Goal: Information Seeking & Learning: Learn about a topic

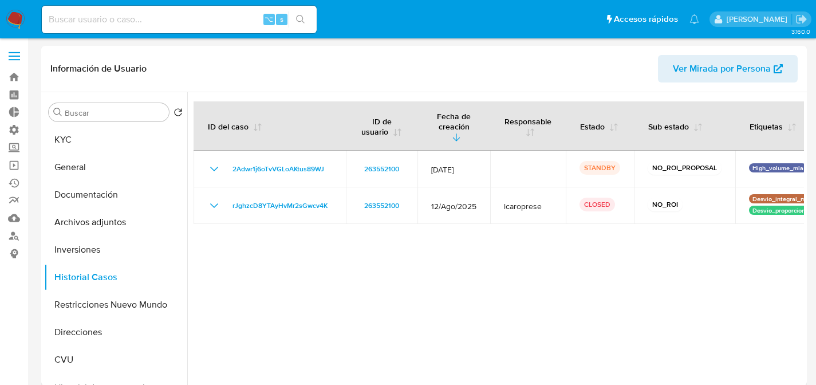
select select "10"
click at [154, 22] on input at bounding box center [179, 19] width 275 height 15
paste input "27477342219"
type input "27477342219"
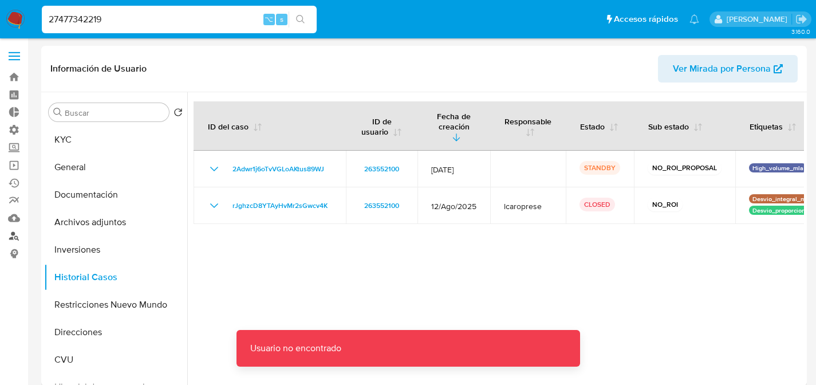
click at [20, 232] on link "Buscador de personas" at bounding box center [68, 236] width 136 height 18
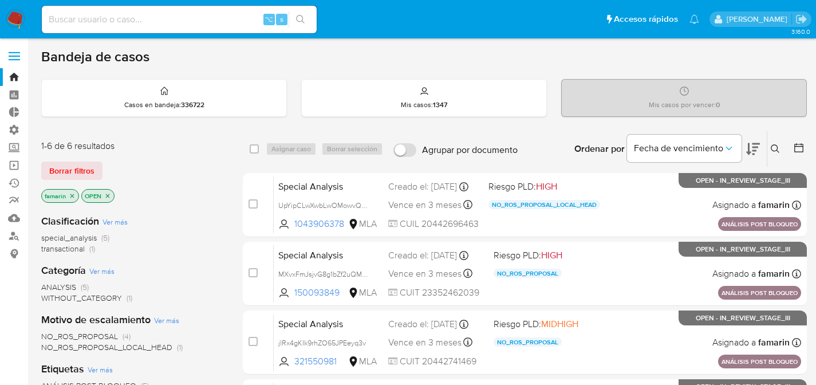
scroll to position [220, 0]
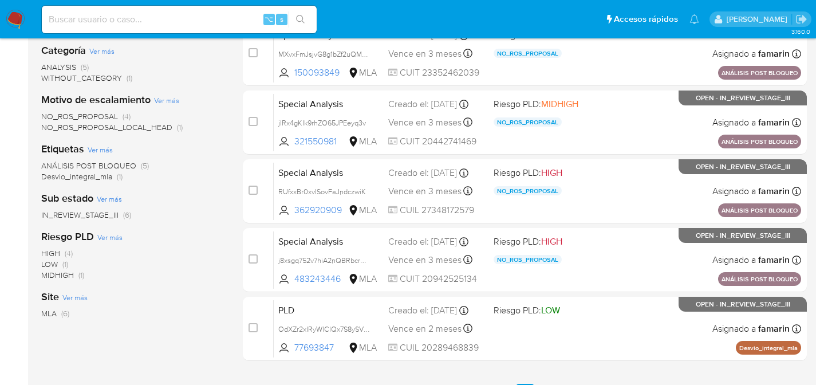
click at [194, 13] on input at bounding box center [179, 19] width 275 height 15
paste input "75870727"
type input "75870727"
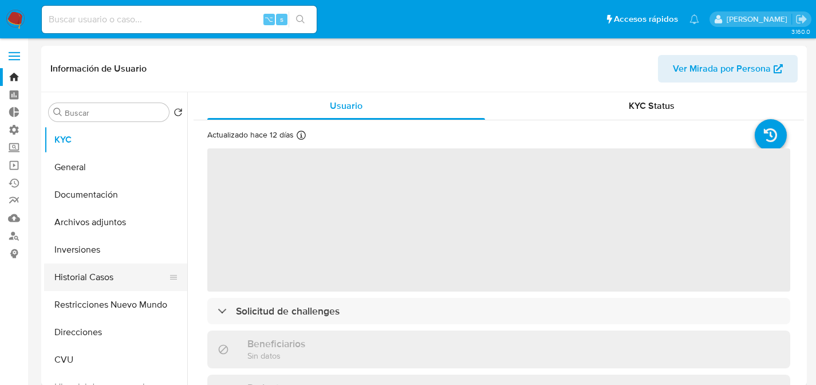
select select "10"
click at [98, 264] on button "Historial Casos" at bounding box center [111, 276] width 134 height 27
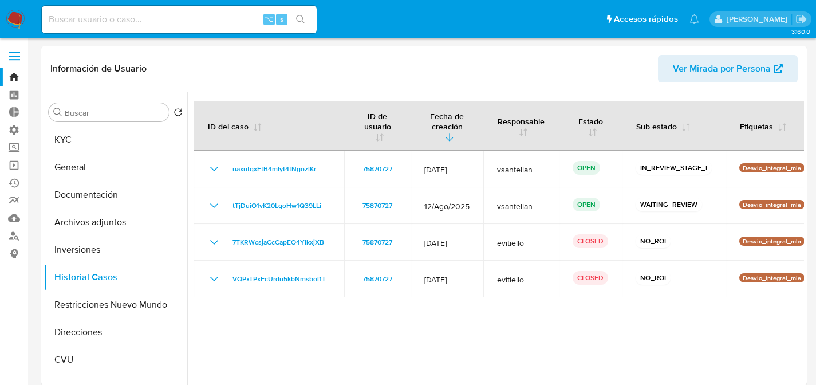
click at [184, 25] on input at bounding box center [179, 19] width 275 height 15
paste input "97119083"
type input "97119083"
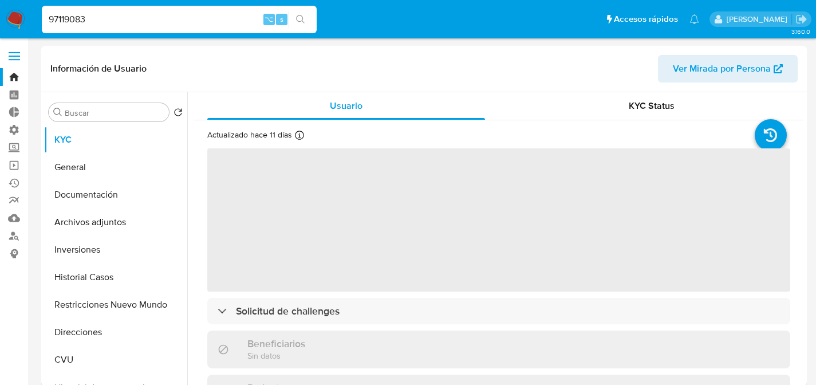
select select "10"
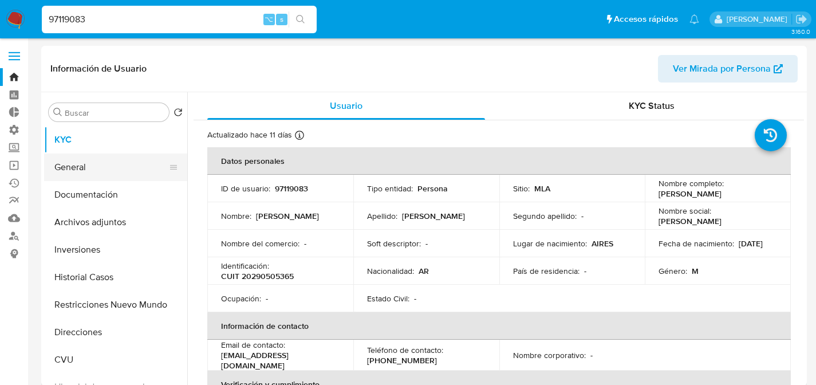
click at [102, 171] on button "General" at bounding box center [111, 166] width 134 height 27
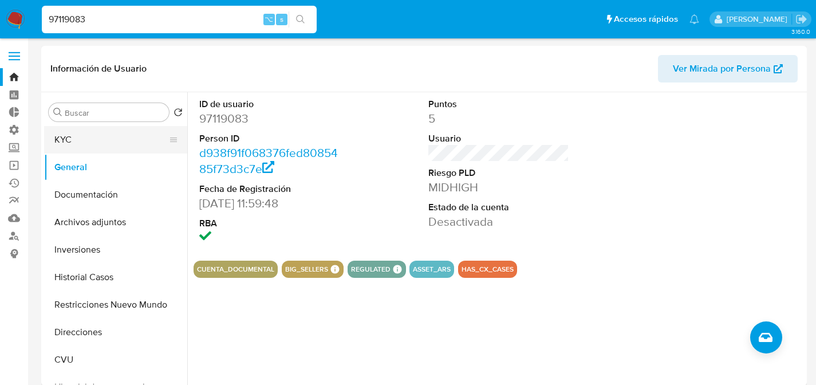
click at [73, 136] on button "KYC" at bounding box center [111, 139] width 134 height 27
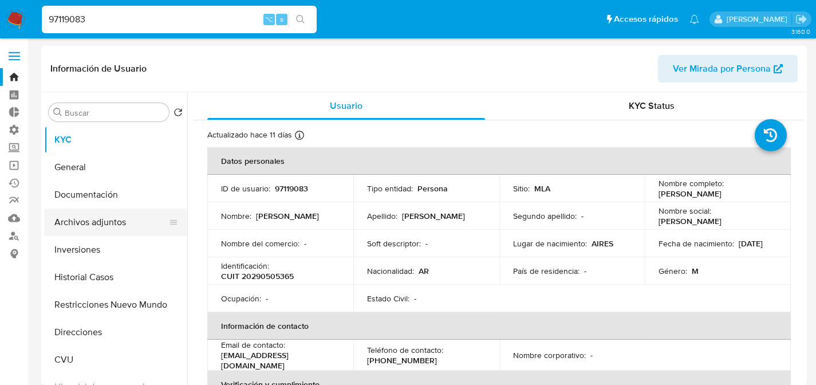
click at [78, 228] on button "Archivos adjuntos" at bounding box center [111, 221] width 134 height 27
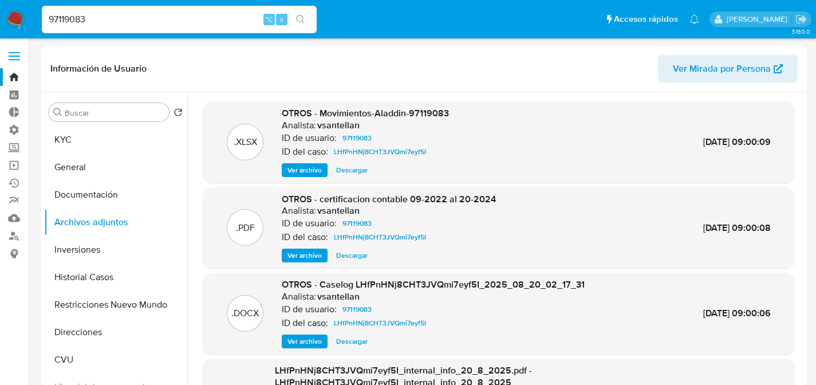
click at [313, 341] on span "Ver archivo" at bounding box center [304, 340] width 34 height 11
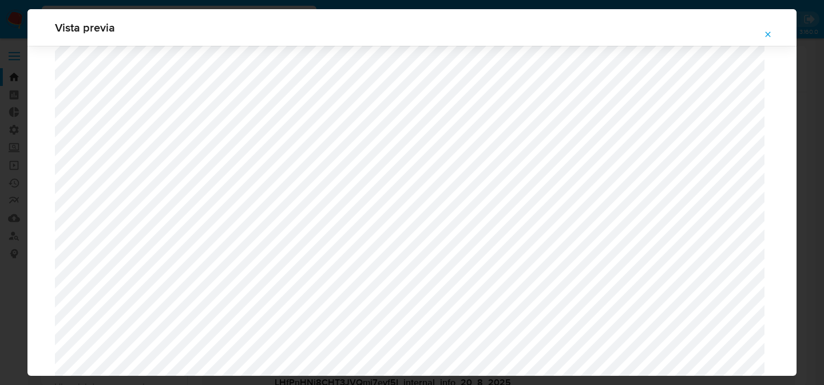
scroll to position [901, 0]
click at [48, 152] on div "Attachment preview" at bounding box center [411, 36] width 769 height 1782
click at [29, 151] on div "Attachment preview" at bounding box center [411, 36] width 769 height 1782
click at [26, 152] on div "Vista previa" at bounding box center [412, 192] width 824 height 385
click at [23, 153] on div "Vista previa" at bounding box center [412, 192] width 824 height 385
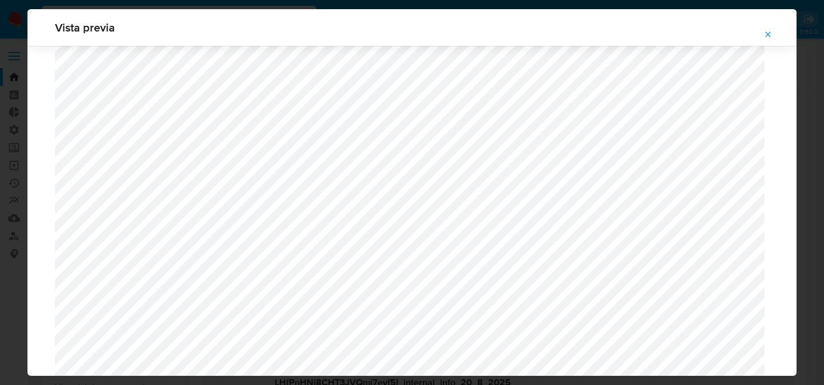
click at [767, 34] on icon "Attachment preview" at bounding box center [768, 34] width 9 height 9
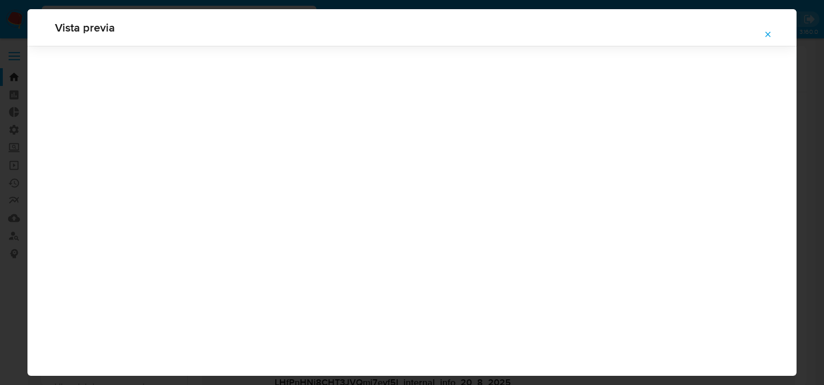
scroll to position [37, 0]
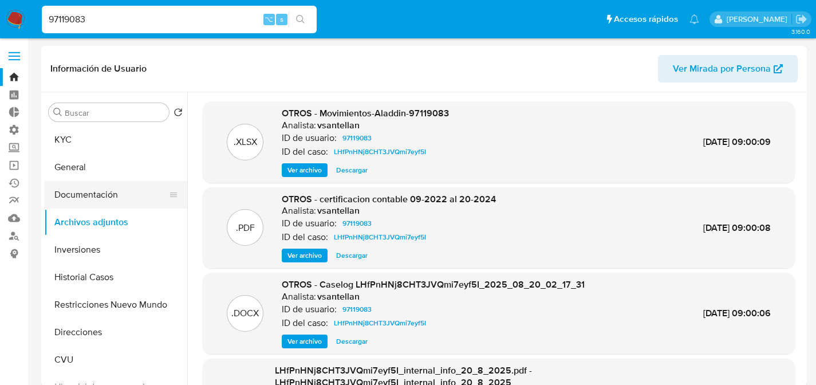
click at [56, 187] on button "Documentación" at bounding box center [111, 194] width 134 height 27
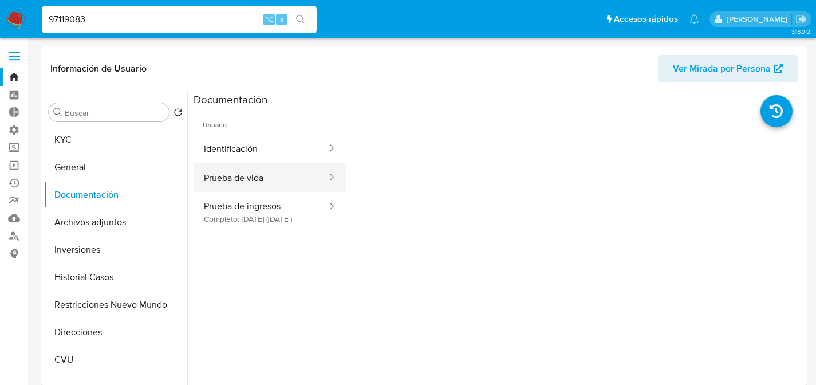
click at [250, 163] on button "Prueba de vida" at bounding box center [261, 177] width 135 height 29
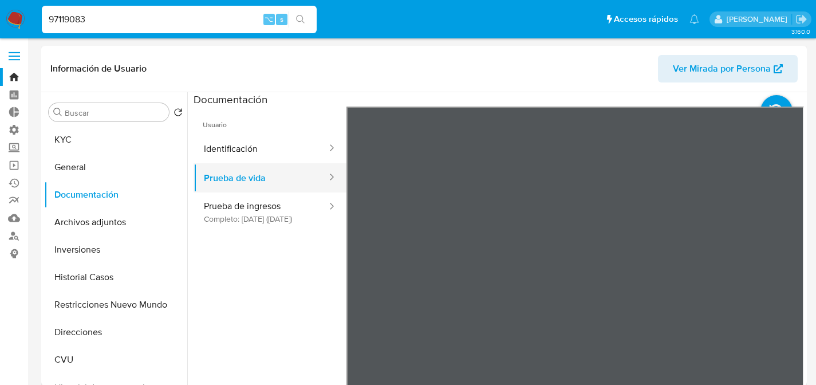
click at [251, 171] on button "Prueba de vida" at bounding box center [261, 177] width 135 height 29
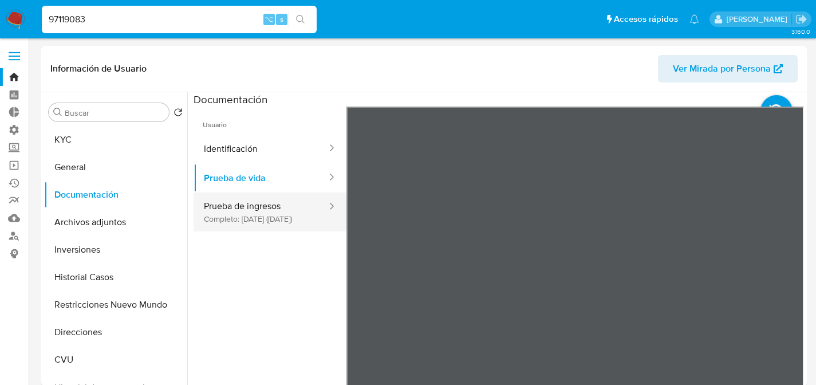
click at [291, 206] on button "Prueba de ingresos Completo: 11/01/2024 (hace 2 años)" at bounding box center [261, 211] width 135 height 39
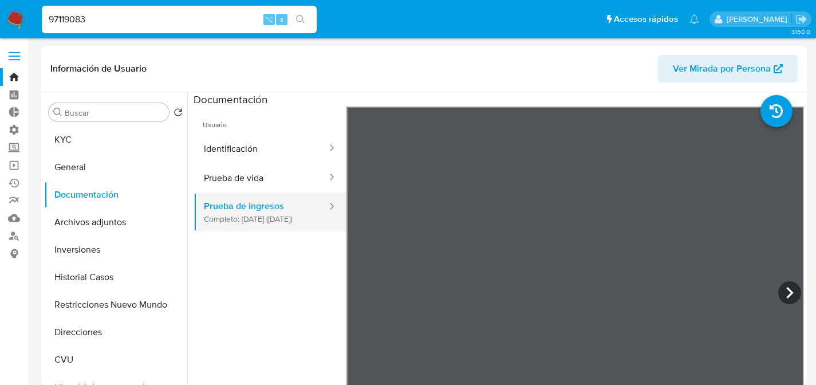
click at [270, 203] on div "Usuario Identificación Prueba de vida Prueba de ingresos Completo: 11/01/2024 (…" at bounding box center [499, 289] width 610 height 366
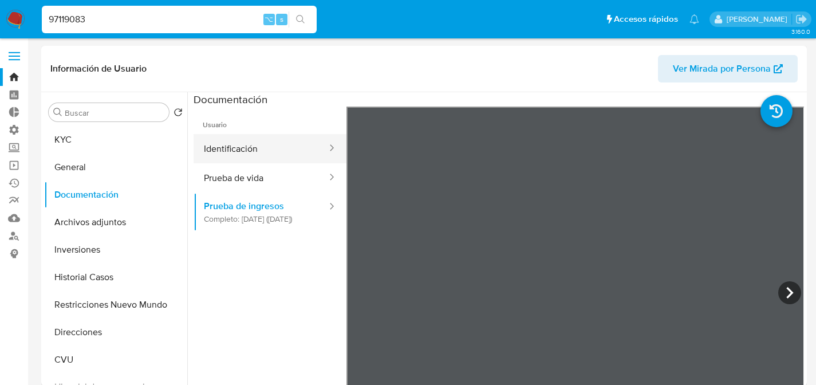
click at [263, 161] on button "Identificación" at bounding box center [261, 148] width 135 height 29
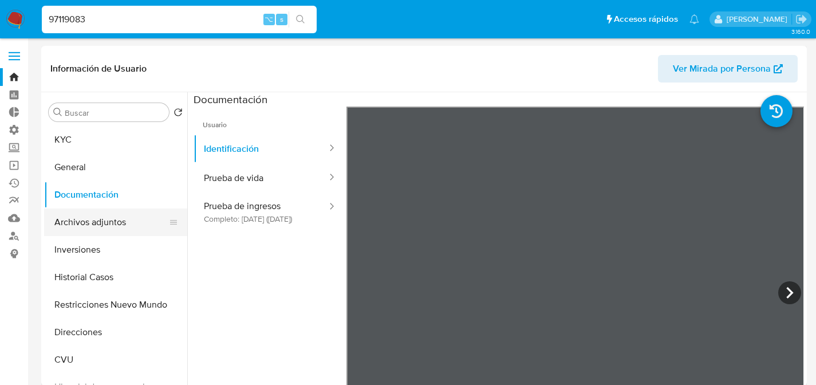
click at [90, 225] on button "Archivos adjuntos" at bounding box center [111, 221] width 134 height 27
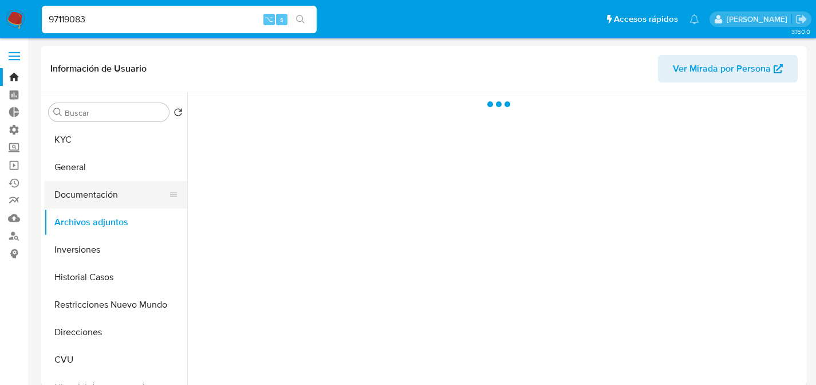
click at [118, 203] on button "Documentación" at bounding box center [111, 194] width 134 height 27
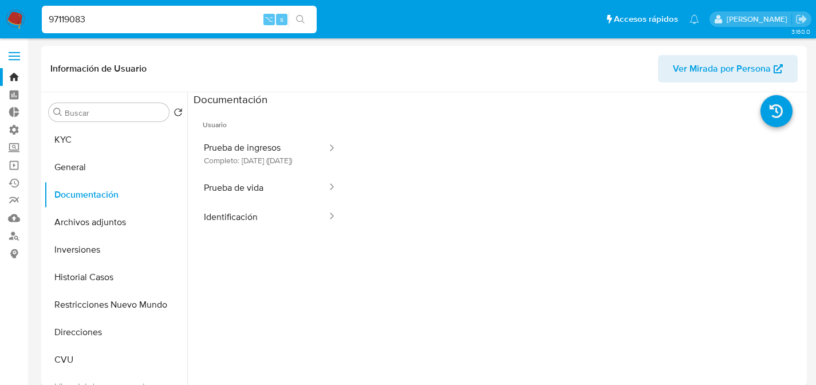
click at [196, 132] on span "Usuario" at bounding box center [270, 119] width 153 height 27
drag, startPoint x: 234, startPoint y: 157, endPoint x: 260, endPoint y: 192, distance: 43.7
click at [236, 159] on button "Prueba de ingresos Completo: 11/01/2024 (hace 2 años)" at bounding box center [261, 153] width 135 height 39
click at [260, 192] on button "Prueba de vida" at bounding box center [261, 187] width 135 height 29
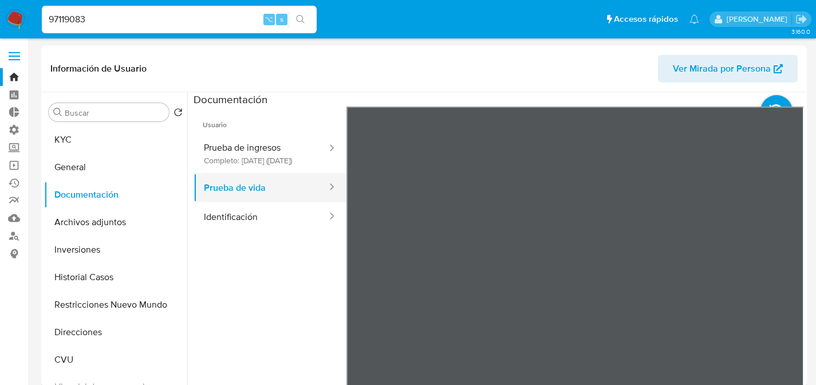
drag, startPoint x: 267, startPoint y: 203, endPoint x: 274, endPoint y: 213, distance: 11.6
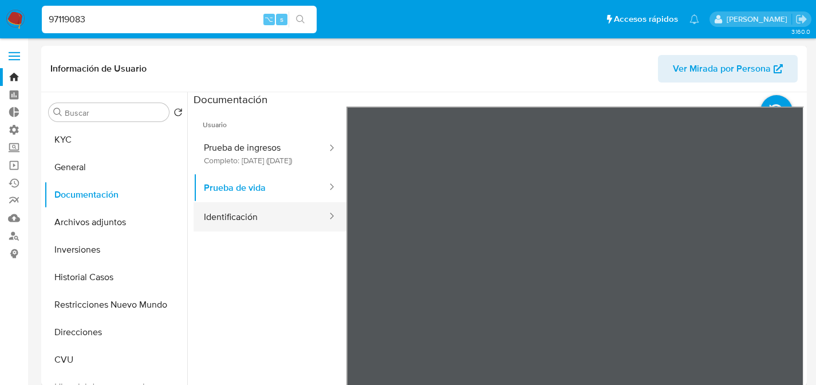
click at [267, 202] on button "Prueba de vida" at bounding box center [261, 187] width 135 height 29
click at [274, 214] on button "Identificación" at bounding box center [261, 216] width 135 height 29
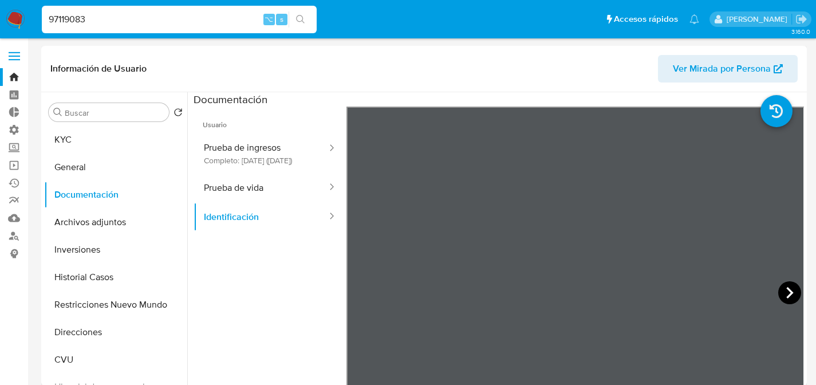
click at [783, 295] on icon at bounding box center [789, 292] width 23 height 23
click at [84, 230] on button "Archivos adjuntos" at bounding box center [111, 221] width 134 height 27
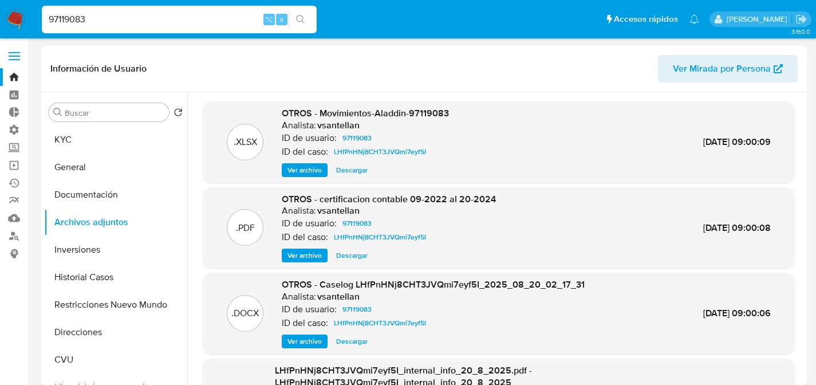
click at [307, 258] on span "Ver archivo" at bounding box center [304, 255] width 34 height 11
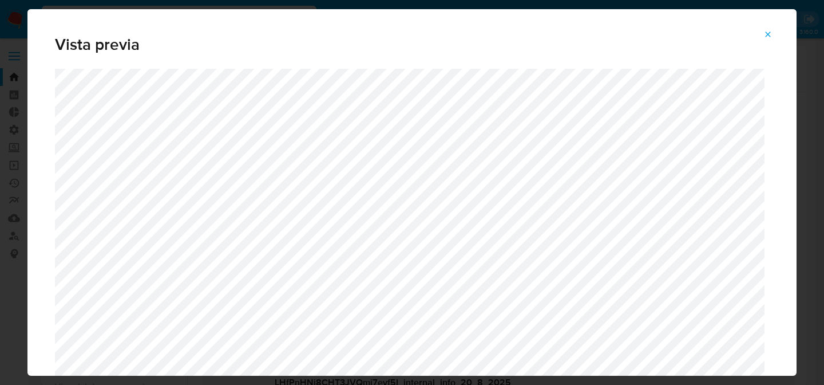
click at [767, 34] on icon "Attachment preview" at bounding box center [768, 34] width 9 height 9
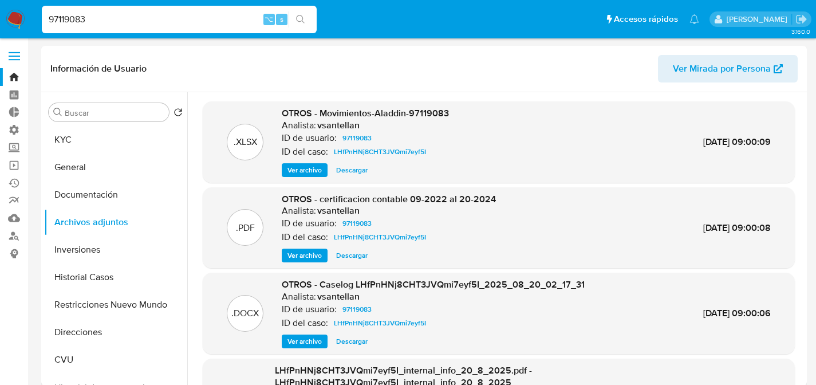
click at [300, 342] on span "Ver archivo" at bounding box center [304, 340] width 34 height 11
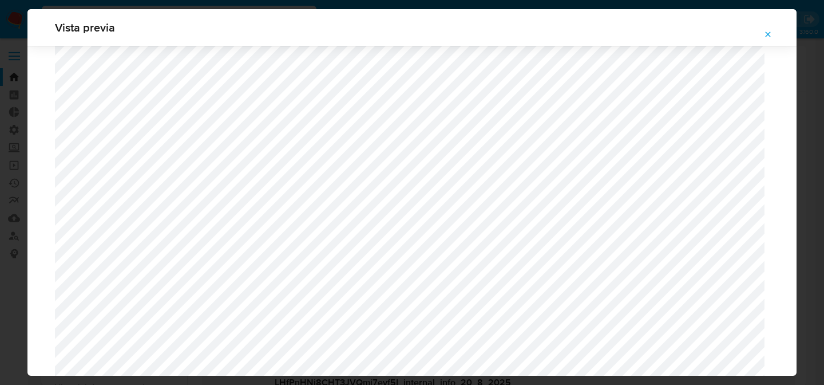
scroll to position [1249, 0]
click at [766, 35] on icon "Attachment preview" at bounding box center [768, 34] width 9 height 9
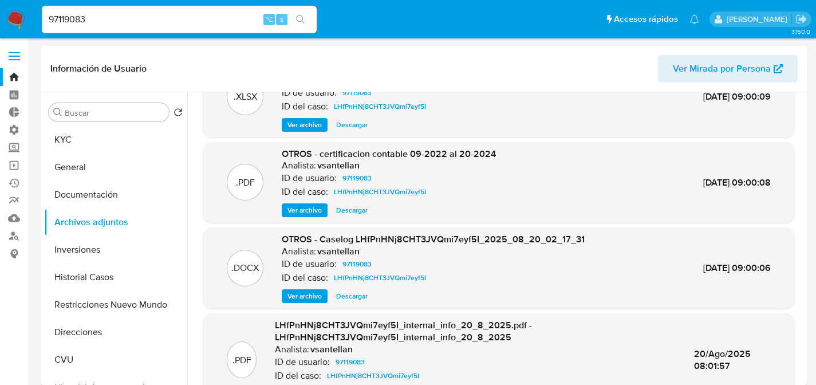
scroll to position [0, 0]
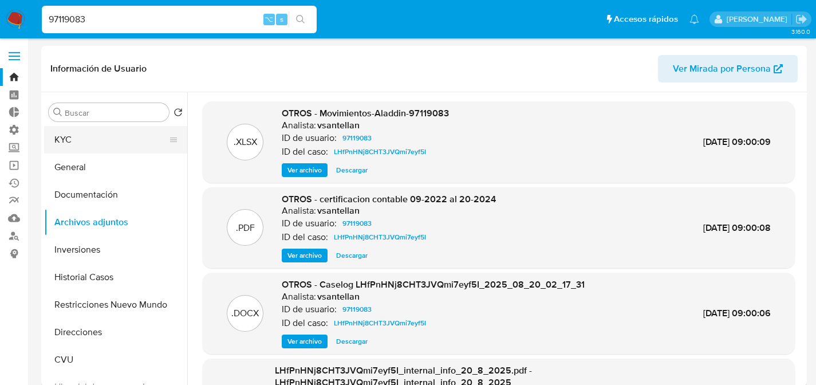
click at [93, 144] on button "KYC" at bounding box center [111, 139] width 134 height 27
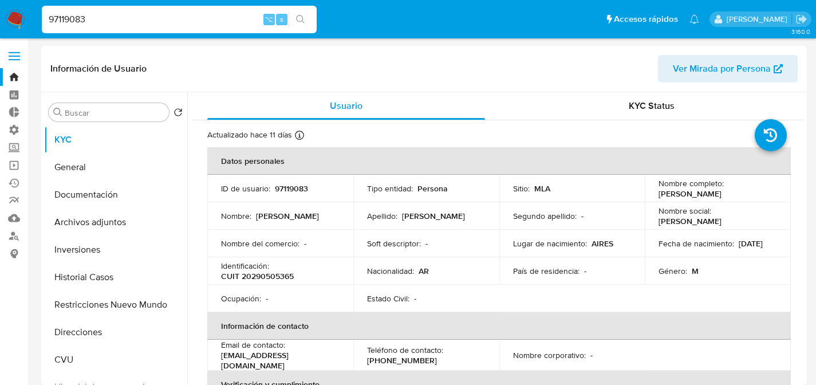
click at [175, 6] on div "97119083 ⌥ s" at bounding box center [179, 19] width 275 height 27
click at [179, 14] on input "97119083" at bounding box center [179, 19] width 275 height 15
paste input "47531272"
type input "47531272"
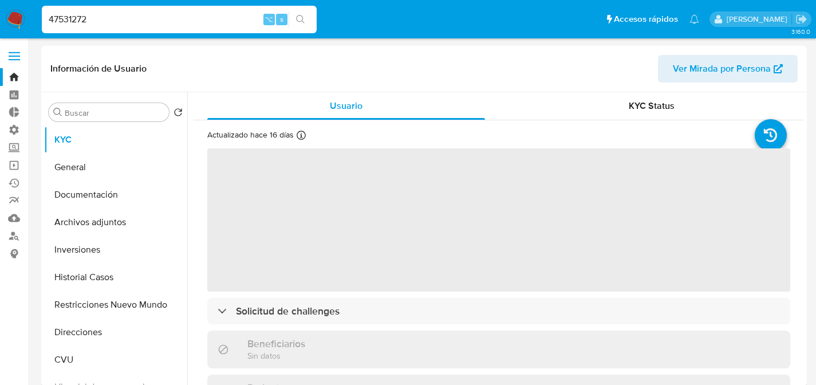
select select "10"
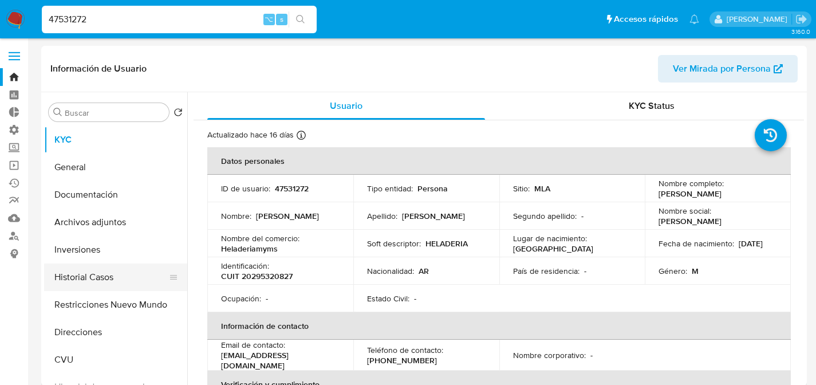
click at [89, 283] on button "Historial Casos" at bounding box center [111, 276] width 134 height 27
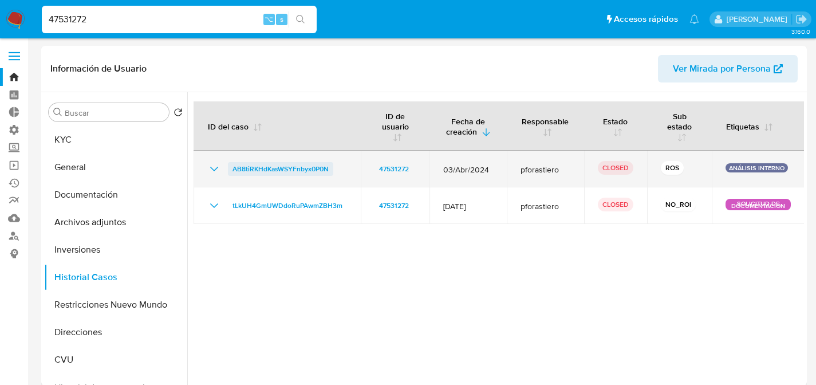
click at [267, 169] on span "AB8tiRKHdKasWSYFnbyx0P0N" at bounding box center [280, 169] width 96 height 14
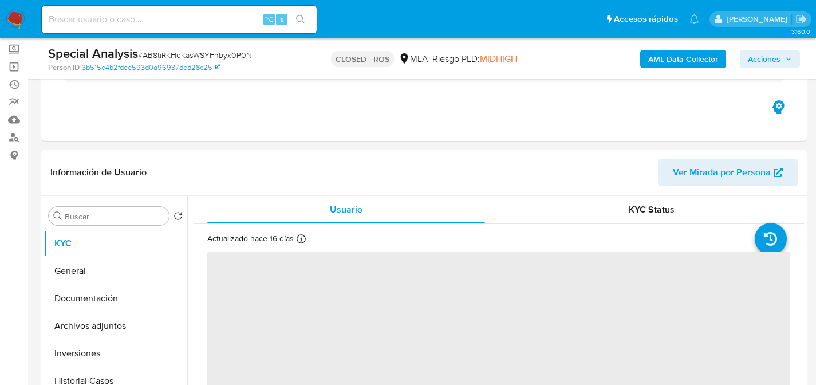
select select "10"
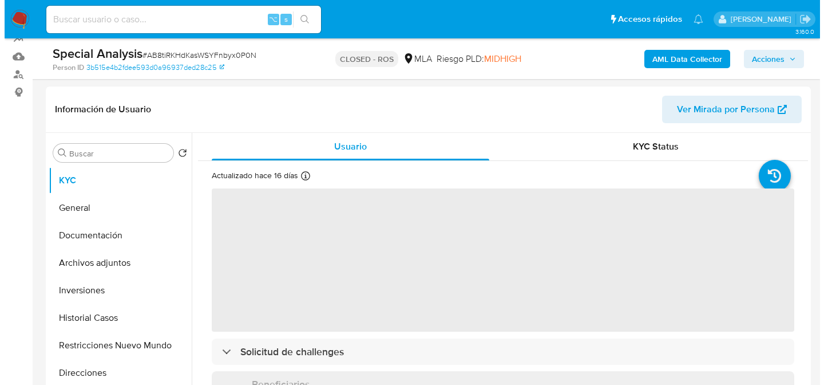
scroll to position [192, 0]
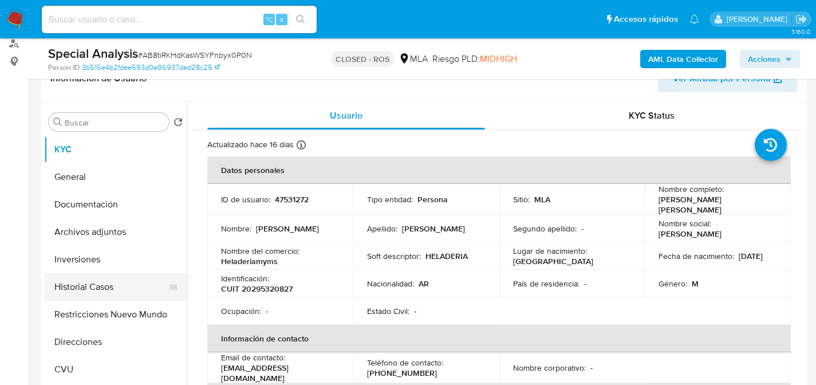
click at [66, 280] on button "Historial Casos" at bounding box center [111, 286] width 134 height 27
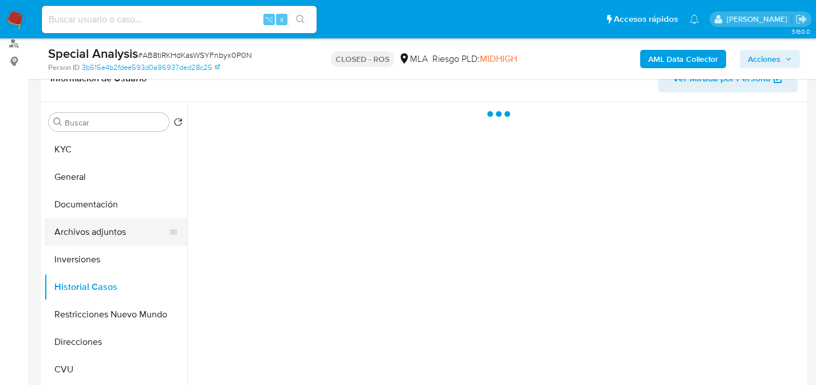
click at [75, 243] on button "Archivos adjuntos" at bounding box center [111, 231] width 134 height 27
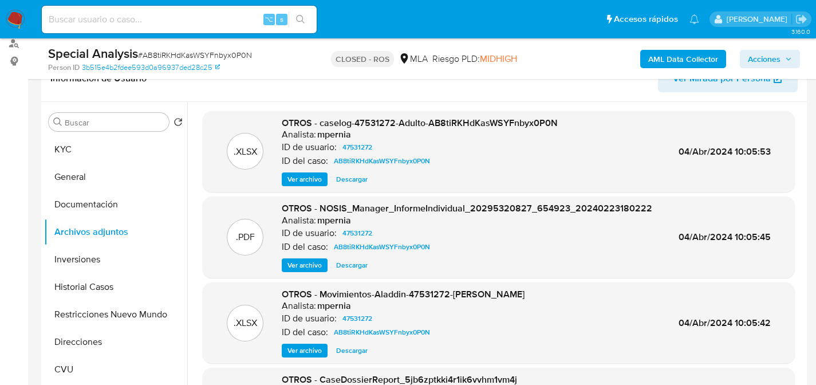
click at [292, 175] on span "Ver archivo" at bounding box center [304, 178] width 34 height 11
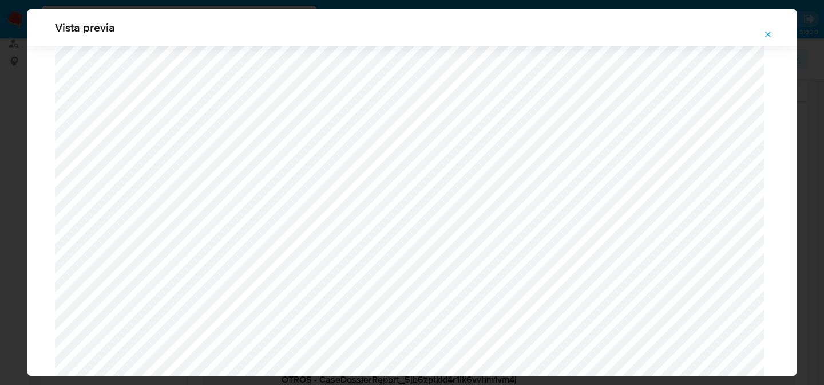
scroll to position [1355, 0]
click at [769, 40] on span "Attachment preview" at bounding box center [768, 34] width 9 height 16
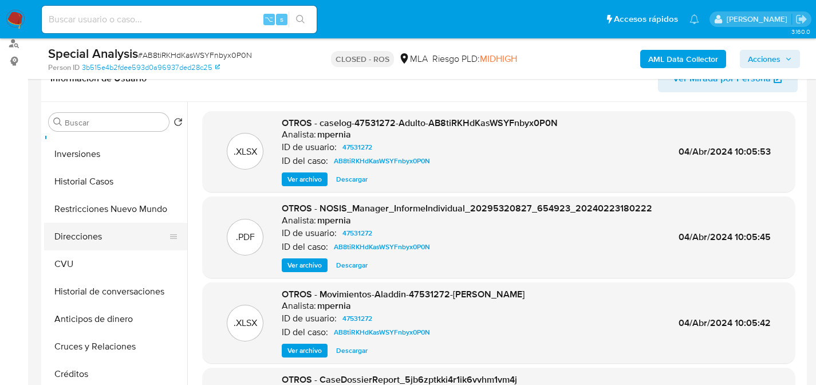
scroll to position [0, 0]
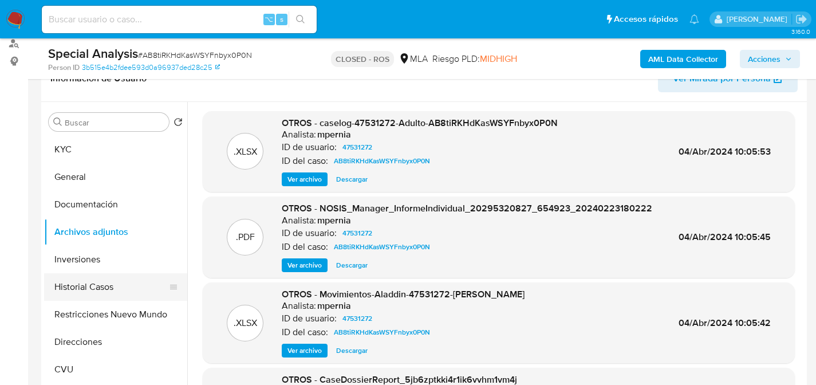
click at [85, 291] on button "Historial Casos" at bounding box center [111, 286] width 134 height 27
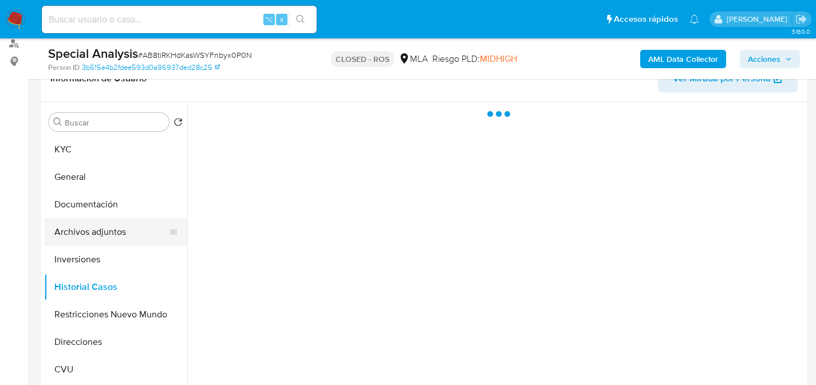
click at [79, 232] on button "Archivos adjuntos" at bounding box center [111, 231] width 134 height 27
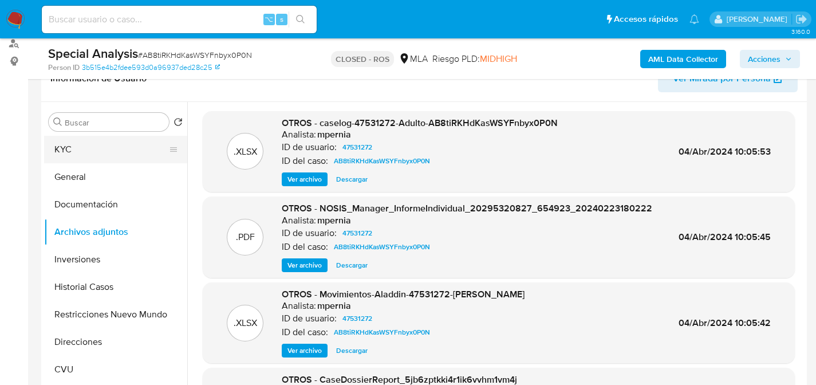
click at [83, 151] on button "KYC" at bounding box center [111, 149] width 134 height 27
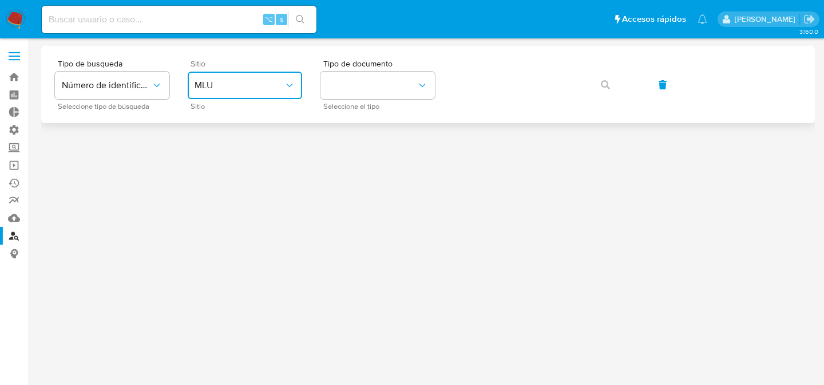
click at [239, 78] on button "MLU" at bounding box center [245, 85] width 115 height 27
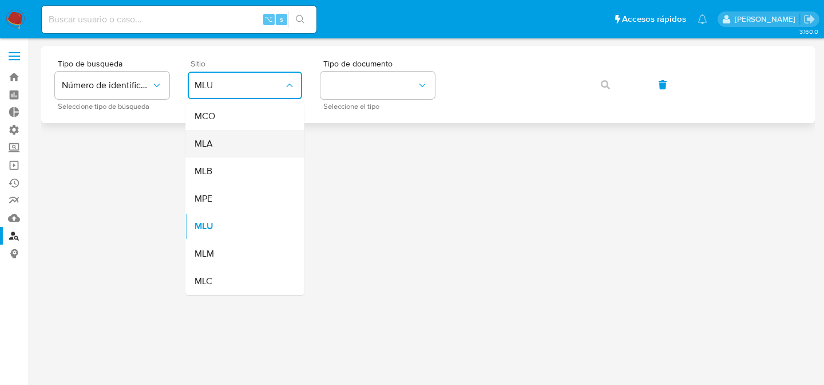
click at [244, 133] on div "MLA" at bounding box center [242, 143] width 94 height 27
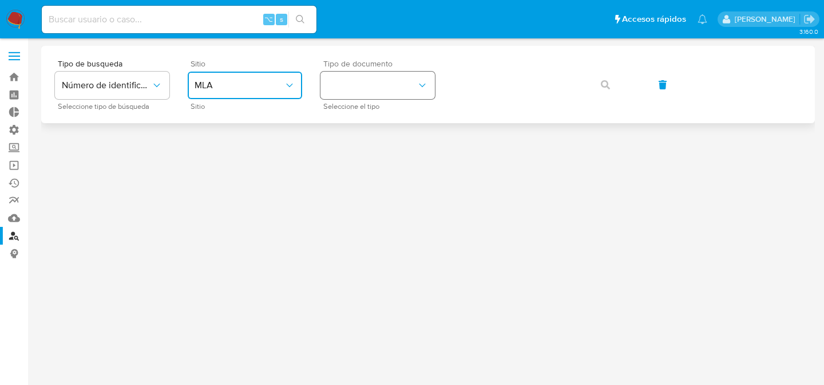
click at [345, 88] on button "identificationType" at bounding box center [378, 85] width 115 height 27
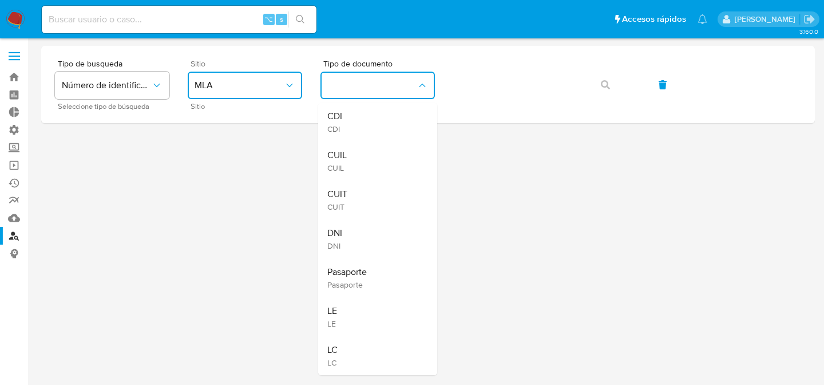
click at [366, 191] on div "CUIT CUIT" at bounding box center [374, 199] width 94 height 39
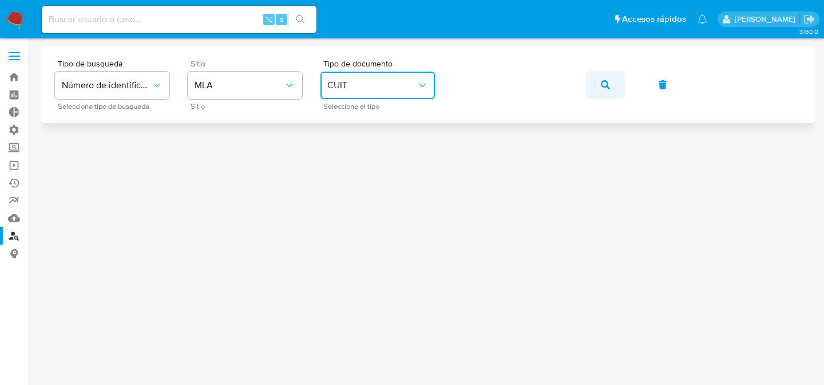
click at [609, 88] on icon "button" at bounding box center [605, 84] width 9 height 9
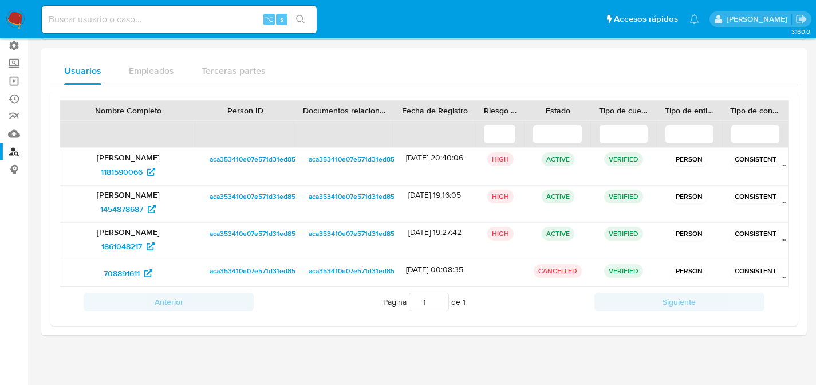
scroll to position [84, 0]
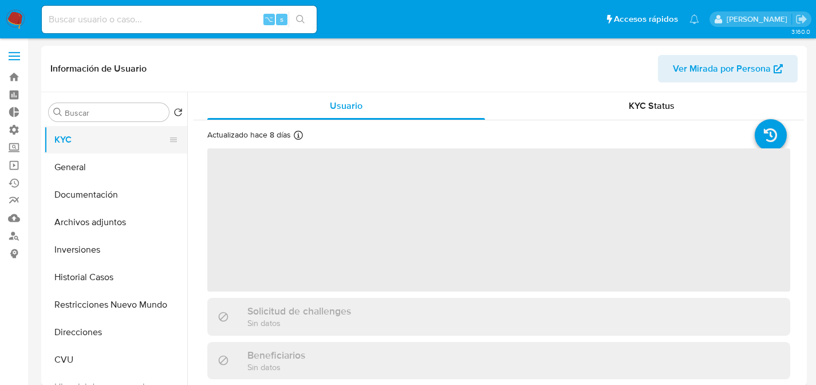
select select "10"
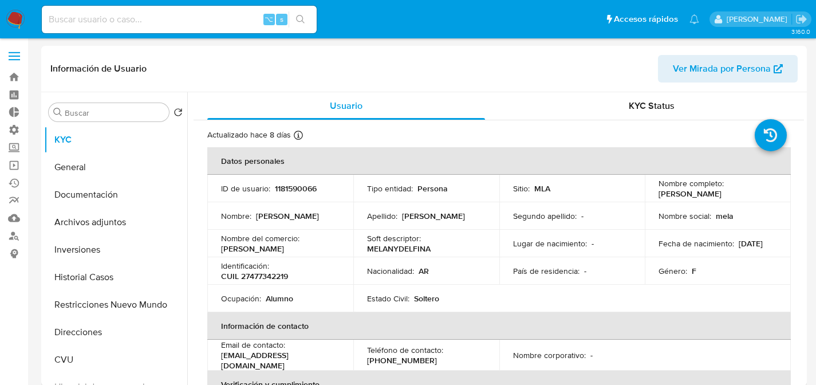
click at [106, 17] on input at bounding box center [179, 19] width 275 height 15
paste input "47531272"
type input "47531272"
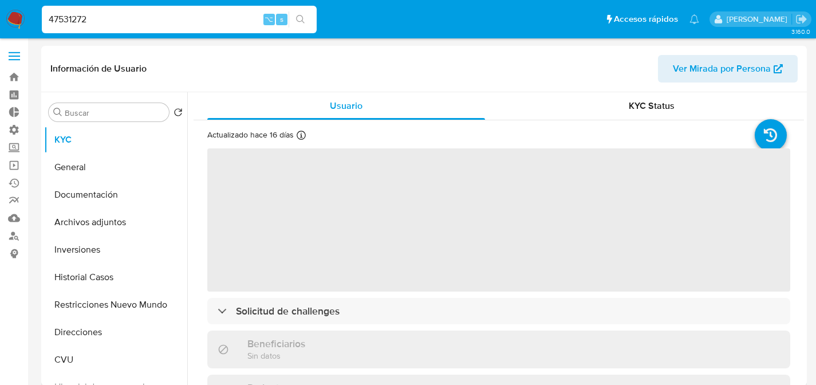
select select "10"
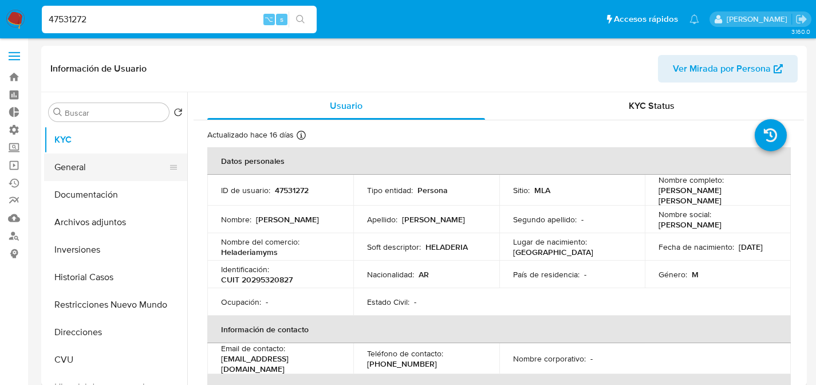
click at [125, 166] on button "General" at bounding box center [111, 166] width 134 height 27
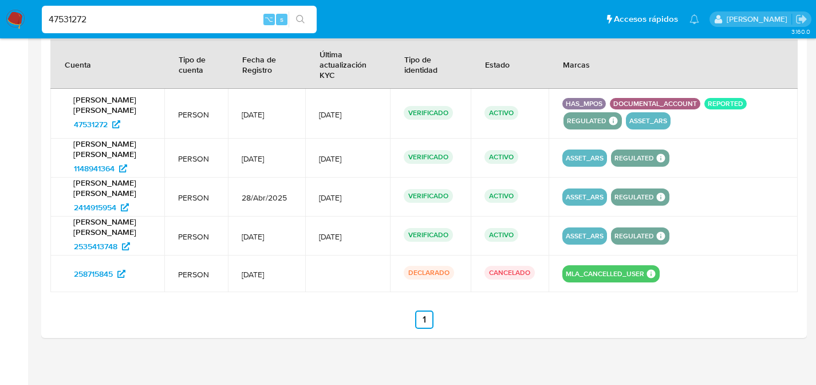
scroll to position [1174, 0]
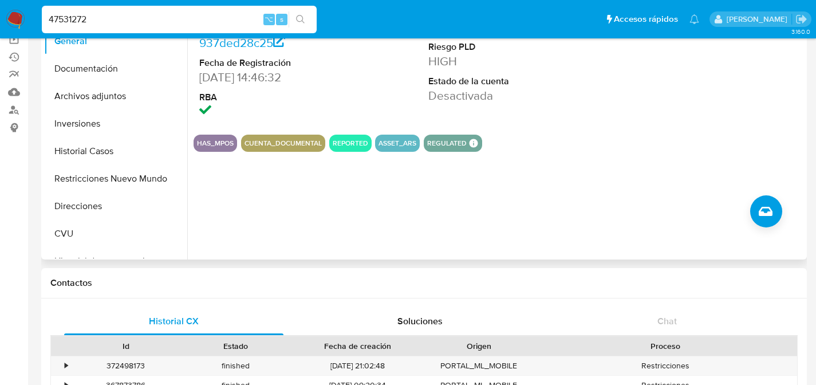
scroll to position [0, 0]
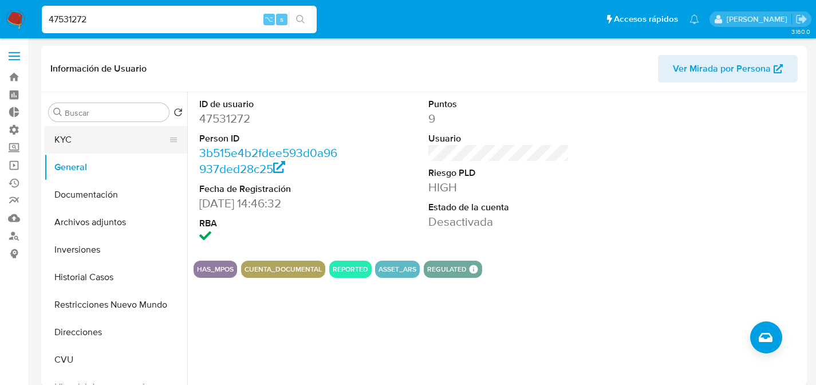
click at [80, 136] on button "KYC" at bounding box center [111, 139] width 134 height 27
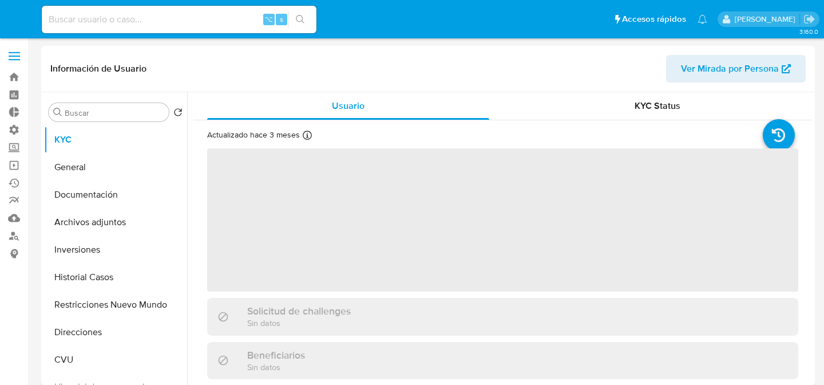
select select "10"
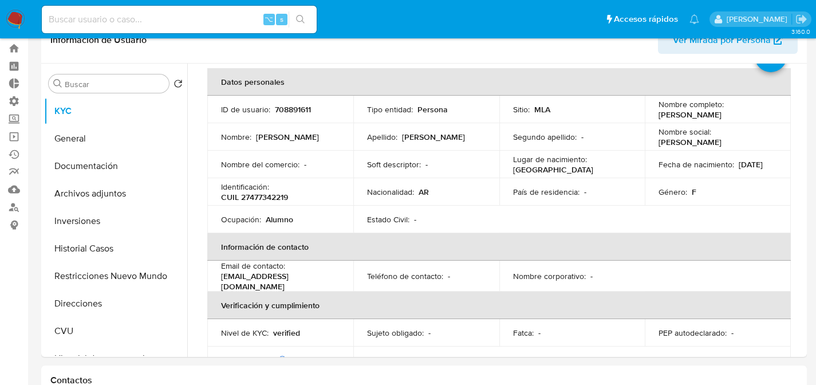
scroll to position [29, 0]
click at [72, 328] on button "CVU" at bounding box center [111, 330] width 134 height 27
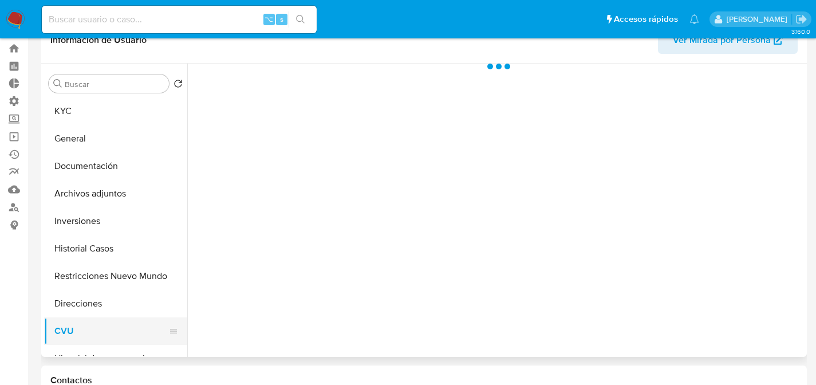
scroll to position [0, 0]
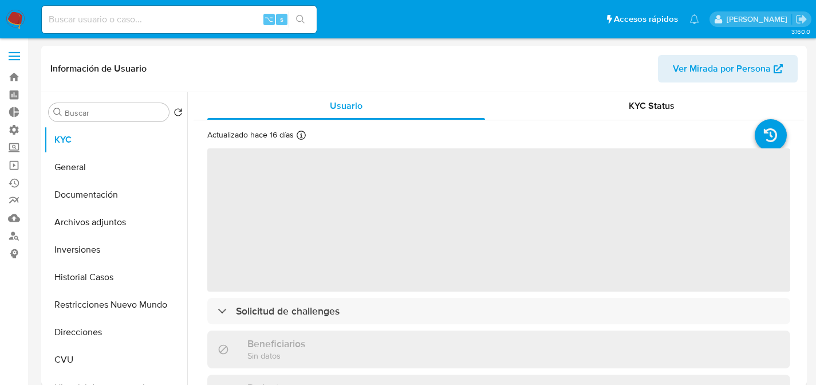
select select "10"
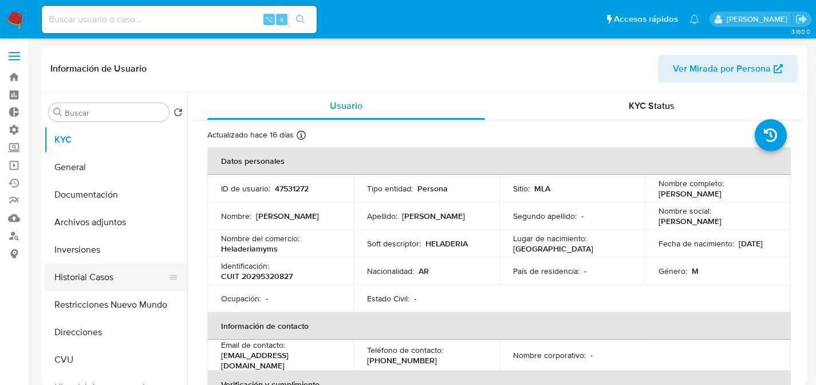
click at [84, 286] on button "Historial Casos" at bounding box center [111, 276] width 134 height 27
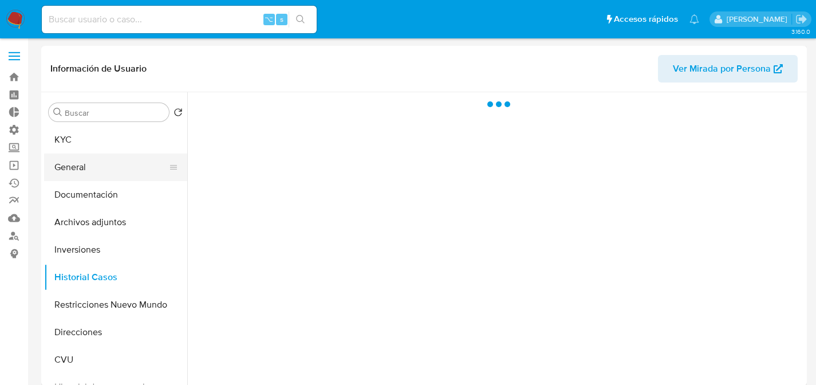
click at [66, 170] on button "General" at bounding box center [111, 166] width 134 height 27
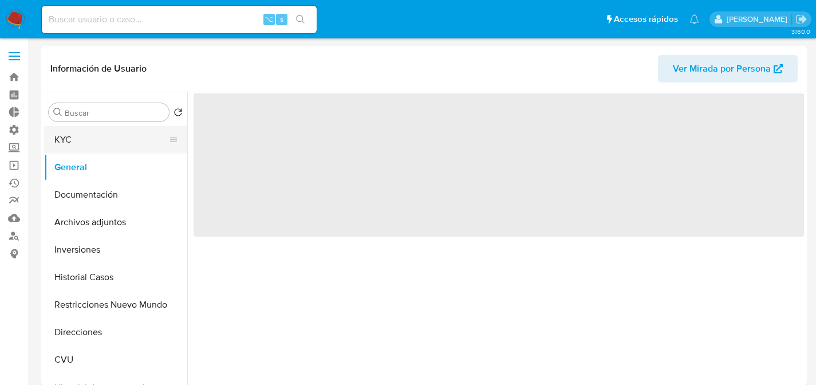
click at [68, 144] on button "KYC" at bounding box center [111, 139] width 134 height 27
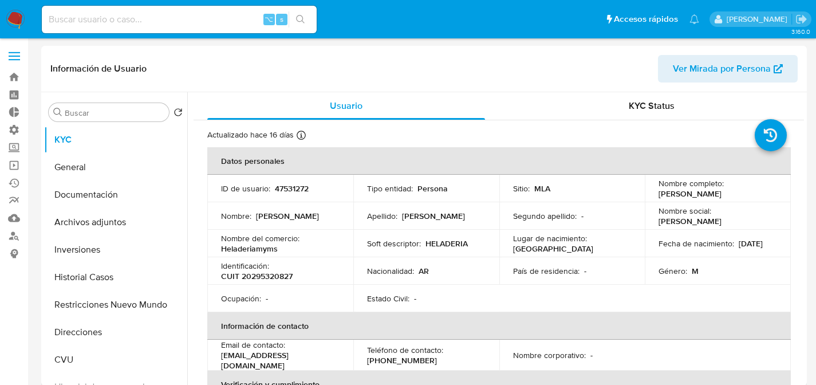
click at [246, 247] on p "Heladeriamyms" at bounding box center [249, 248] width 57 height 10
copy p "Heladeriamyms"
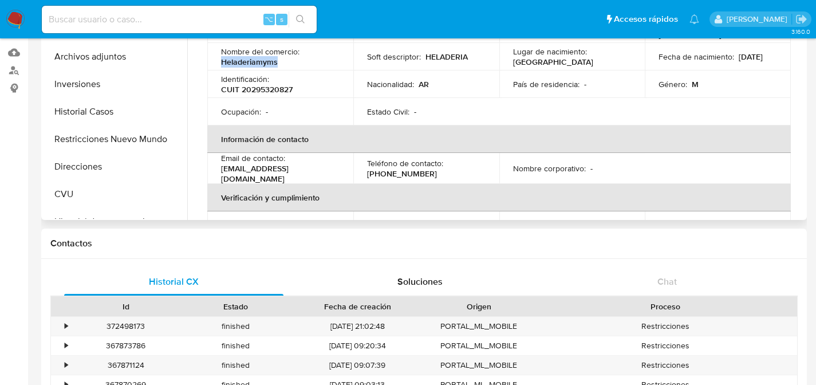
scroll to position [21, 0]
click at [300, 113] on div "Ocupación : -" at bounding box center [280, 111] width 119 height 10
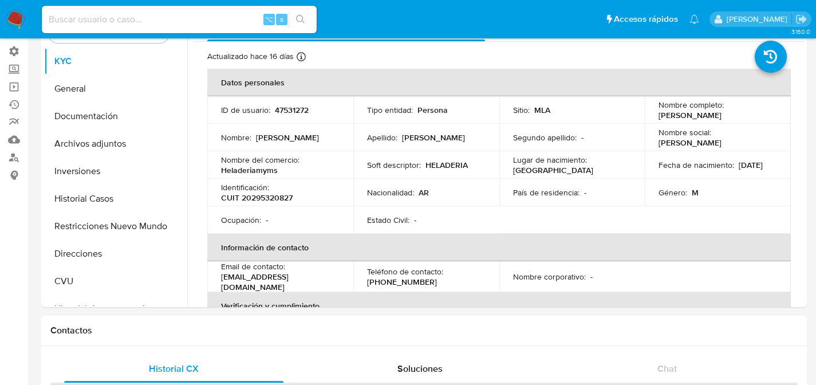
scroll to position [54, 0]
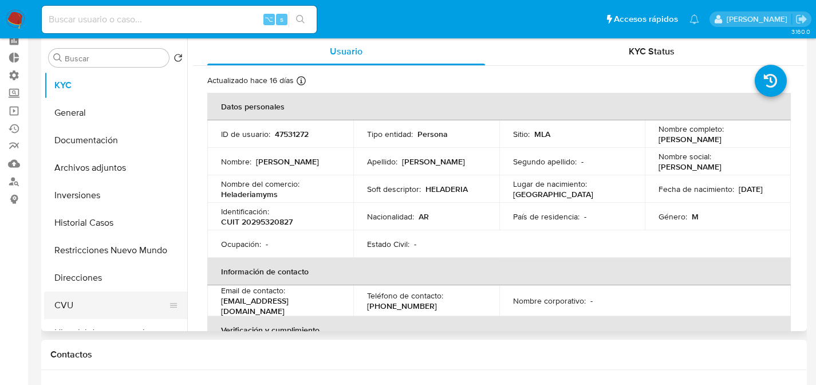
click at [84, 303] on button "CVU" at bounding box center [111, 304] width 134 height 27
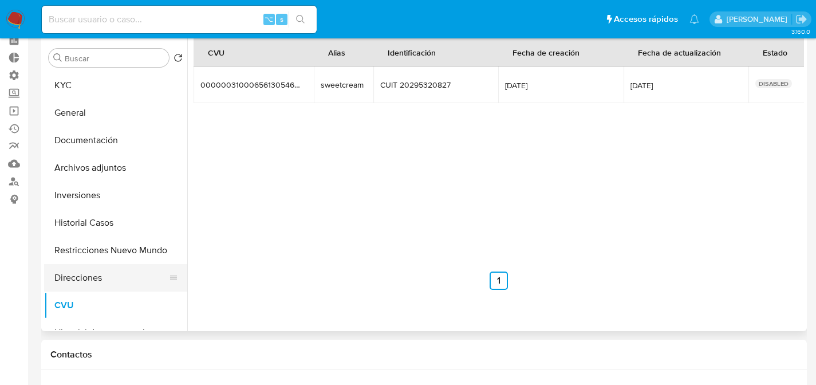
click at [102, 264] on button "Direcciones" at bounding box center [111, 277] width 134 height 27
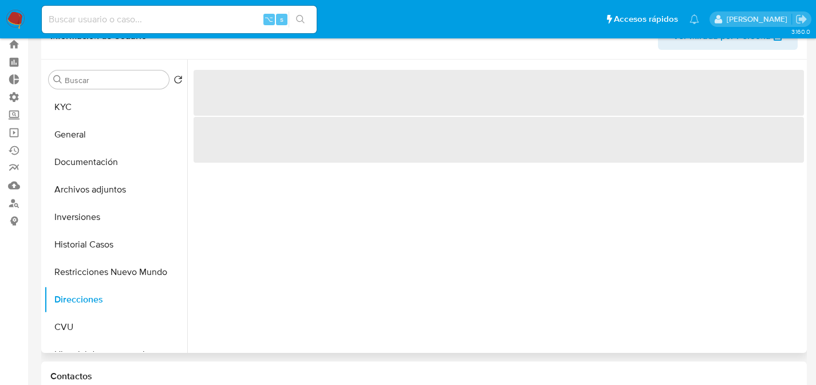
scroll to position [22, 0]
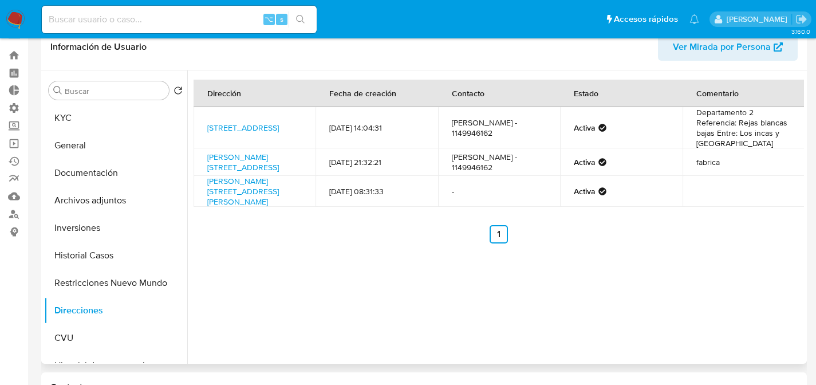
click at [268, 283] on div "Dirección Fecha de creación Contacto Estado Comentario Italia 639, Castelar, Bu…" at bounding box center [495, 216] width 617 height 293
click at [84, 111] on button "KYC" at bounding box center [111, 117] width 134 height 27
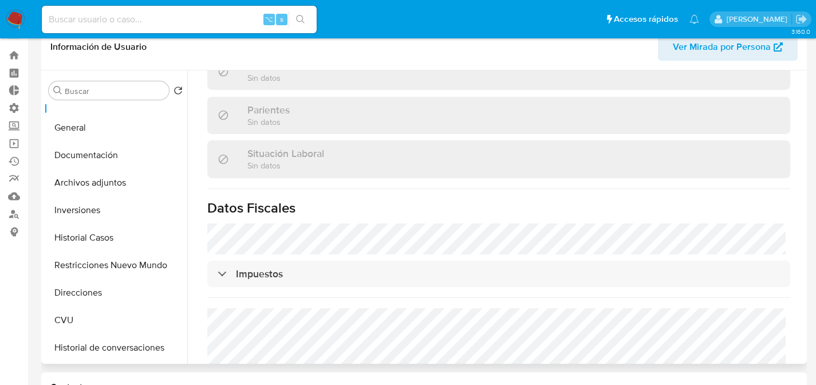
scroll to position [0, 0]
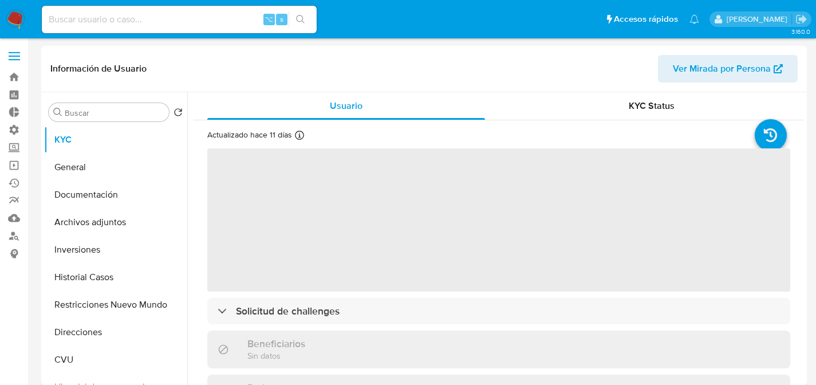
select select "10"
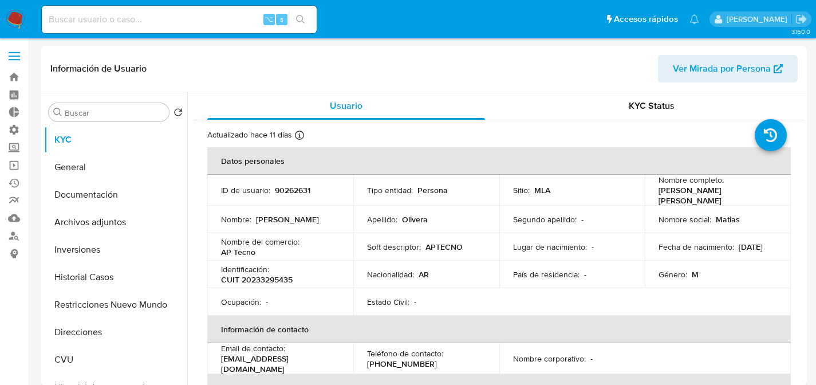
scroll to position [88, 0]
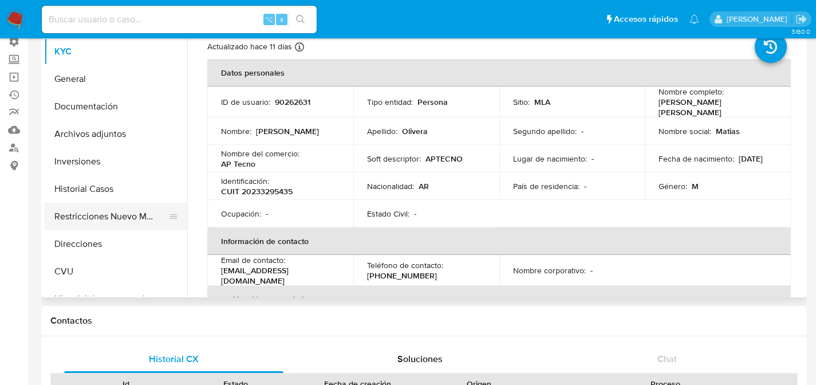
click at [79, 223] on button "Restricciones Nuevo Mundo" at bounding box center [111, 216] width 134 height 27
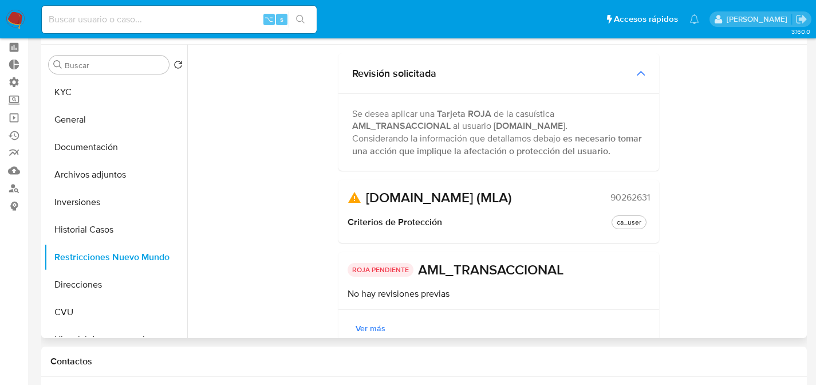
scroll to position [29, 0]
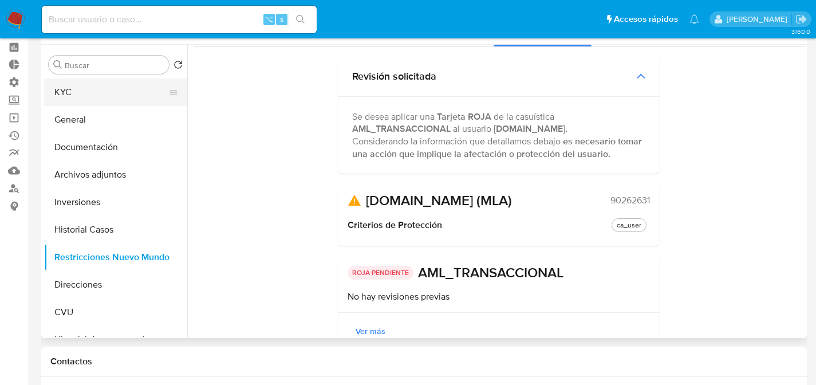
click at [65, 93] on button "KYC" at bounding box center [111, 91] width 134 height 27
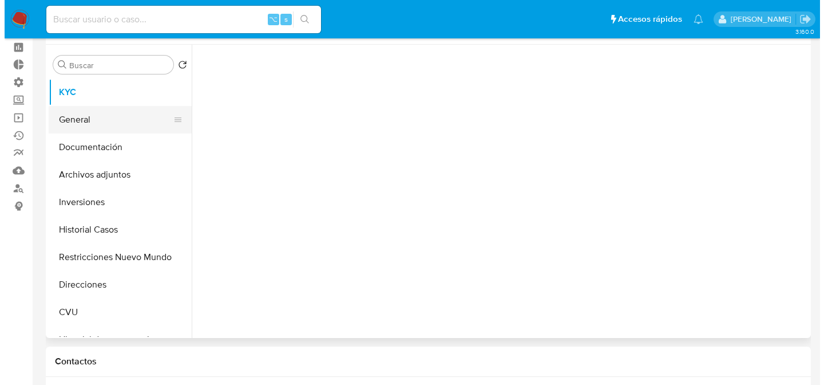
scroll to position [0, 0]
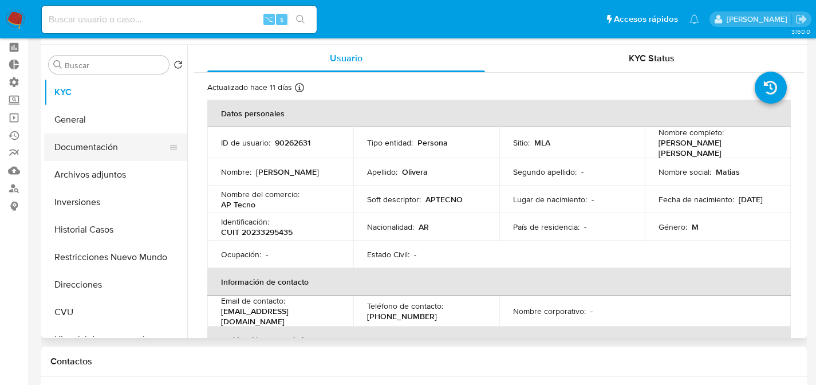
click at [77, 140] on button "Documentación" at bounding box center [111, 146] width 134 height 27
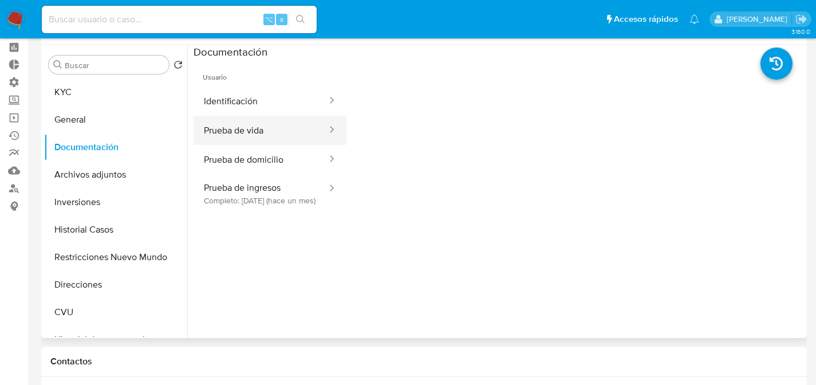
click at [287, 119] on button "Prueba de vida" at bounding box center [261, 130] width 135 height 29
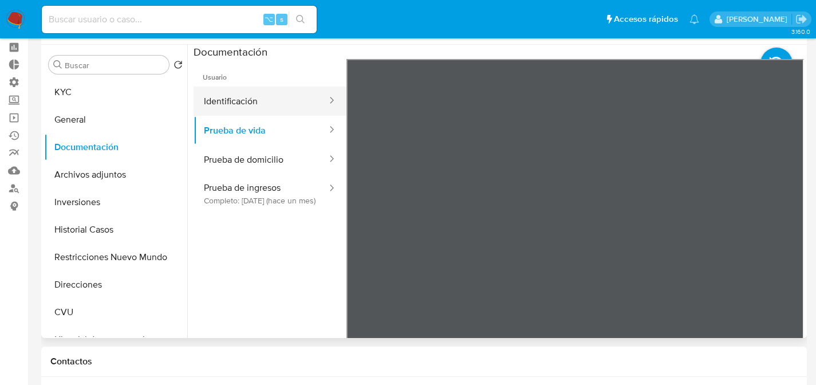
click at [285, 92] on button "Identificación" at bounding box center [261, 100] width 135 height 29
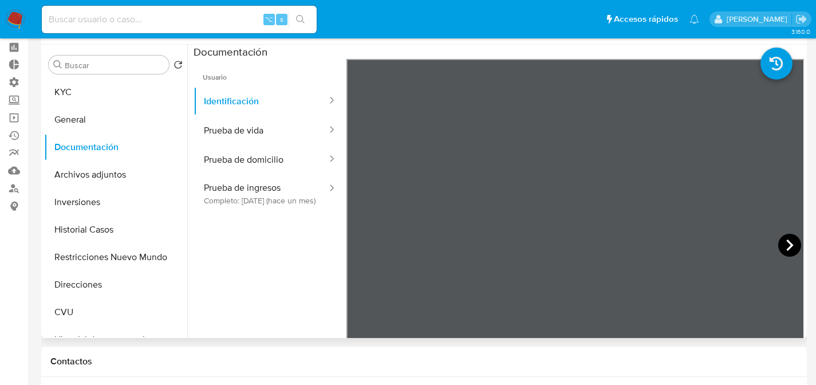
click at [780, 241] on icon at bounding box center [789, 245] width 23 height 23
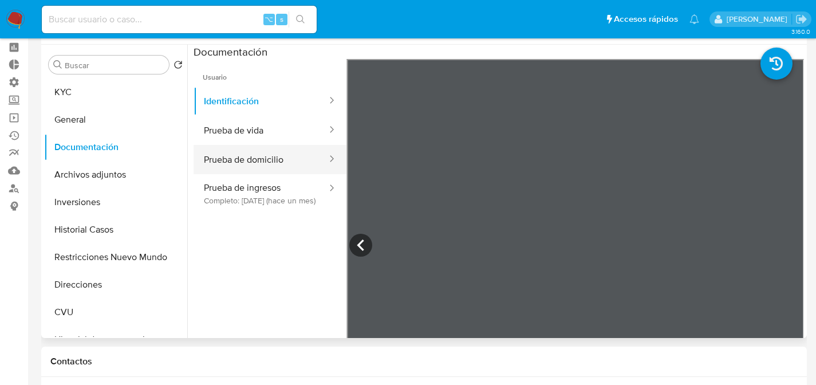
drag, startPoint x: 220, startPoint y: 154, endPoint x: 224, endPoint y: 161, distance: 8.3
click at [220, 154] on button "Prueba de domicilio" at bounding box center [261, 159] width 135 height 29
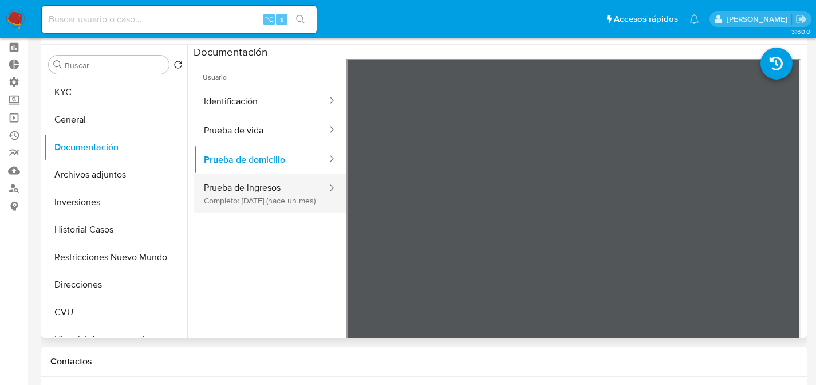
click at [219, 205] on button "Prueba de ingresos Completo: 27/08/2025 (hace un mes)" at bounding box center [261, 193] width 135 height 39
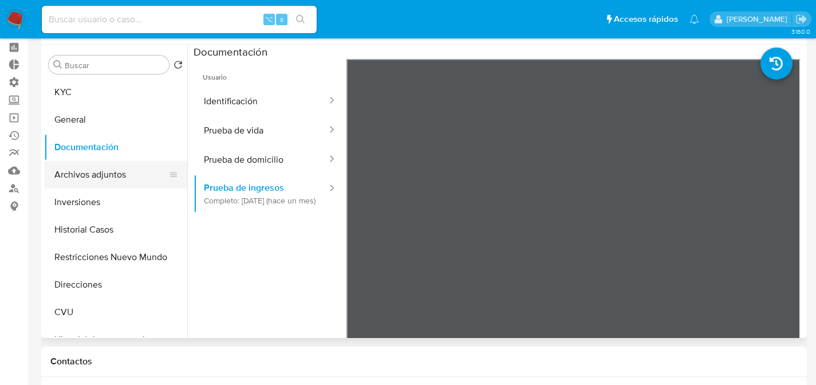
click at [82, 185] on button "Archivos adjuntos" at bounding box center [111, 174] width 134 height 27
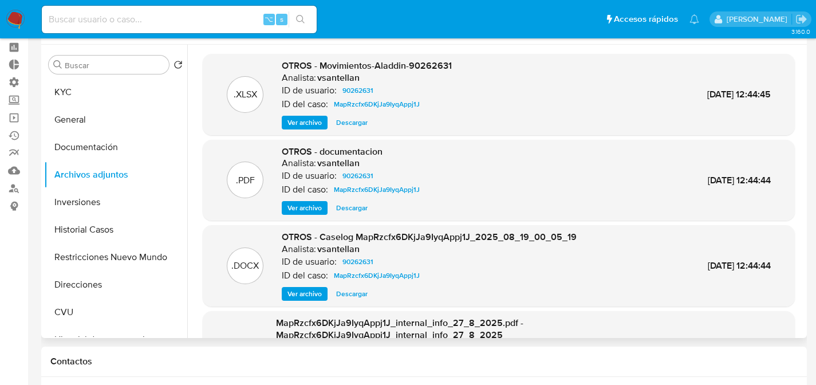
click at [306, 207] on span "Ver archivo" at bounding box center [304, 207] width 34 height 11
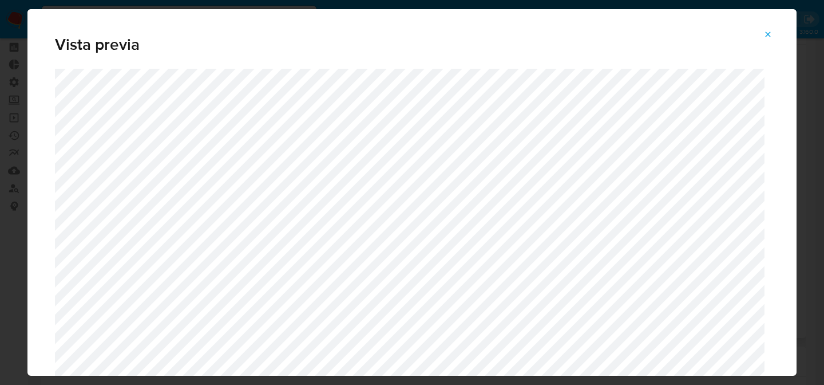
click at [769, 33] on icon "Attachment preview" at bounding box center [768, 34] width 9 height 9
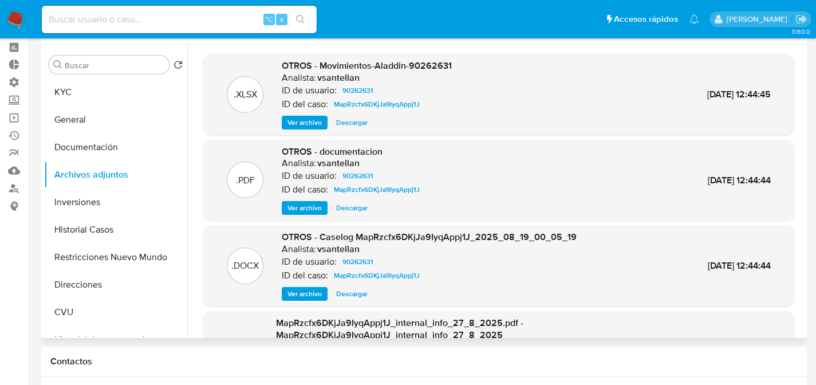
click at [303, 292] on span "Ver archivo" at bounding box center [304, 293] width 34 height 11
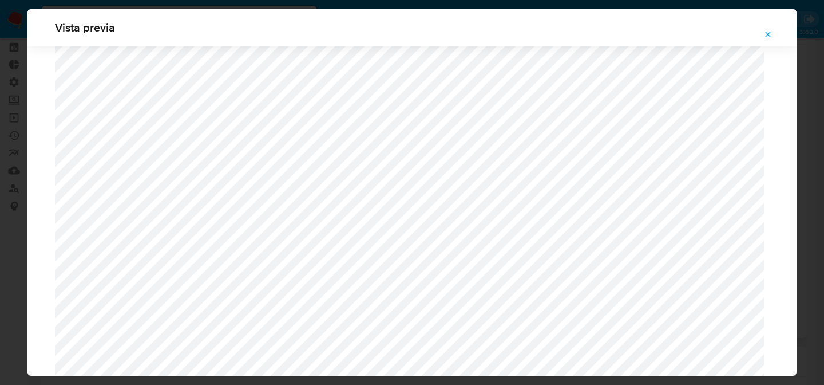
scroll to position [822, 0]
click at [768, 31] on icon "Attachment preview" at bounding box center [768, 34] width 9 height 9
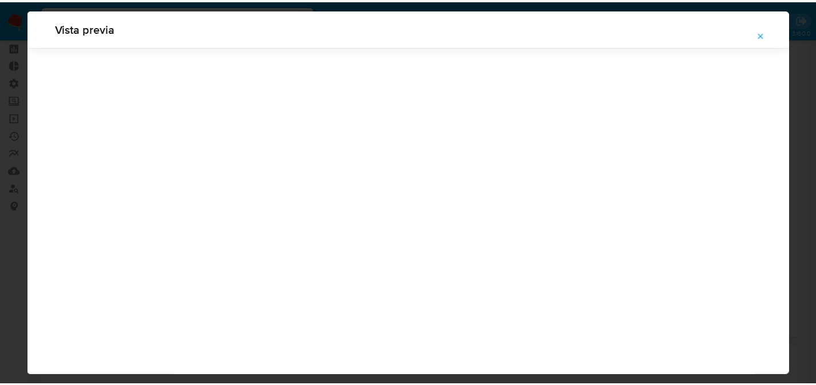
scroll to position [37, 0]
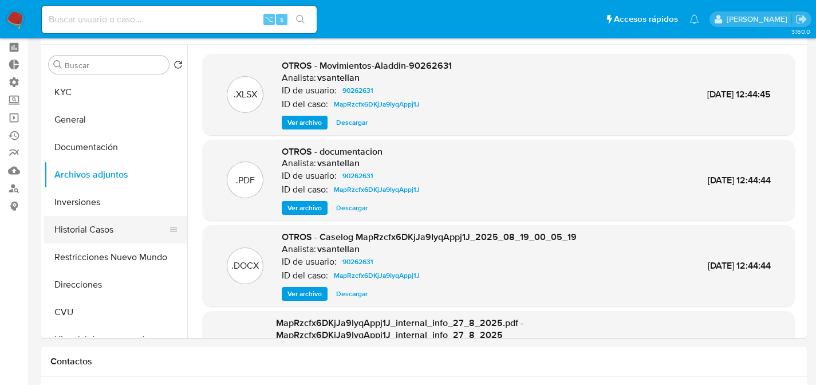
click at [67, 235] on button "Historial Casos" at bounding box center [111, 229] width 134 height 27
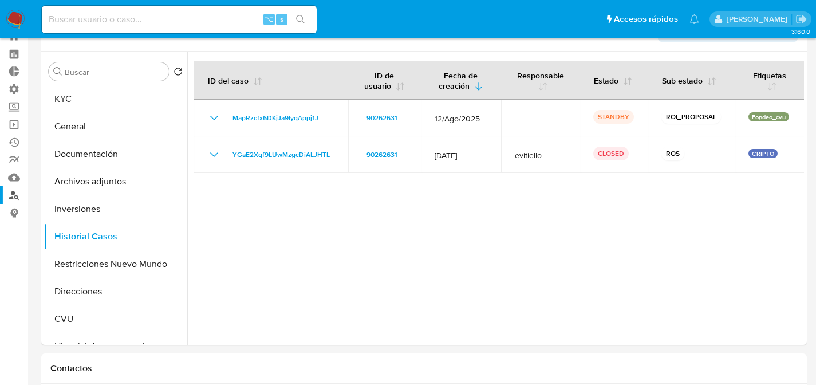
scroll to position [38, 0]
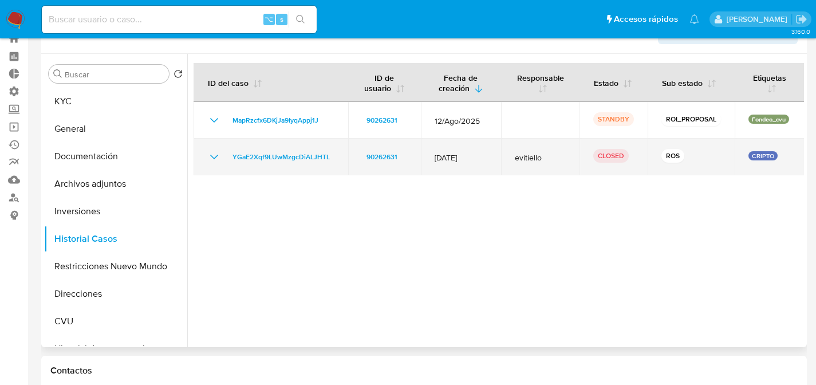
click at [210, 159] on icon "Mostrar/Ocultar" at bounding box center [214, 157] width 14 height 14
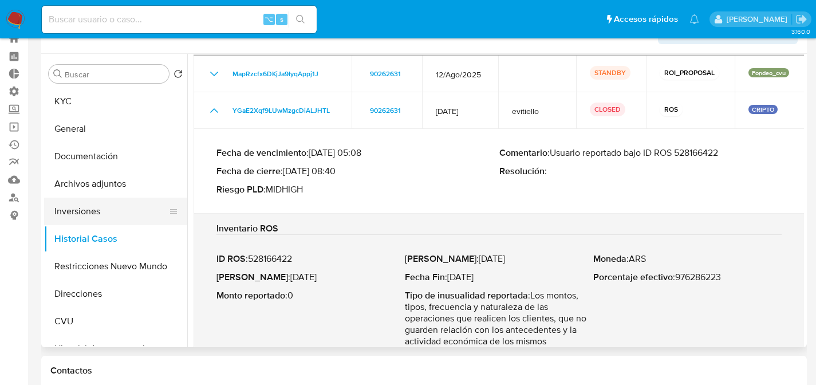
scroll to position [65, 0]
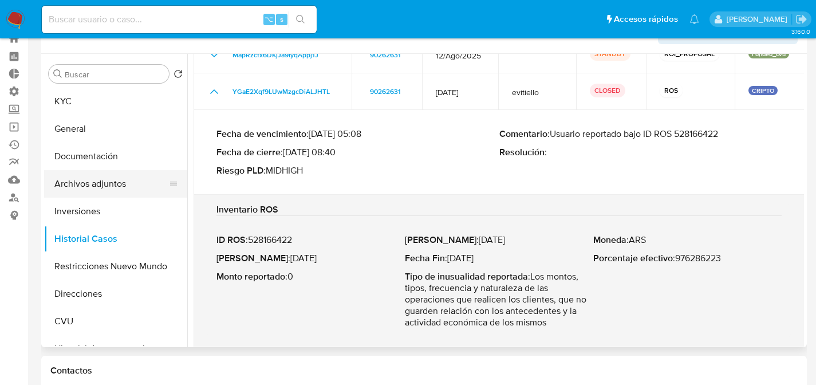
click at [94, 184] on button "Archivos adjuntos" at bounding box center [111, 183] width 134 height 27
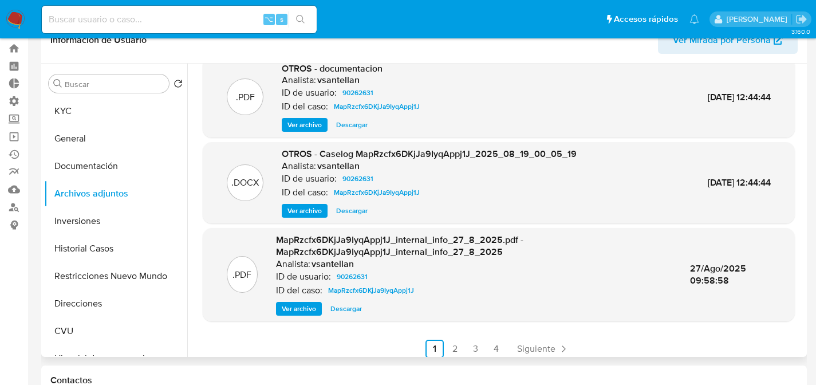
scroll to position [109, 0]
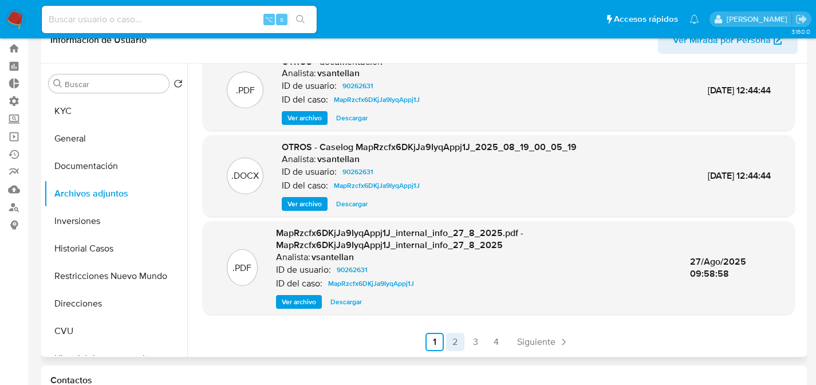
click at [455, 335] on link "2" at bounding box center [455, 342] width 18 height 18
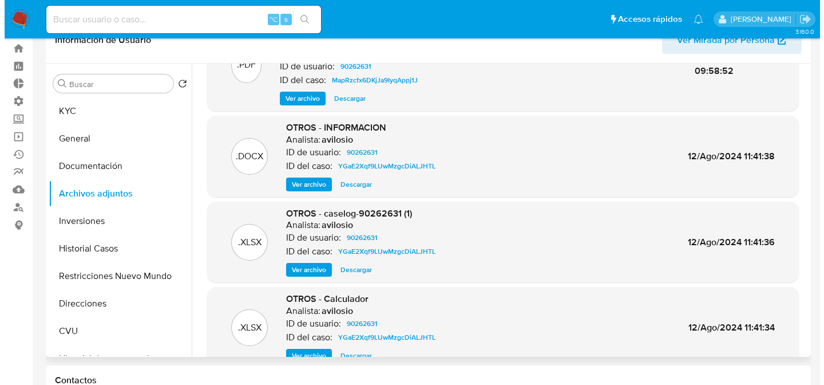
scroll to position [65, 0]
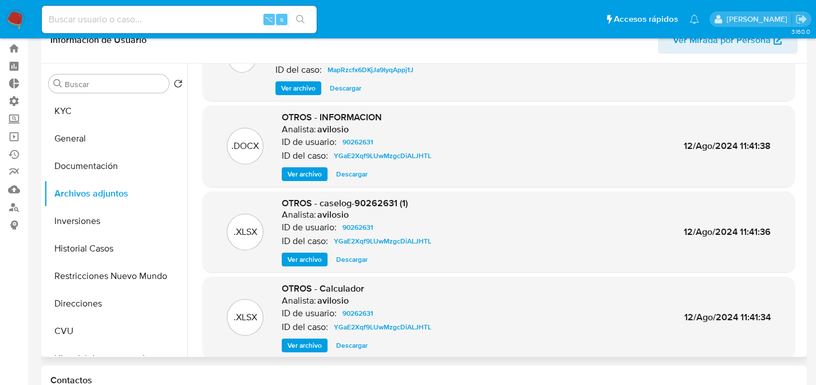
click at [284, 257] on button "Ver archivo" at bounding box center [305, 259] width 46 height 14
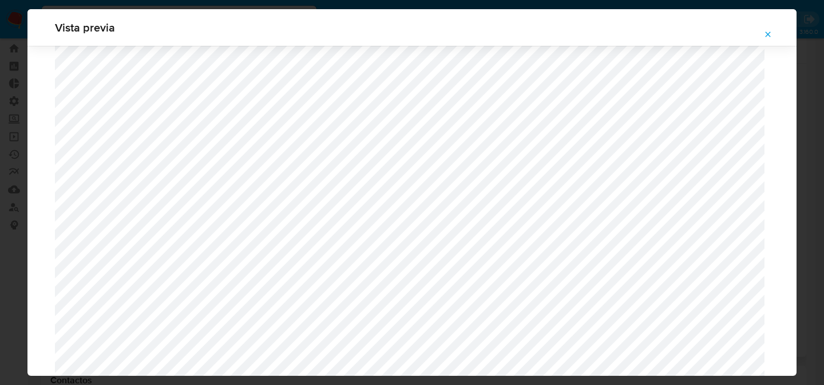
scroll to position [727, 0]
click at [764, 33] on icon "Attachment preview" at bounding box center [768, 34] width 9 height 9
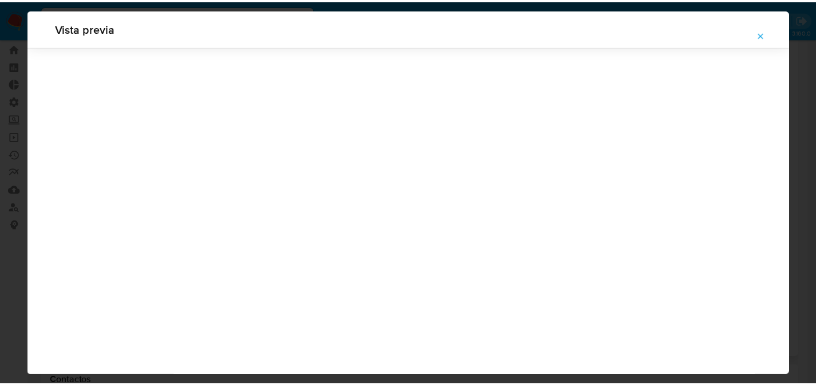
scroll to position [37, 0]
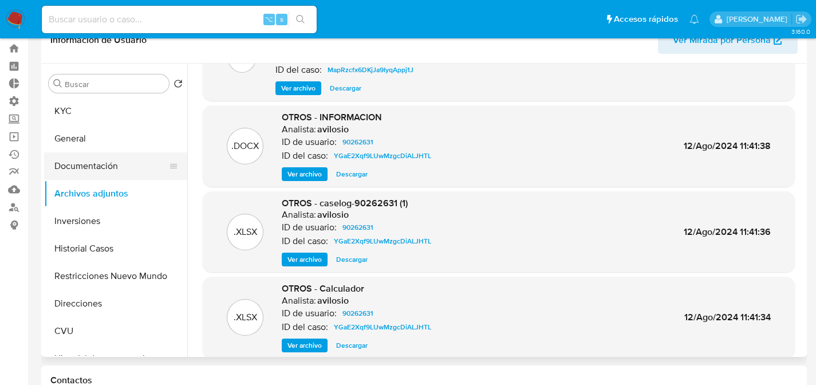
click at [76, 177] on button "Documentación" at bounding box center [111, 165] width 134 height 27
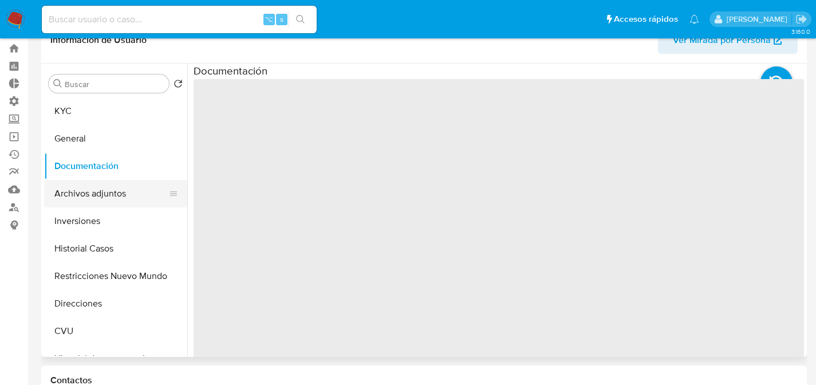
click at [75, 180] on button "Archivos adjuntos" at bounding box center [111, 193] width 134 height 27
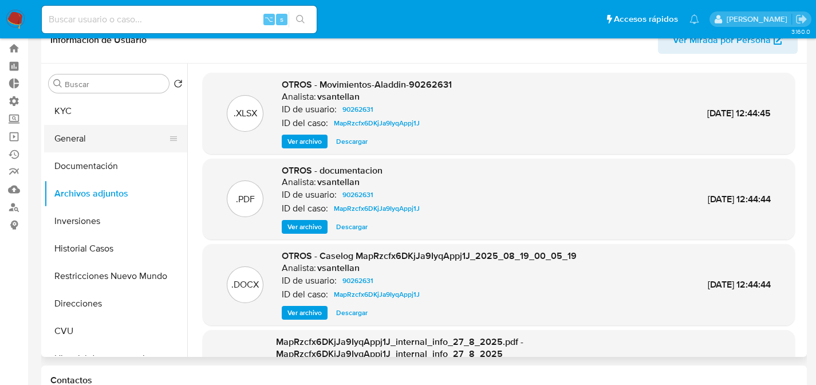
click at [48, 129] on button "General" at bounding box center [111, 138] width 134 height 27
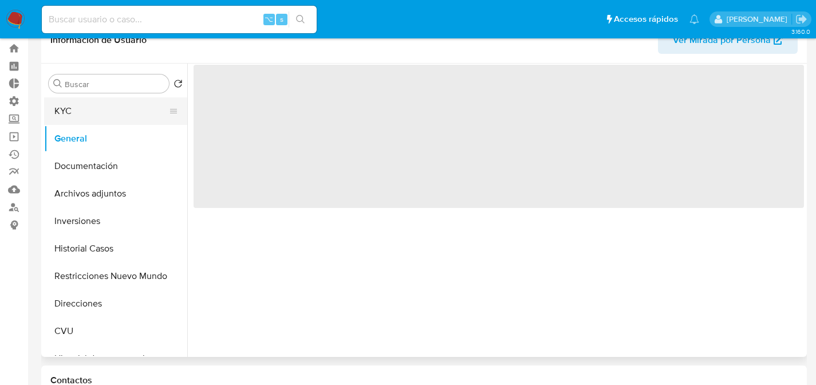
click at [57, 114] on button "KYC" at bounding box center [111, 110] width 134 height 27
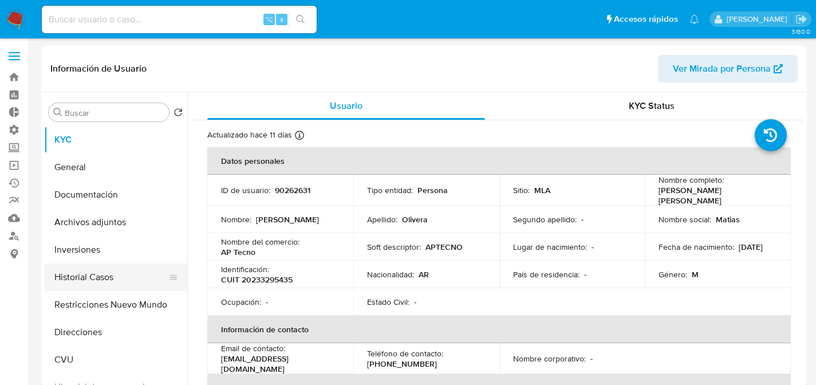
click at [93, 282] on button "Historial Casos" at bounding box center [111, 276] width 134 height 27
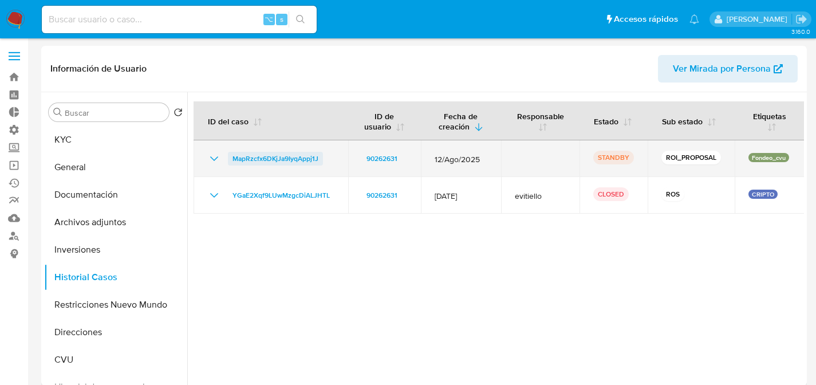
click at [273, 164] on span "MapRzcfx6DKjJa9IyqAppj1J" at bounding box center [275, 159] width 86 height 14
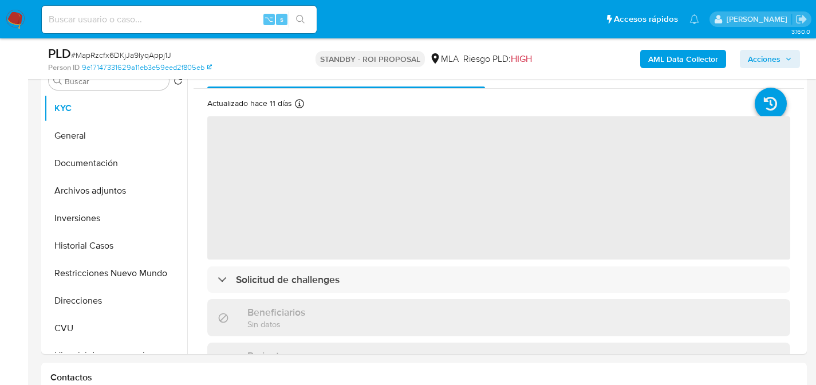
select select "10"
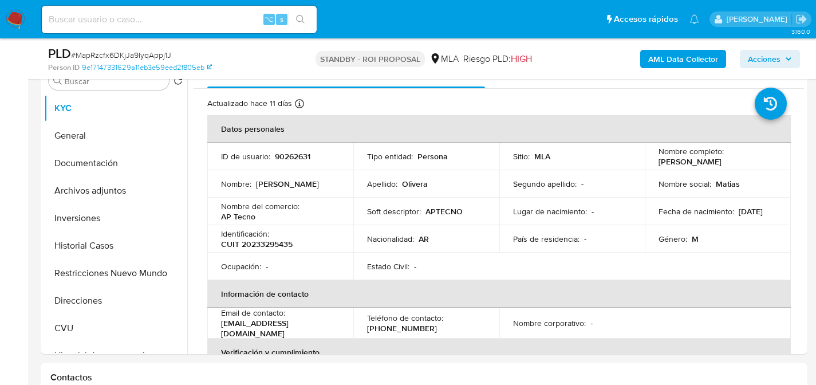
scroll to position [463, 0]
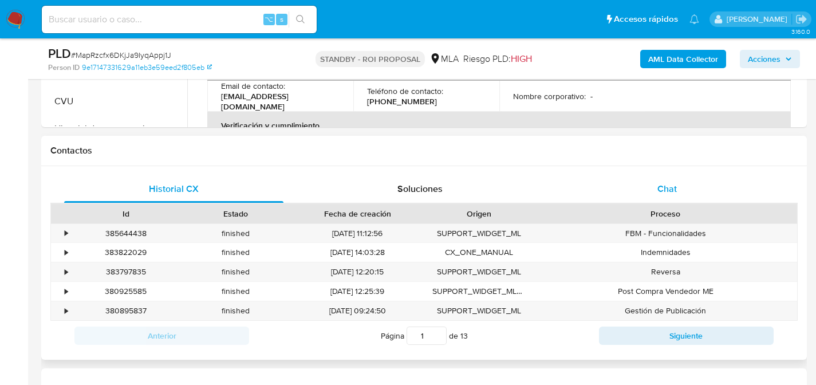
click at [661, 183] on span "Chat" at bounding box center [666, 188] width 19 height 13
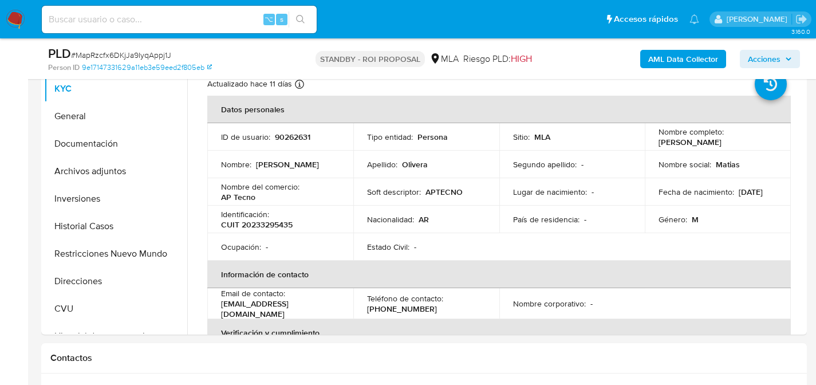
scroll to position [262, 0]
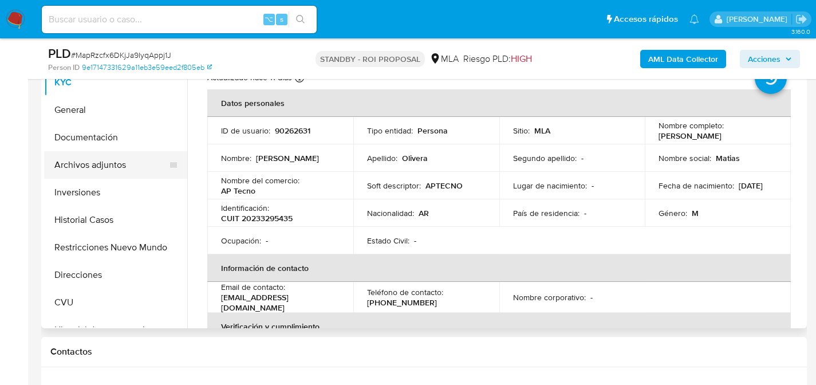
click at [78, 157] on button "Archivos adjuntos" at bounding box center [111, 164] width 134 height 27
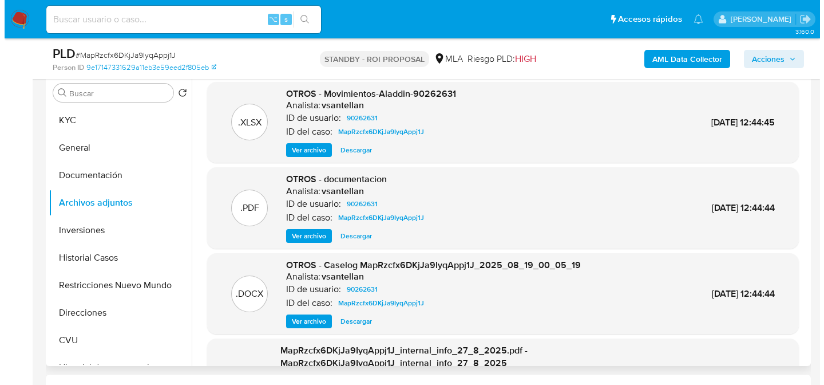
scroll to position [213, 0]
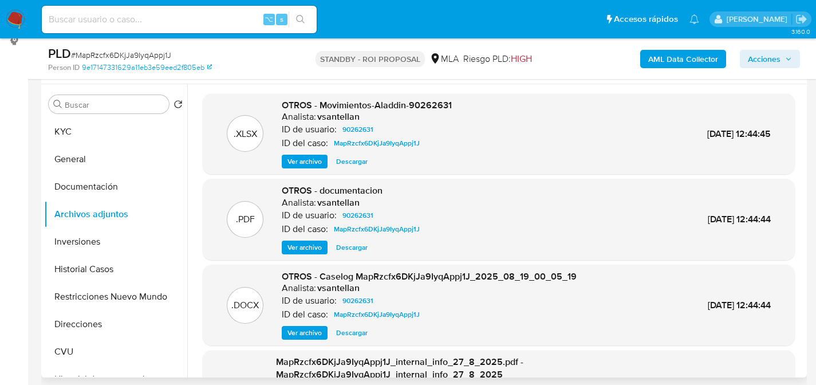
click at [291, 331] on span "Ver archivo" at bounding box center [304, 332] width 34 height 11
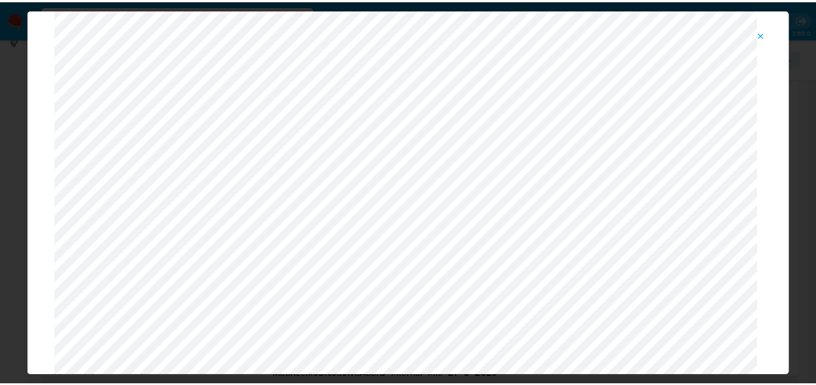
scroll to position [25, 0]
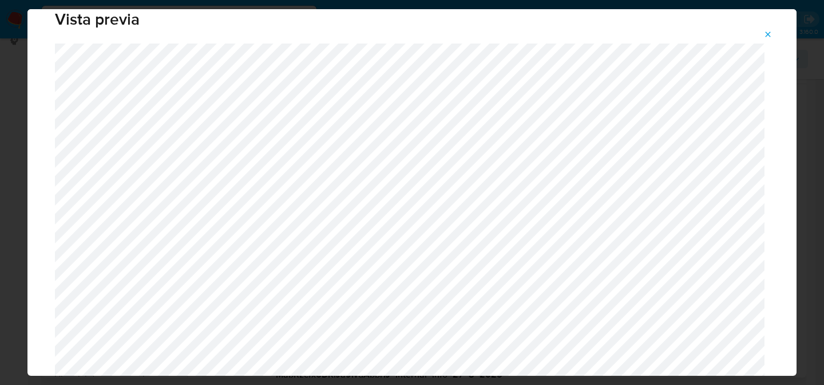
click at [774, 37] on button "Attachment preview" at bounding box center [768, 34] width 25 height 18
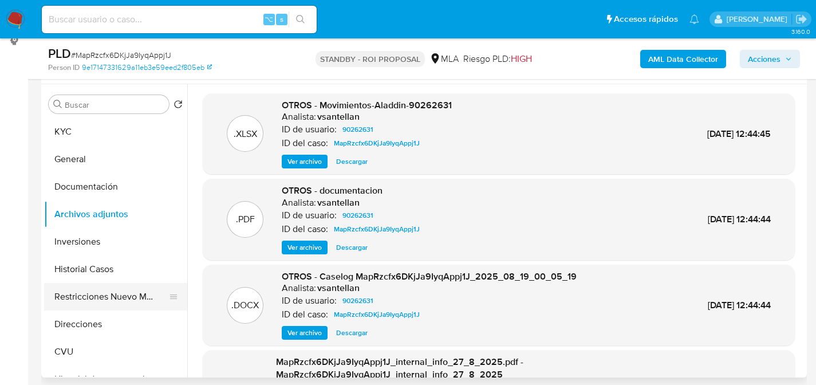
click at [76, 302] on button "Restricciones Nuevo Mundo" at bounding box center [111, 296] width 134 height 27
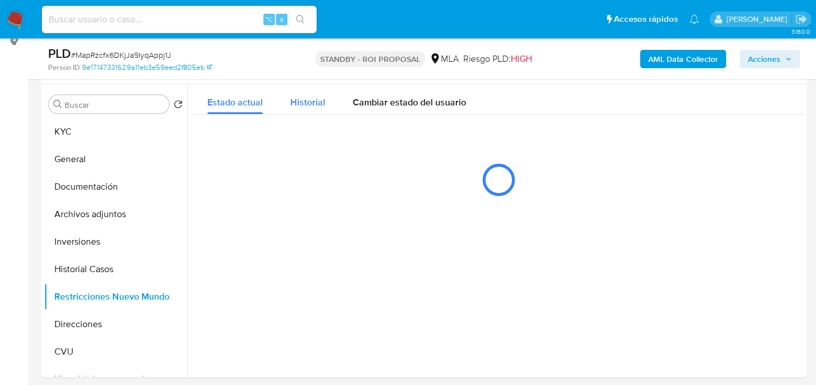
click at [301, 101] on span "Historial" at bounding box center [307, 102] width 35 height 13
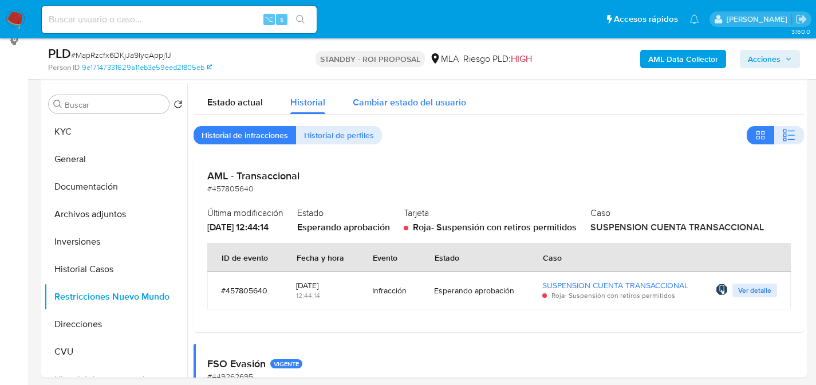
click at [395, 104] on span "Cambiar estado del usuario" at bounding box center [409, 102] width 113 height 13
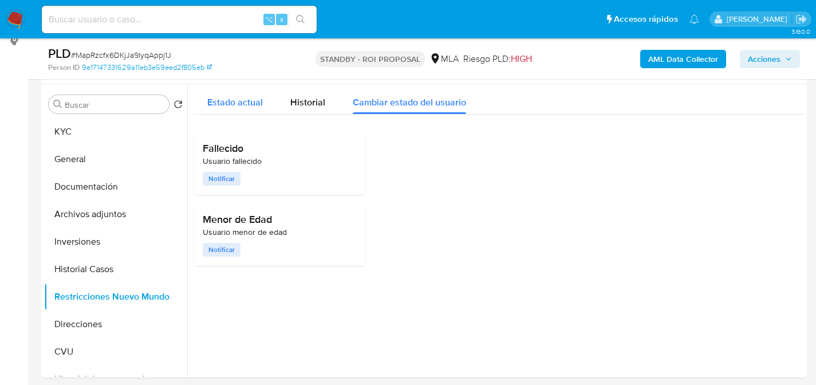
click at [245, 96] on span "Estado actual" at bounding box center [235, 102] width 56 height 13
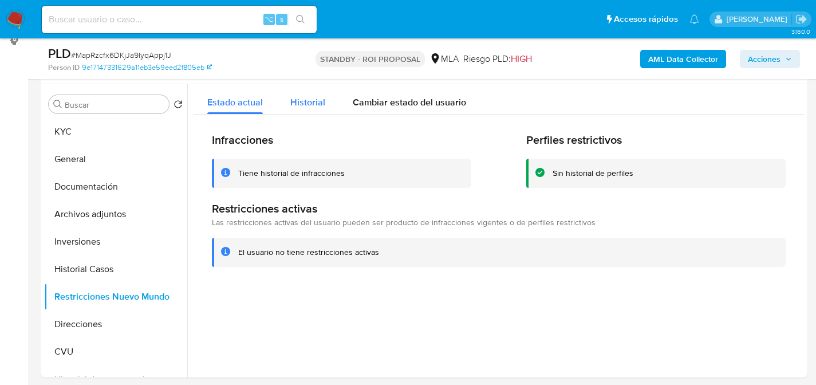
click at [296, 108] on span "Historial" at bounding box center [307, 102] width 35 height 13
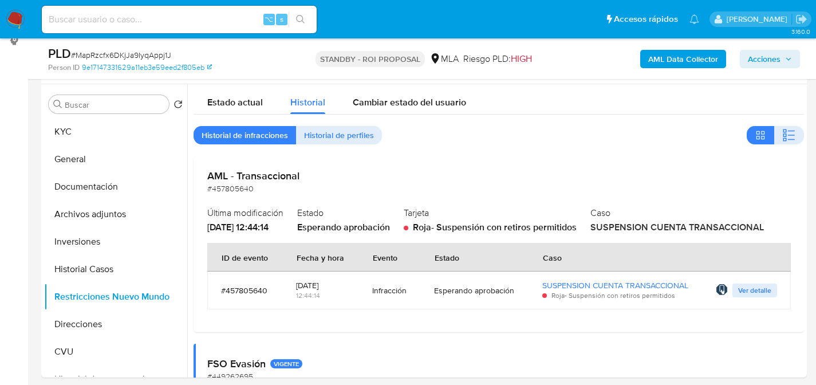
drag, startPoint x: 335, startPoint y: 132, endPoint x: 560, endPoint y: 200, distance: 235.5
click at [758, 296] on span "Ver detalle" at bounding box center [754, 290] width 33 height 11
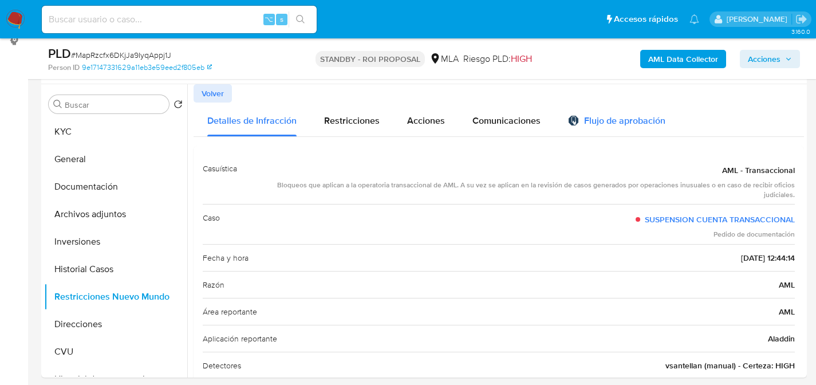
click at [613, 121] on div "Flujo de aprobación" at bounding box center [616, 122] width 97 height 13
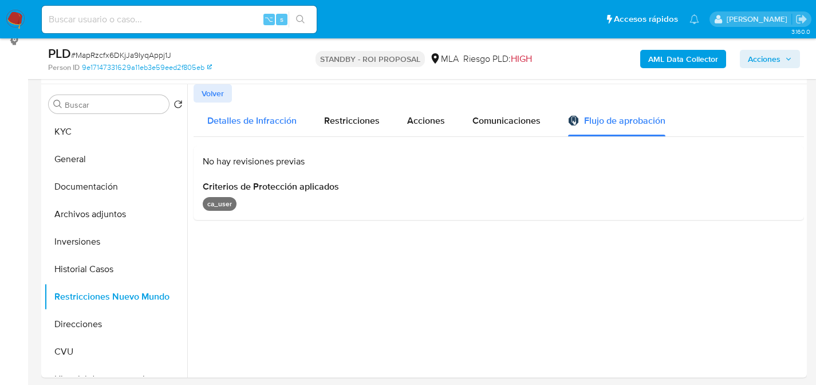
click at [266, 113] on div "Detalles de Infracción" at bounding box center [251, 119] width 89 height 34
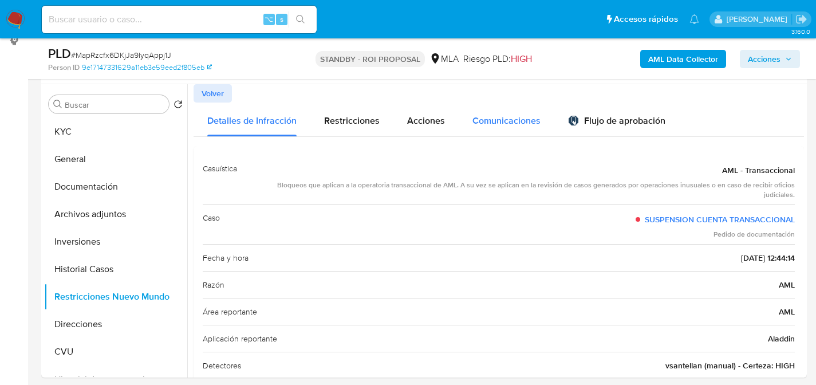
click at [474, 121] on span "Comunicaciones" at bounding box center [506, 120] width 68 height 13
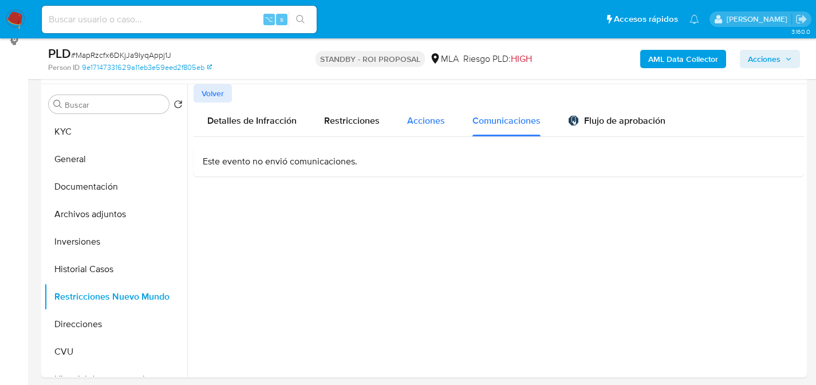
click at [396, 119] on button "Acciones" at bounding box center [425, 119] width 65 height 34
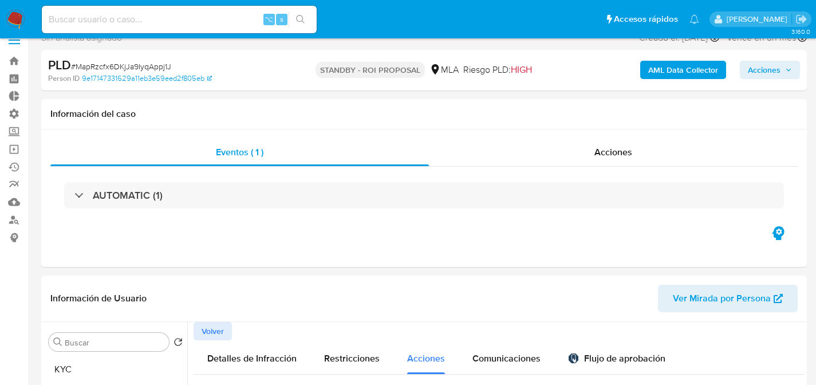
scroll to position [17, 0]
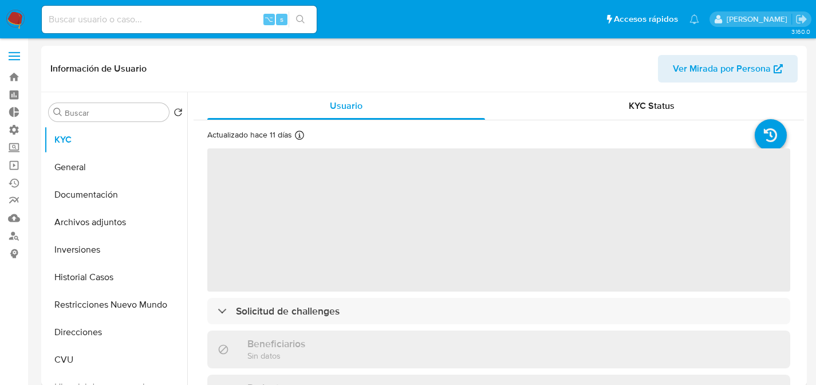
select select "10"
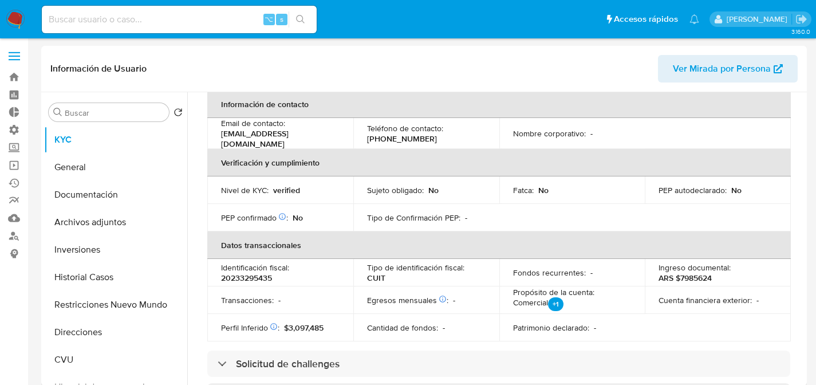
scroll to position [232, 0]
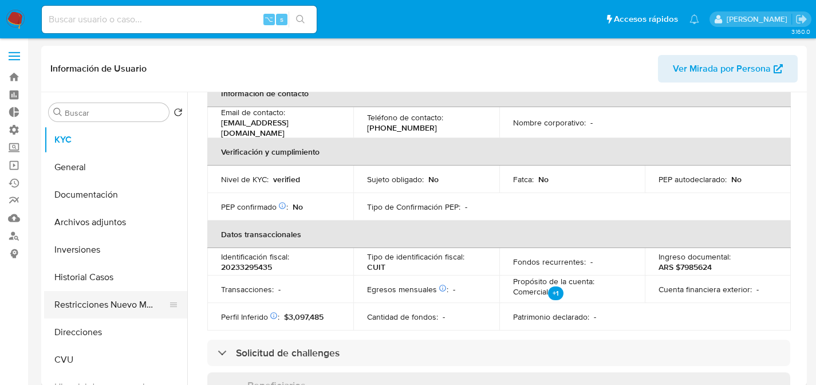
click at [130, 308] on button "Restricciones Nuevo Mundo" at bounding box center [111, 304] width 134 height 27
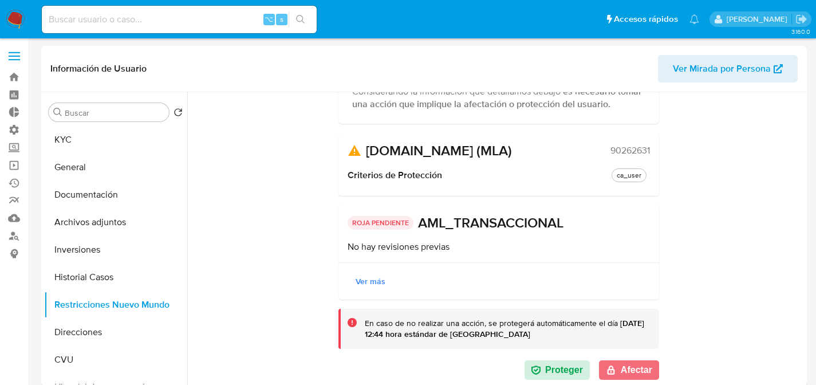
scroll to position [18, 0]
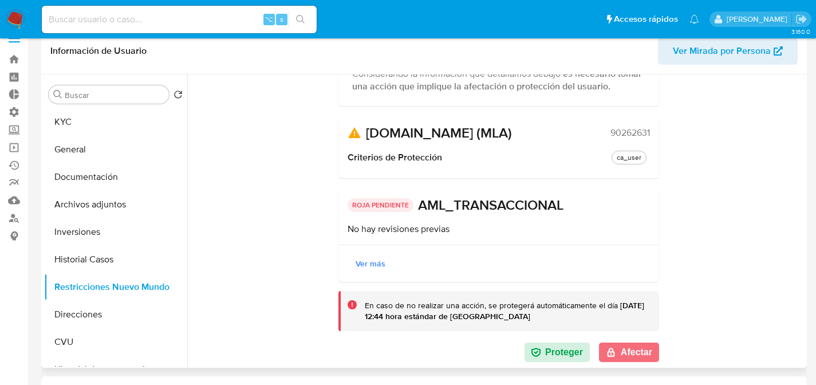
click at [634, 353] on button "Afectar" at bounding box center [629, 351] width 60 height 19
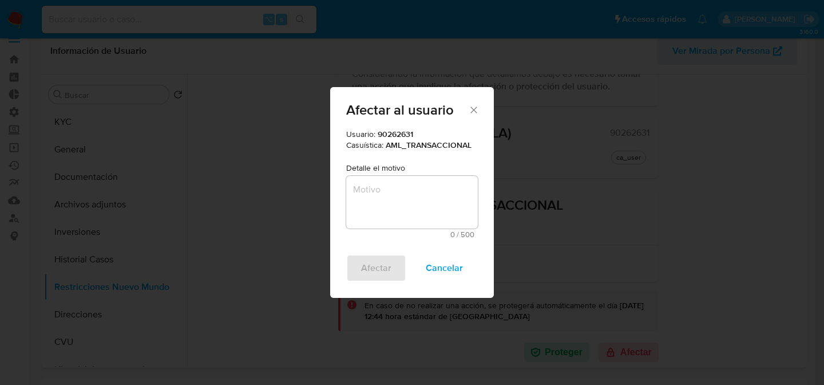
click at [444, 212] on textarea "Motivo" at bounding box center [412, 202] width 132 height 53
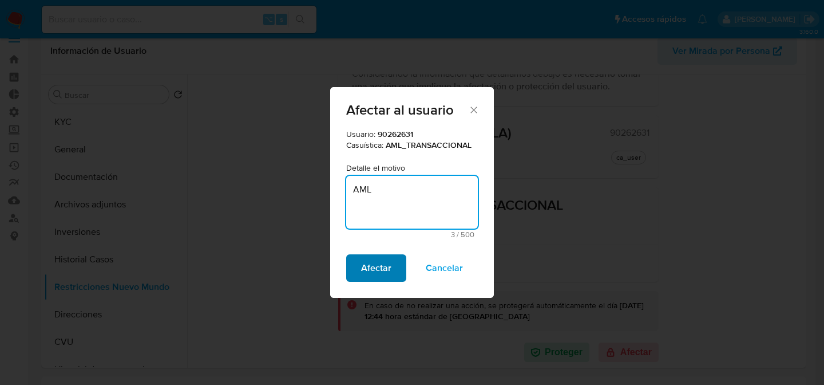
type textarea "AML"
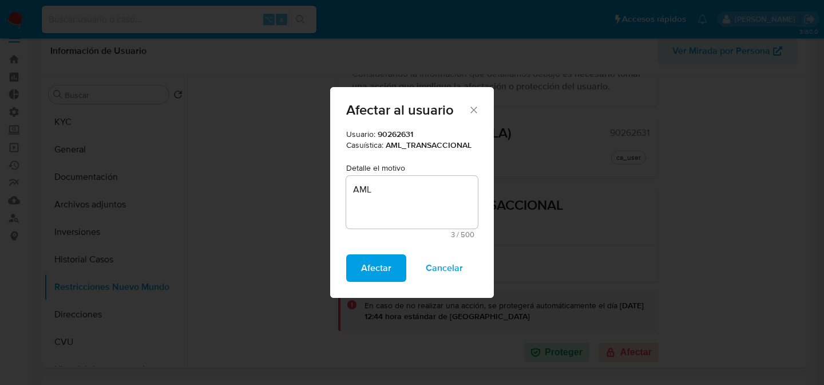
click at [392, 269] on button "Afectar" at bounding box center [376, 267] width 60 height 27
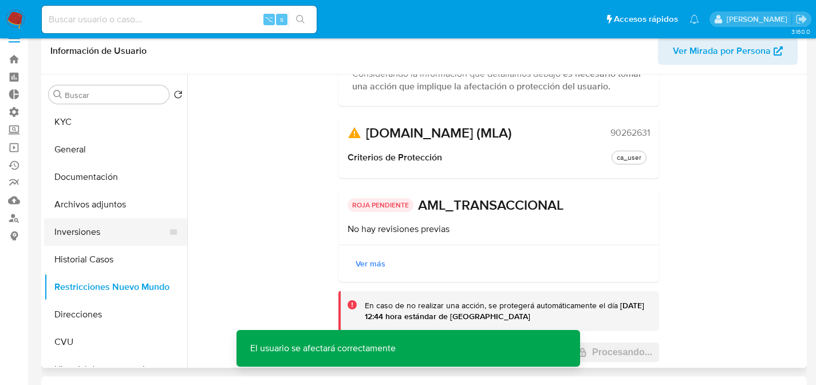
click at [76, 222] on button "Inversiones" at bounding box center [111, 231] width 134 height 27
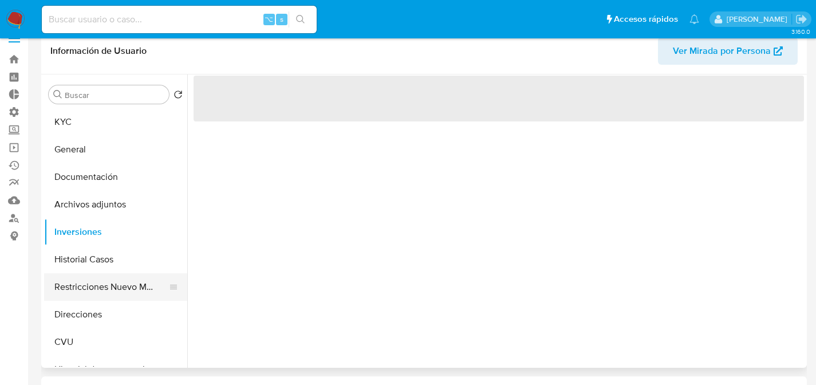
scroll to position [0, 0]
click at [76, 285] on button "Restricciones Nuevo Mundo" at bounding box center [111, 286] width 134 height 27
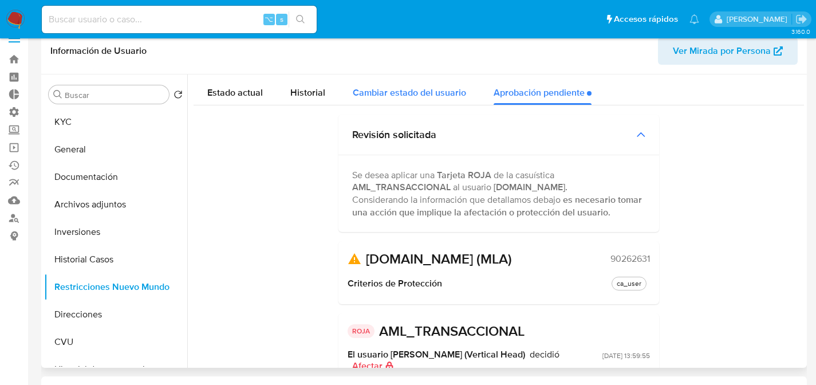
click at [382, 97] on span "Cambiar estado del usuario" at bounding box center [409, 92] width 113 height 13
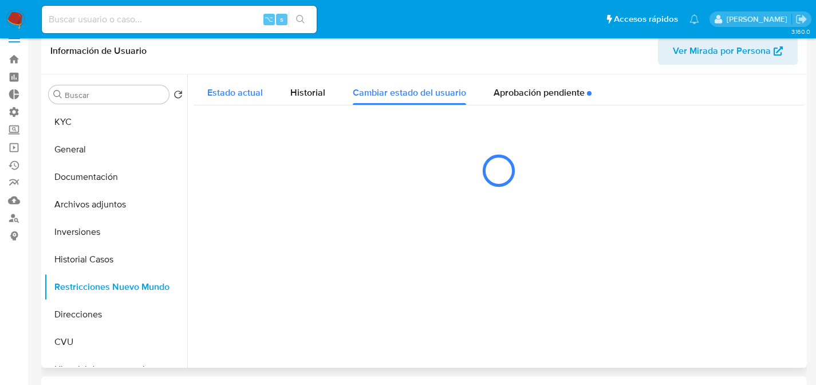
drag, startPoint x: 312, startPoint y: 97, endPoint x: 247, endPoint y: 94, distance: 65.3
click at [311, 97] on span "Historial" at bounding box center [307, 92] width 35 height 13
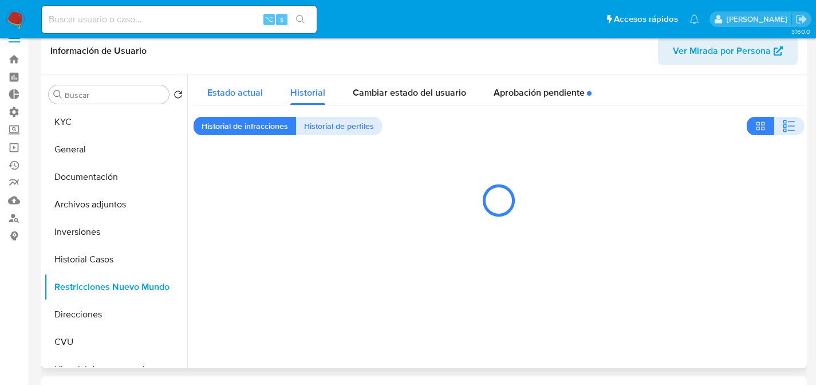
click at [247, 94] on span "Estado actual" at bounding box center [235, 92] width 56 height 13
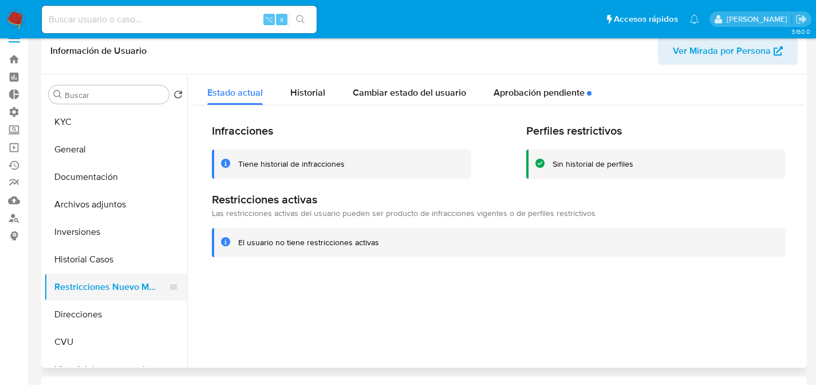
click at [93, 282] on button "Restricciones Nuevo Mundo" at bounding box center [111, 286] width 134 height 27
click at [251, 168] on div "Tiene historial de infracciones" at bounding box center [291, 164] width 106 height 11
click at [256, 165] on div "Tiene historial de infracciones" at bounding box center [291, 164] width 106 height 11
click at [310, 100] on div "Historial" at bounding box center [307, 89] width 35 height 30
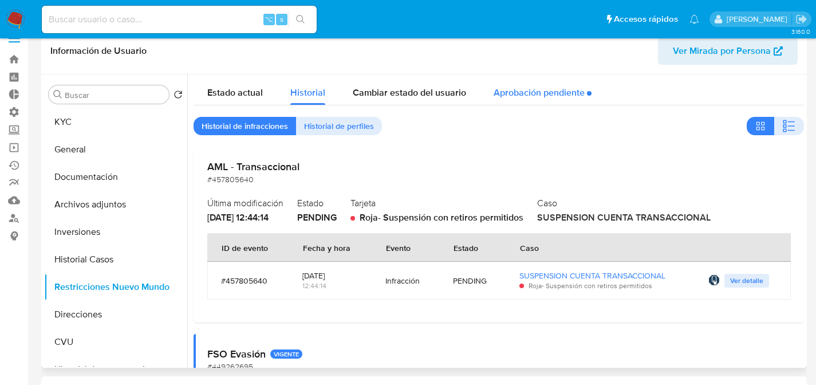
click at [556, 96] on div "Aprobación pendiente" at bounding box center [542, 89] width 98 height 30
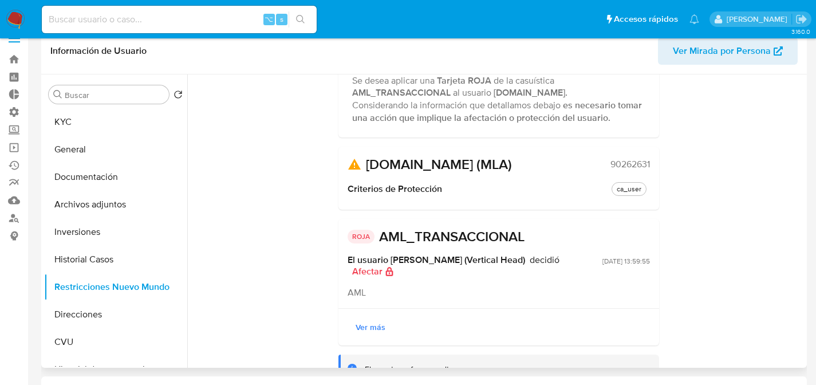
scroll to position [116, 0]
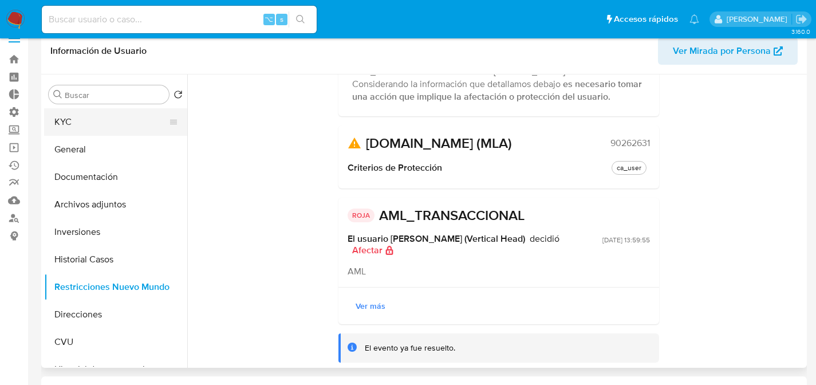
click at [98, 120] on button "KYC" at bounding box center [111, 121] width 134 height 27
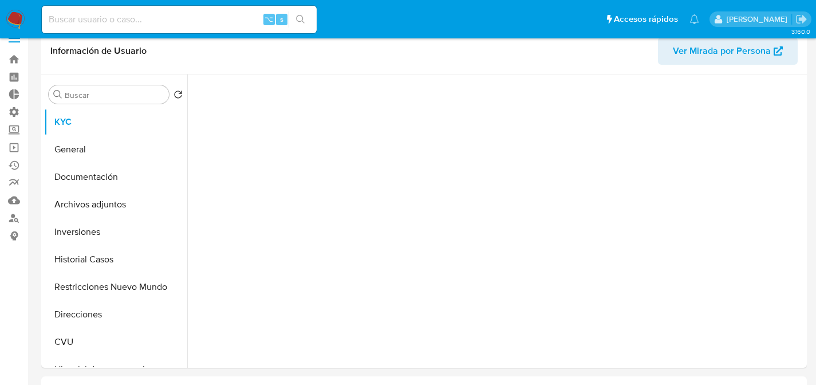
scroll to position [0, 0]
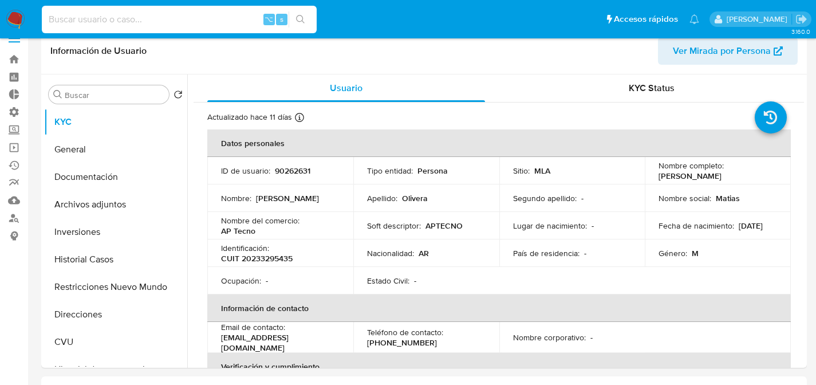
click at [151, 12] on input at bounding box center [179, 19] width 275 height 15
paste input "VQPxTPxFcUrdu5kbNmsbol1T"
type input "VQPxTPxFcUrdu5kbNmsbol1T"
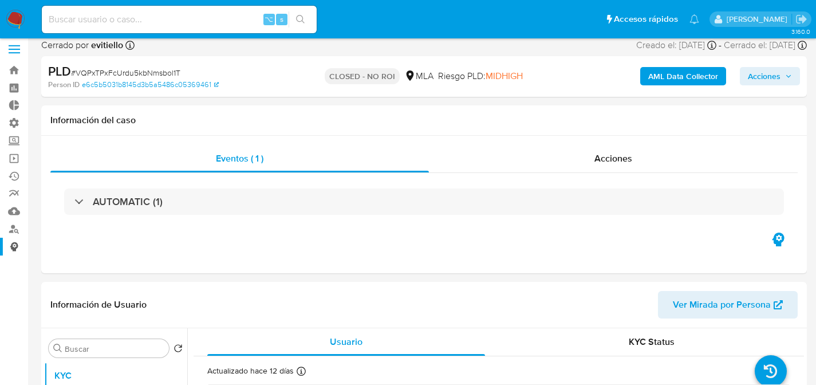
scroll to position [101, 0]
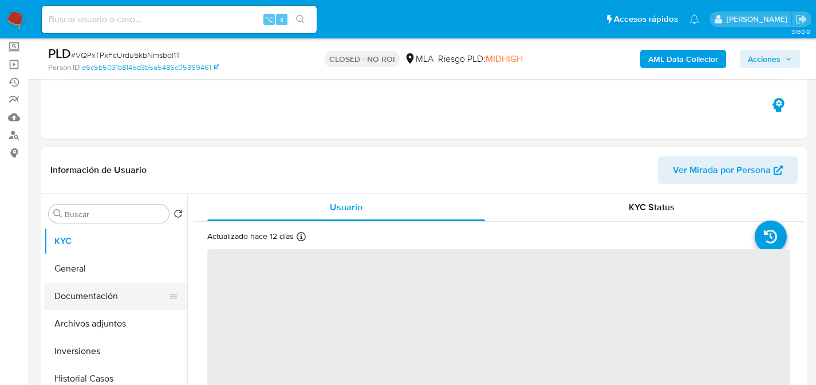
select select "10"
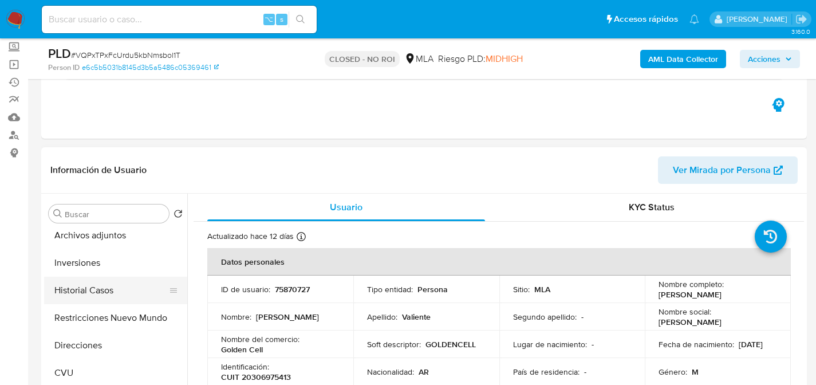
click at [82, 283] on button "Historial Casos" at bounding box center [111, 290] width 134 height 27
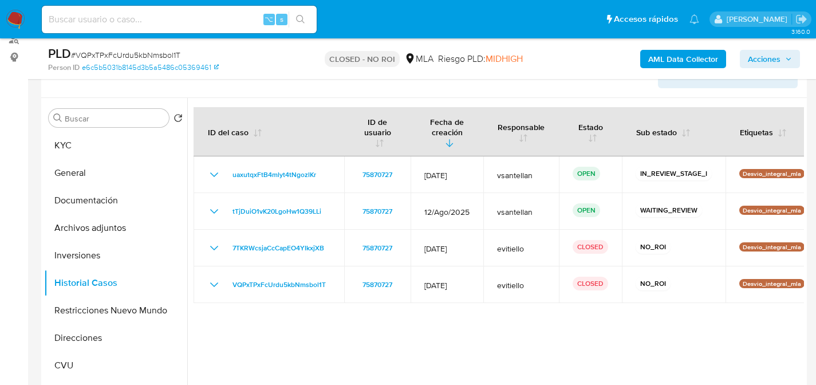
scroll to position [203, 0]
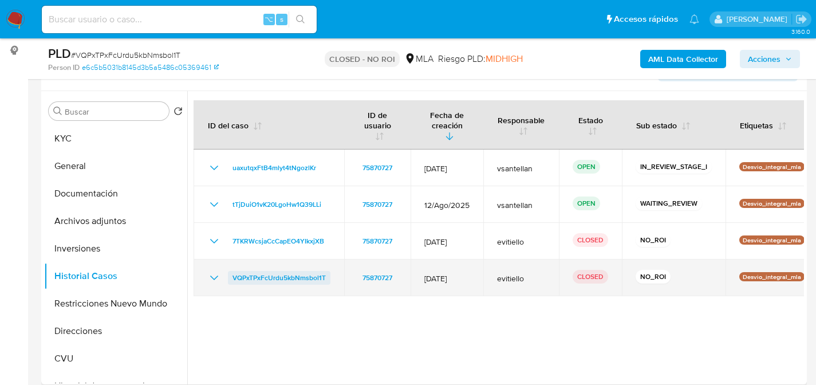
click at [260, 281] on span "VQPxTPxFcUrdu5kbNmsbol1T" at bounding box center [278, 278] width 93 height 14
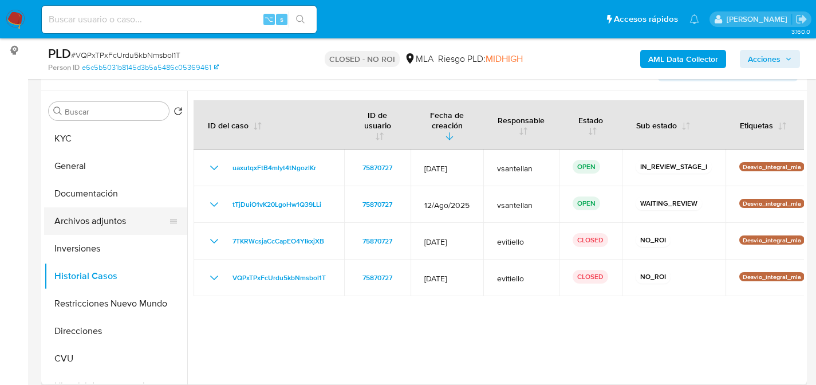
click at [119, 220] on button "Archivos adjuntos" at bounding box center [111, 220] width 134 height 27
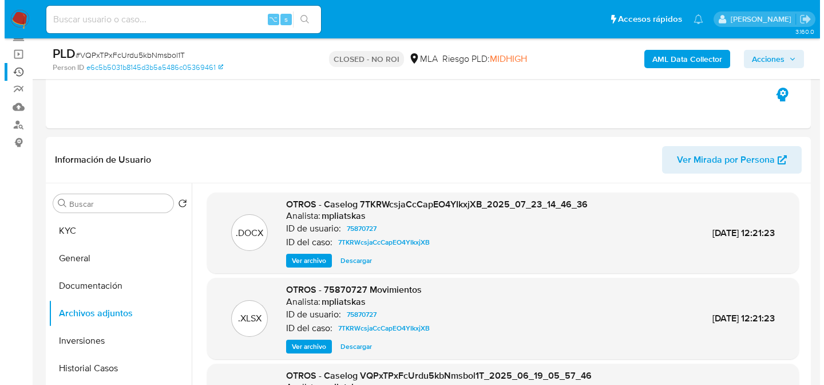
scroll to position [210, 0]
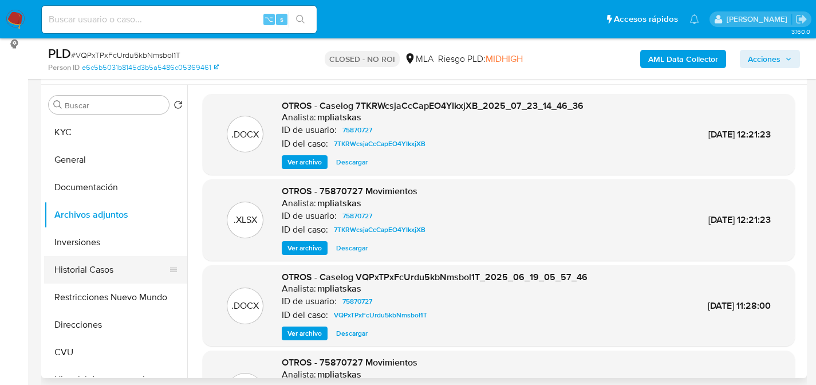
click at [79, 278] on button "Historial Casos" at bounding box center [111, 269] width 134 height 27
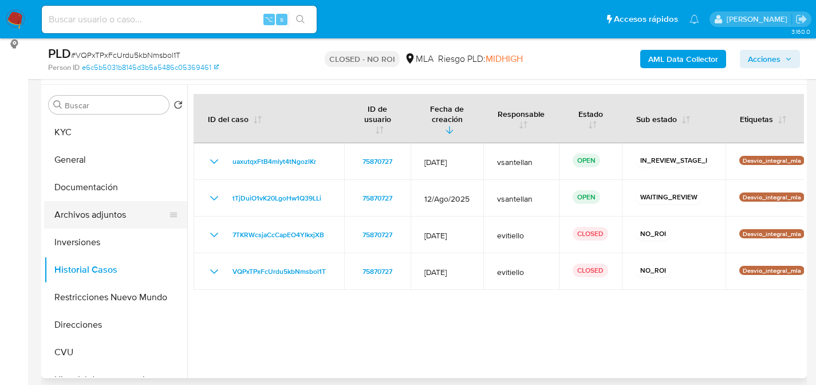
click at [81, 209] on button "Archivos adjuntos" at bounding box center [111, 214] width 134 height 27
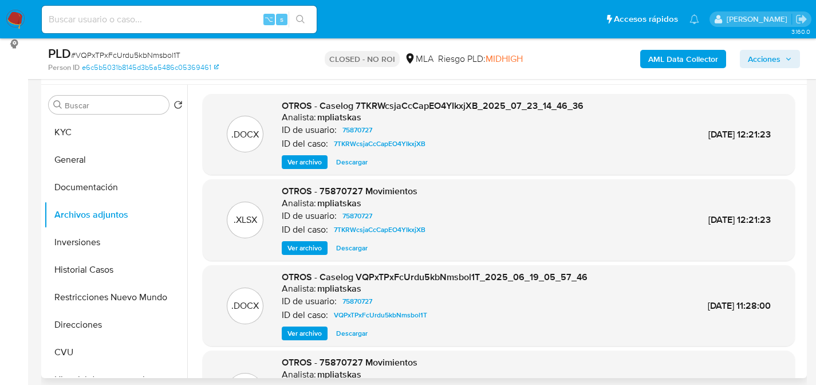
click at [300, 165] on span "Ver archivo" at bounding box center [304, 161] width 34 height 11
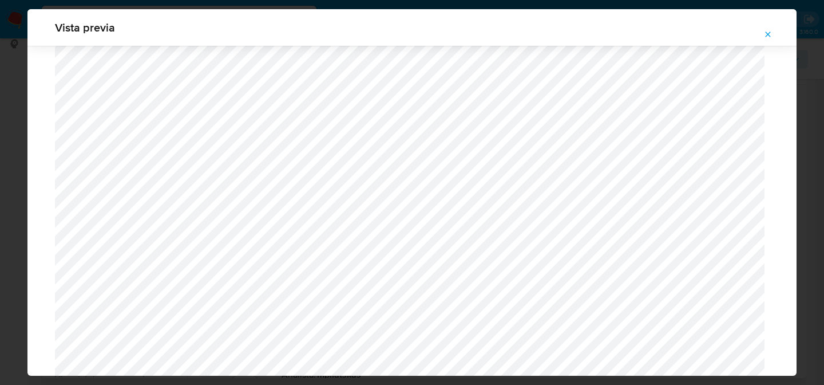
scroll to position [807, 0]
click at [7, 166] on div "Vista previa" at bounding box center [412, 192] width 824 height 385
click at [761, 31] on button "Attachment preview" at bounding box center [768, 34] width 25 height 18
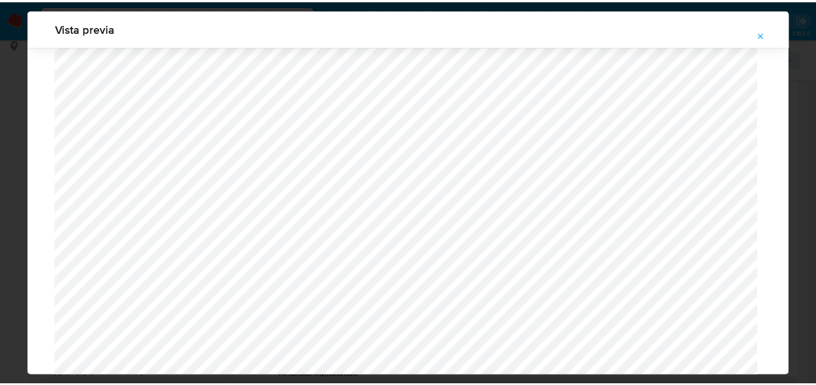
scroll to position [37, 0]
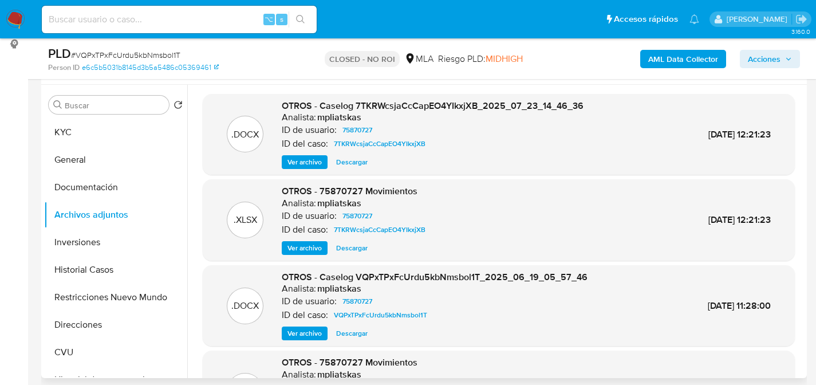
click at [74, 118] on div "Buscar Volver al orden por defecto KYC General Documentación Archivos adjuntos …" at bounding box center [115, 231] width 143 height 291
click at [74, 124] on button "KYC" at bounding box center [111, 132] width 134 height 27
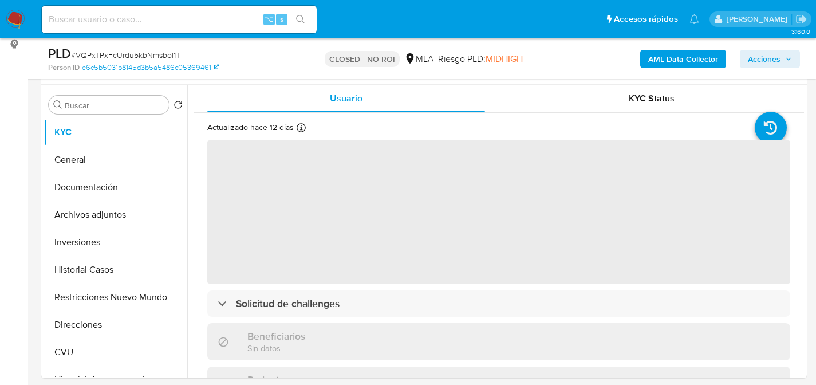
scroll to position [425, 0]
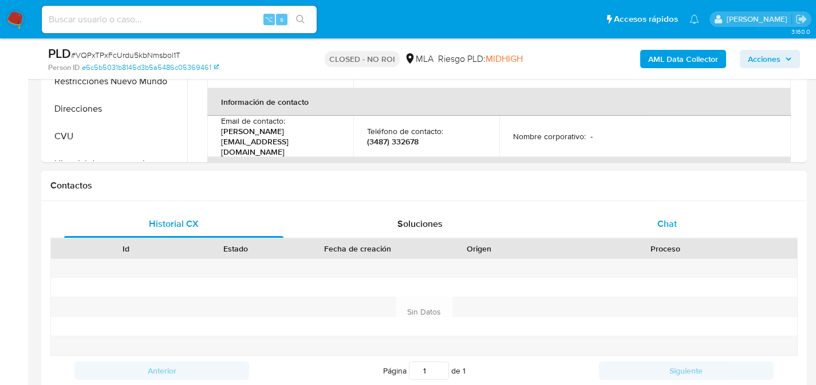
click at [665, 220] on span "Chat" at bounding box center [666, 223] width 19 height 13
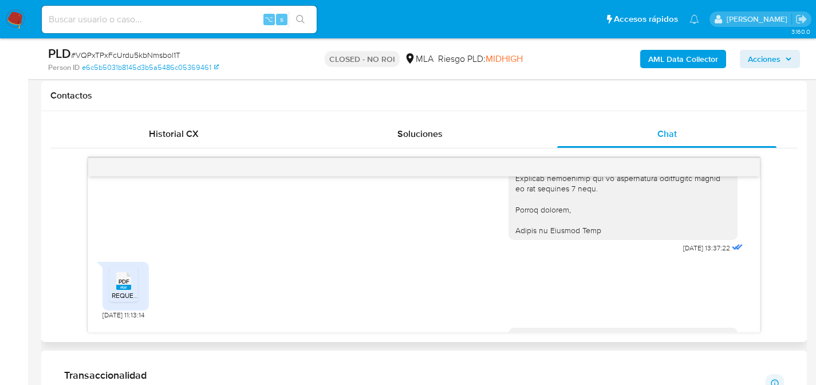
scroll to position [281, 0]
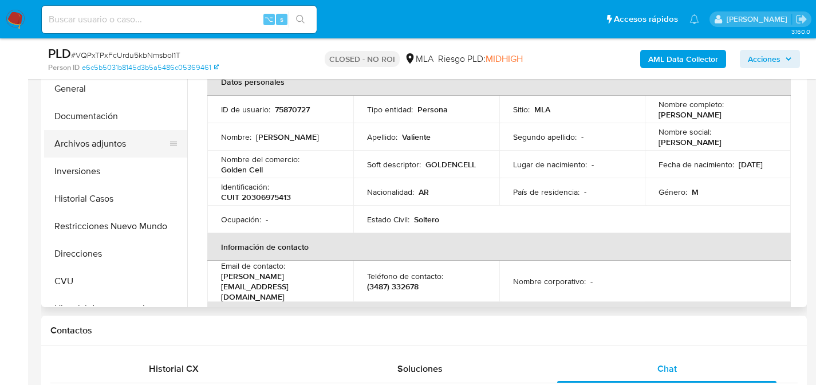
click at [86, 140] on button "Archivos adjuntos" at bounding box center [111, 143] width 134 height 27
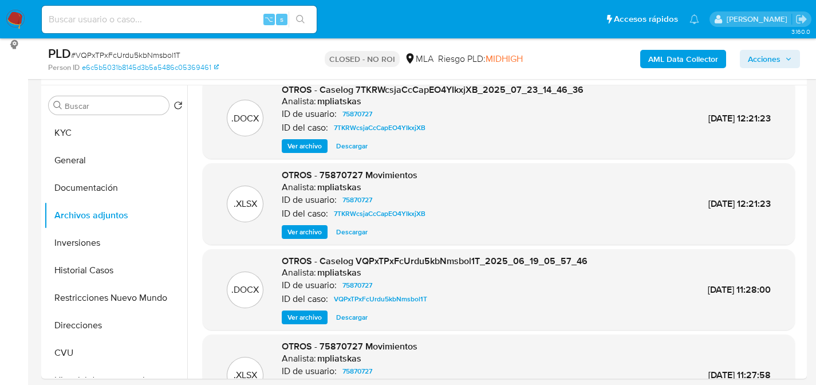
scroll to position [96, 0]
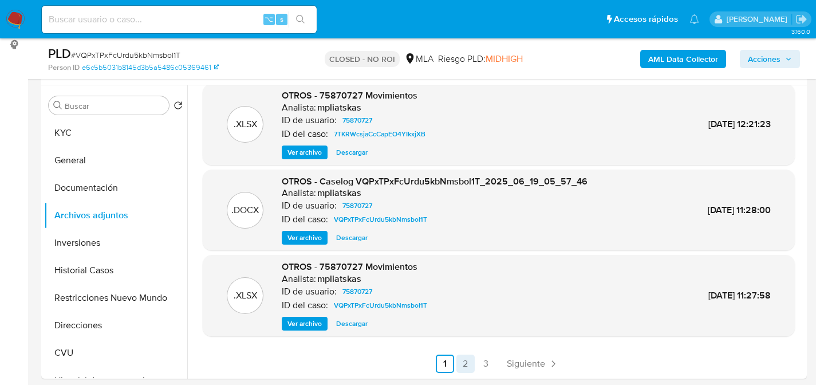
click at [465, 365] on link "2" at bounding box center [465, 363] width 18 height 18
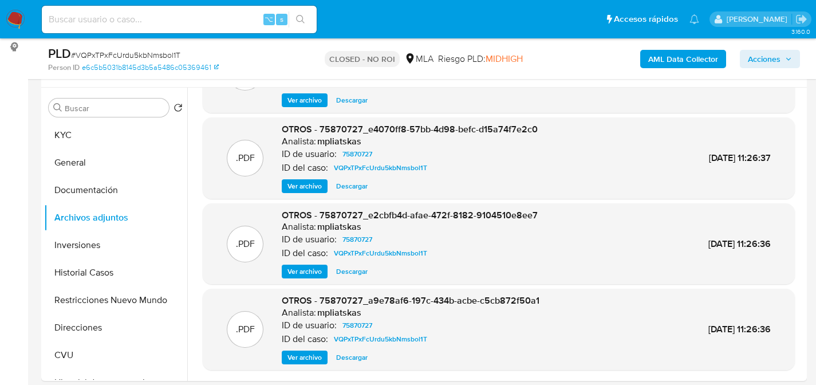
scroll to position [70, 0]
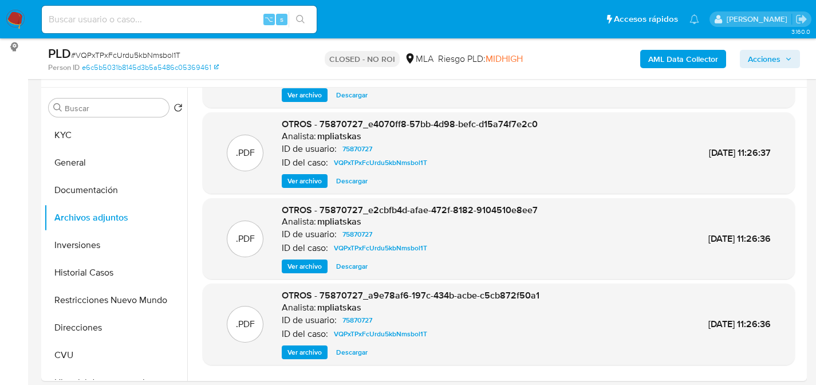
click at [284, 185] on button "Ver archivo" at bounding box center [305, 181] width 46 height 14
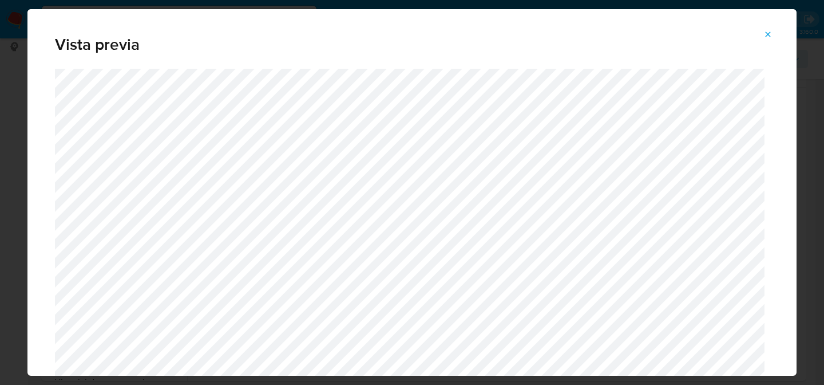
click at [772, 35] on icon "Attachment preview" at bounding box center [768, 34] width 9 height 9
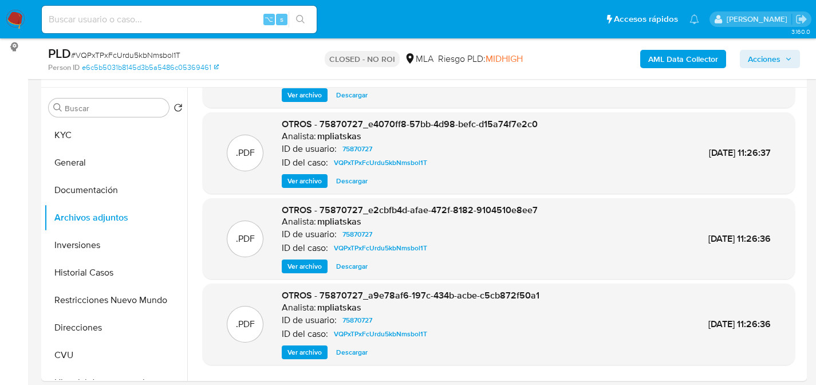
click at [299, 181] on span "Ver archivo" at bounding box center [304, 180] width 34 height 11
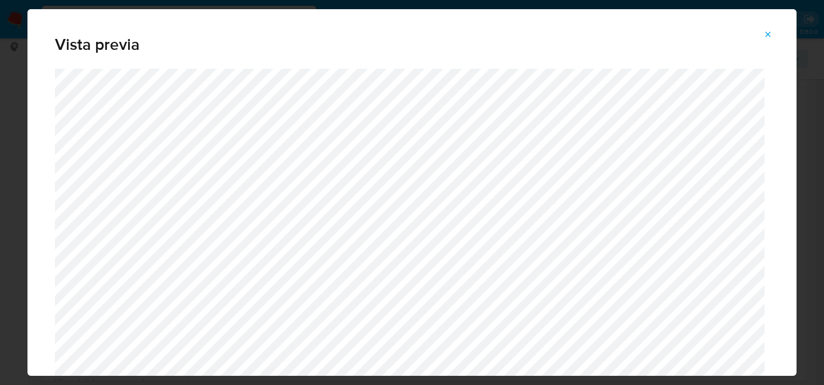
click at [760, 40] on button "Attachment preview" at bounding box center [768, 34] width 25 height 18
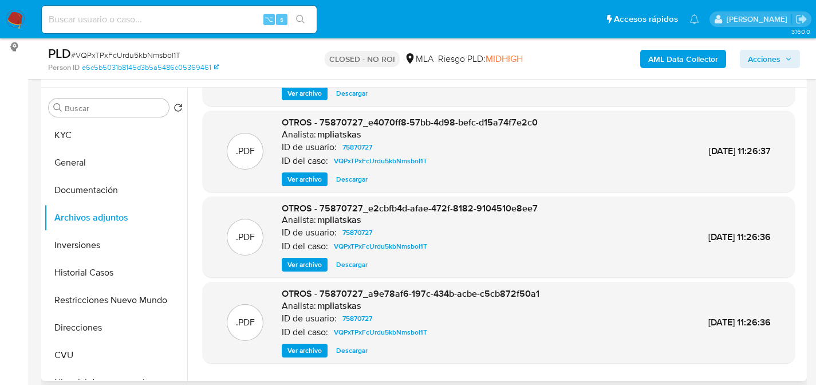
scroll to position [72, 0]
click at [300, 261] on span "Ver archivo" at bounding box center [304, 263] width 34 height 11
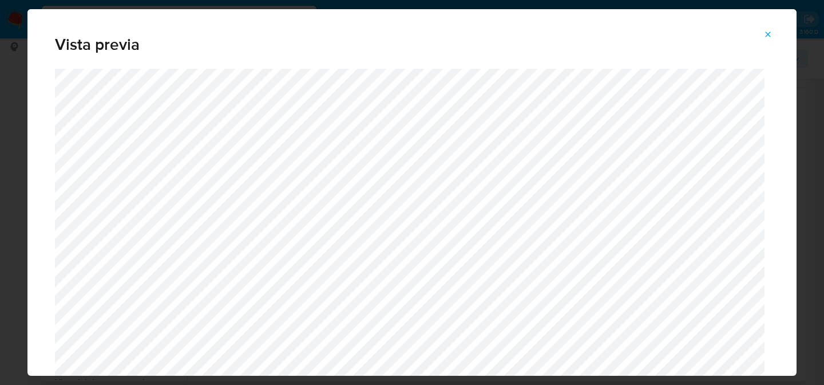
click at [767, 33] on icon "Attachment preview" at bounding box center [768, 34] width 9 height 9
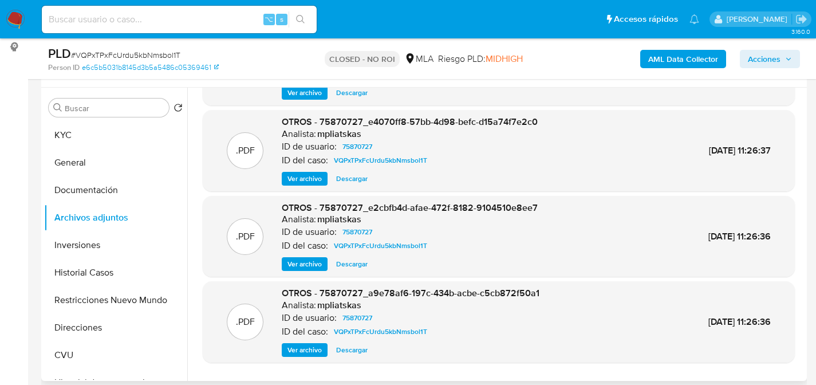
click at [286, 347] on button "Ver archivo" at bounding box center [305, 350] width 46 height 14
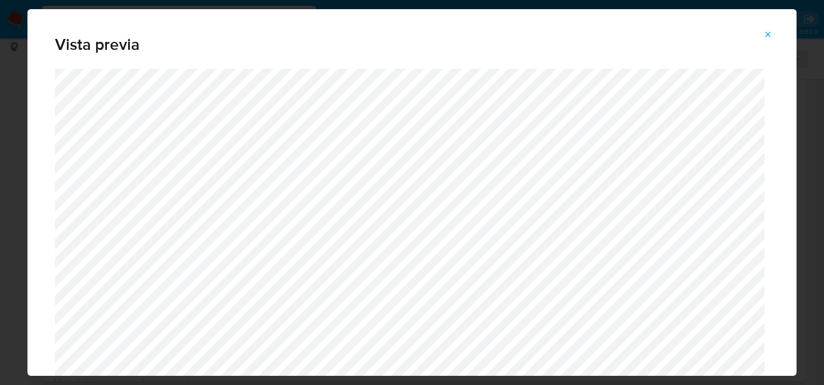
click at [767, 34] on icon "Attachment preview" at bounding box center [768, 34] width 9 height 9
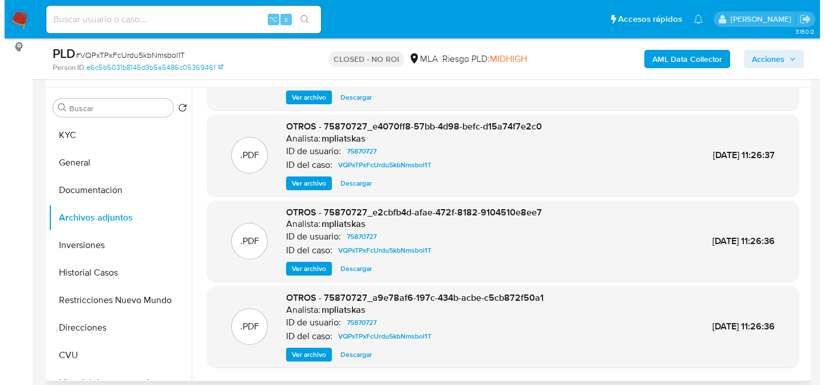
scroll to position [0, 0]
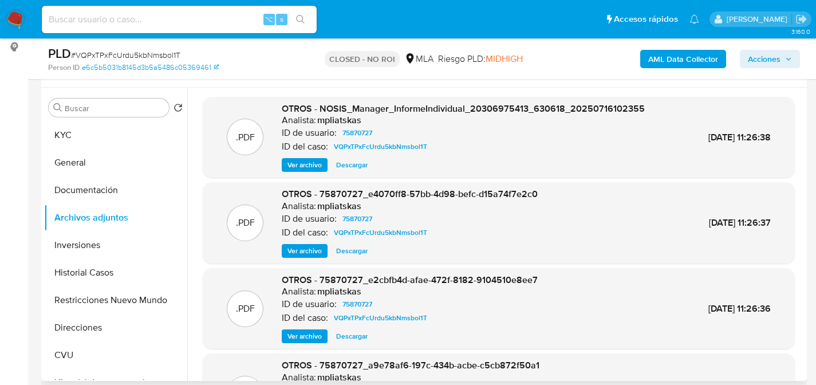
click at [293, 250] on span "Ver archivo" at bounding box center [304, 250] width 34 height 11
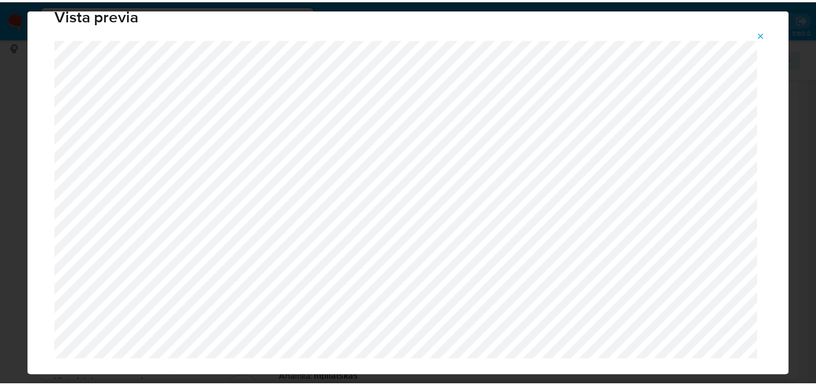
scroll to position [37, 0]
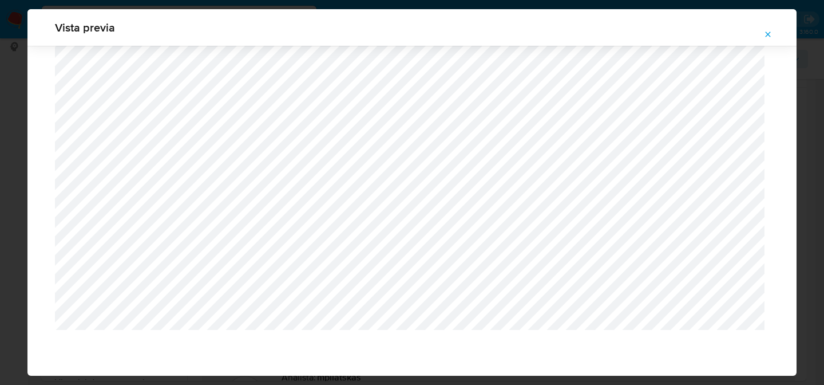
click at [13, 265] on div "Vista previa" at bounding box center [412, 192] width 824 height 385
click at [770, 30] on icon "Attachment preview" at bounding box center [768, 34] width 9 height 9
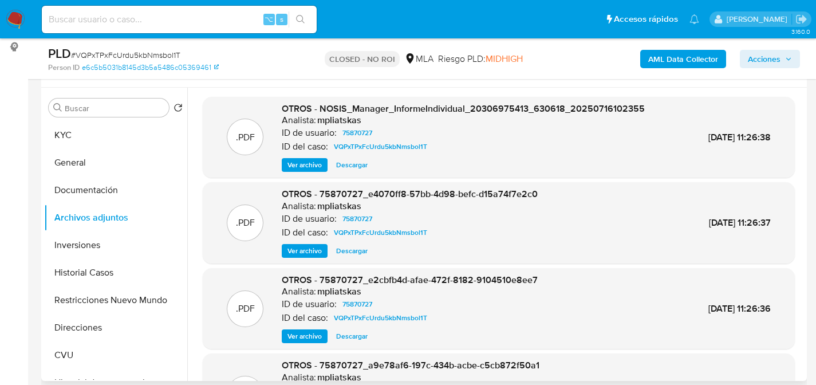
scroll to position [96, 0]
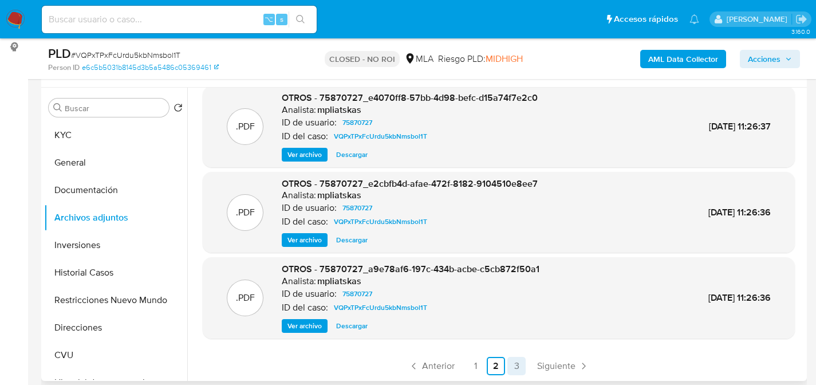
click at [511, 369] on link "3" at bounding box center [516, 366] width 18 height 18
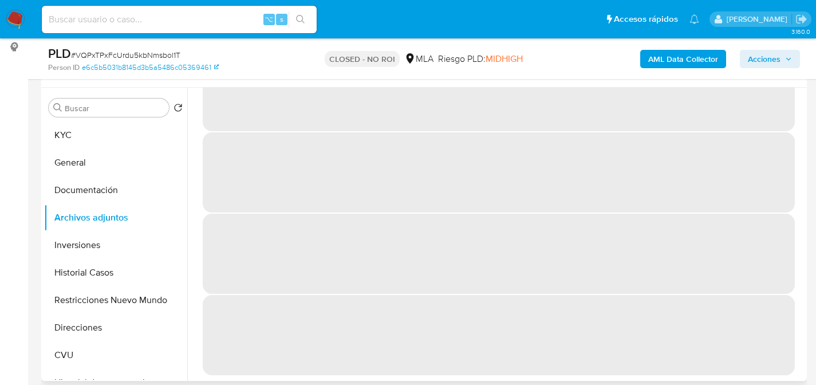
scroll to position [0, 0]
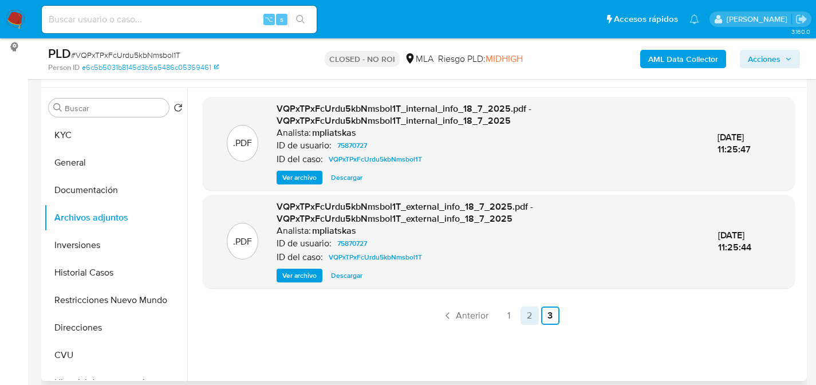
click at [520, 313] on link "2" at bounding box center [529, 315] width 18 height 18
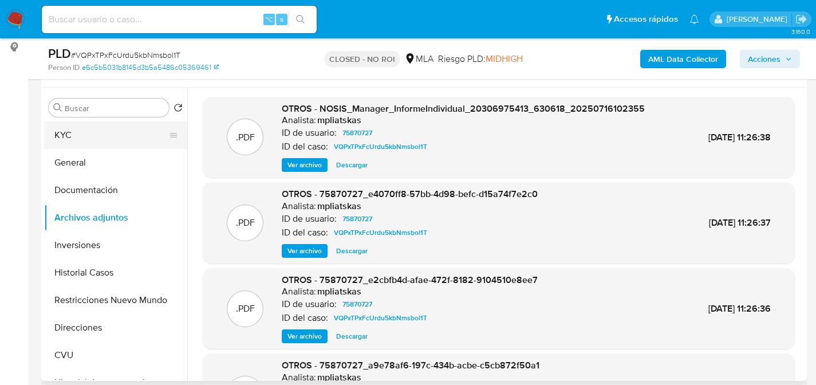
click at [78, 129] on button "KYC" at bounding box center [111, 134] width 134 height 27
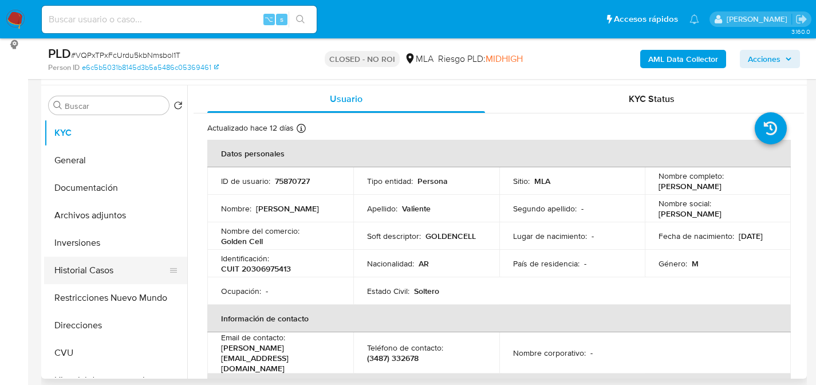
scroll to position [209, 0]
click at [81, 273] on button "Historial Casos" at bounding box center [111, 269] width 134 height 27
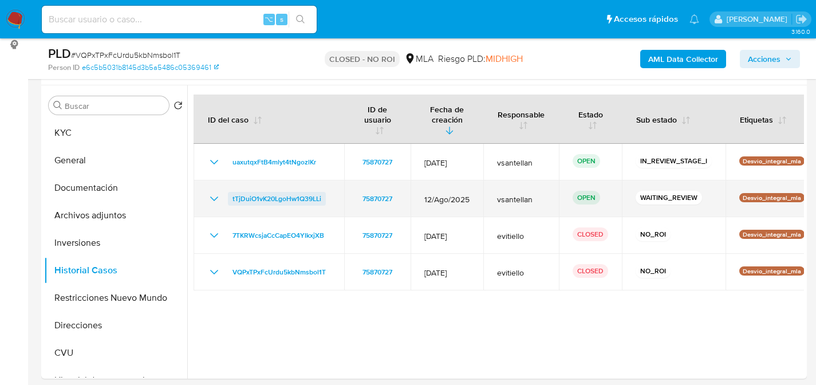
click at [246, 198] on span "tTjDuiO1vK20LgoHw1Q39LLi" at bounding box center [276, 199] width 89 height 14
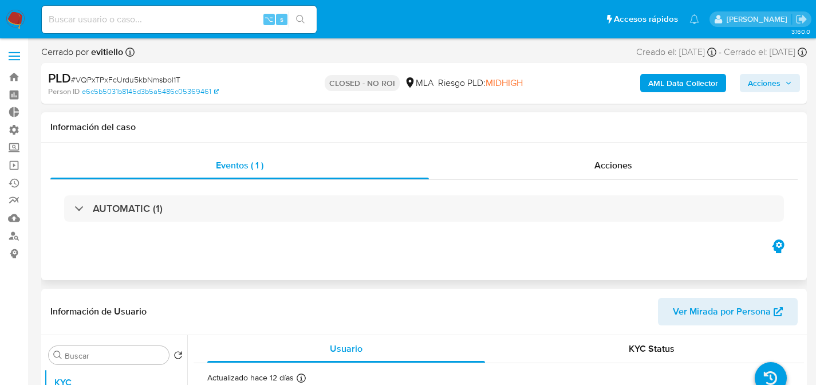
select select "10"
click at [609, 165] on span "Acciones" at bounding box center [613, 165] width 38 height 13
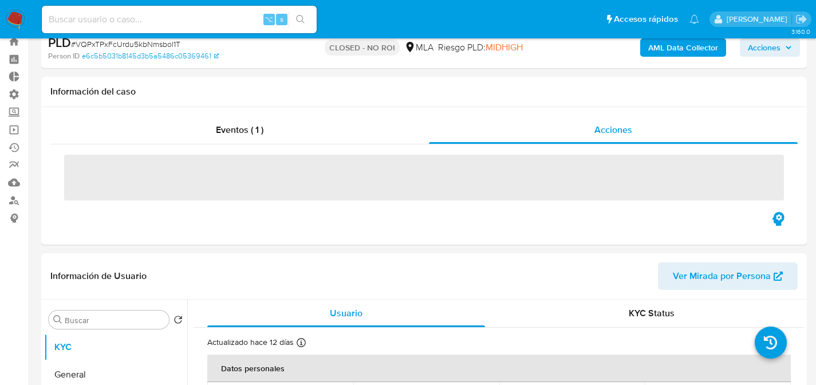
scroll to position [201, 0]
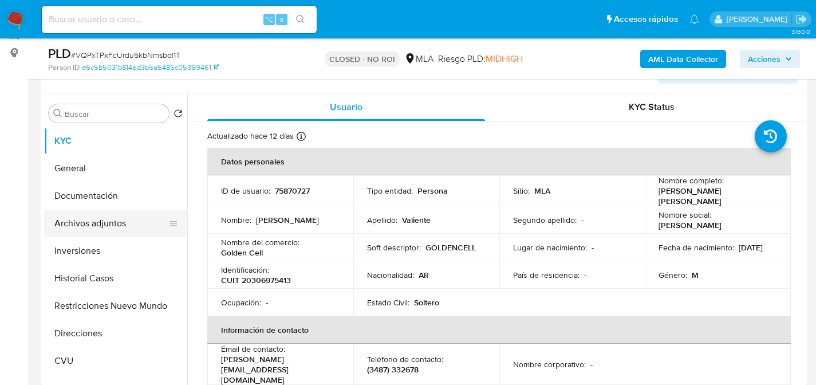
click at [52, 228] on button "Archivos adjuntos" at bounding box center [111, 223] width 134 height 27
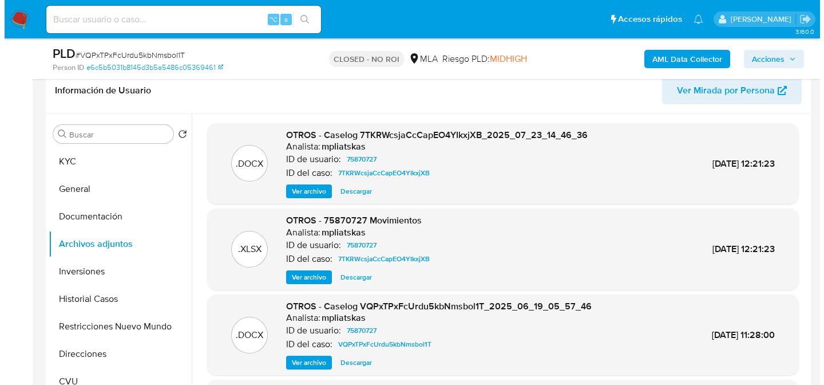
scroll to position [265, 0]
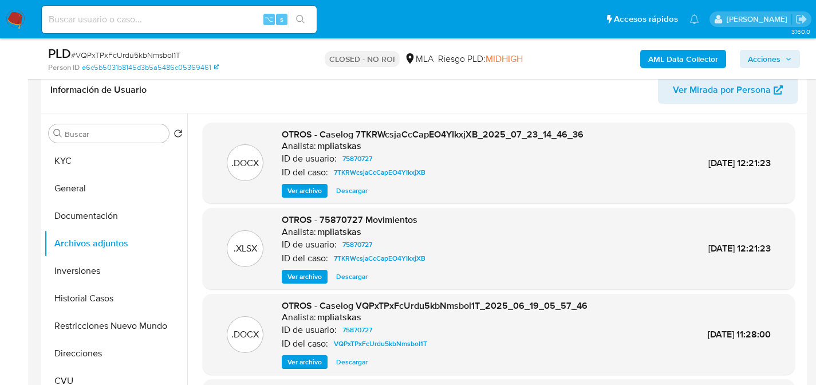
click at [288, 196] on span "Ver archivo" at bounding box center [304, 190] width 34 height 11
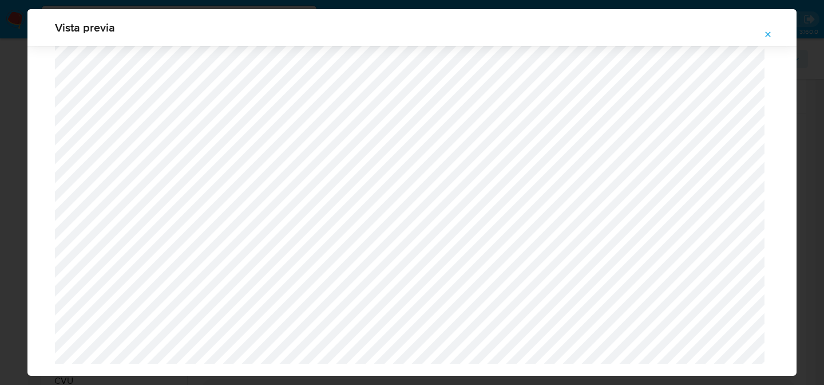
scroll to position [1513, 0]
click at [767, 33] on icon "Attachment preview" at bounding box center [768, 33] width 5 height 5
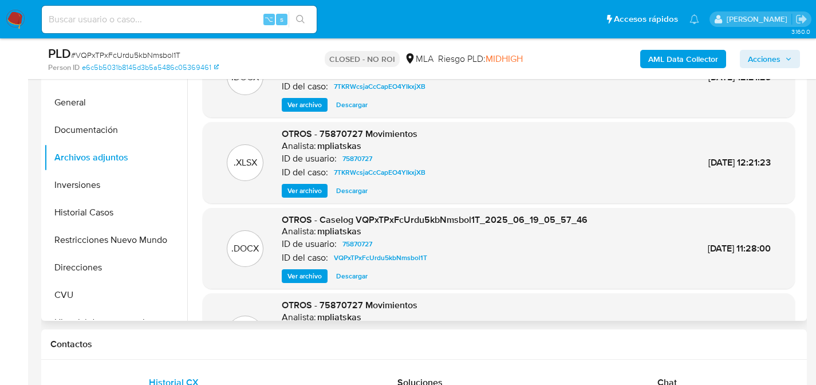
scroll to position [352, 0]
click at [80, 188] on button "Inversiones" at bounding box center [111, 184] width 134 height 27
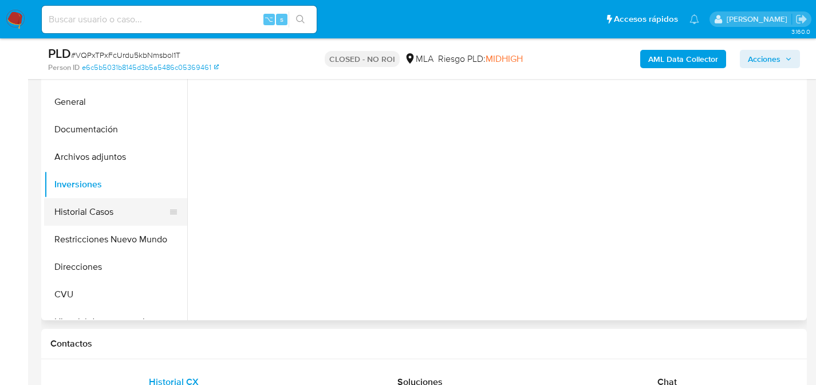
click at [82, 200] on button "Historial Casos" at bounding box center [111, 211] width 134 height 27
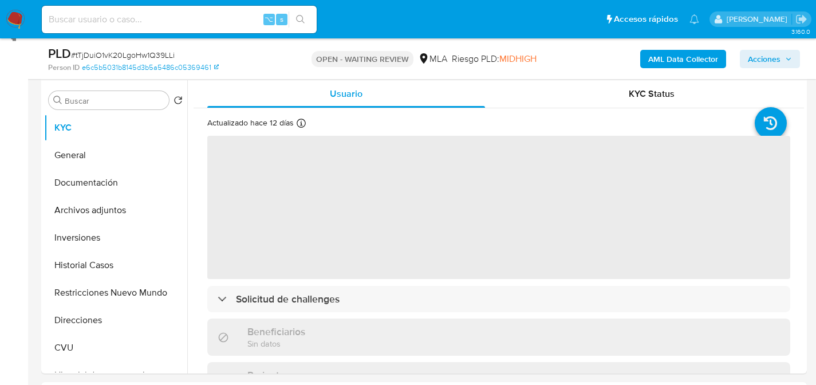
scroll to position [320, 0]
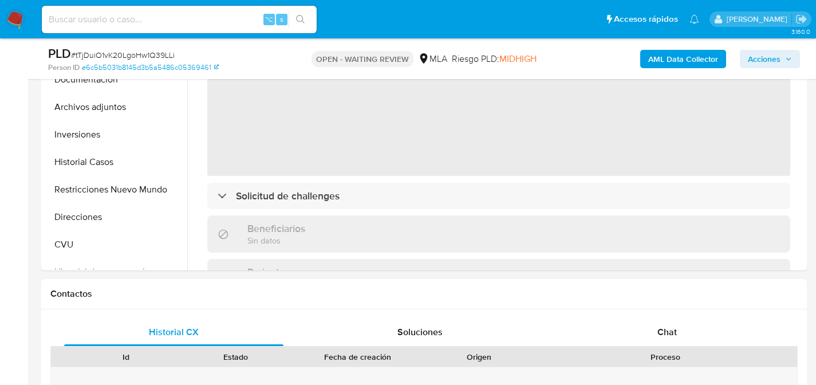
select select "10"
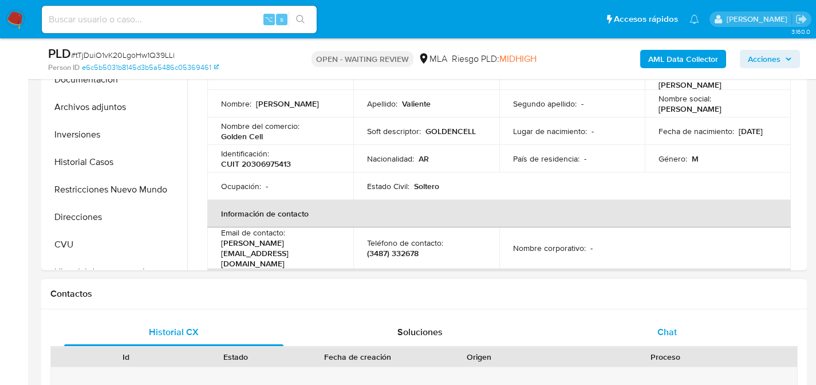
click at [630, 330] on div "Chat" at bounding box center [666, 331] width 219 height 27
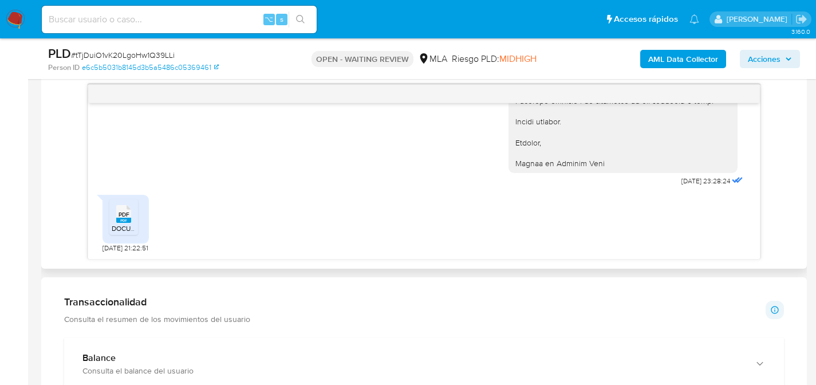
scroll to position [523, 0]
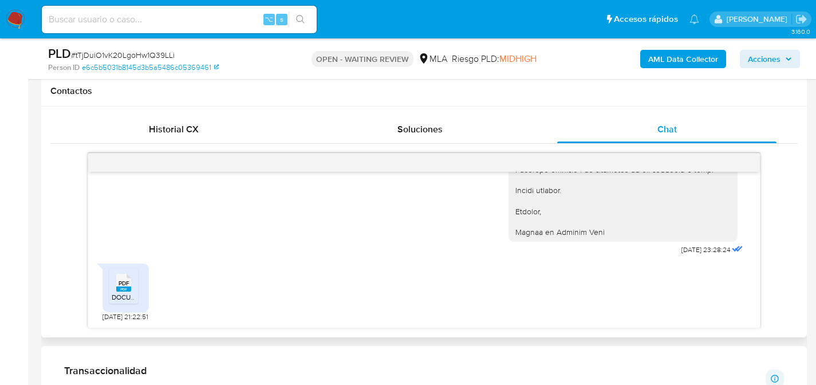
click at [115, 270] on div "PDF PDF" at bounding box center [124, 281] width 24 height 22
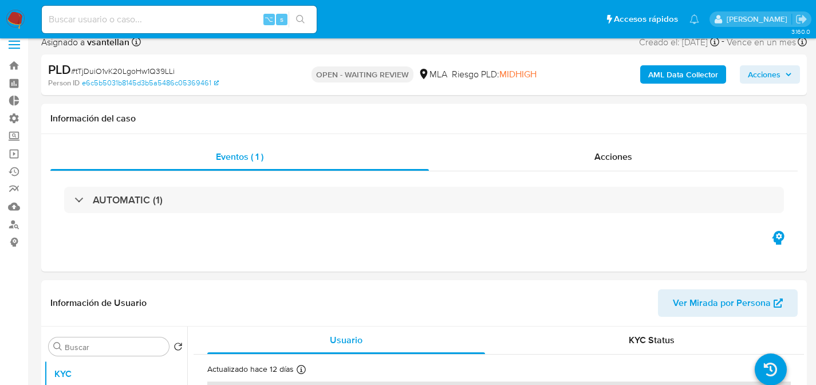
scroll to position [210, 0]
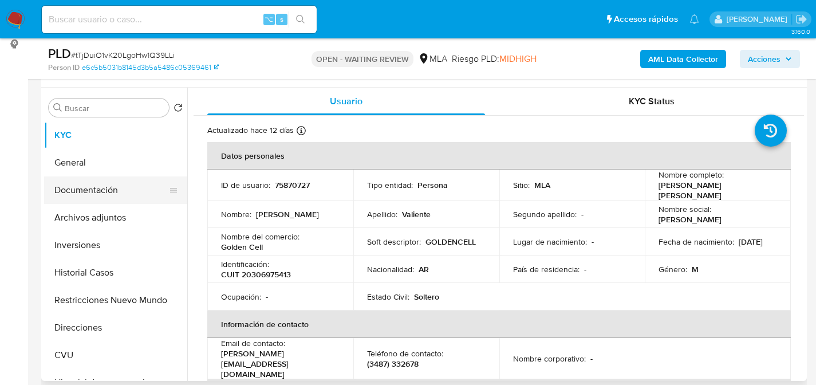
click at [71, 192] on button "Documentación" at bounding box center [111, 189] width 134 height 27
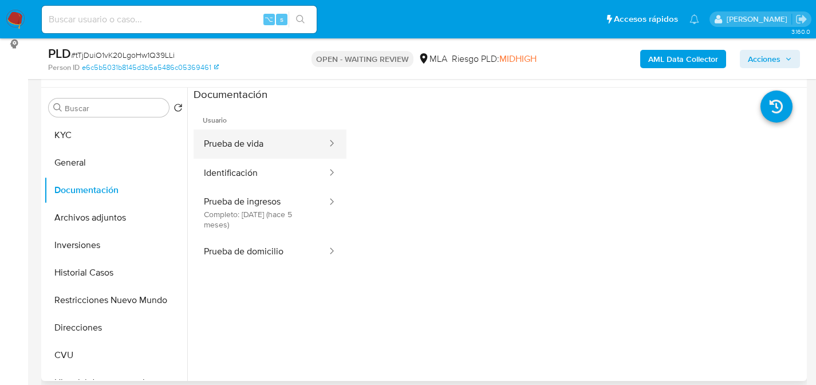
click at [261, 141] on button "Prueba de vida" at bounding box center [261, 143] width 135 height 29
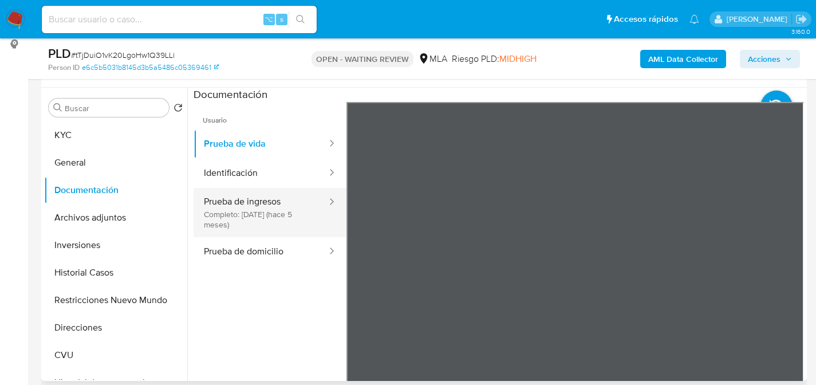
click at [275, 200] on button "Prueba de ingresos Completo: [DATE] (hace 5 meses)" at bounding box center [261, 212] width 135 height 49
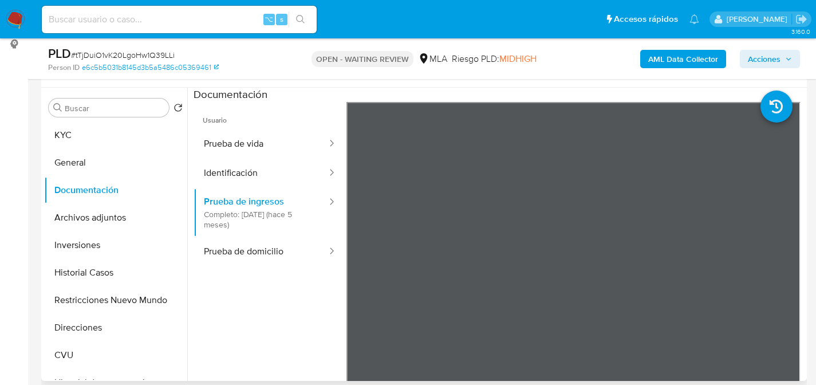
click at [214, 378] on ul "Usuario Prueba de vida Identificación Prueba de ingresos Completo: [DATE] (hace…" at bounding box center [270, 267] width 153 height 330
click at [72, 136] on button "KYC" at bounding box center [111, 134] width 134 height 27
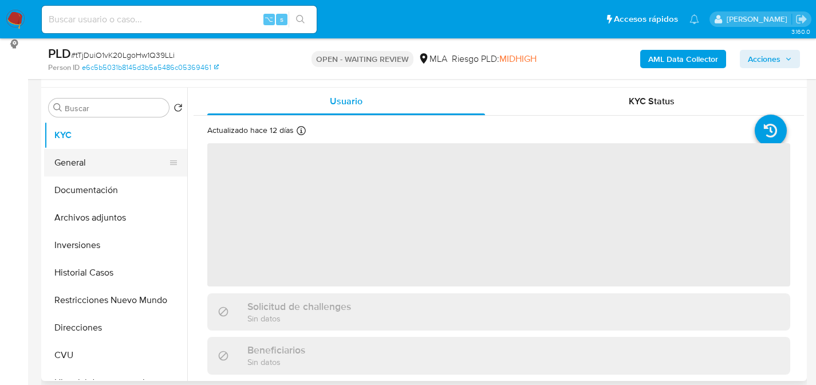
click at [72, 156] on button "General" at bounding box center [111, 162] width 134 height 27
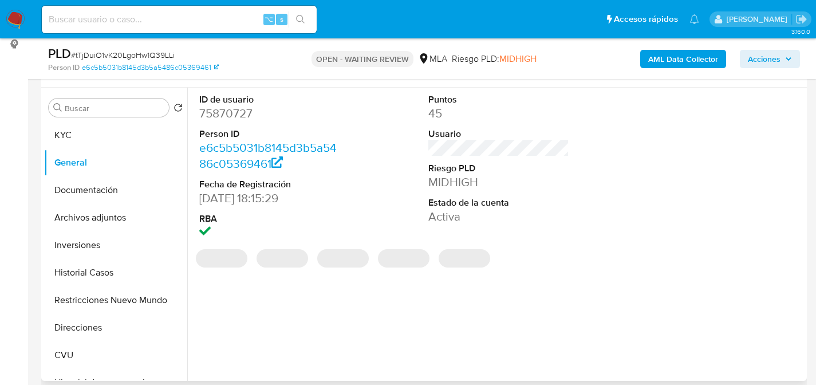
click at [224, 116] on dd "75870727" at bounding box center [269, 113] width 141 height 16
copy dd "75870727"
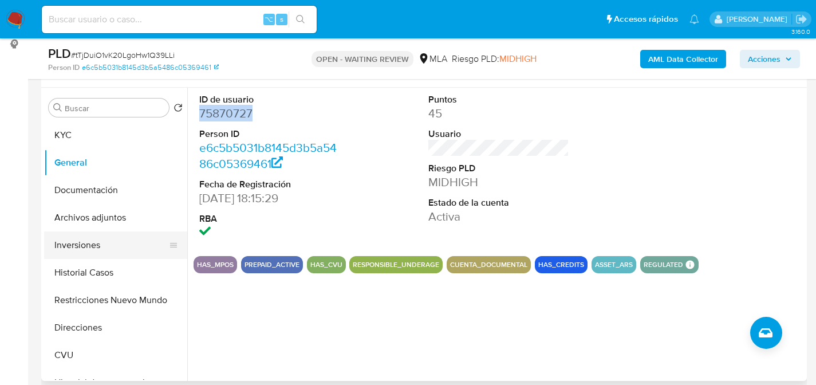
click at [64, 232] on button "Inversiones" at bounding box center [111, 244] width 134 height 27
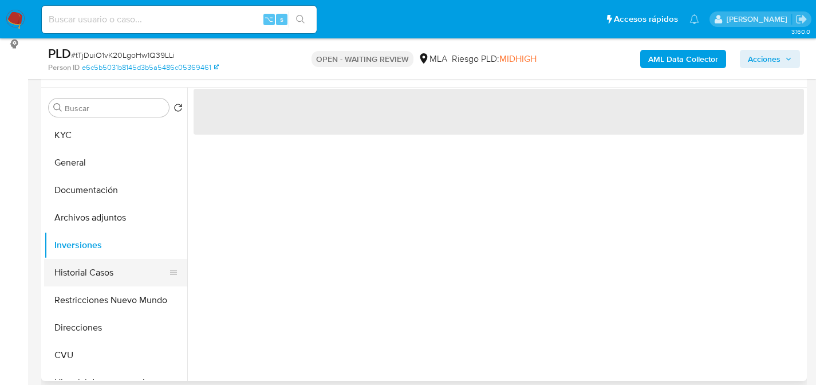
click at [58, 274] on button "Historial Casos" at bounding box center [111, 272] width 134 height 27
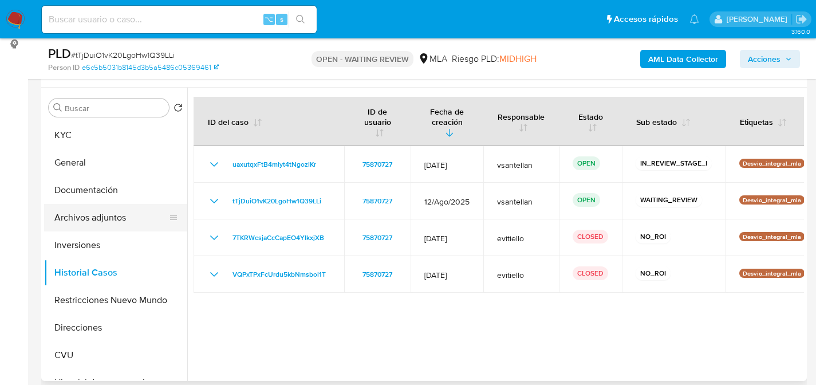
click at [104, 220] on button "Archivos adjuntos" at bounding box center [111, 217] width 134 height 27
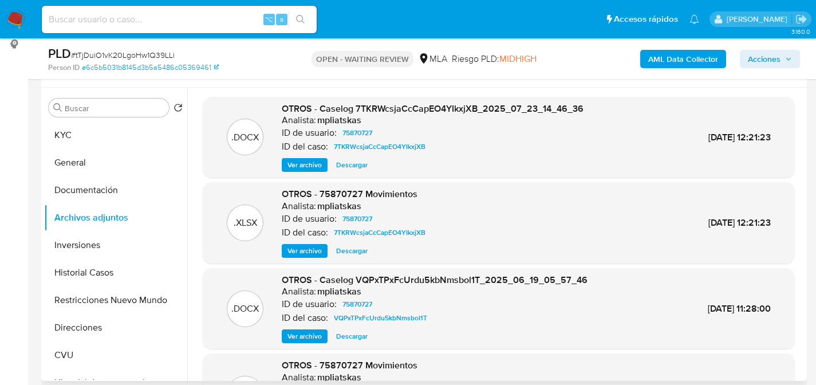
click at [224, 191] on div ".XLSX OTROS - 75870727 Movimientos Analista: mpliatskas ID de usuario: 75870727…" at bounding box center [498, 223] width 581 height 70
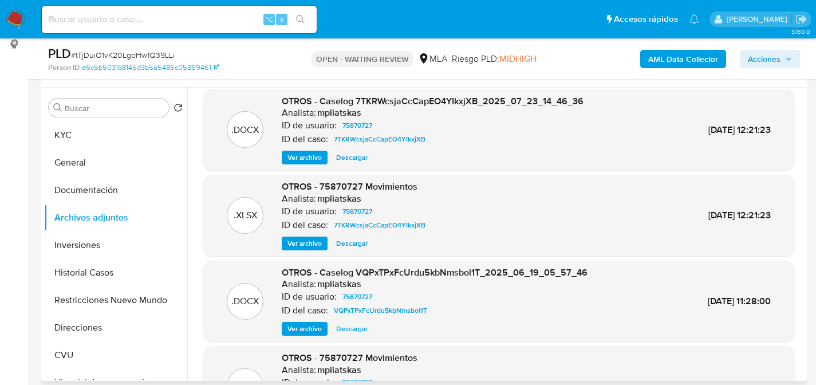
scroll to position [17, 0]
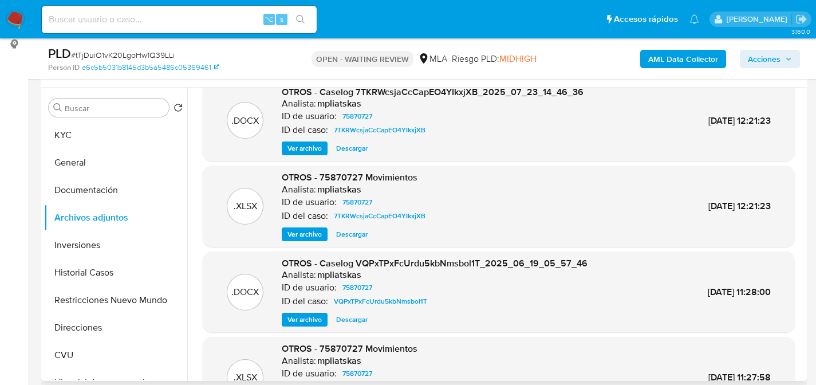
click at [290, 148] on span "Ver archivo" at bounding box center [304, 148] width 34 height 11
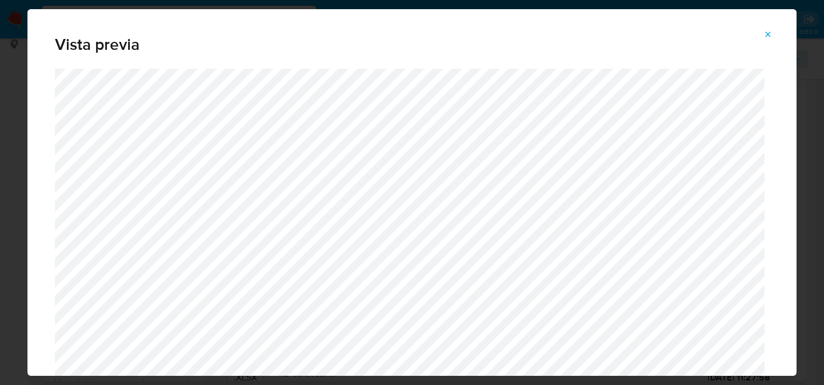
click at [6, 70] on div "Vista previa" at bounding box center [412, 192] width 824 height 385
click at [769, 33] on icon "Attachment preview" at bounding box center [768, 34] width 9 height 9
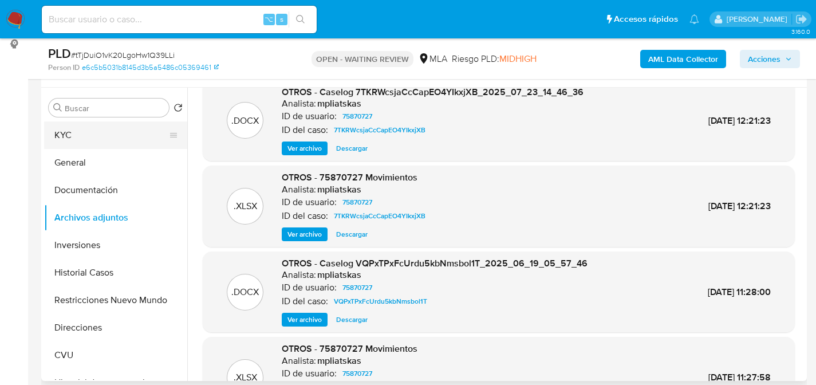
click at [94, 140] on button "KYC" at bounding box center [111, 134] width 134 height 27
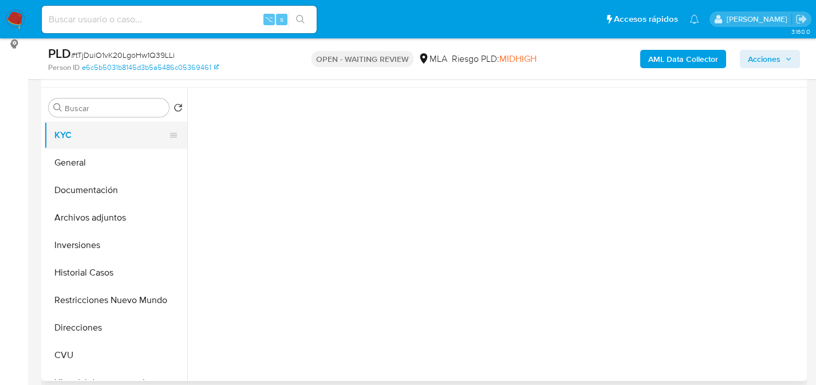
scroll to position [0, 0]
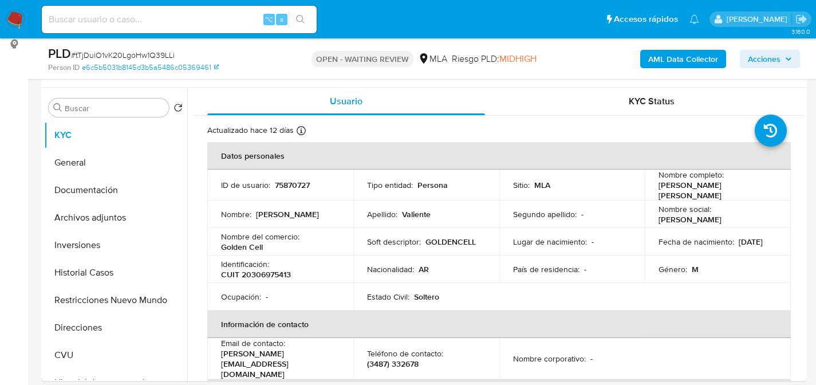
click at [22, 12] on img at bounding box center [15, 19] width 19 height 19
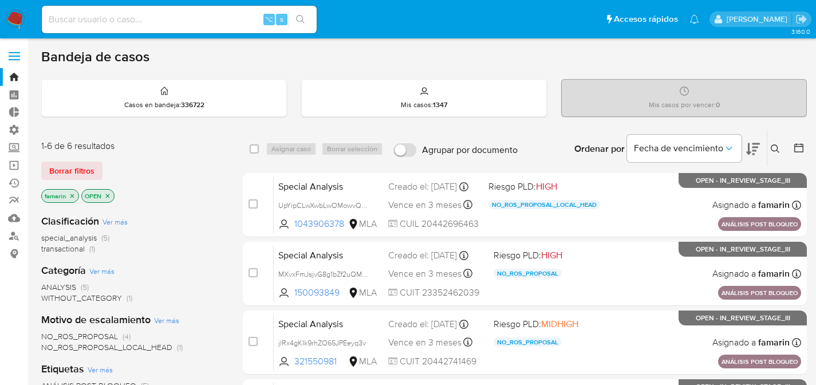
click at [179, 26] on div "⌥ s" at bounding box center [179, 19] width 275 height 27
click at [198, 12] on input at bounding box center [179, 19] width 275 height 15
click at [196, 12] on input at bounding box center [179, 19] width 275 height 15
paste input "97119083"
type input "97119083"
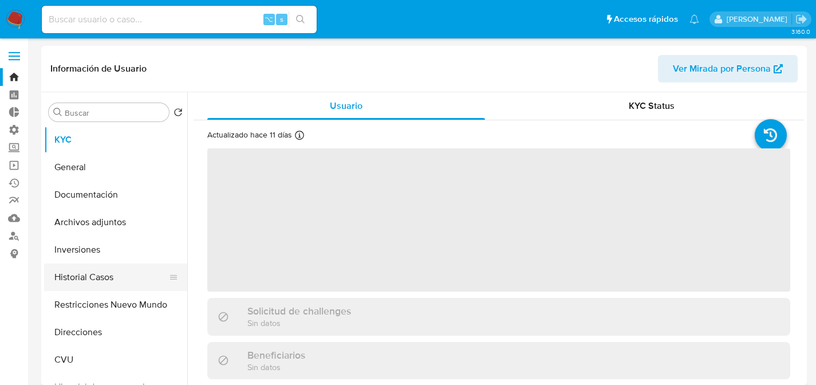
click at [89, 277] on button "Historial Casos" at bounding box center [111, 276] width 134 height 27
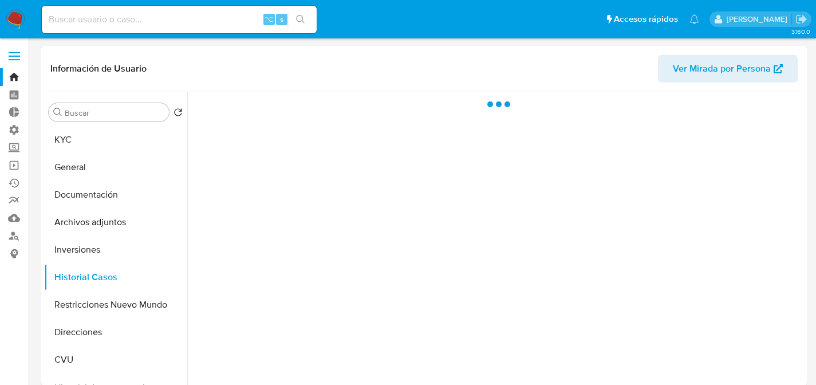
select select "10"
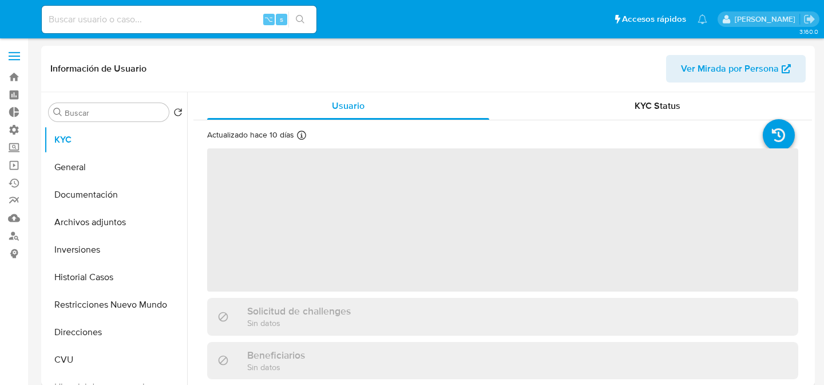
select select "10"
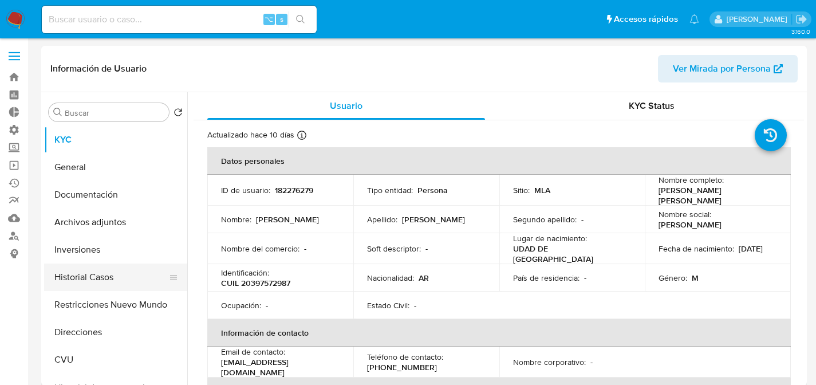
click at [92, 270] on button "Historial Casos" at bounding box center [111, 276] width 134 height 27
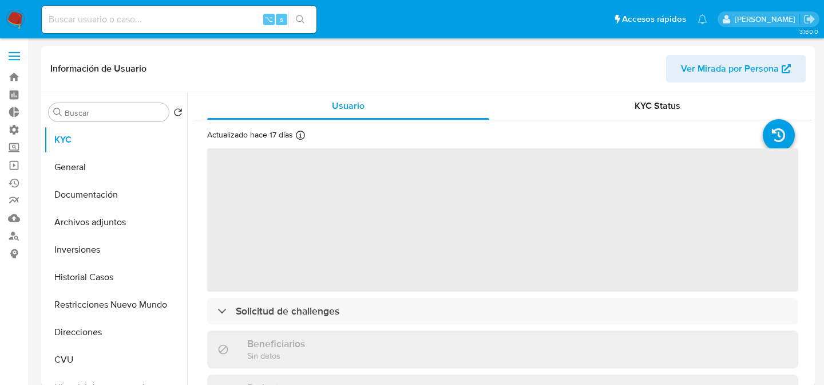
select select "10"
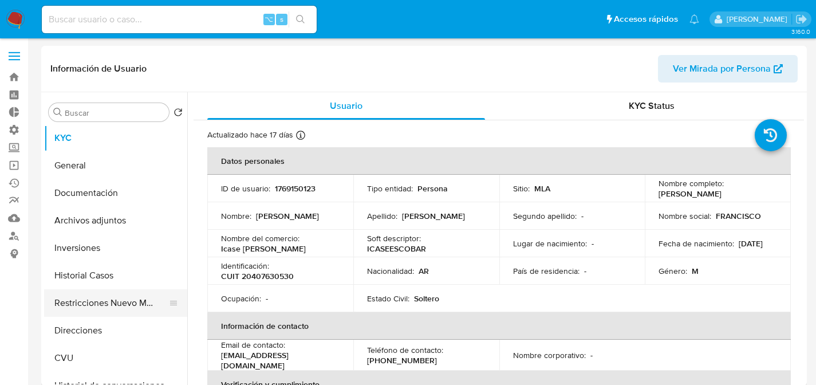
scroll to position [2, 0]
click at [86, 274] on button "Historial Casos" at bounding box center [111, 274] width 134 height 27
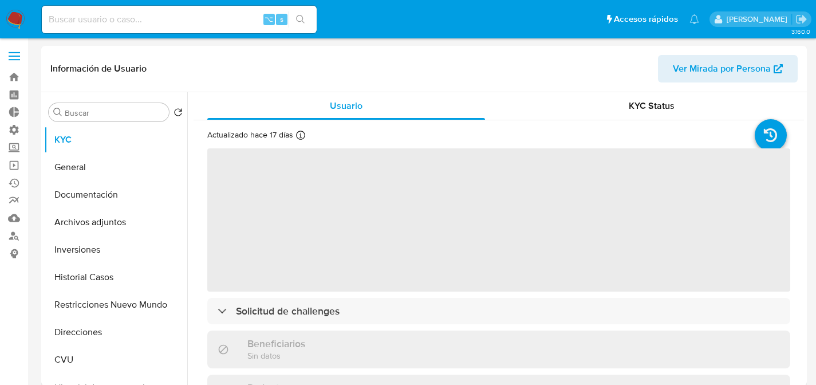
select select "10"
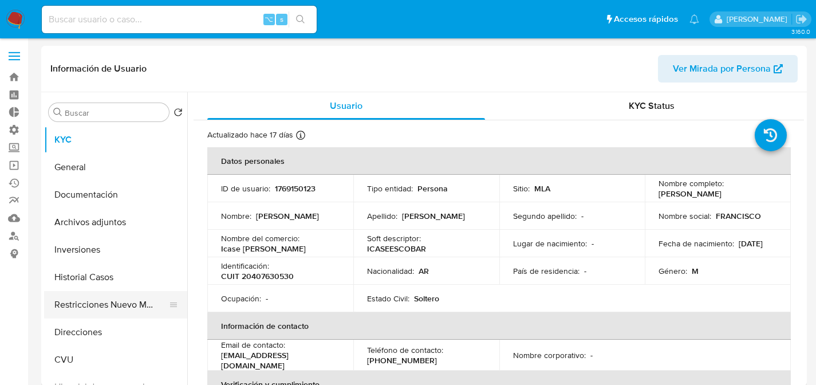
click at [121, 298] on button "Restricciones Nuevo Mundo" at bounding box center [111, 304] width 134 height 27
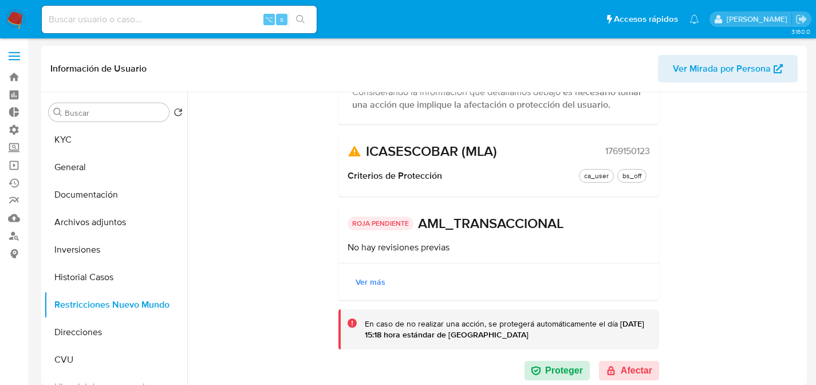
scroll to position [126, 0]
click at [628, 372] on button "Afectar" at bounding box center [629, 369] width 60 height 19
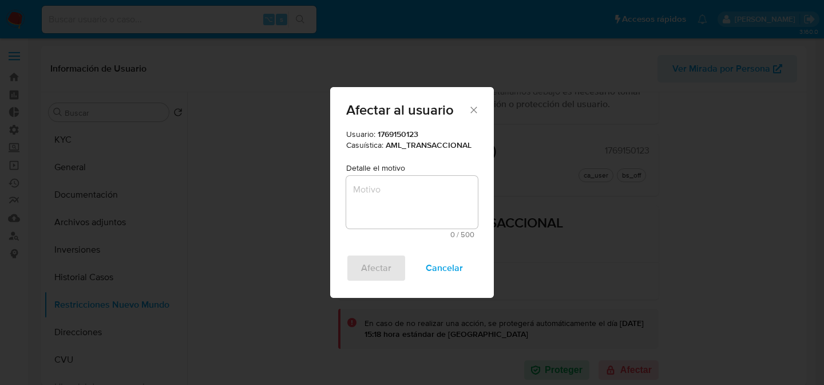
click at [388, 198] on textarea "Motivo" at bounding box center [412, 202] width 132 height 53
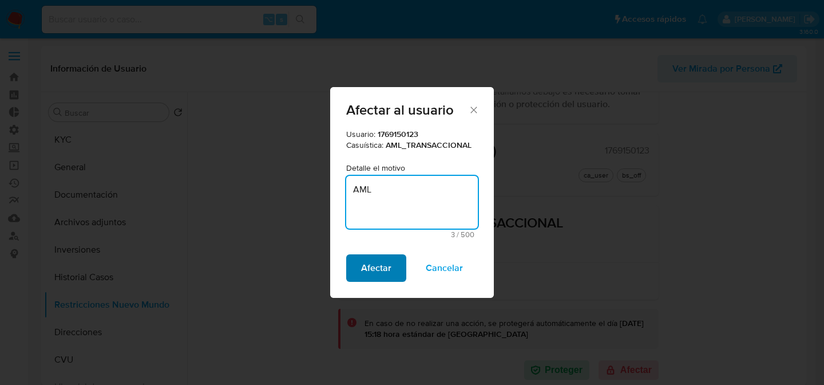
type textarea "AML"
click at [376, 269] on span "Afectar" at bounding box center [376, 267] width 30 height 25
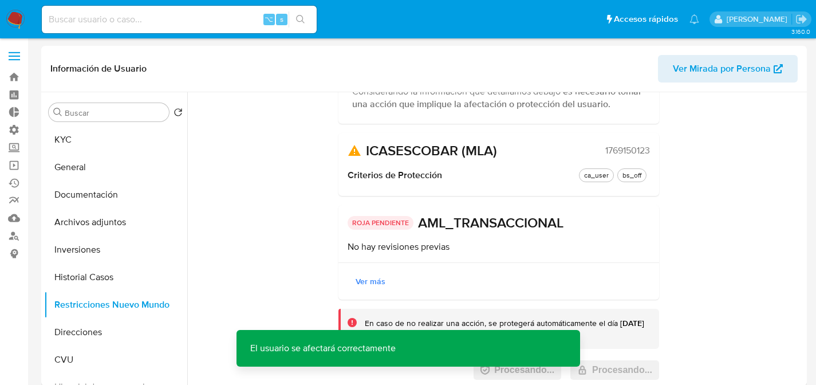
scroll to position [0, 0]
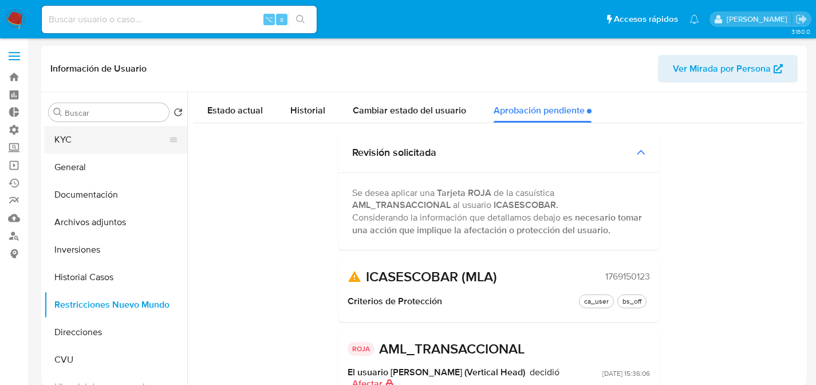
click at [112, 143] on button "KYC" at bounding box center [111, 139] width 134 height 27
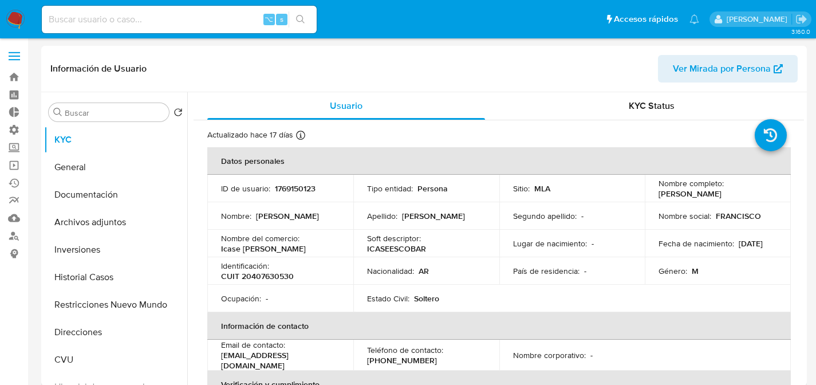
drag, startPoint x: 141, startPoint y: 10, endPoint x: 147, endPoint y: 17, distance: 8.6
click at [142, 11] on div "⌥ s" at bounding box center [179, 19] width 275 height 27
click at [147, 17] on input at bounding box center [179, 19] width 275 height 15
paste input "jknbRNmlSrCQz1sDYnJo2Wq3"
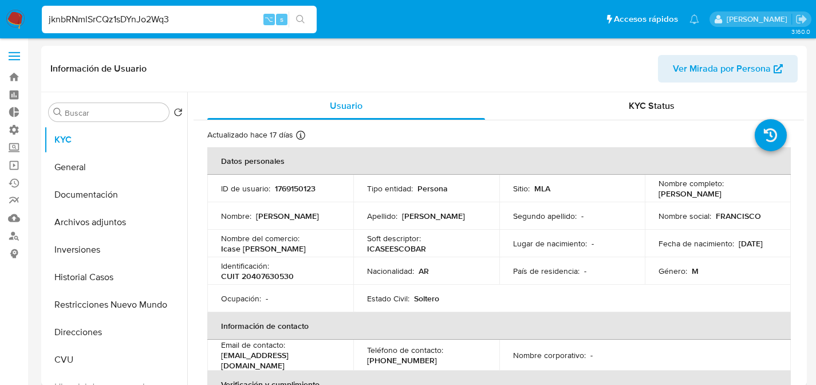
type input "jknbRNmlSrCQz1sDYnJo2Wq3"
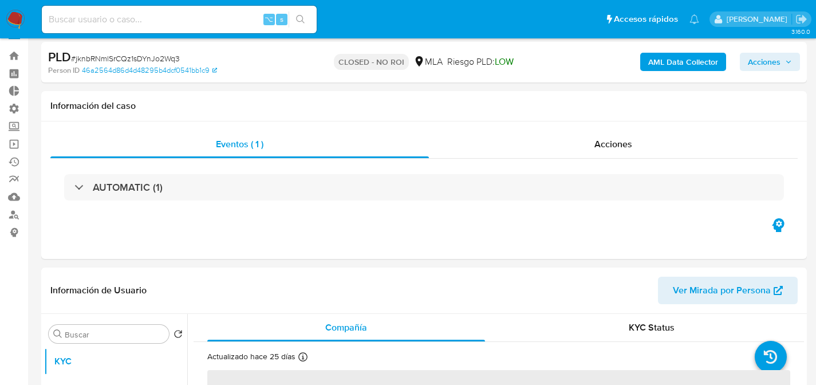
select select "10"
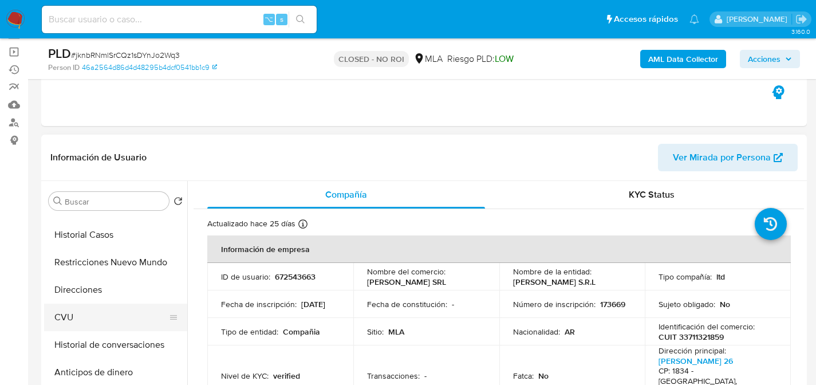
scroll to position [208, 0]
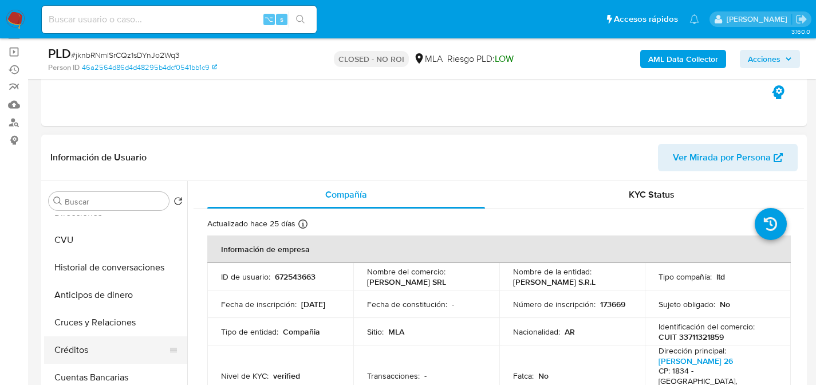
click at [85, 348] on button "Créditos" at bounding box center [111, 349] width 134 height 27
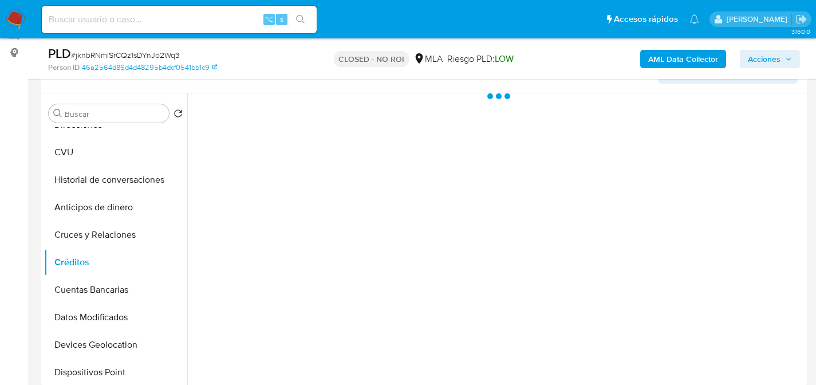
scroll to position [0, 0]
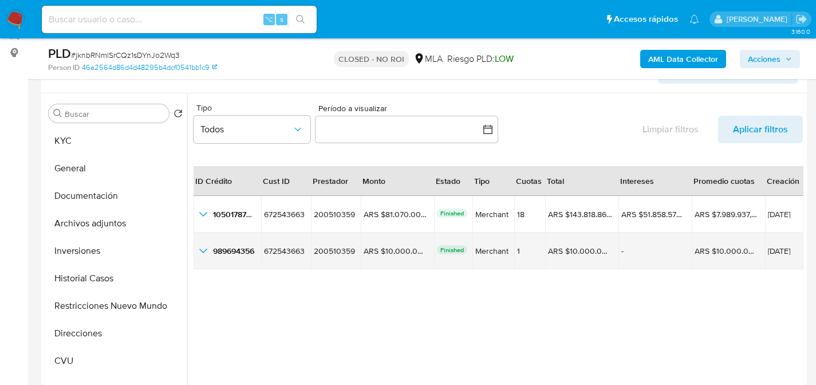
click at [202, 250] on icon "button_show_hidden_detail_by_id_1" at bounding box center [203, 251] width 14 height 14
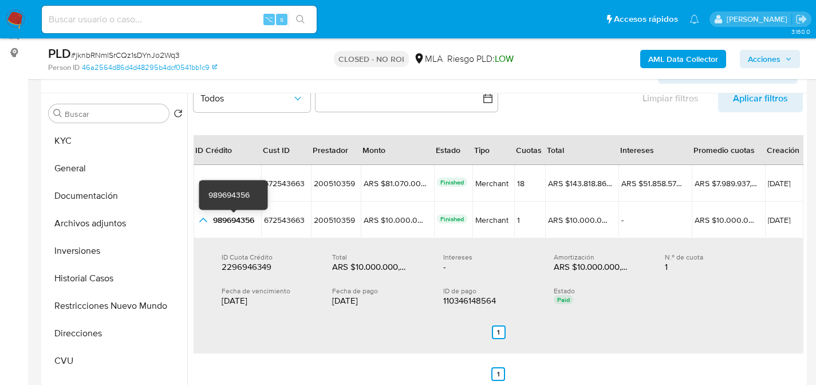
scroll to position [31, 0]
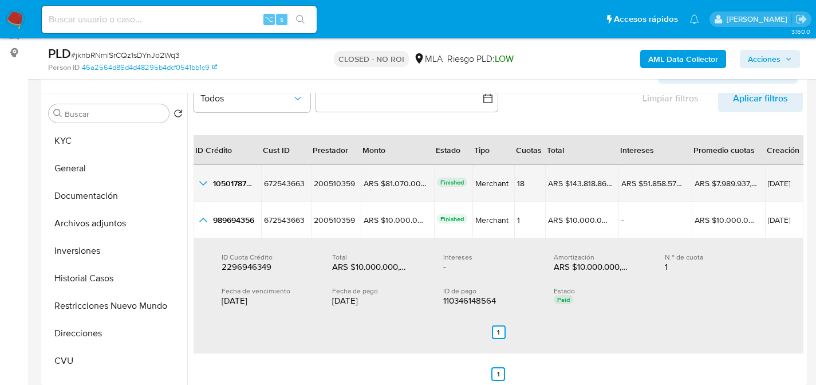
click at [202, 180] on icon "button_show_hidden_detail_by_id_0" at bounding box center [203, 183] width 14 height 14
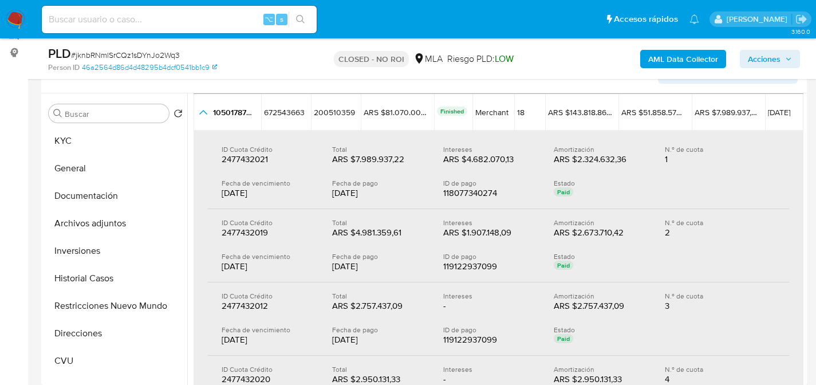
scroll to position [0, 0]
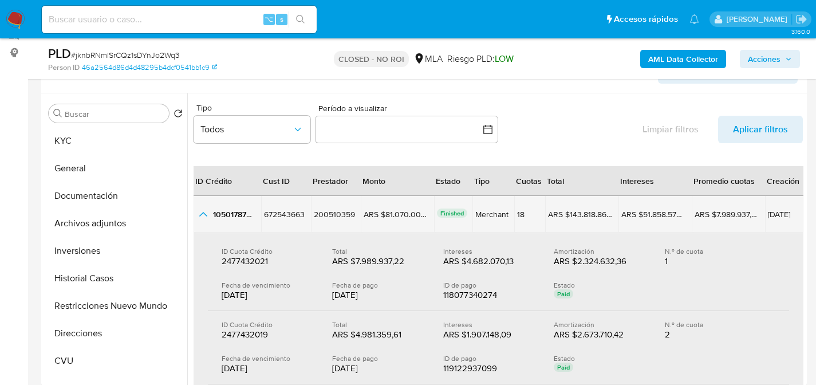
click at [203, 211] on icon "button_show_hidden_detail_by_id_0" at bounding box center [203, 214] width 14 height 14
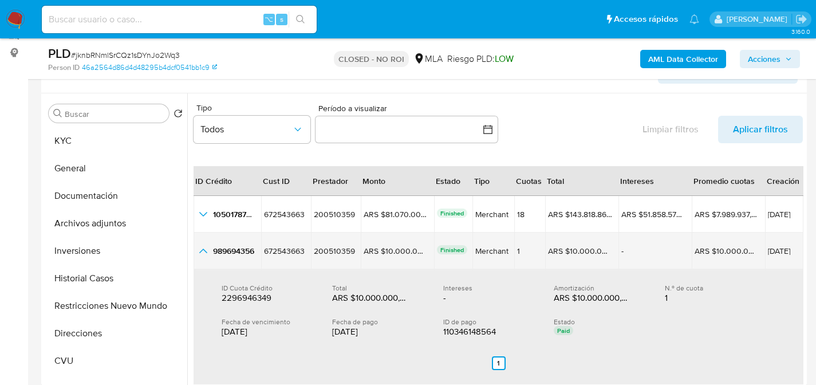
click at [203, 248] on icon "button_show_hidden_detail_by_id_1" at bounding box center [203, 250] width 8 height 5
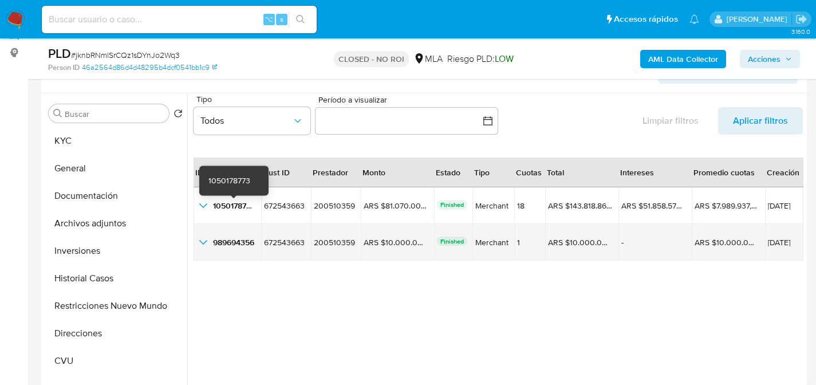
scroll to position [19, 0]
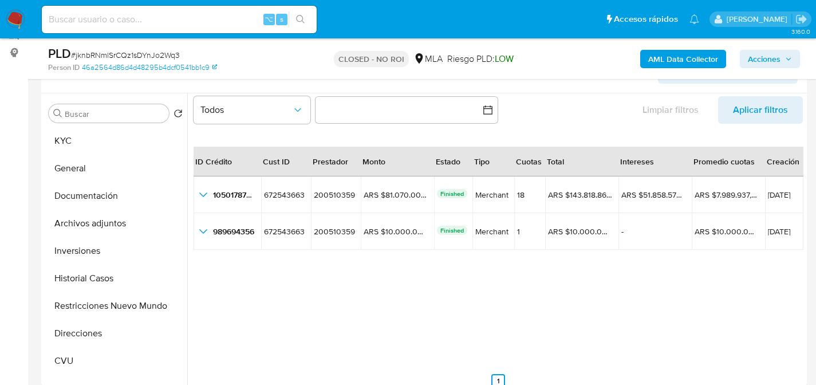
click at [202, 24] on input at bounding box center [179, 19] width 275 height 15
paste input "z3304We0LY7l3AK6NcNBzM7j"
type input "z3304We0LY7l3AK6NcNBzM7j"
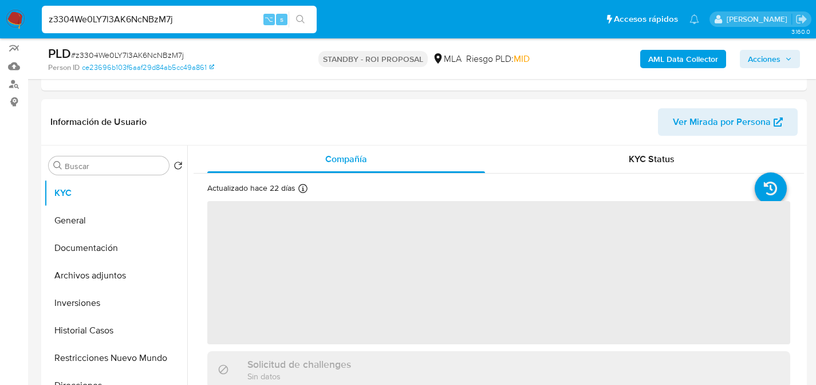
scroll to position [347, 0]
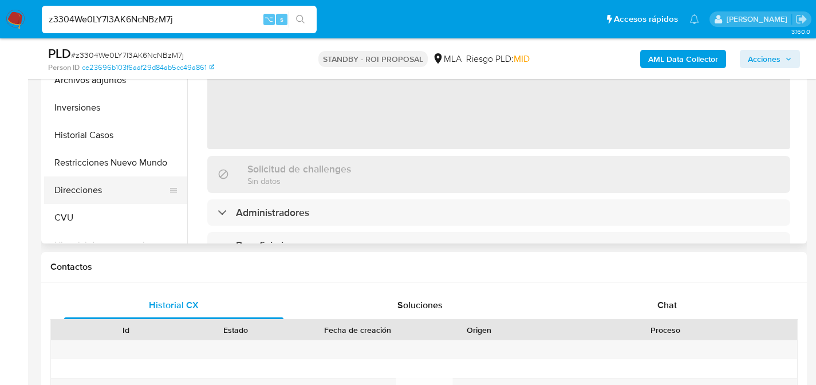
select select "10"
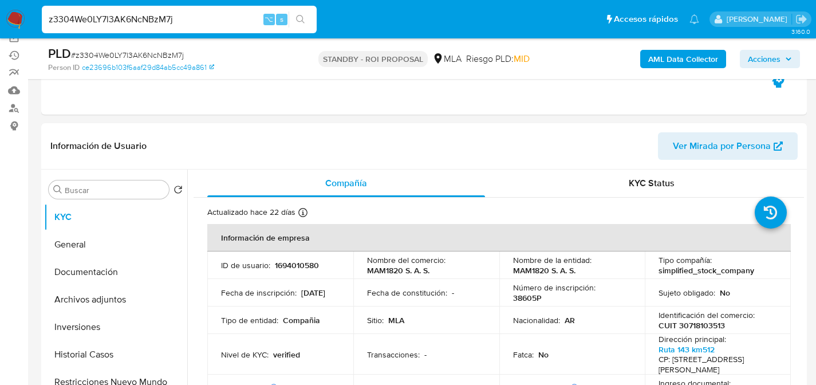
scroll to position [209, 0]
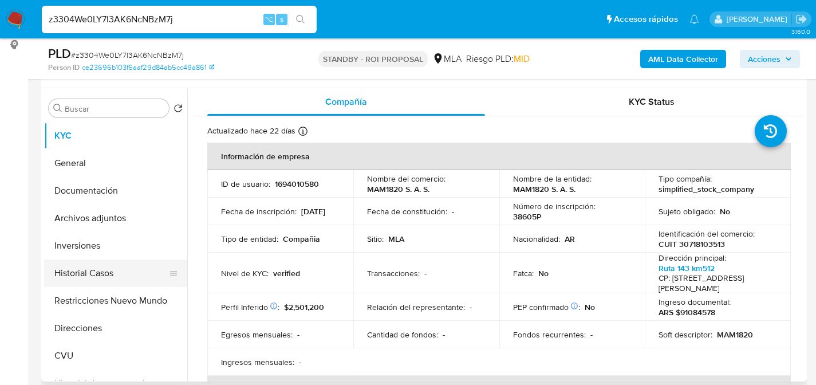
click at [84, 268] on button "Historial Casos" at bounding box center [111, 272] width 134 height 27
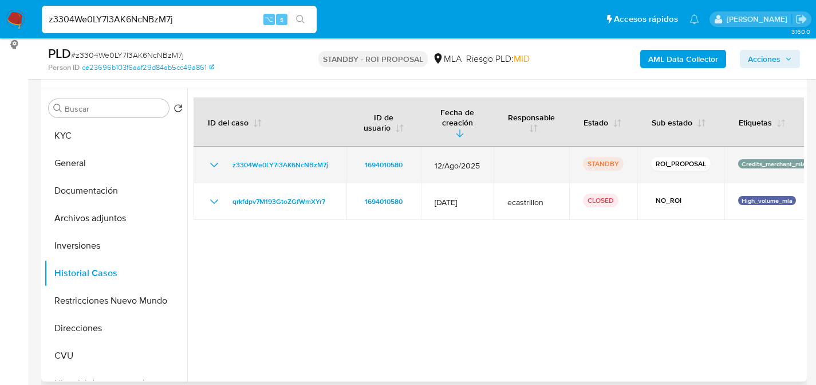
click at [206, 156] on td "z3304We0LY7l3AK6NcNBzM7j" at bounding box center [270, 165] width 153 height 37
click at [214, 158] on icon "Mostrar/Ocultar" at bounding box center [214, 165] width 14 height 14
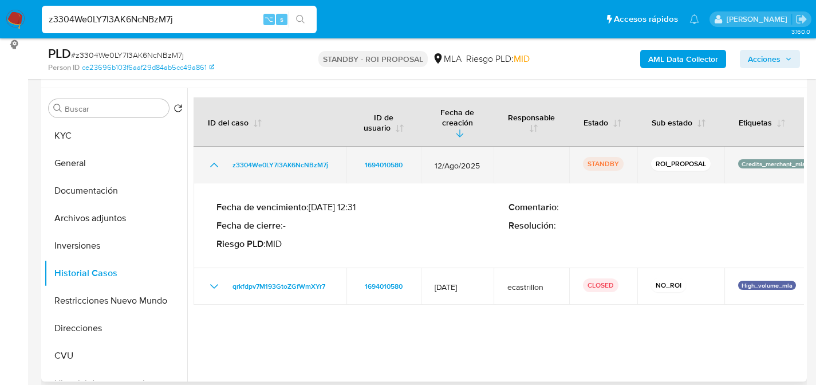
click at [214, 158] on icon "Mostrar/Ocultar" at bounding box center [214, 165] width 14 height 14
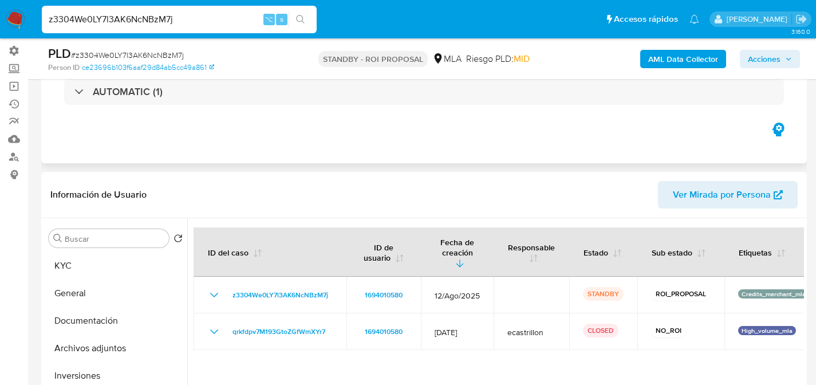
scroll to position [0, 0]
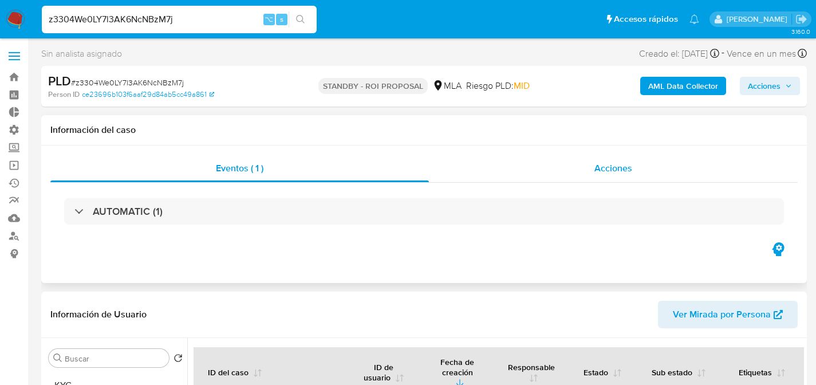
click at [595, 166] on span "Acciones" at bounding box center [613, 167] width 38 height 13
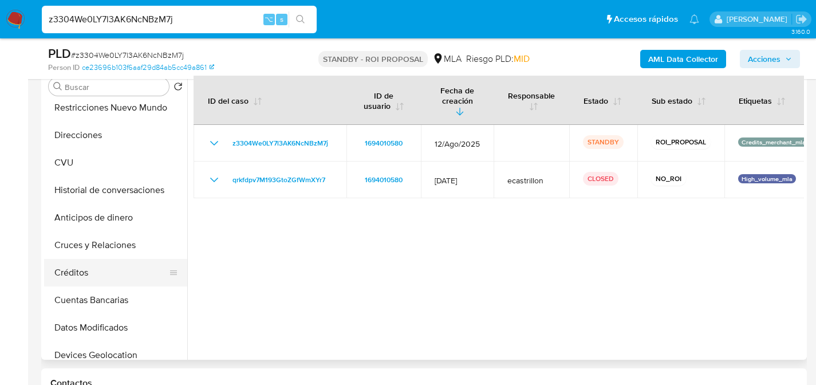
scroll to position [172, 0]
click at [74, 266] on button "Créditos" at bounding box center [111, 271] width 134 height 27
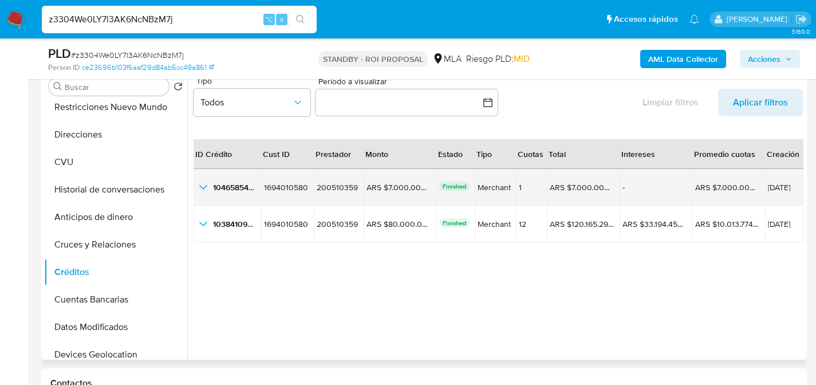
click at [201, 183] on icon "button_show_hidden_detail_by_id_0" at bounding box center [203, 187] width 14 height 14
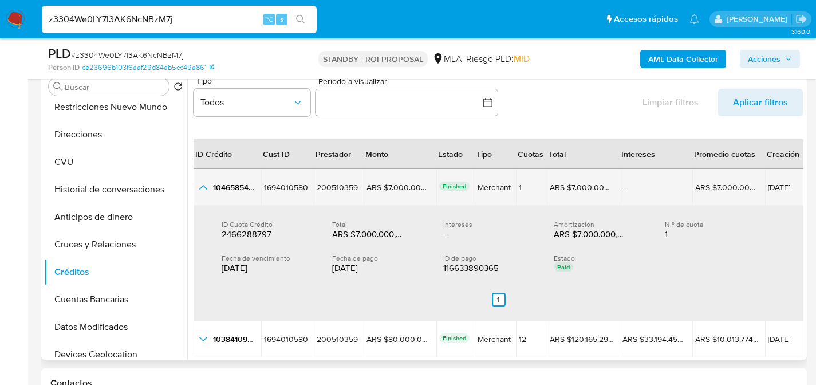
click at [201, 183] on icon "button_show_hidden_detail_by_id_0" at bounding box center [203, 187] width 14 height 14
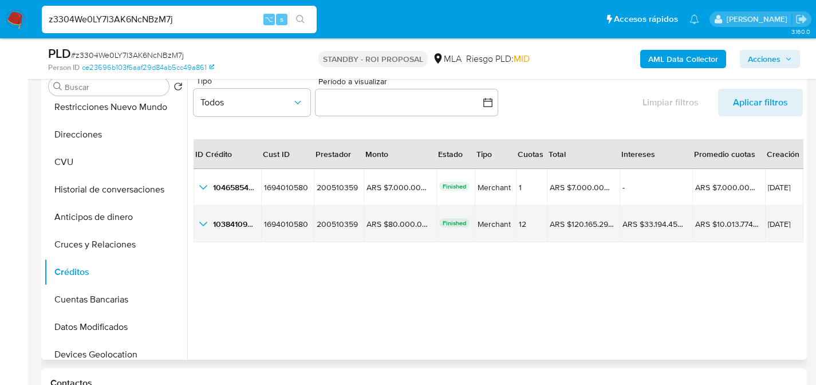
click at [202, 224] on icon "button_show_hidden_detail_by_id_1" at bounding box center [203, 224] width 14 height 14
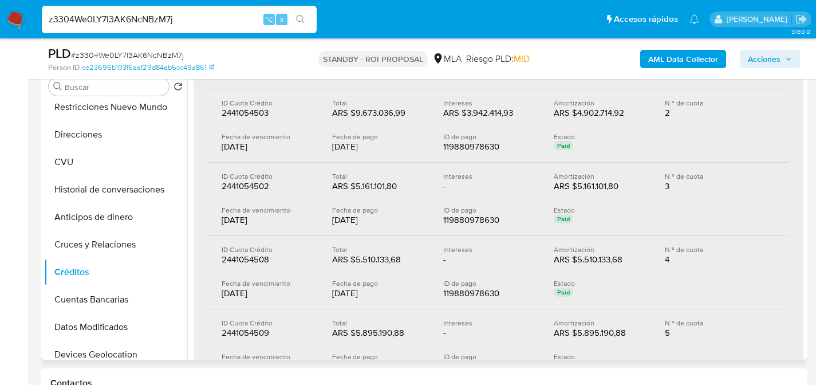
scroll to position [138, 0]
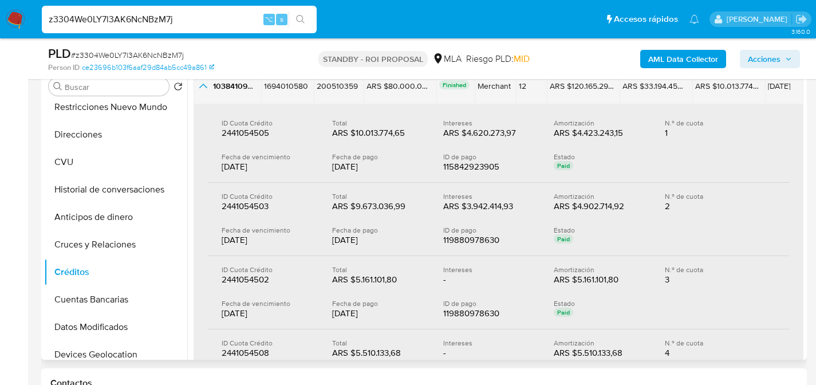
click at [208, 89] on icon "button_show_hidden_detail_by_id_1" at bounding box center [203, 86] width 14 height 14
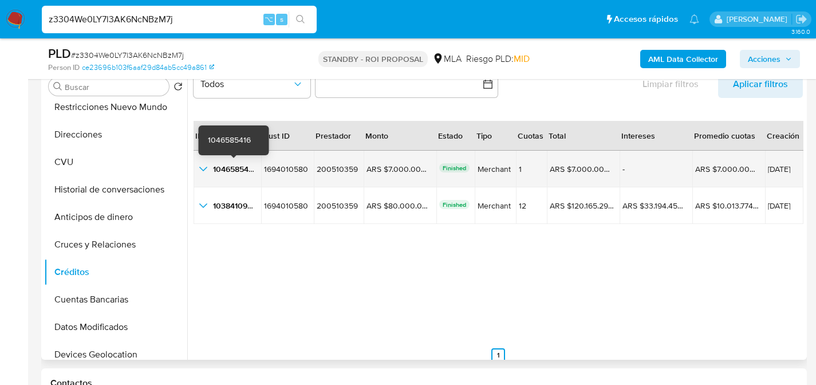
scroll to position [17, 0]
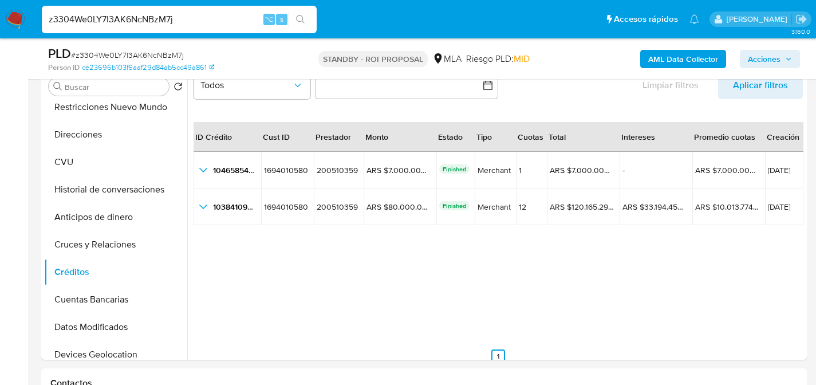
click at [157, 6] on div "z3304We0LY7l3AK6NcNBzM7j ⌥ s" at bounding box center [179, 19] width 275 height 27
click at [161, 12] on input "z3304We0LY7l3AK6NcNBzM7j" at bounding box center [179, 19] width 275 height 15
paste input "COllk3uU9eyH0wprAiYvI5FH"
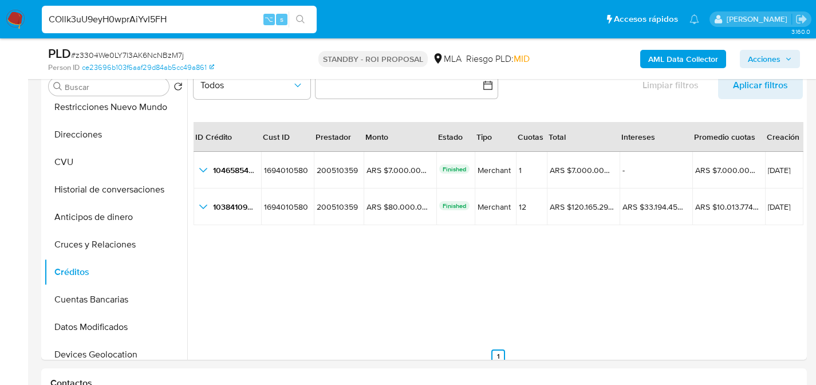
type input "COllk3uU9eyH0wprAiYvI5FH"
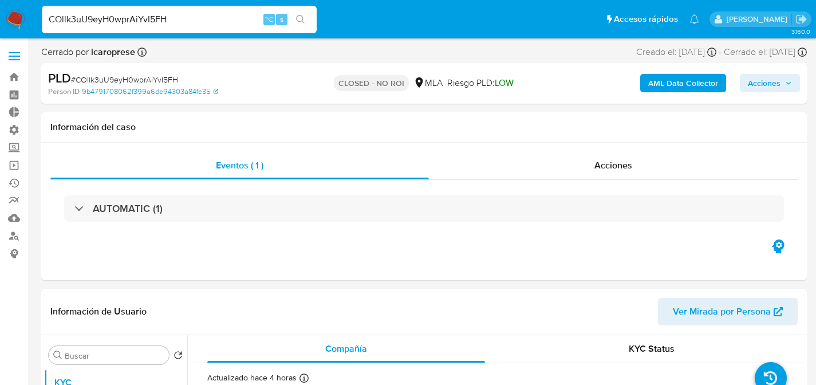
scroll to position [203, 0]
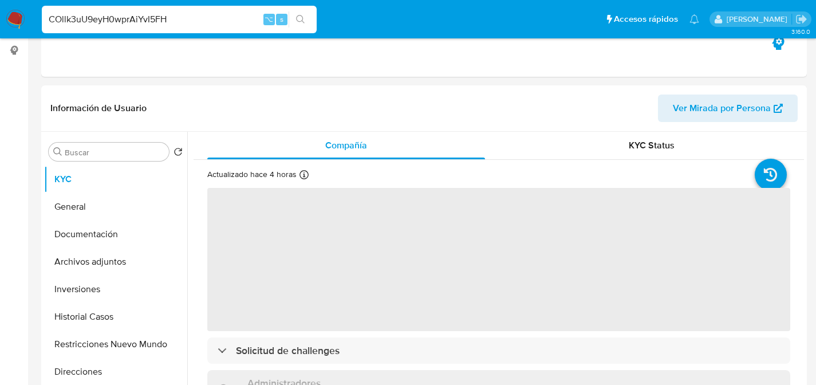
select select "10"
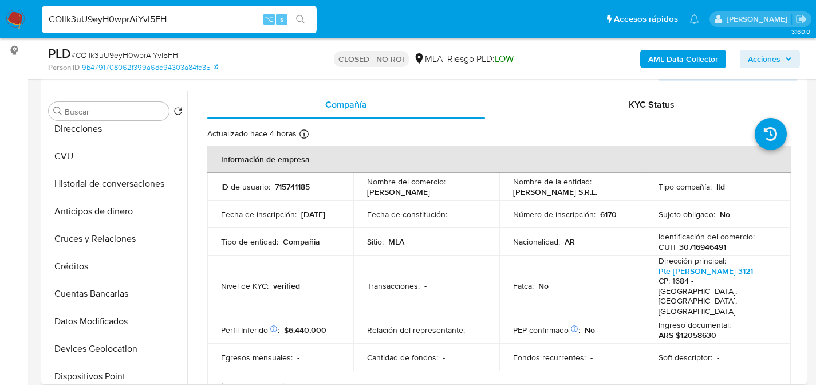
scroll to position [198, 0]
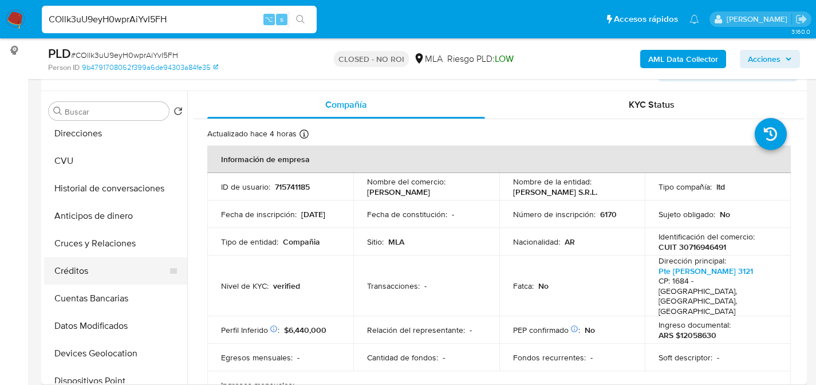
click at [74, 260] on button "Créditos" at bounding box center [111, 270] width 134 height 27
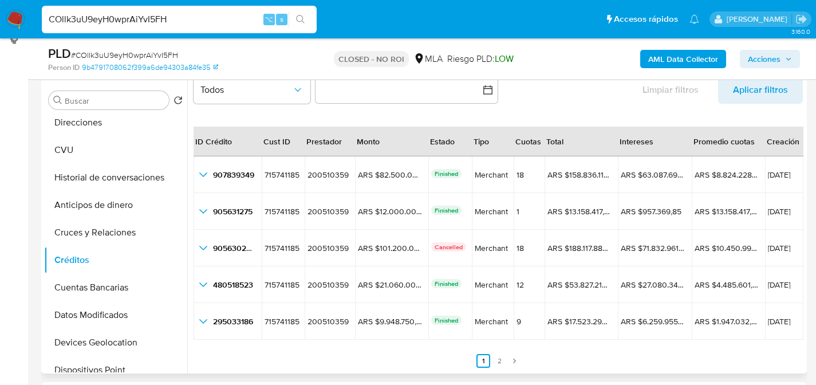
scroll to position [215, 0]
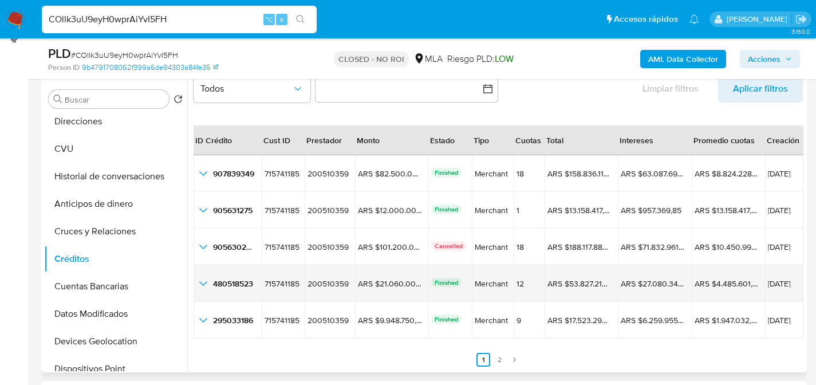
click at [206, 288] on icon "button_show_hidden_detail_by_id_3" at bounding box center [203, 284] width 14 height 14
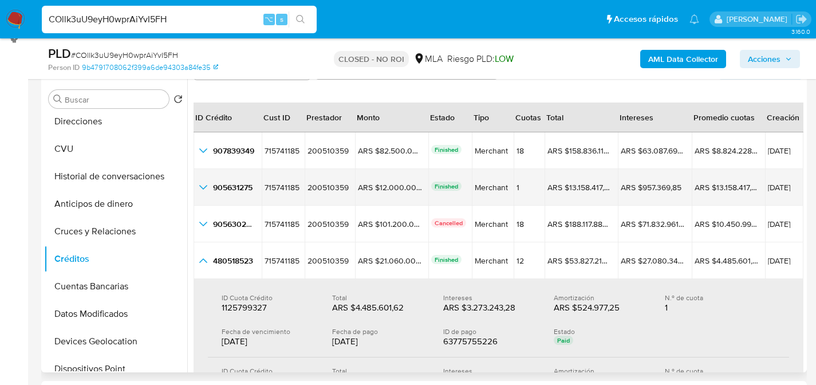
scroll to position [0, 0]
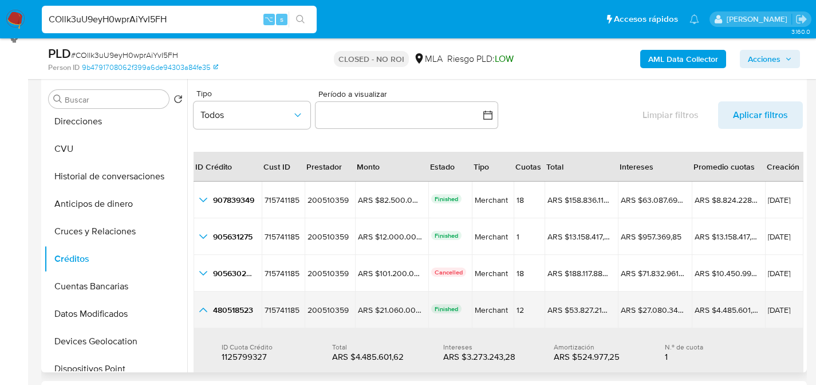
click at [206, 307] on icon "button_show_hidden_detail_by_id_3" at bounding box center [203, 310] width 14 height 14
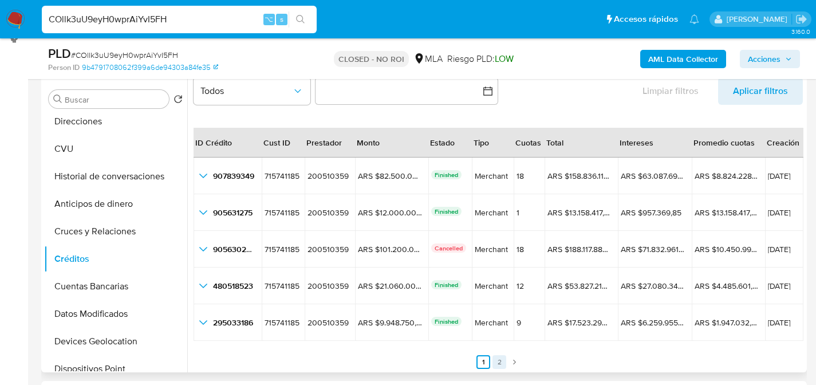
scroll to position [24, 0]
click at [492, 359] on link "2" at bounding box center [499, 362] width 14 height 14
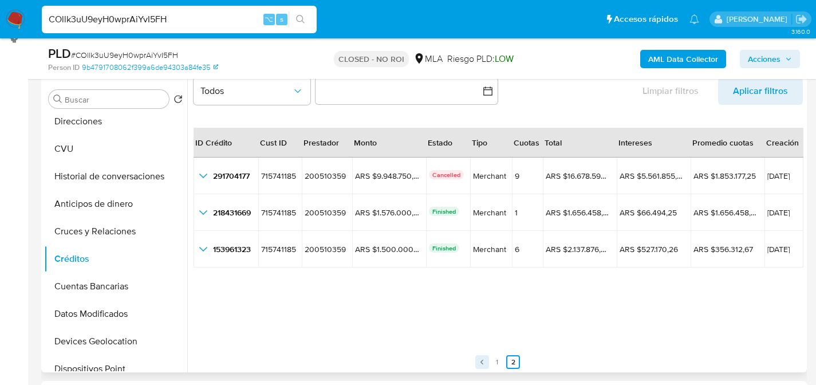
click at [484, 356] on link "Anterior" at bounding box center [482, 362] width 14 height 14
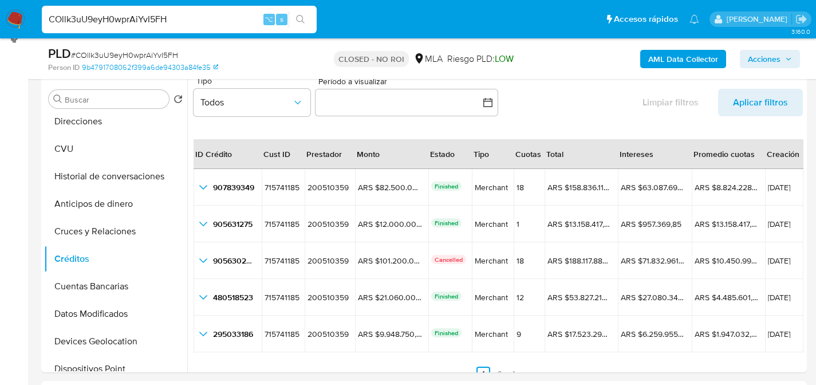
scroll to position [0, 0]
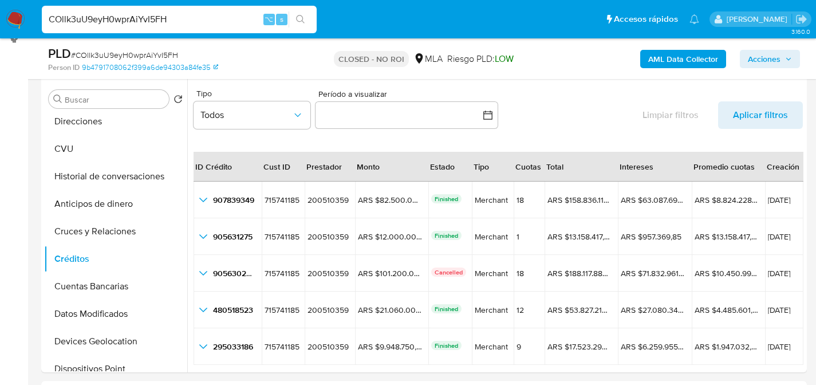
click at [197, 12] on input "COllk3uU9eyH0wprAiYvI5FH" at bounding box center [179, 19] width 275 height 15
paste input "KWglCZQBiyeNBgzNVlC6v5Wk"
type input "KWglCZQBiyeNBgzNVlC6v5Wk"
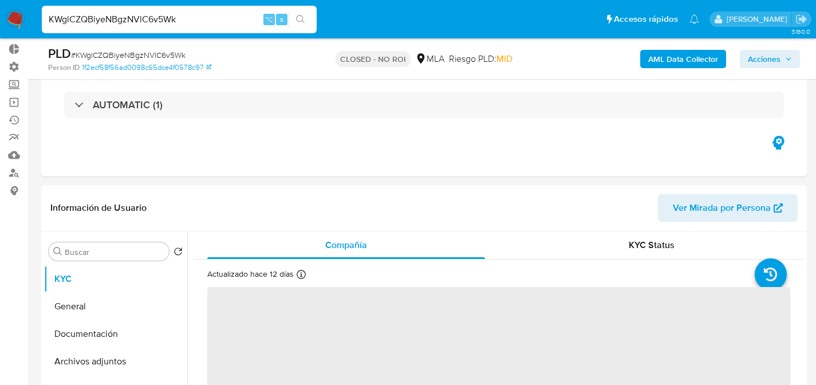
scroll to position [214, 0]
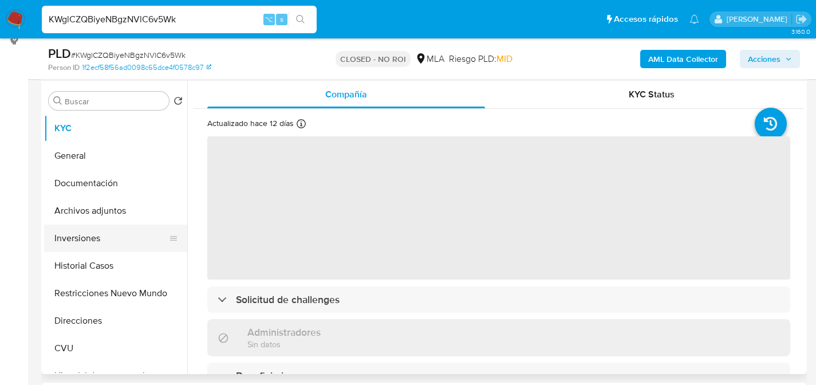
select select "10"
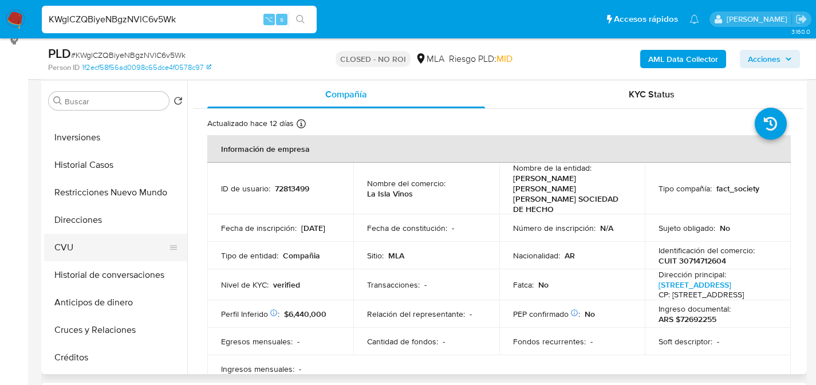
scroll to position [187, 0]
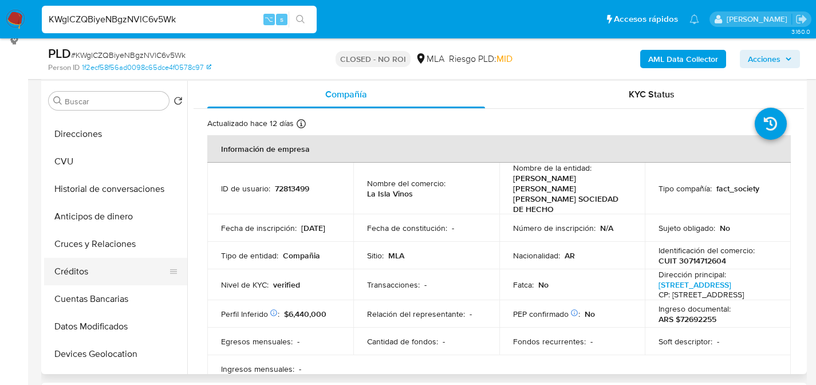
click at [83, 273] on button "Créditos" at bounding box center [111, 271] width 134 height 27
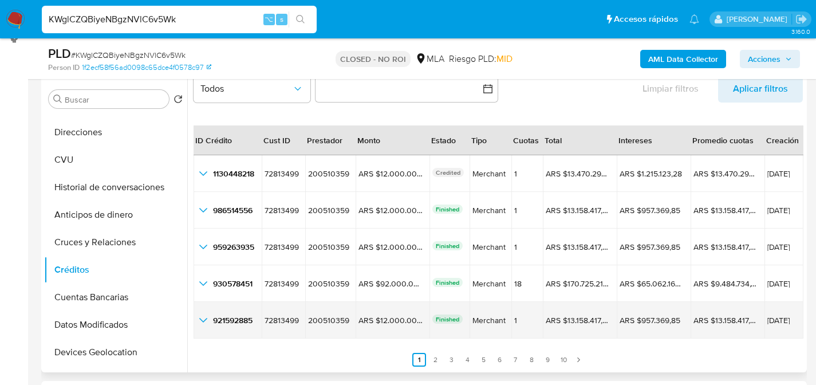
scroll to position [216, 0]
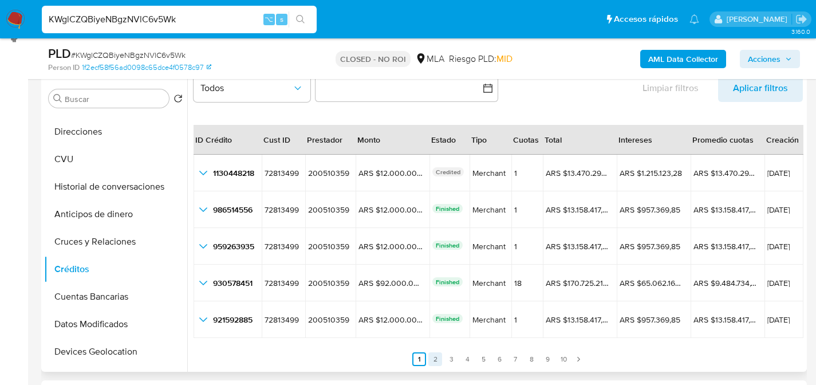
click at [436, 356] on link "2" at bounding box center [435, 359] width 14 height 14
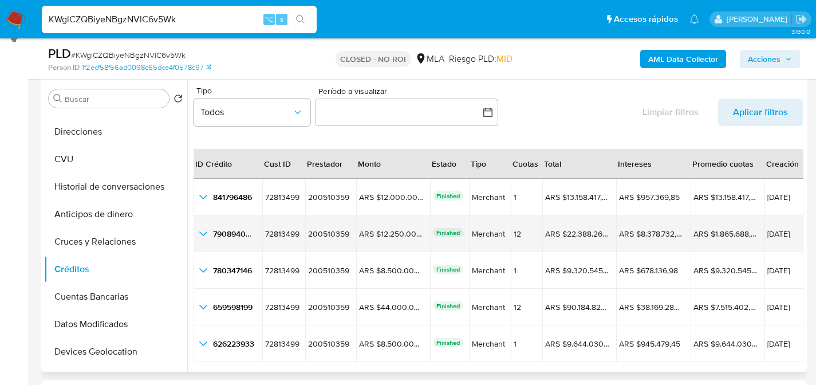
scroll to position [0, 0]
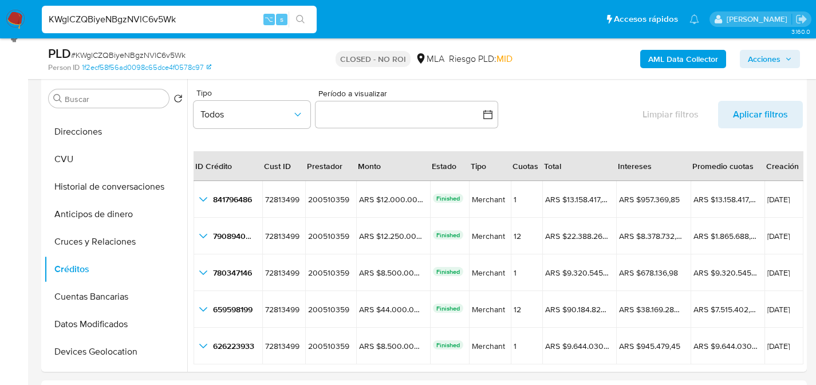
click at [181, 26] on input "KWglCZQBiyeNBgzNVlC6v5Wk" at bounding box center [179, 19] width 275 height 15
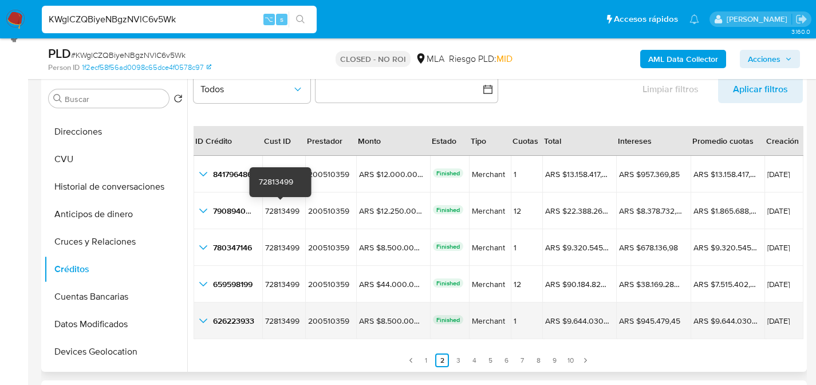
scroll to position [26, 0]
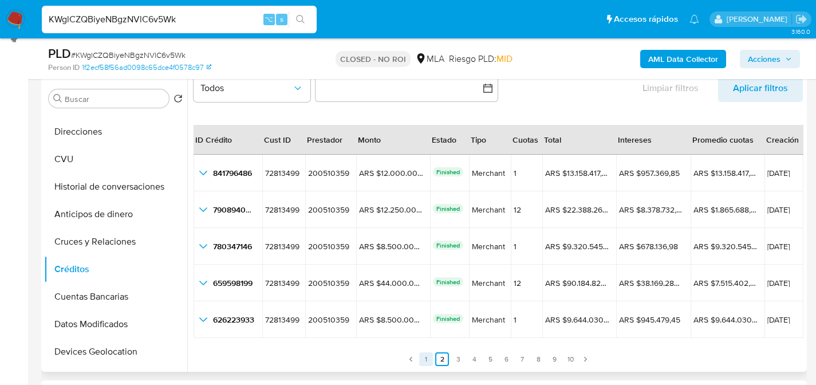
click at [428, 354] on link "1" at bounding box center [426, 359] width 14 height 14
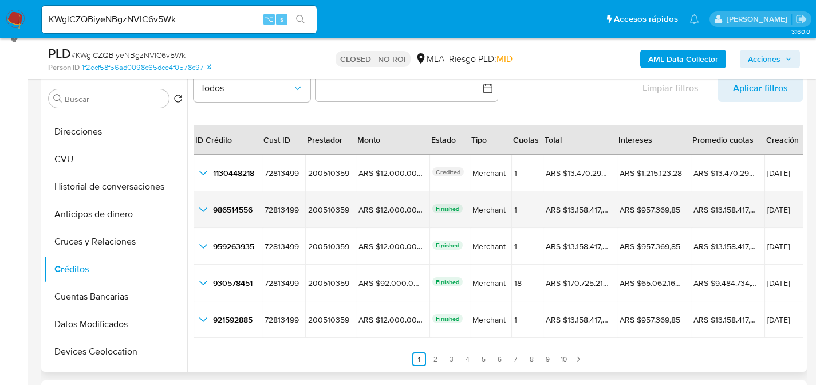
click at [199, 208] on icon "button_show_hidden_detail_by_id_1" at bounding box center [203, 210] width 14 height 14
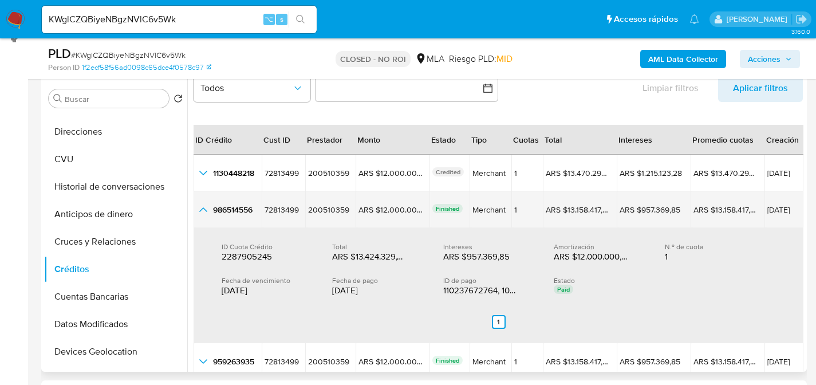
click at [199, 208] on icon "button_show_hidden_detail_by_id_1" at bounding box center [203, 210] width 14 height 14
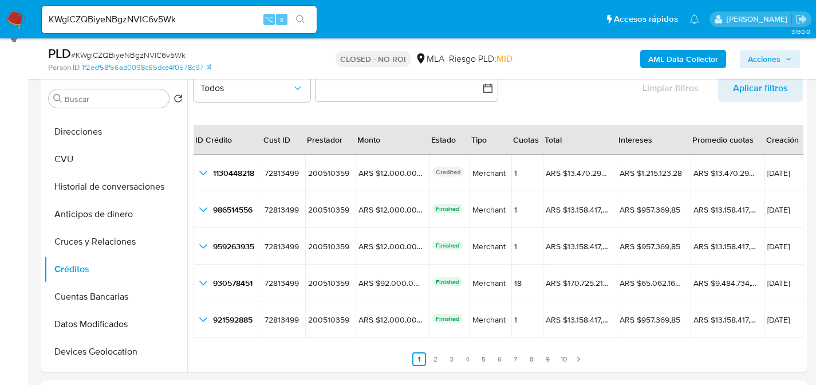
click at [229, 18] on input "KWglCZQBiyeNBgzNVlC6v5Wk" at bounding box center [179, 19] width 275 height 15
paste input "LoTNyJopXfI2dDu40aYMQozF"
type input "LoTNyJopXfI2dDu40aYMQozF"
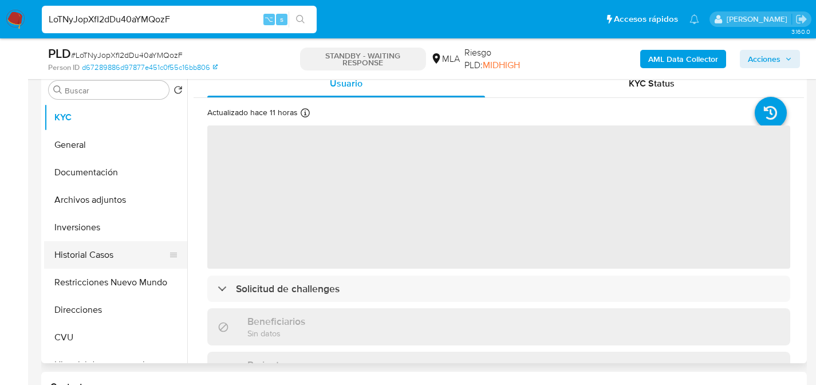
scroll to position [237, 0]
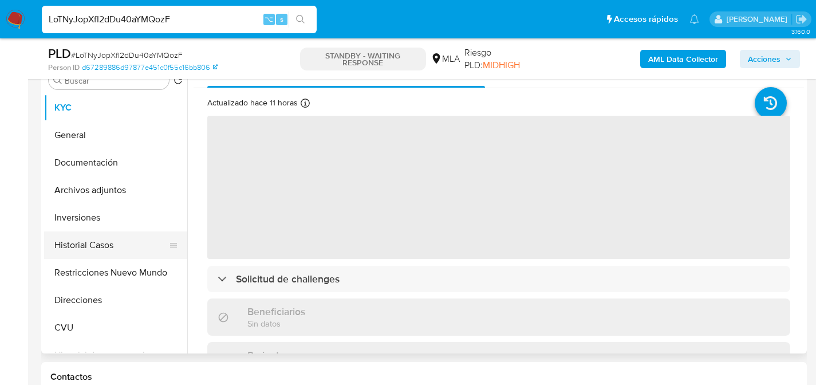
select select "10"
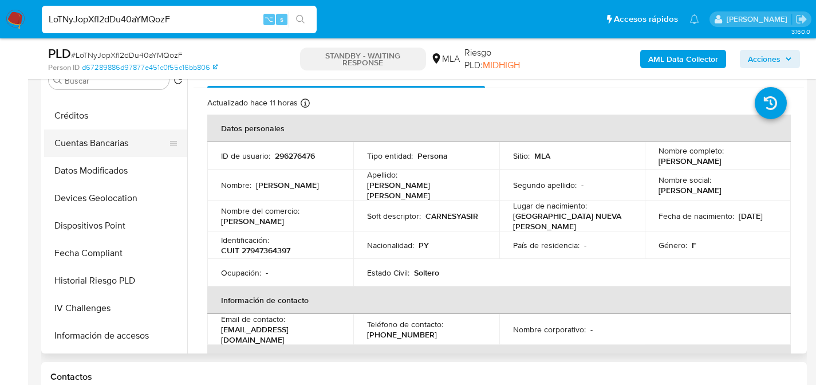
scroll to position [298, 0]
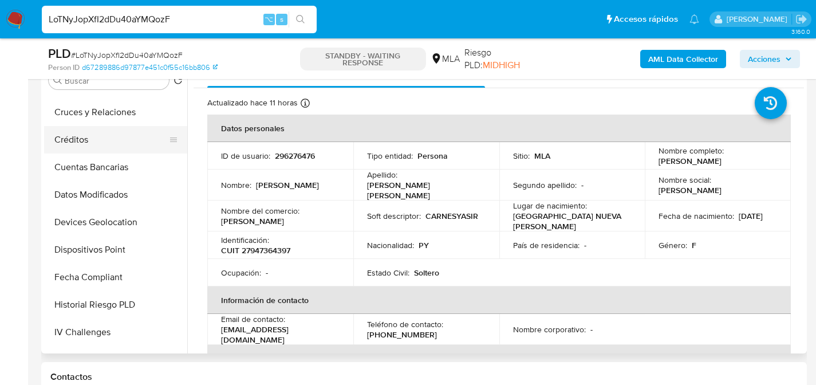
click at [86, 146] on button "Créditos" at bounding box center [111, 139] width 134 height 27
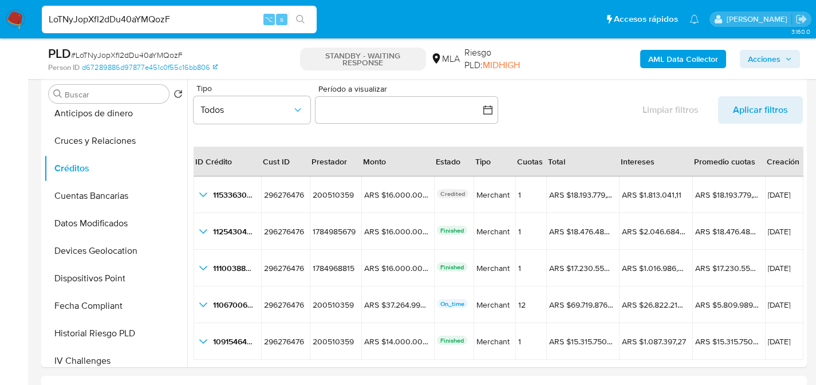
scroll to position [222, 0]
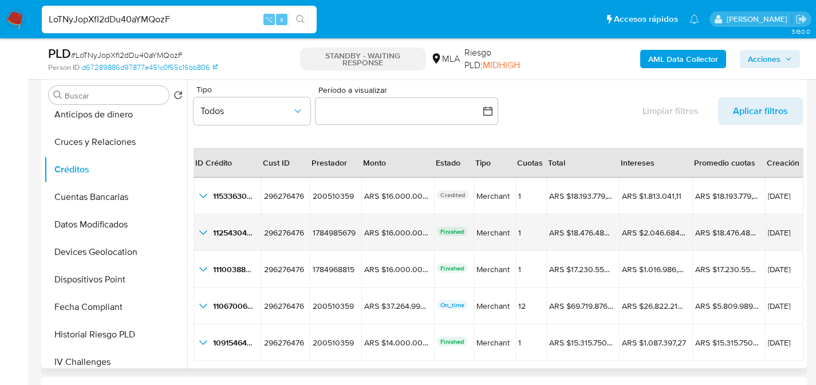
click at [203, 230] on icon "button_show_hidden_detail_by_id_1" at bounding box center [203, 233] width 14 height 14
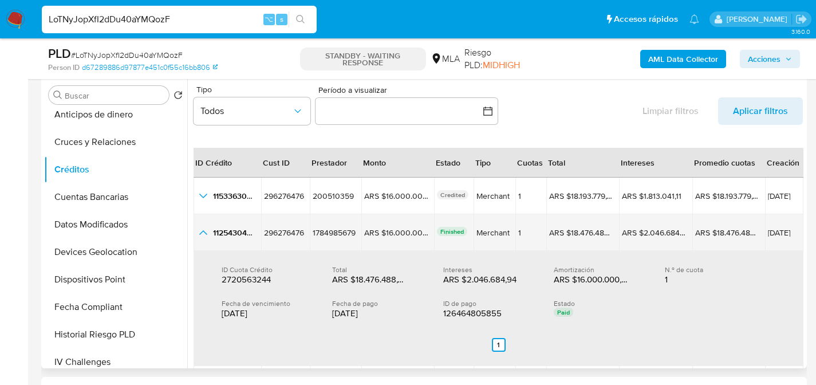
click at [203, 230] on icon "button_show_hidden_detail_by_id_1" at bounding box center [203, 232] width 8 height 5
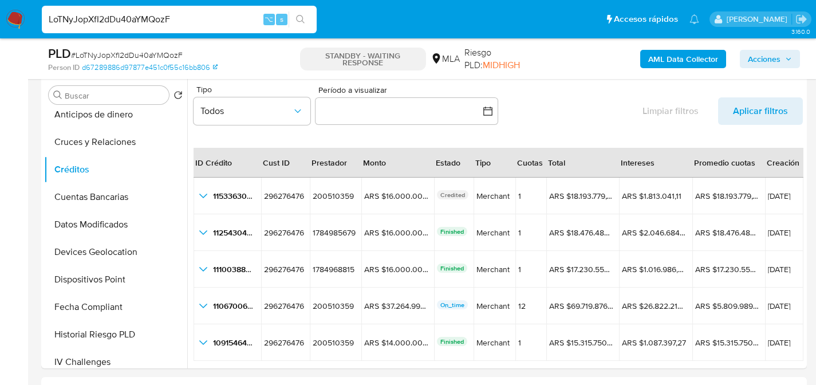
click at [185, 19] on input "LoTNyJopXfI2dDu40aYMQozF" at bounding box center [179, 19] width 275 height 15
paste input "jknbRNmlSrCQz1sDYnJo2Wq3"
type input "jknbRNmlSrCQz1sDYnJo2Wq3"
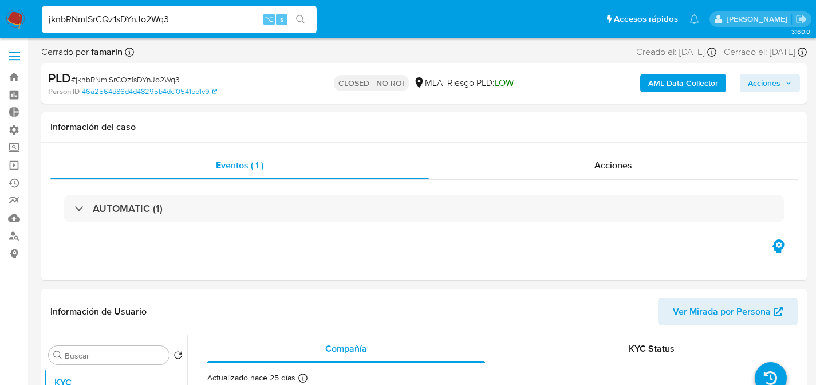
select select "10"
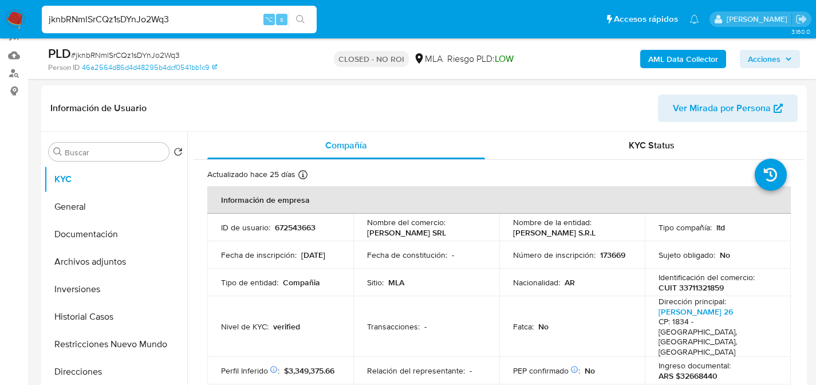
scroll to position [299, 0]
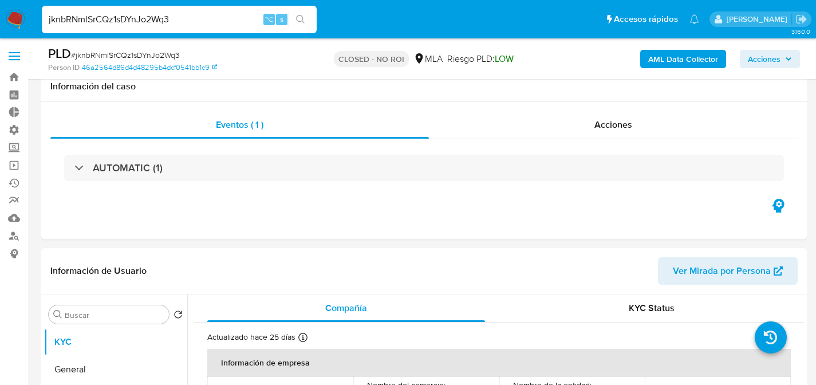
select select "10"
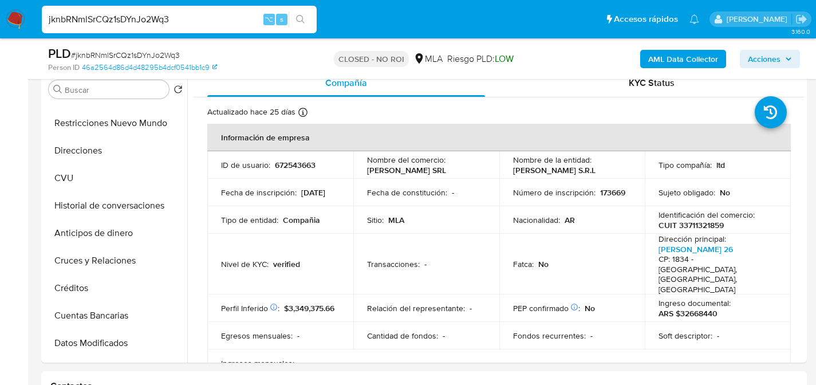
scroll to position [238, 0]
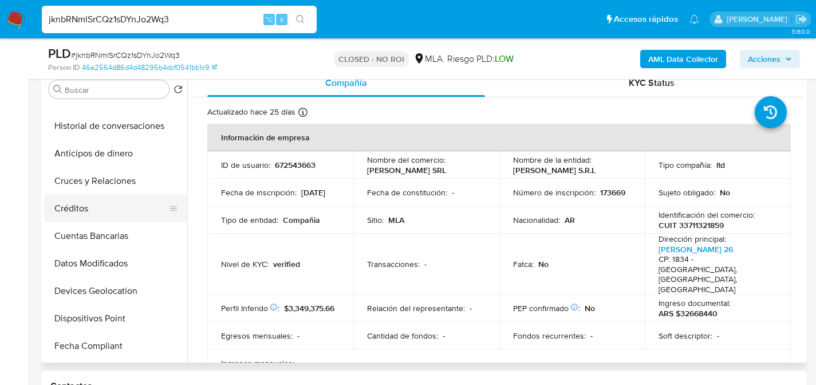
click at [91, 206] on button "Créditos" at bounding box center [111, 208] width 134 height 27
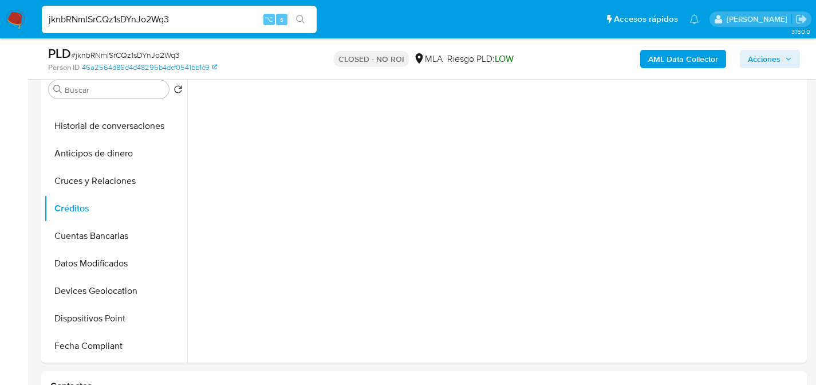
scroll to position [223, 0]
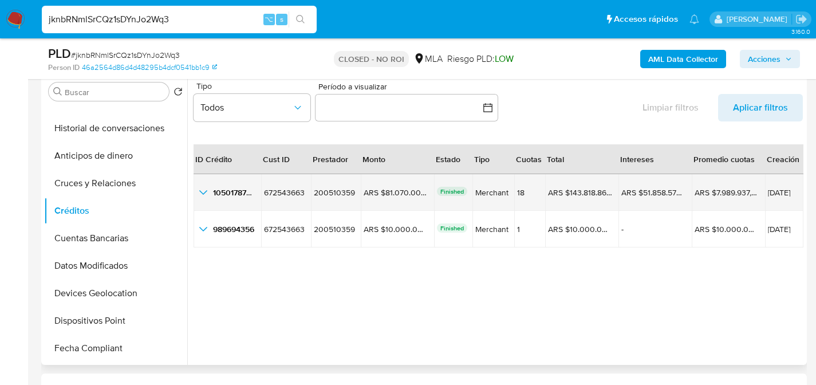
click at [207, 190] on icon "button_show_hidden_detail_by_id_0" at bounding box center [203, 192] width 8 height 5
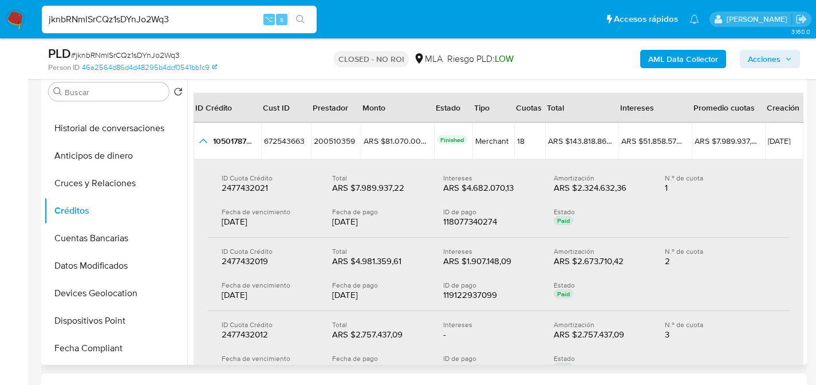
scroll to position [0, 0]
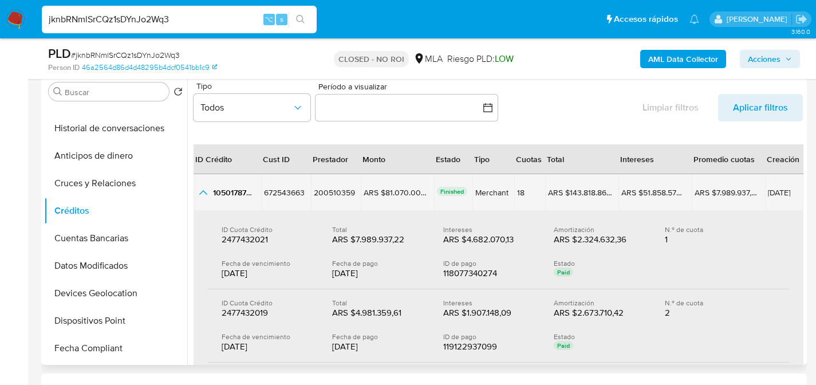
click at [198, 191] on icon "button_show_hidden_detail_by_id_0" at bounding box center [203, 192] width 14 height 14
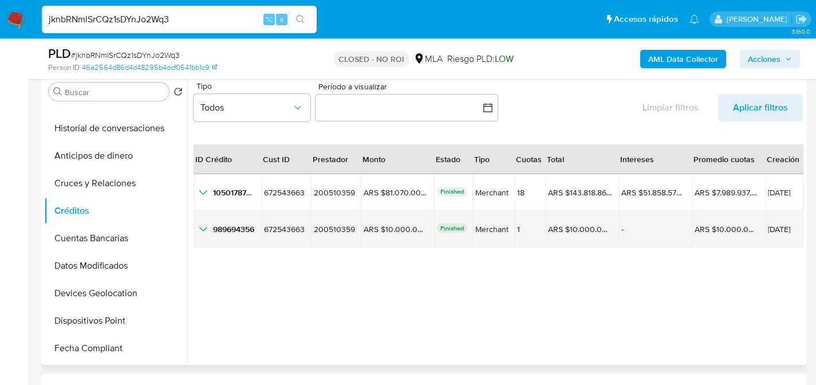
click at [204, 227] on icon "button_show_hidden_detail_by_id_1" at bounding box center [203, 229] width 14 height 14
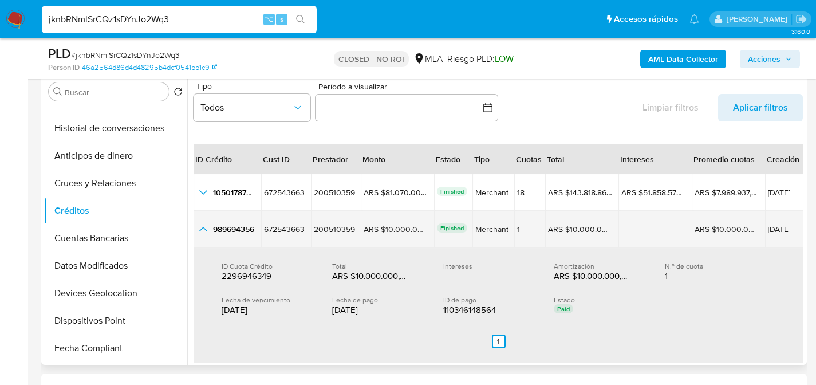
click at [205, 224] on icon "button_show_hidden_detail_by_id_1" at bounding box center [203, 229] width 14 height 14
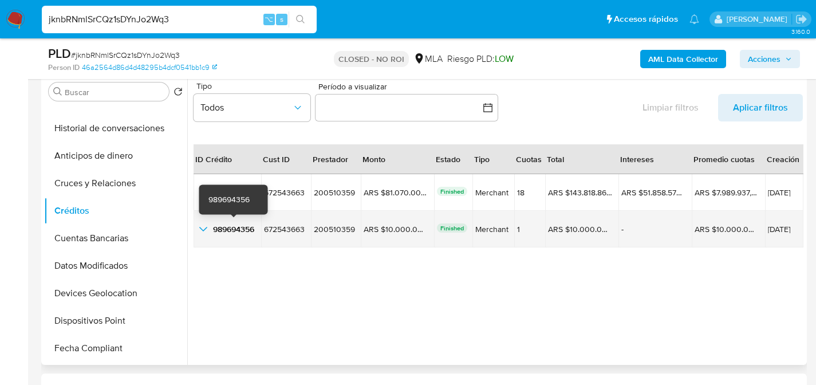
click at [231, 229] on span "989694356" at bounding box center [233, 228] width 41 height 11
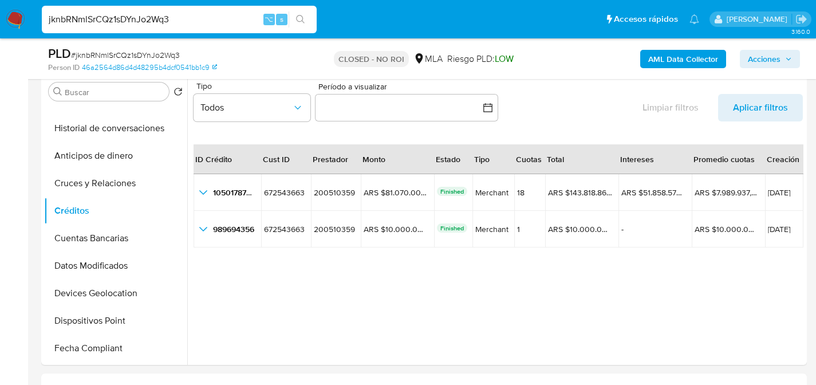
click at [219, 24] on input "jknbRNmlSrCQz1sDYnJo2Wq3" at bounding box center [179, 19] width 275 height 15
paste input "z3304We0LY7l3AK6NcNBzM7j"
type input "z3304We0LY7l3AK6NcNBzM7j"
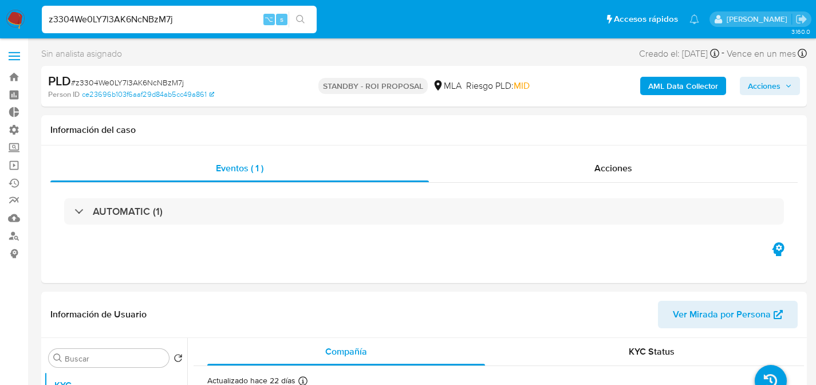
select select "10"
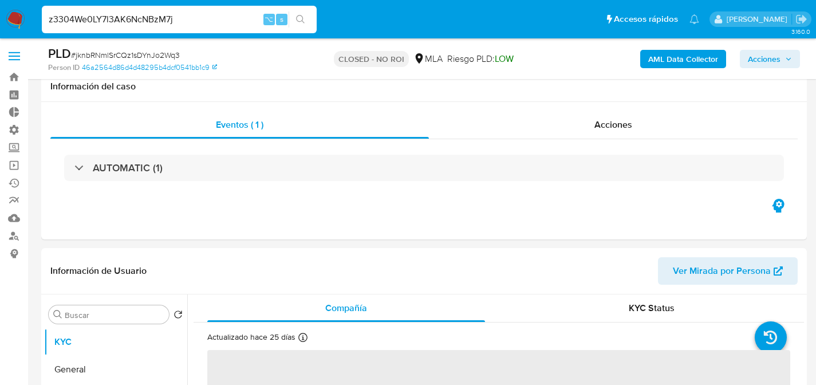
scroll to position [207, 0]
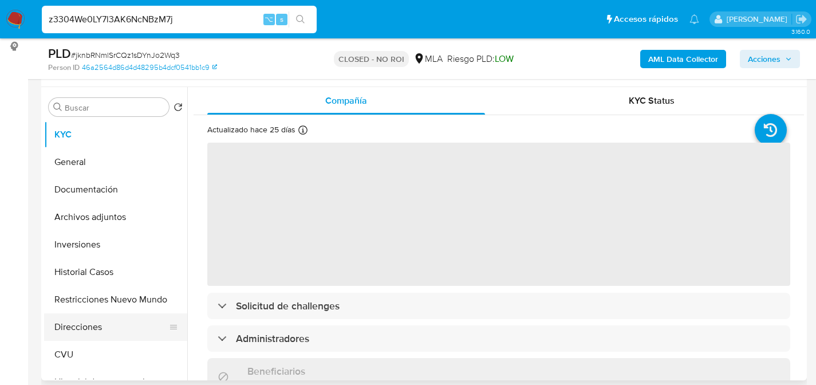
select select "10"
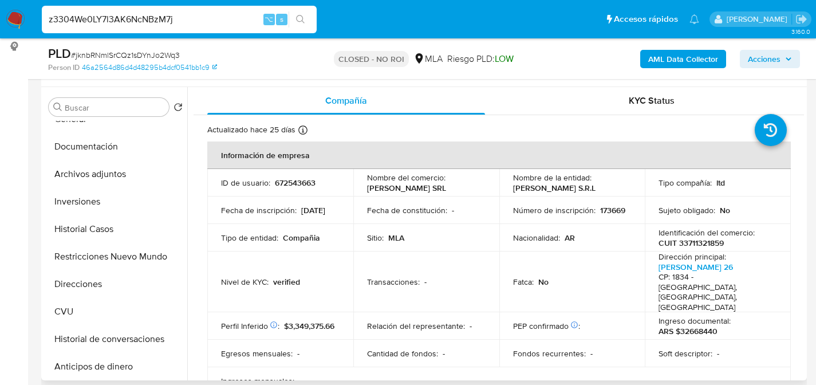
scroll to position [209, 0]
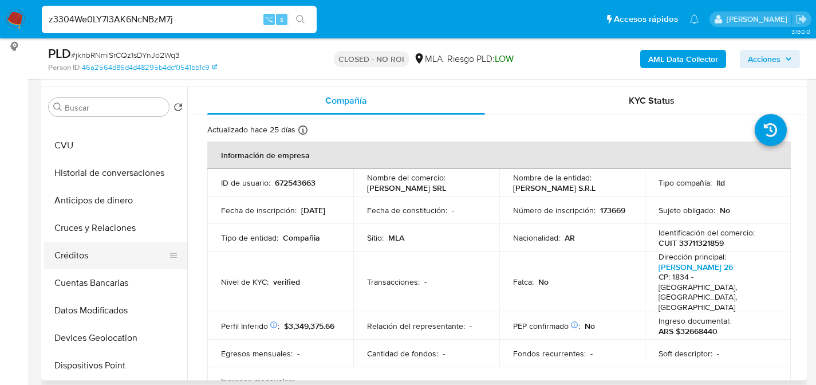
drag, startPoint x: 74, startPoint y: 239, endPoint x: 74, endPoint y: 255, distance: 16.0
click at [74, 240] on ul "KYC General Documentación Archivos adjuntos Inversiones Historial Casos Restric…" at bounding box center [115, 250] width 143 height 258
click at [74, 255] on button "Créditos" at bounding box center [111, 255] width 134 height 27
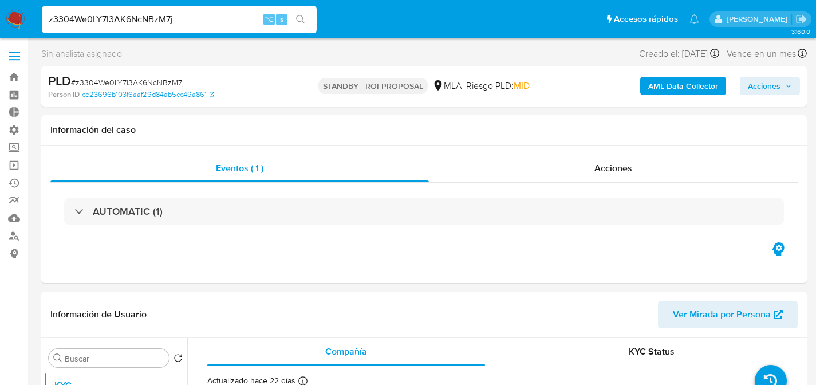
select select "10"
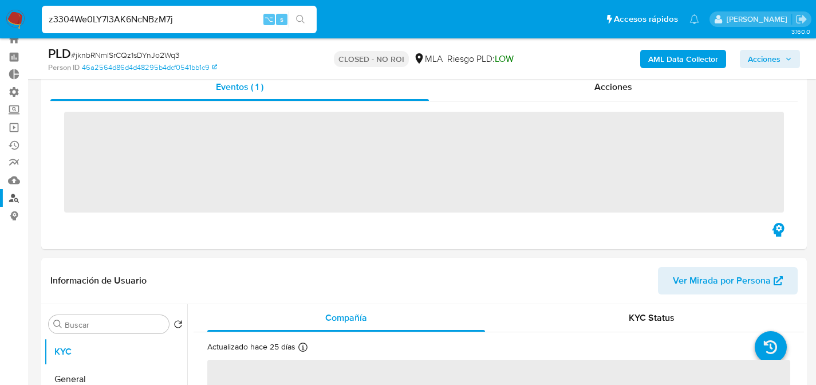
scroll to position [195, 0]
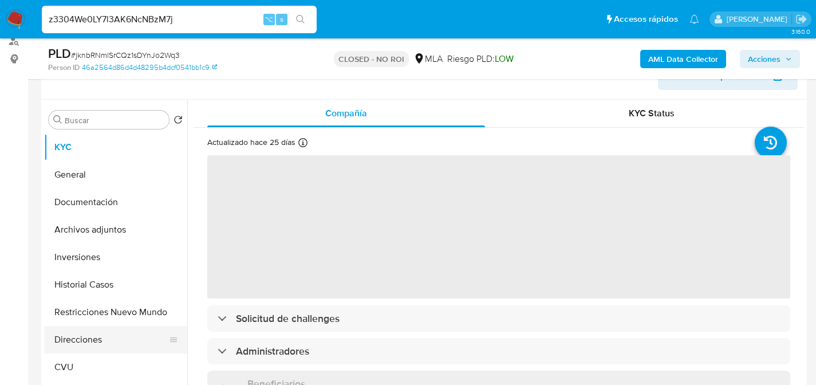
select select "10"
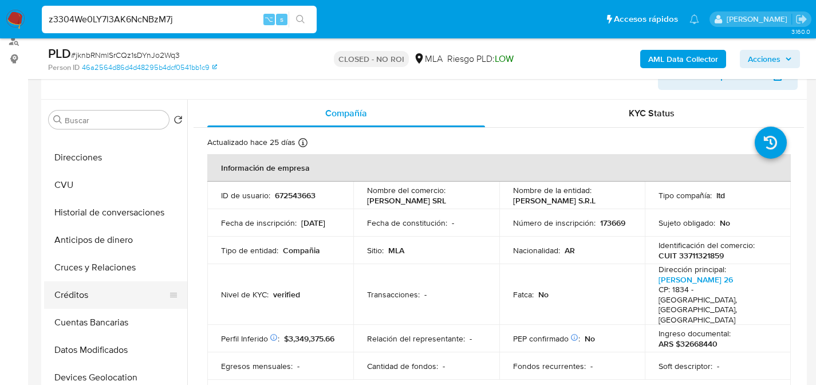
scroll to position [182, 0]
click at [81, 299] on button "Créditos" at bounding box center [111, 294] width 134 height 27
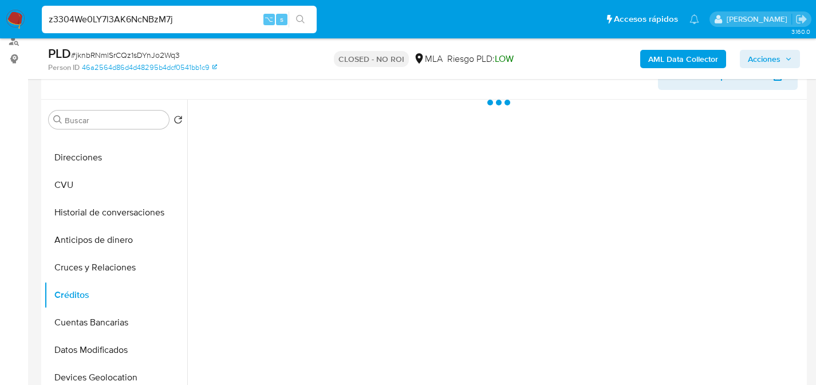
scroll to position [0, 0]
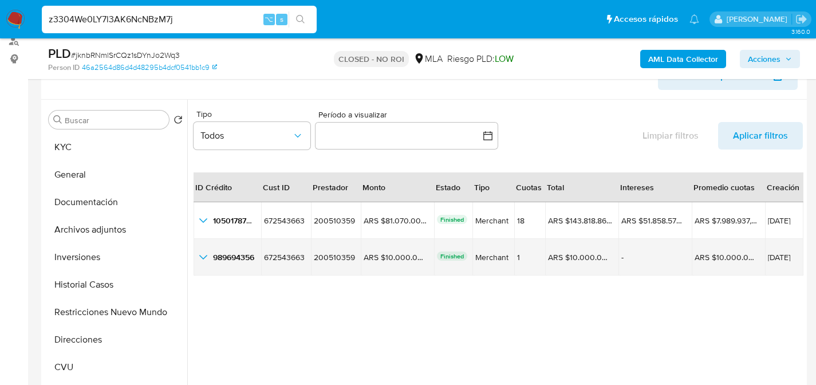
click at [200, 254] on icon "button_show_hidden_detail_by_id_1" at bounding box center [203, 257] width 14 height 14
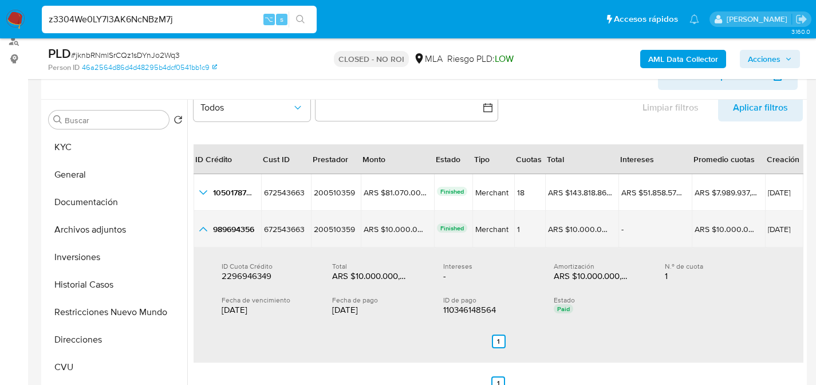
scroll to position [31, 0]
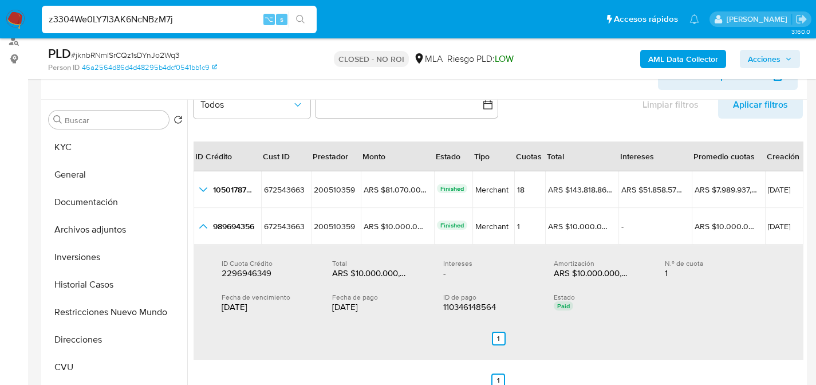
click at [222, 18] on input "z3304We0LY7l3AK6NcNBzM7j" at bounding box center [179, 19] width 275 height 15
click at [191, 16] on input "z3304We0LY7l3AK6NcNBzM7j" at bounding box center [179, 19] width 275 height 15
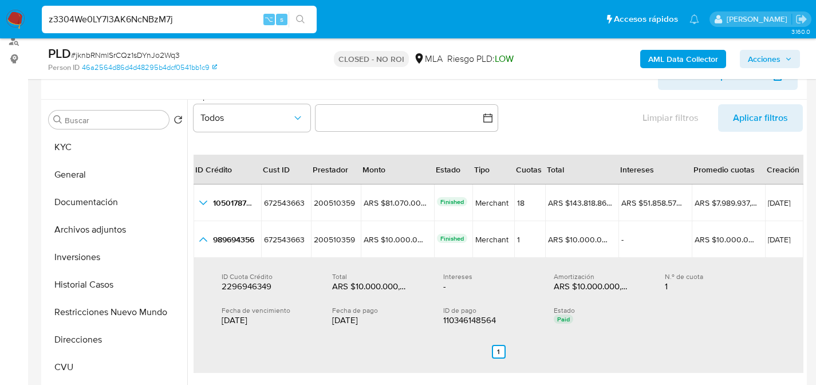
scroll to position [0, 0]
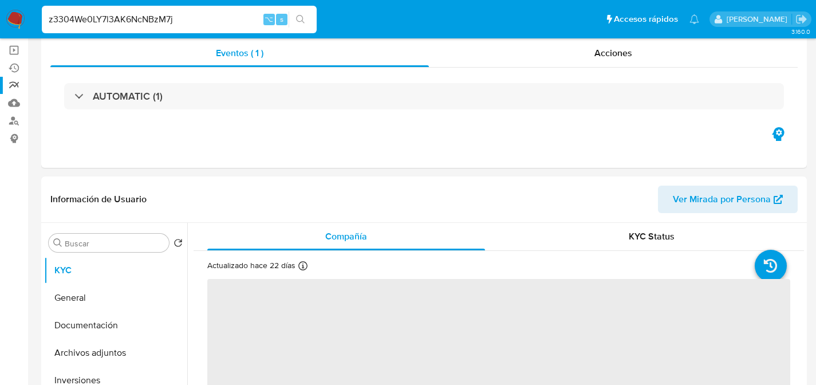
scroll to position [210, 0]
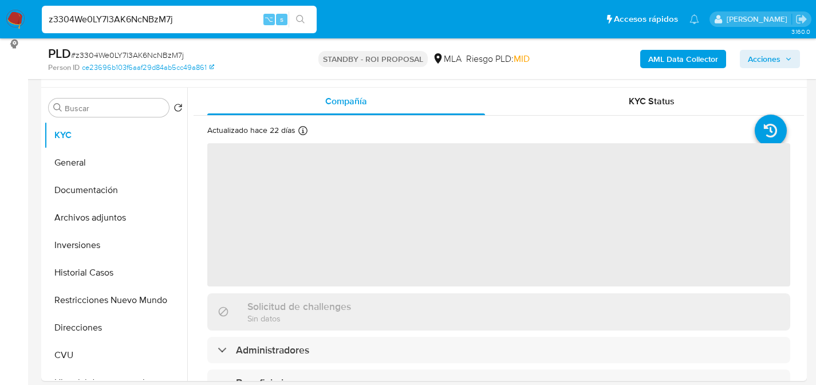
select select "10"
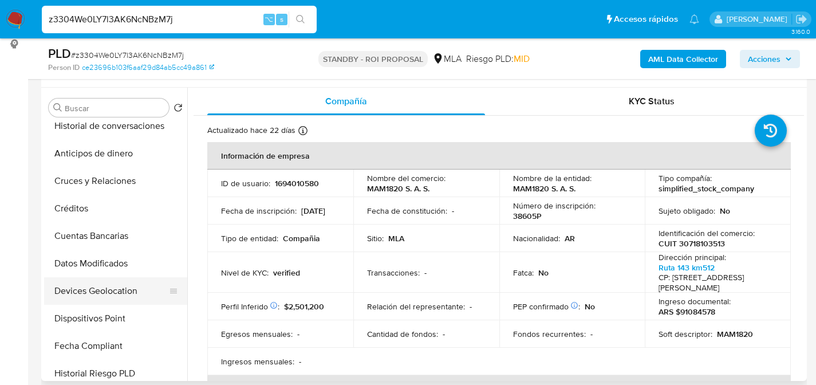
scroll to position [260, 0]
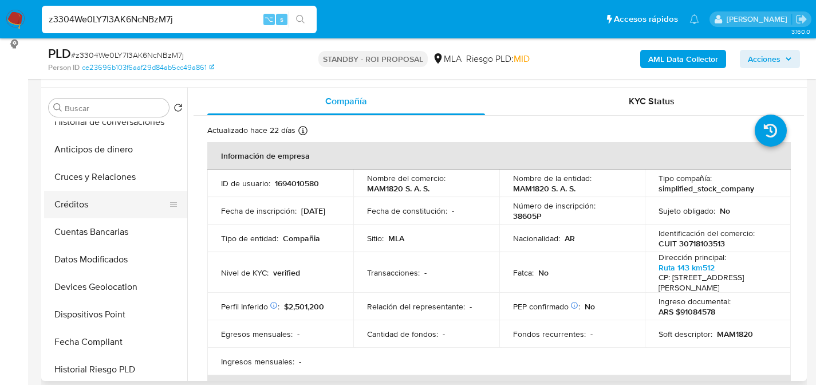
click at [84, 215] on button "Créditos" at bounding box center [111, 204] width 134 height 27
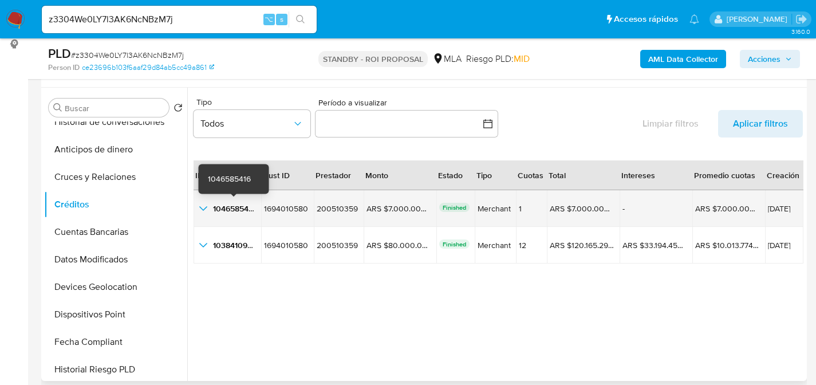
click at [210, 210] on div "1046585416 1046585416" at bounding box center [227, 209] width 62 height 14
click at [203, 208] on icon "button_show_hidden_detail_by_id_0" at bounding box center [203, 209] width 14 height 14
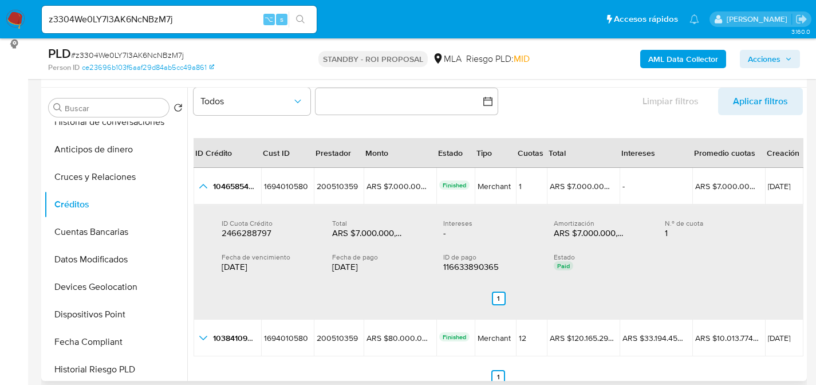
scroll to position [31, 0]
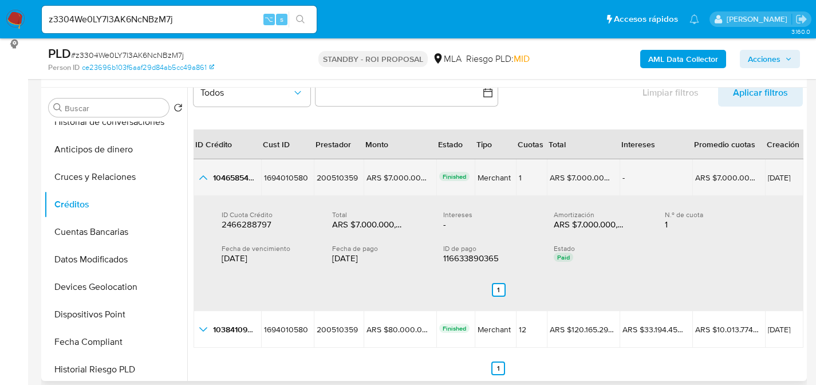
click at [236, 175] on span "1046585416" at bounding box center [234, 177] width 43 height 11
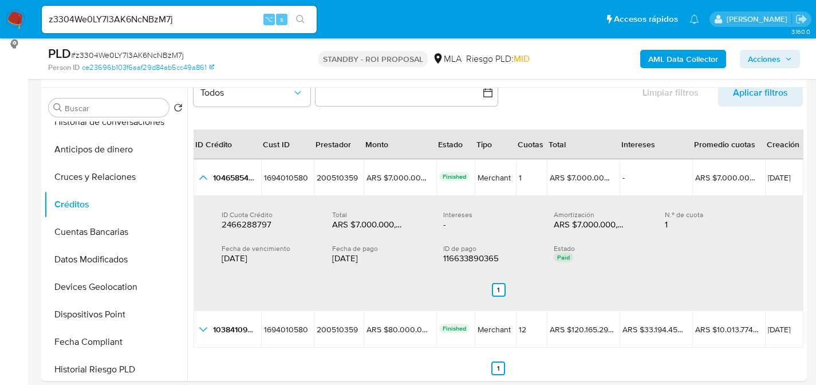
click at [227, 23] on input "z3304We0LY7l3AK6NcNBzM7j" at bounding box center [179, 19] width 275 height 15
paste input "COllk3uU9eyH0wprAiYvI5FH"
type input "COllk3uU9eyH0wprAiYvI5FH"
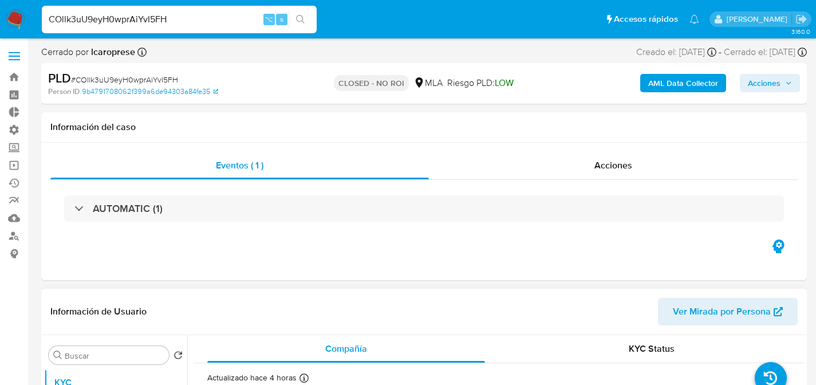
select select "10"
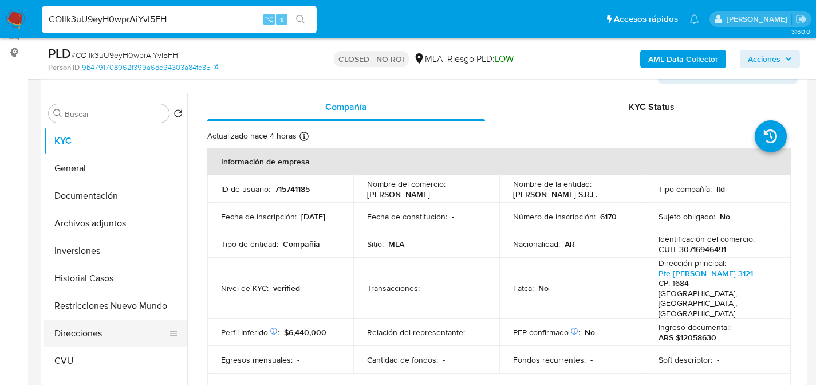
scroll to position [199, 0]
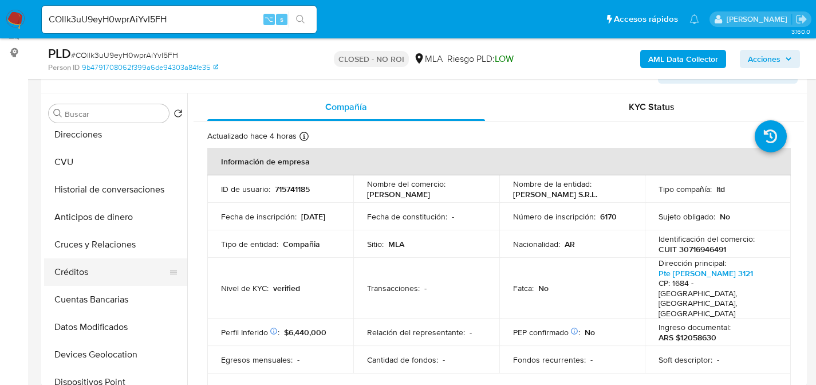
click at [89, 260] on button "Créditos" at bounding box center [111, 271] width 134 height 27
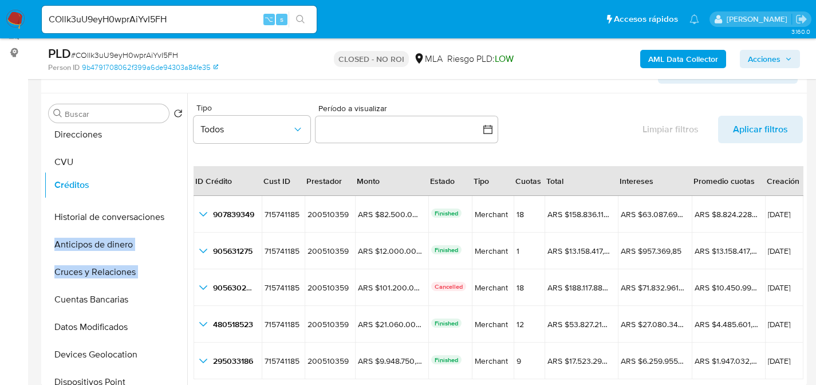
drag, startPoint x: 169, startPoint y: 271, endPoint x: 163, endPoint y: 184, distance: 87.2
click at [163, 184] on ul "KYC General Documentación Archivos adjuntos Inversiones Historial Casos Restric…" at bounding box center [115, 256] width 143 height 258
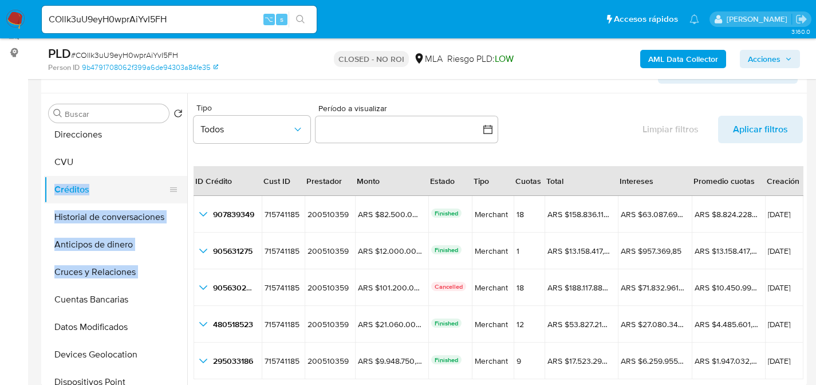
click at [80, 191] on button "Créditos" at bounding box center [111, 189] width 134 height 27
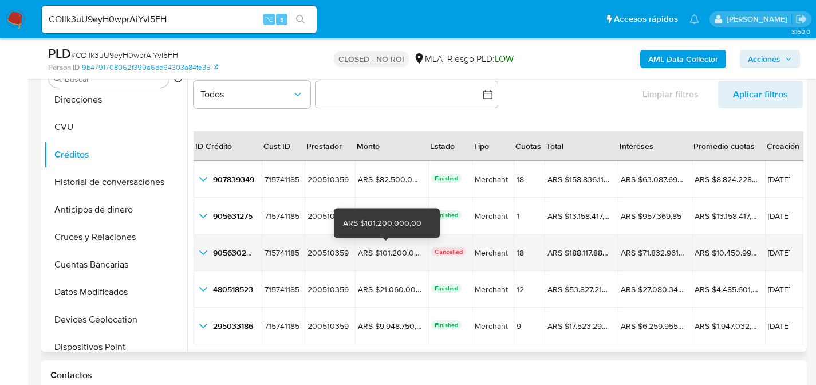
scroll to position [26, 0]
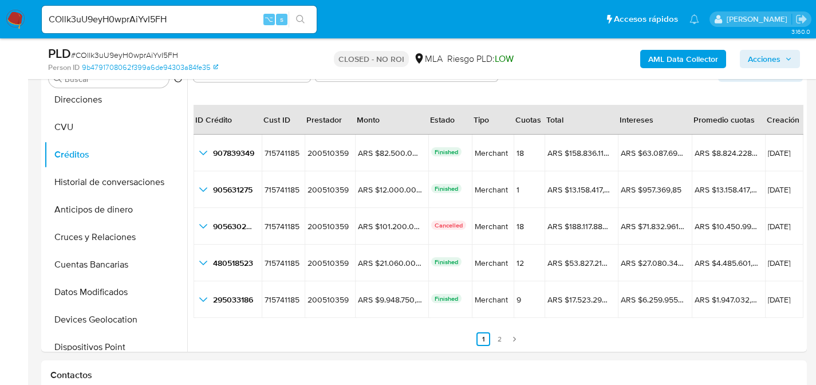
click at [112, 35] on nav "Pausado Ver notificaciones COllk3uU9eyH0wprAiYvI5FH ⌥ s Accesos rápidos Presion…" at bounding box center [408, 19] width 816 height 38
click at [118, 26] on input "COllk3uU9eyH0wprAiYvI5FH" at bounding box center [179, 19] width 275 height 15
paste input "KWglCZQBiyeNBgzNVlC6v5Wk"
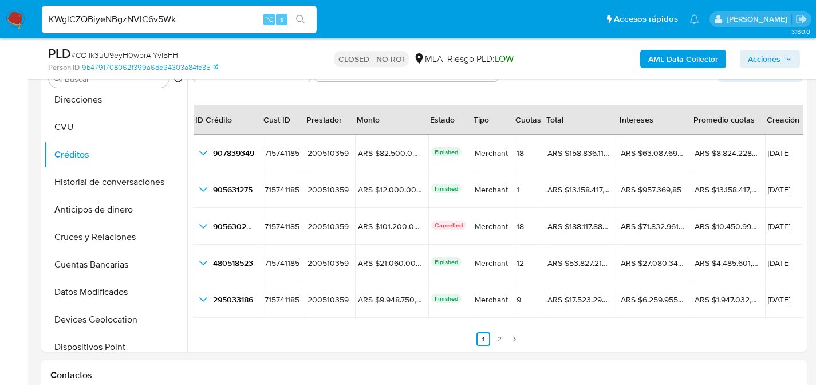
type input "KWglCZQBiyeNBgzNVlC6v5Wk"
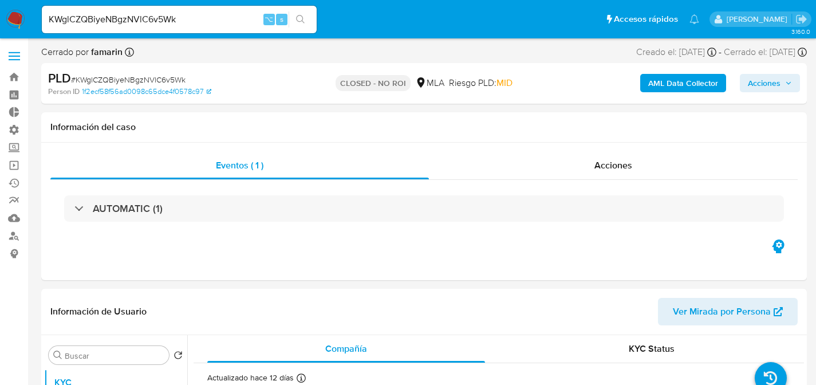
select select "10"
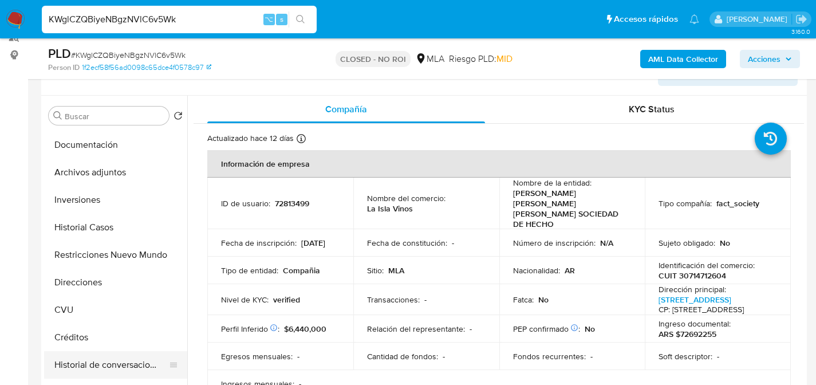
scroll to position [63, 0]
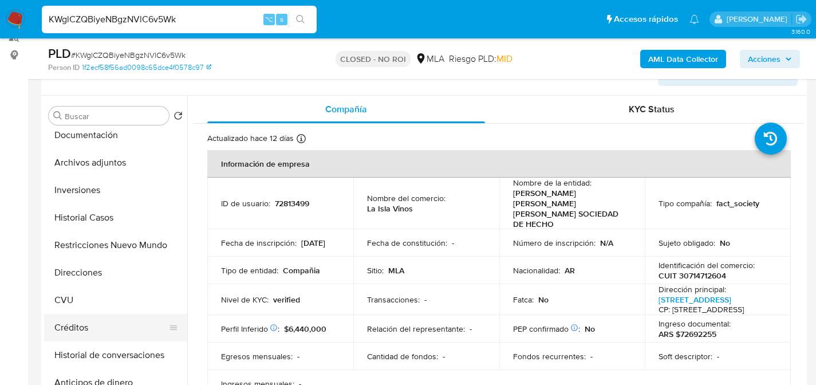
click at [80, 331] on button "Créditos" at bounding box center [111, 327] width 134 height 27
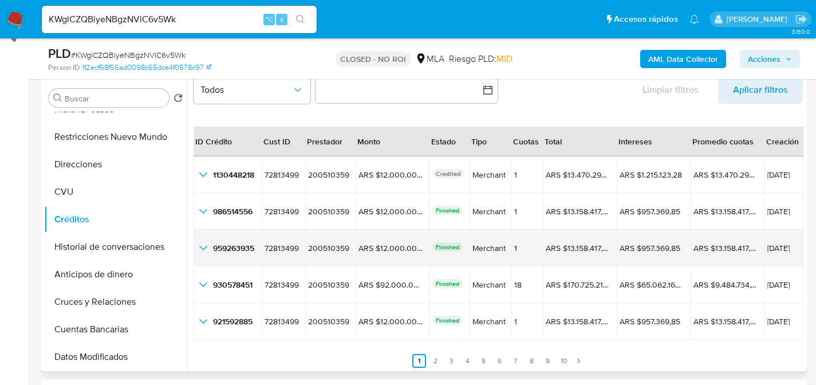
scroll to position [26, 0]
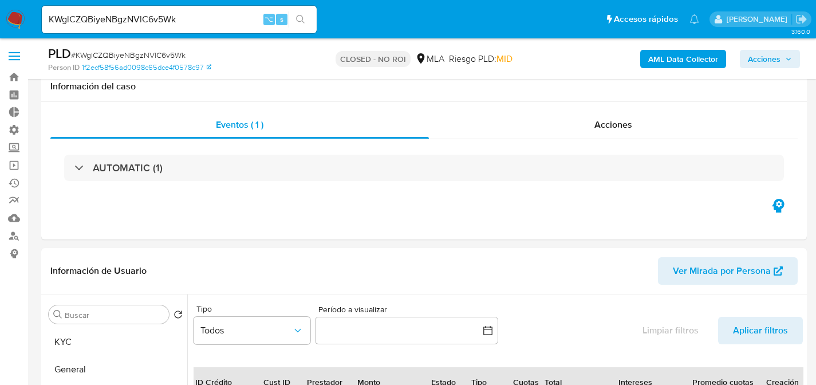
select select "10"
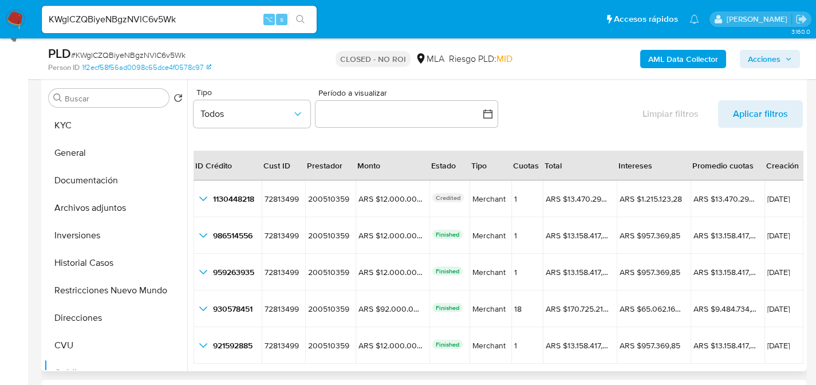
scroll to position [26, 0]
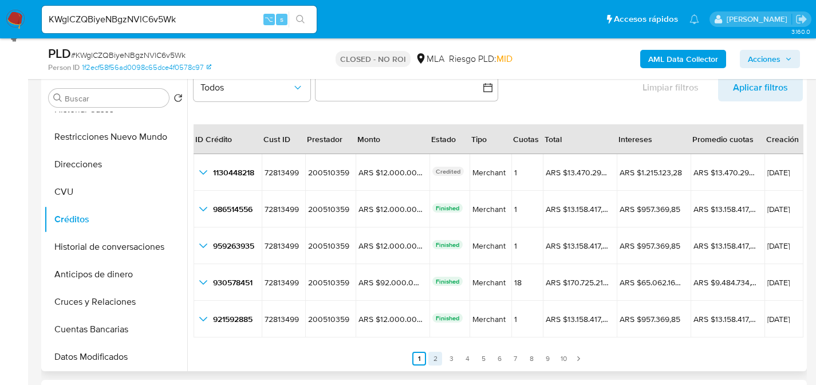
click at [436, 358] on link "2" at bounding box center [435, 359] width 14 height 14
click at [153, 25] on input "KWglCZQBiyeNBgzNVlC6v5Wk" at bounding box center [179, 19] width 275 height 15
paste input "LoTNyJopXfI2dDu40aYMQozF"
type input "LoTNyJopXfI2dDu40aYMQozF"
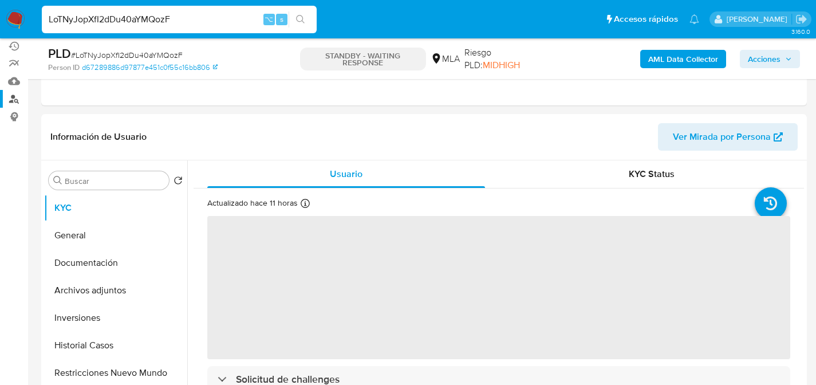
scroll to position [222, 0]
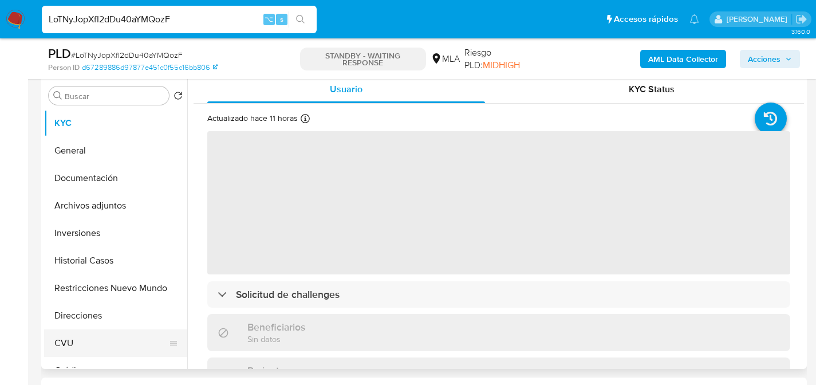
select select "10"
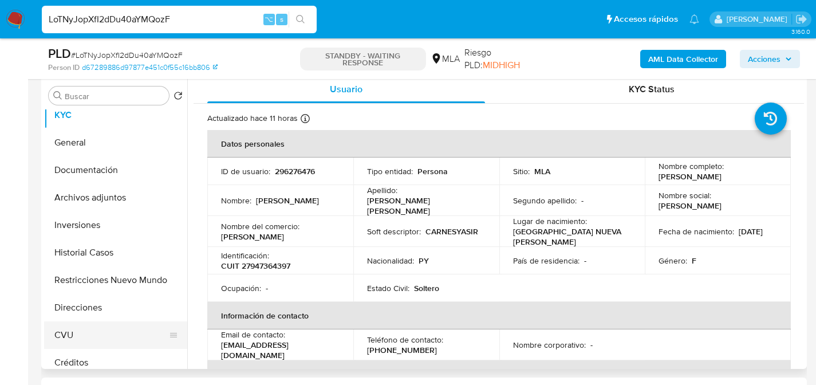
scroll to position [19, 0]
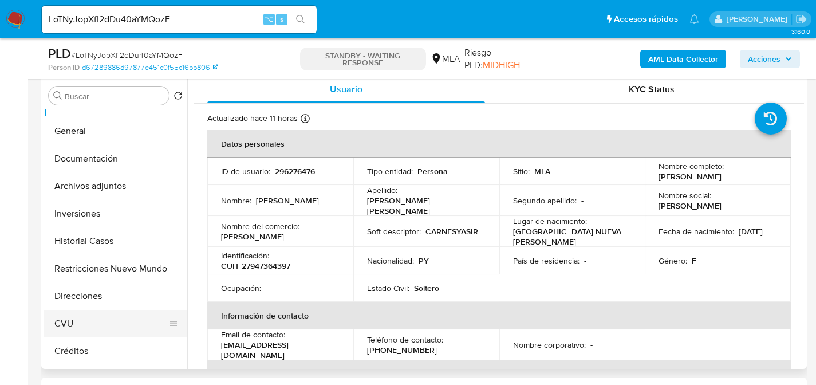
click at [77, 340] on button "Créditos" at bounding box center [115, 350] width 143 height 27
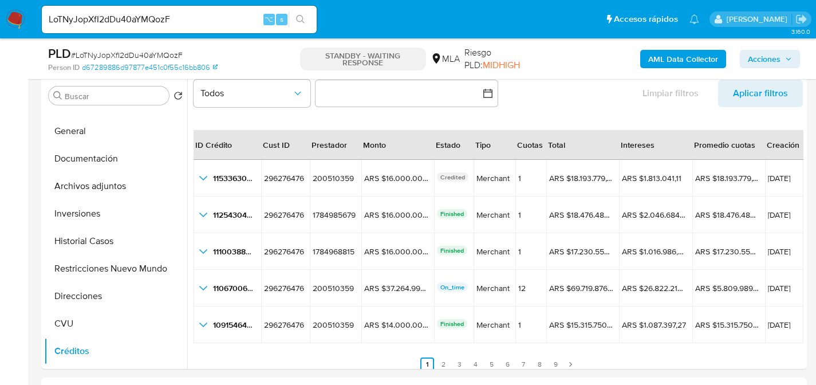
scroll to position [26, 0]
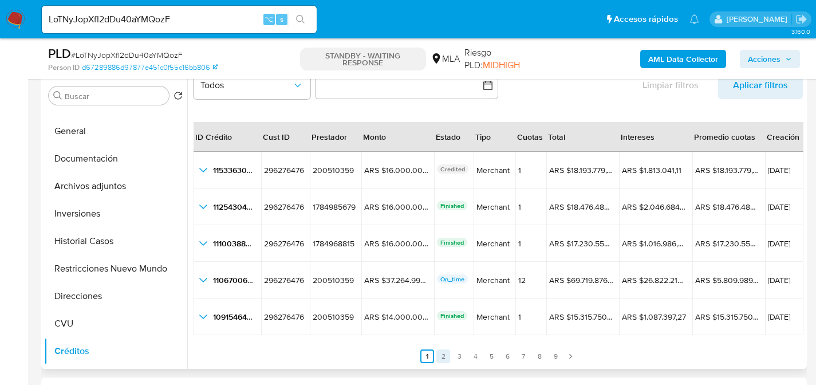
click at [440, 356] on link "2" at bounding box center [443, 356] width 14 height 14
click at [443, 356] on link "2" at bounding box center [450, 356] width 14 height 14
click at [461, 355] on link "3" at bounding box center [466, 356] width 14 height 14
click at [452, 355] on link "2" at bounding box center [450, 356] width 14 height 14
click at [466, 355] on link "3" at bounding box center [466, 356] width 14 height 14
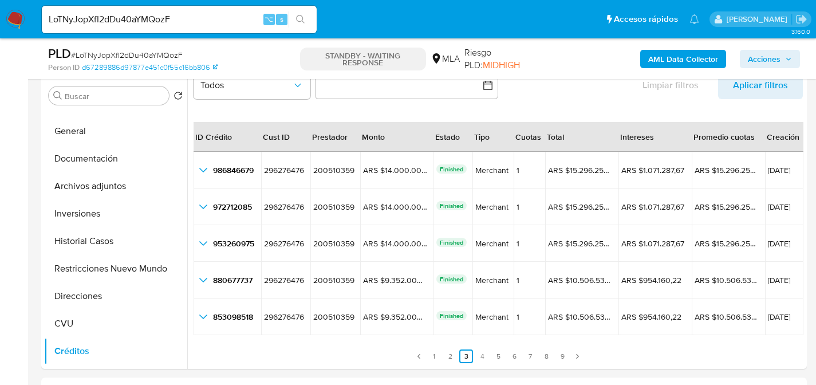
click at [153, 23] on input "LoTNyJopXfI2dDu40aYMQozF" at bounding box center [179, 19] width 275 height 15
paste input "1GBU0M1QVONu2mXrbBT9E6Mp"
type input "1GBU0M1QVONu2mXrbBT9E6Mp"
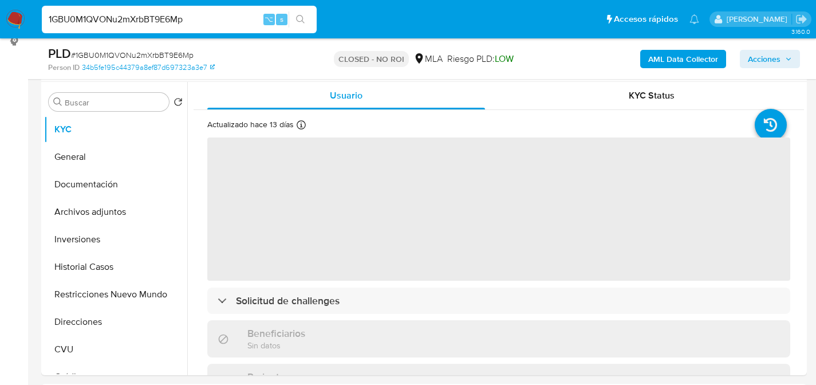
scroll to position [259, 0]
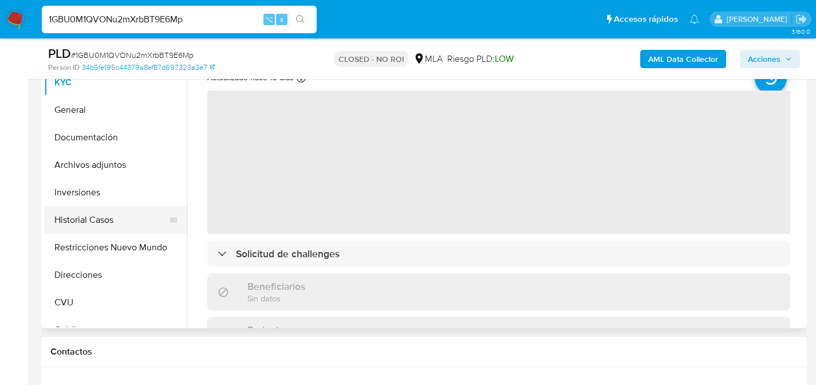
click at [78, 224] on button "Historial Casos" at bounding box center [111, 219] width 134 height 27
select select "10"
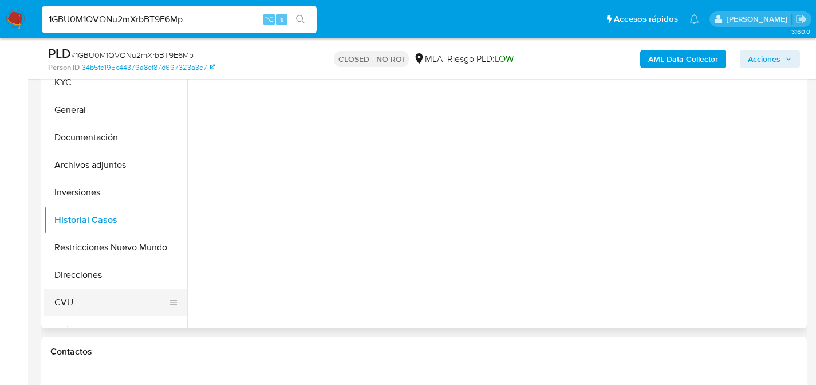
scroll to position [18, 0]
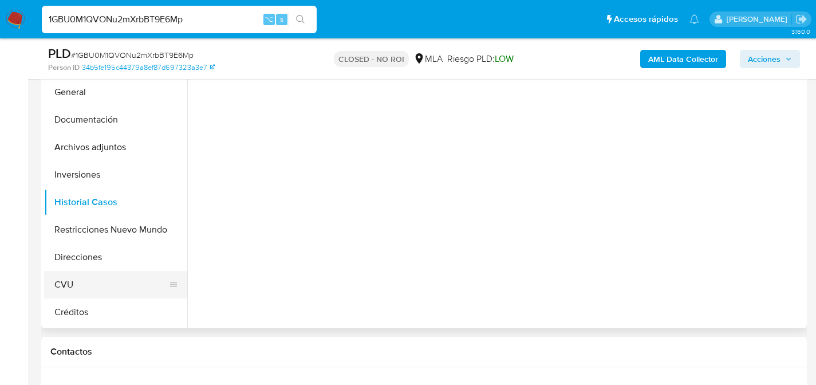
click at [94, 297] on button "CVU" at bounding box center [111, 284] width 134 height 27
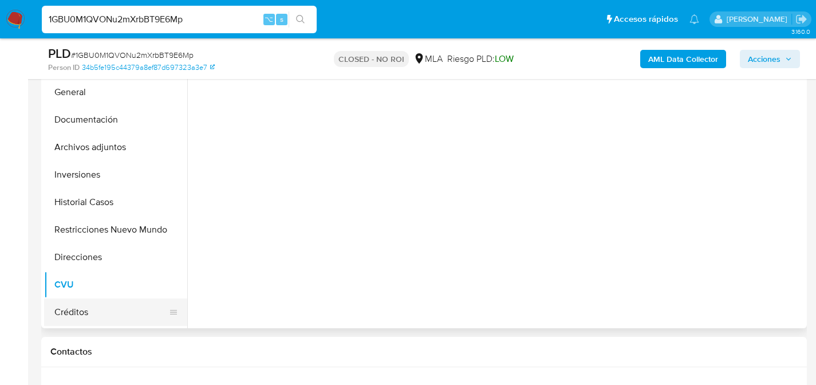
click at [97, 303] on button "Créditos" at bounding box center [111, 311] width 134 height 27
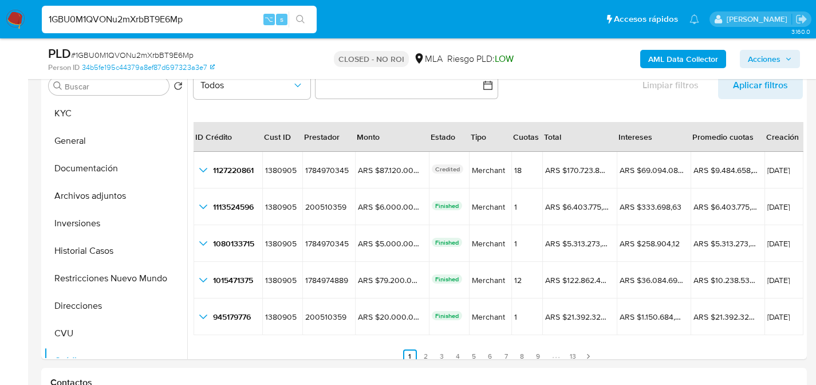
scroll to position [26, 0]
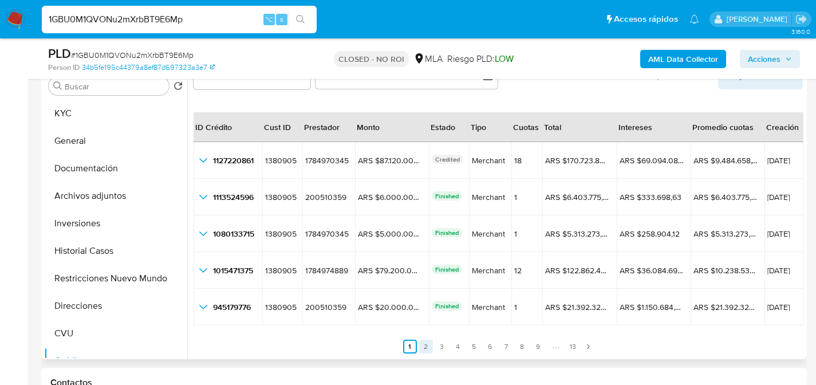
click at [424, 344] on link "2" at bounding box center [426, 346] width 14 height 14
click at [426, 344] on link "2" at bounding box center [433, 346] width 14 height 14
click at [136, 21] on input "1GBU0M1QVONu2mXrbBT9E6Mp" at bounding box center [179, 19] width 275 height 15
paste input "7Z6MxHNwpjDkYUilskTijylK"
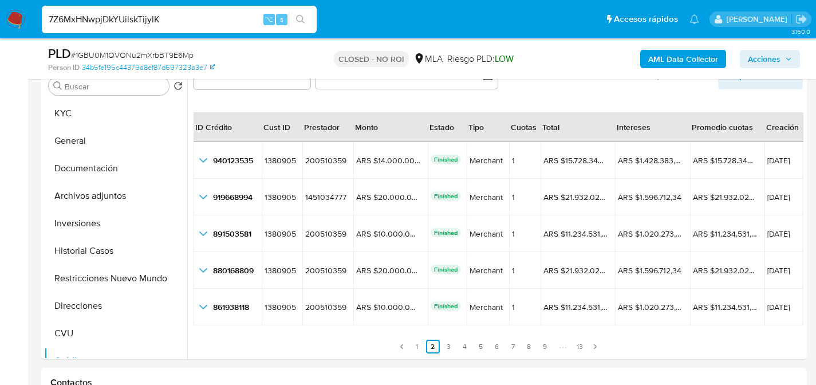
type input "7Z6MxHNwpjDkYUilskTijylK"
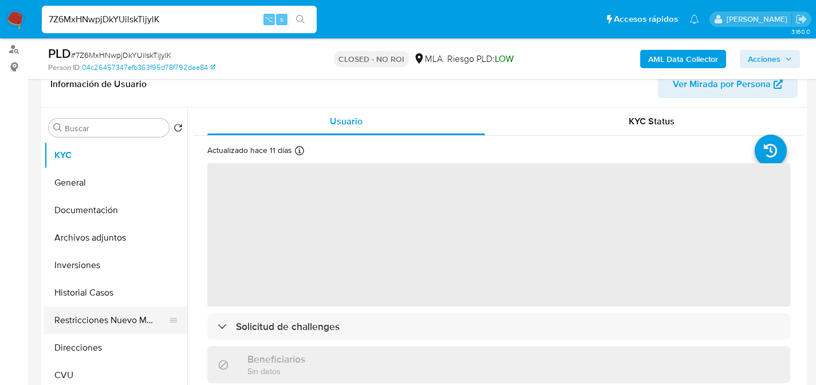
scroll to position [90, 0]
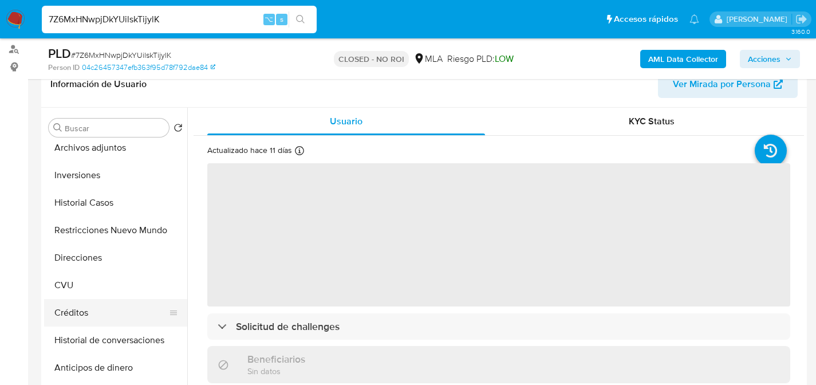
select select "10"
click at [68, 299] on button "Créditos" at bounding box center [111, 312] width 134 height 27
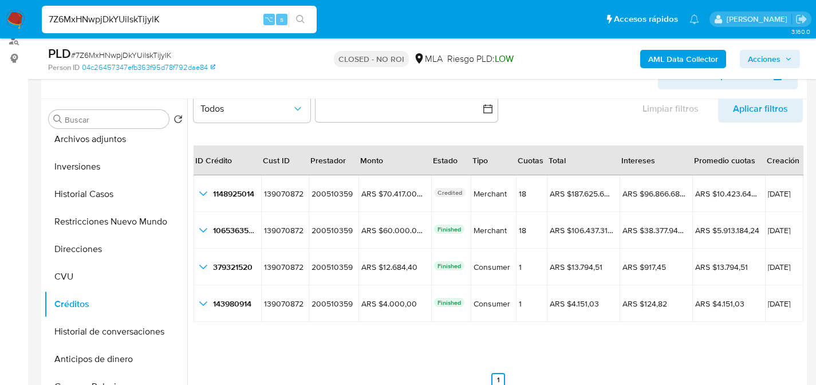
scroll to position [204, 0]
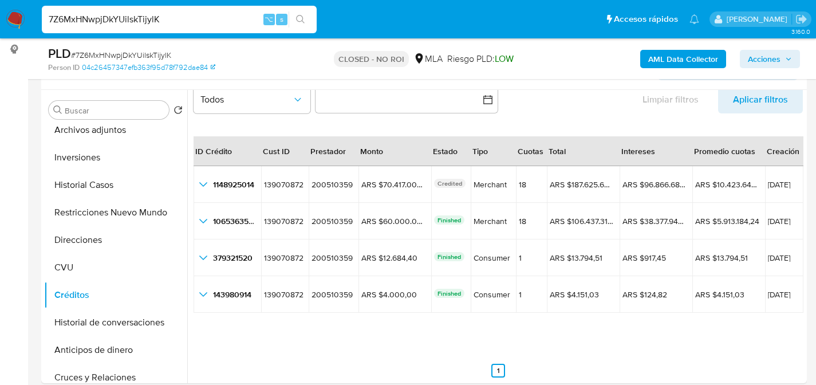
click at [125, 18] on input "7Z6MxHNwpjDkYUilskTijylK" at bounding box center [179, 19] width 275 height 15
paste input "CcQIY76Wn1FJSG5okaISv4eq"
type input "CcQIY76Wn1FJSG5okaISv4eq"
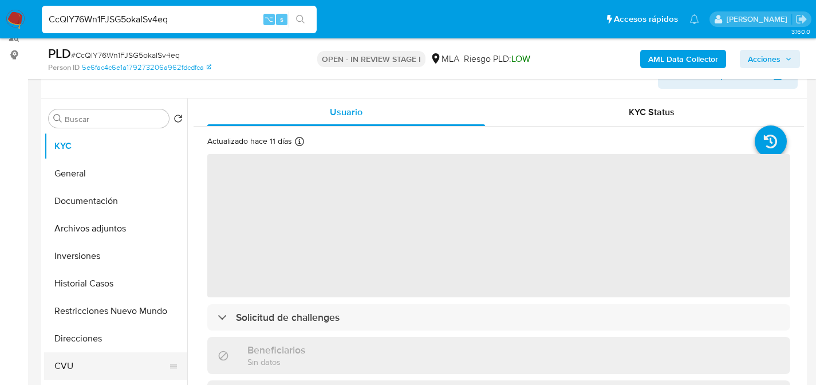
scroll to position [21, 0]
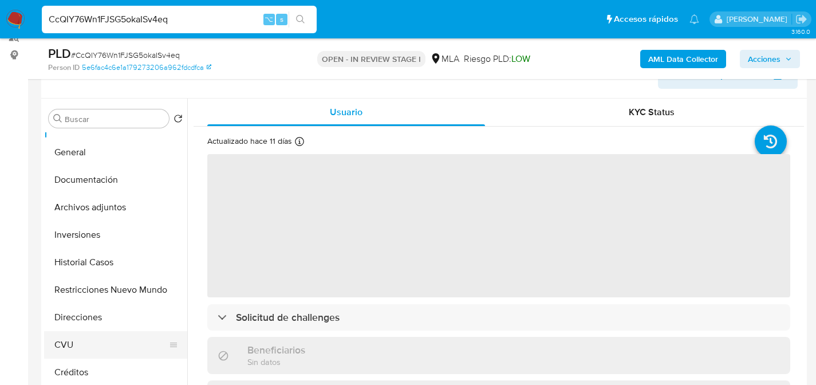
select select "10"
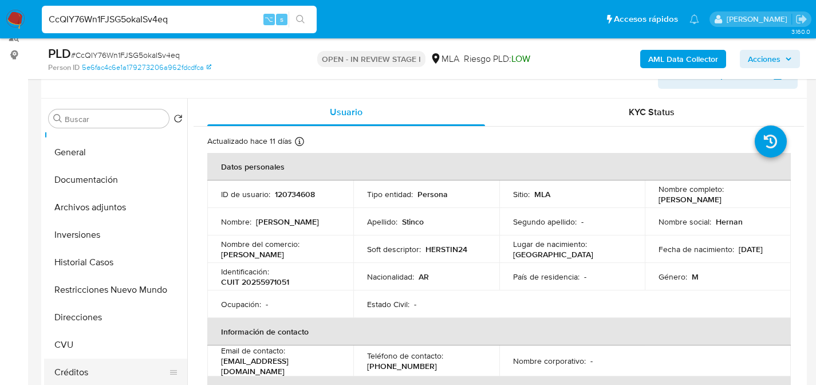
click at [80, 362] on button "Créditos" at bounding box center [111, 371] width 134 height 27
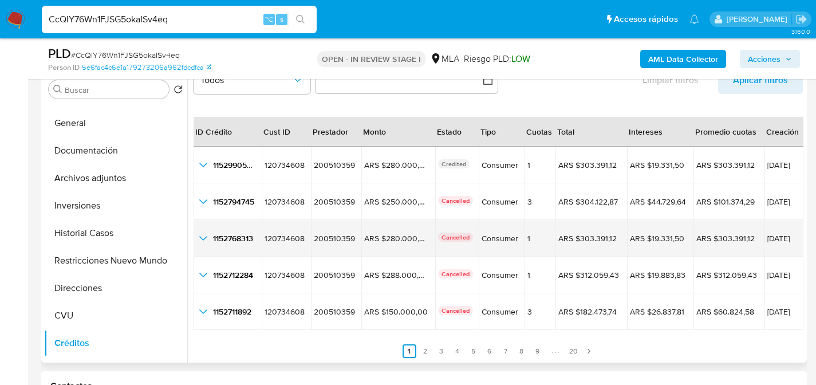
scroll to position [25, 0]
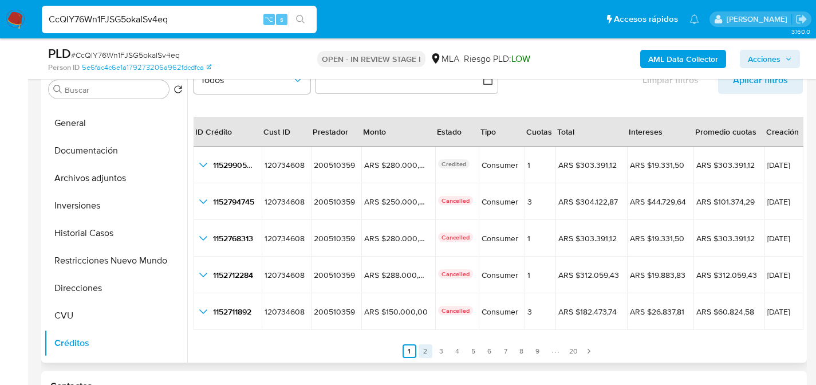
click at [420, 354] on link "2" at bounding box center [425, 351] width 14 height 14
click at [441, 350] on link "3" at bounding box center [448, 351] width 14 height 14
click at [434, 350] on link "2" at bounding box center [432, 351] width 14 height 14
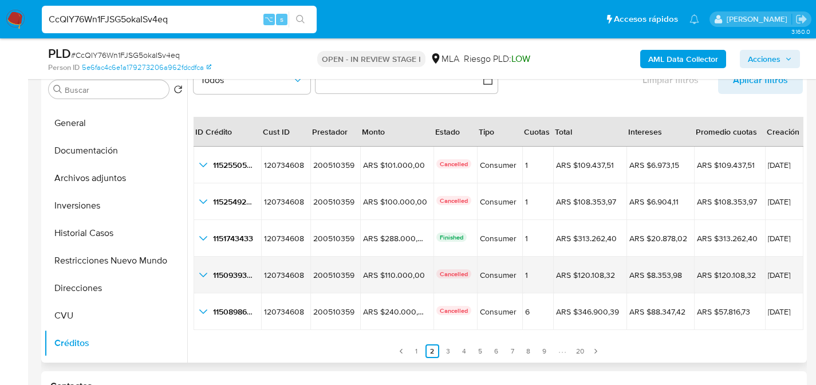
click at [201, 278] on icon "button_show_hidden_detail_by_id_3" at bounding box center [203, 275] width 14 height 14
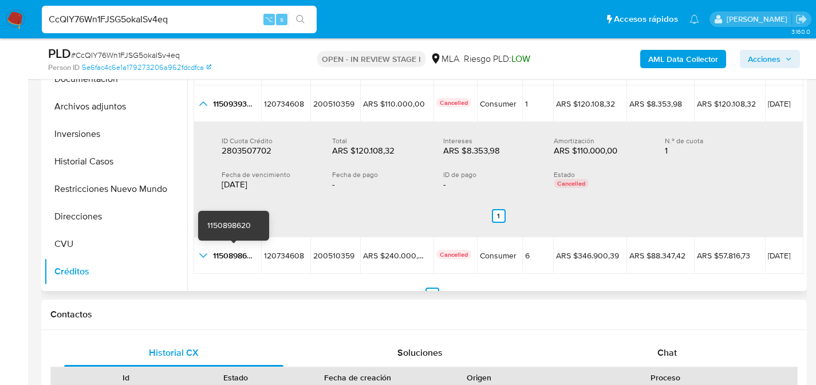
scroll to position [293, 0]
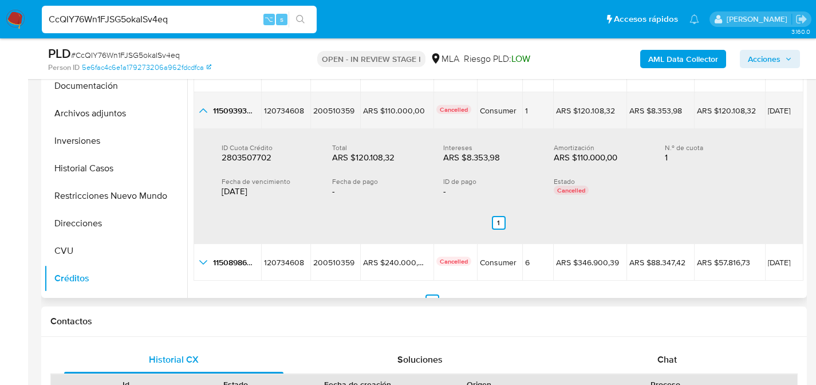
click at [207, 112] on icon "button_show_hidden_detail_by_id_3" at bounding box center [203, 111] width 14 height 14
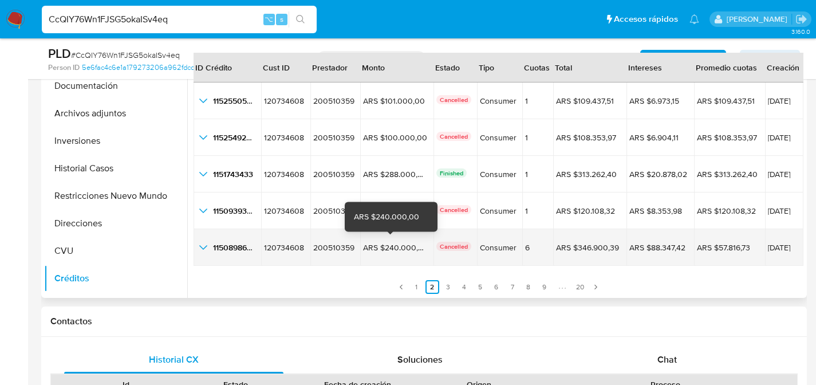
scroll to position [26, 0]
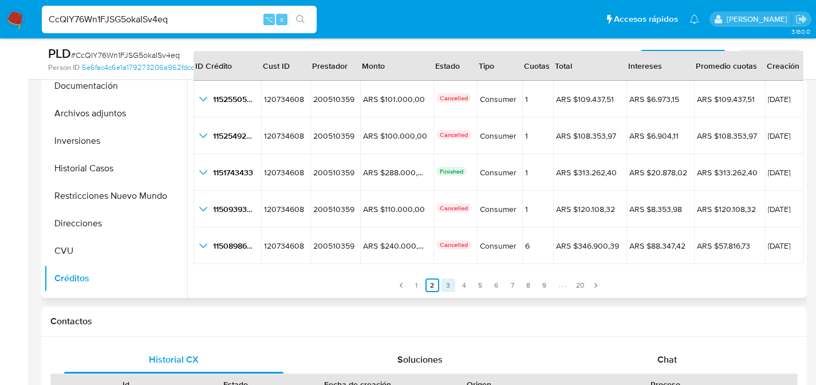
click at [443, 284] on link "3" at bounding box center [448, 285] width 14 height 14
click at [459, 285] on link "4" at bounding box center [464, 285] width 14 height 14
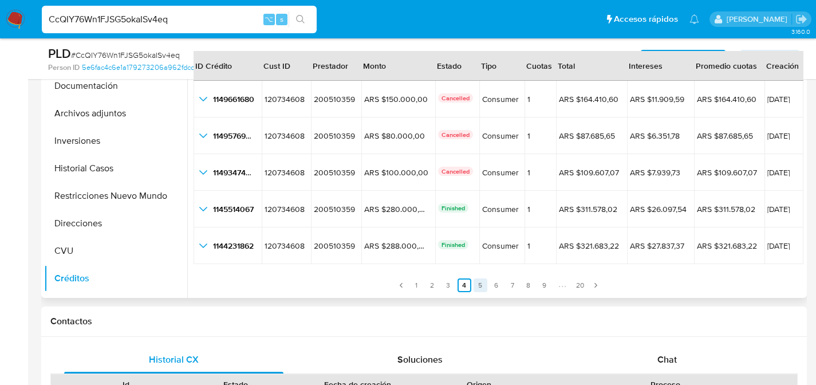
click at [473, 283] on link "5" at bounding box center [480, 285] width 14 height 14
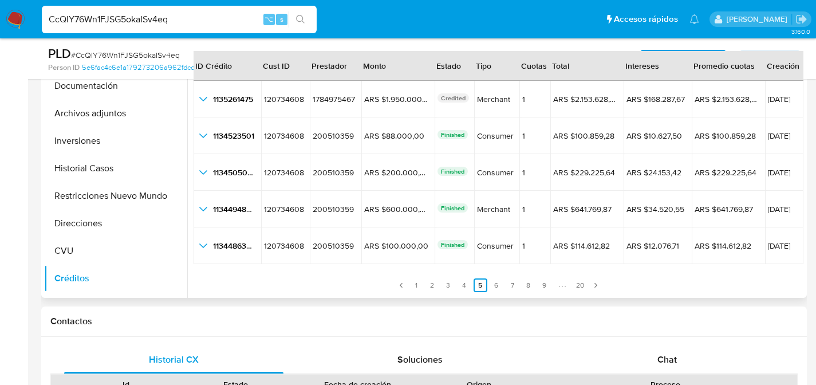
click at [469, 284] on ul "Anterior 1 2 3 4 5 6 7 8 9 20 Siguiente" at bounding box center [498, 277] width 609 height 27
click at [465, 285] on link "4" at bounding box center [464, 285] width 14 height 14
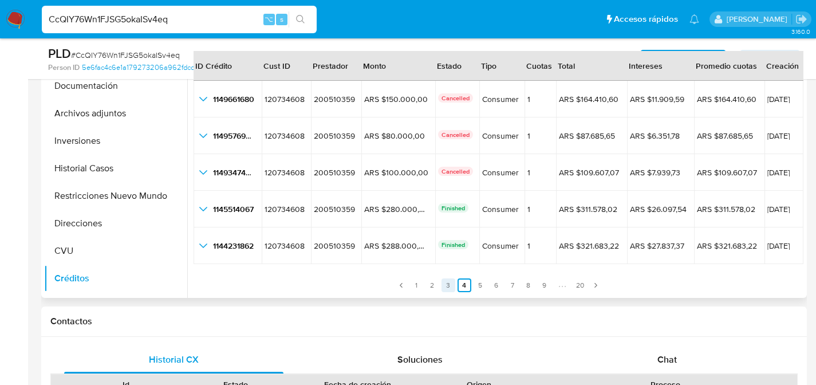
click at [444, 287] on link "3" at bounding box center [448, 285] width 14 height 14
click at [474, 287] on link "5" at bounding box center [480, 285] width 14 height 14
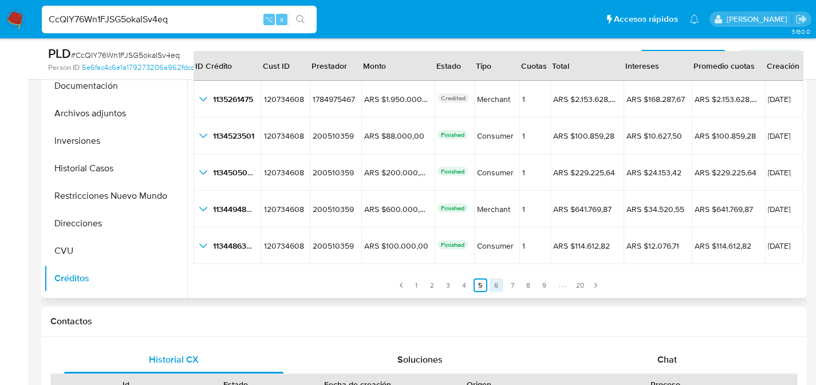
click at [491, 286] on link "6" at bounding box center [496, 285] width 14 height 14
click at [527, 287] on link "8" at bounding box center [529, 285] width 14 height 14
click at [538, 286] on link "9" at bounding box center [545, 285] width 14 height 14
click at [481, 286] on link "8" at bounding box center [482, 285] width 14 height 14
click at [506, 286] on link "7" at bounding box center [513, 285] width 14 height 14
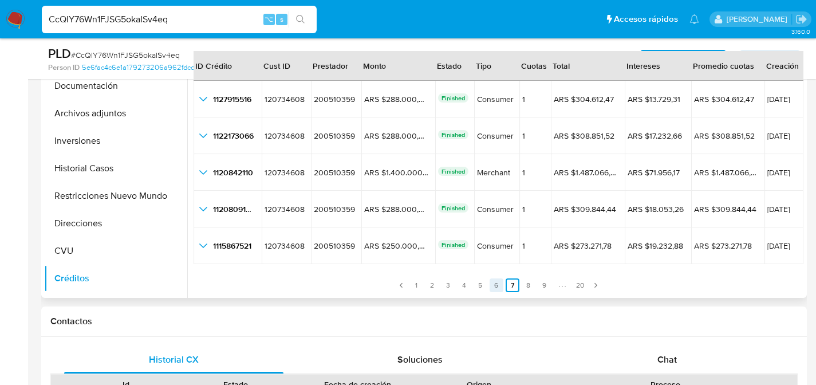
click at [496, 286] on link "6" at bounding box center [496, 285] width 14 height 14
click at [491, 286] on link "6" at bounding box center [496, 285] width 14 height 14
click at [489, 286] on link "6" at bounding box center [496, 285] width 14 height 14
click at [534, 286] on ul "Anterior 1 2 3 4 5 6 7 8 9 20 Siguiente" at bounding box center [498, 277] width 609 height 27
click at [538, 285] on link "9" at bounding box center [545, 285] width 14 height 14
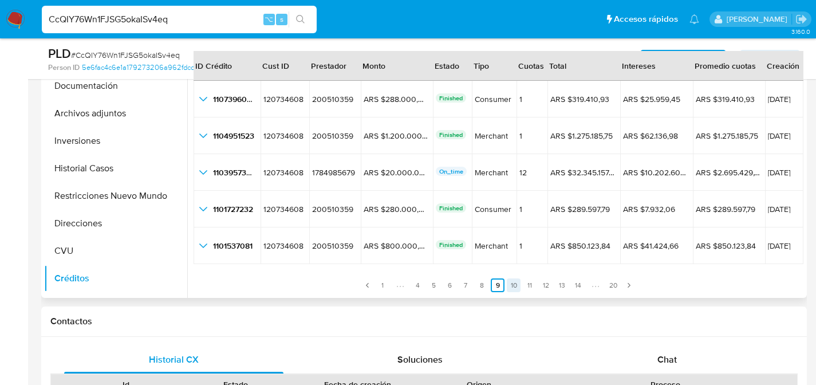
click at [507, 283] on link "10" at bounding box center [514, 285] width 14 height 14
click at [518, 283] on link "11" at bounding box center [515, 285] width 14 height 14
click at [514, 282] on link "12" at bounding box center [514, 285] width 14 height 14
click at [520, 282] on ul "Anterior 1 7 8 9 10 11 12 13 14 15 16 17 20 Siguiente" at bounding box center [498, 277] width 609 height 27
click at [524, 283] on link "14" at bounding box center [531, 285] width 14 height 14
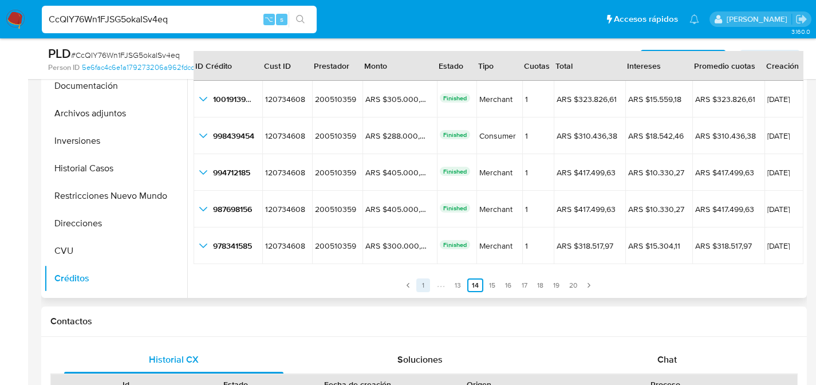
click at [422, 281] on link "1" at bounding box center [423, 285] width 14 height 14
click at [426, 283] on link "2" at bounding box center [425, 285] width 14 height 14
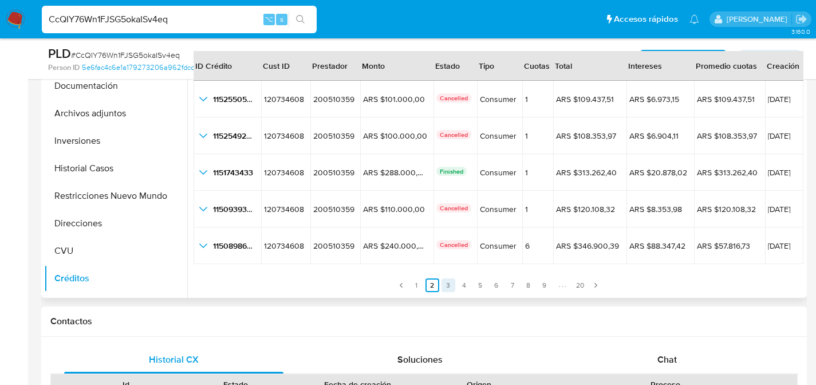
click at [444, 284] on link "3" at bounding box center [448, 285] width 14 height 14
click at [457, 285] on link "4" at bounding box center [464, 285] width 14 height 14
click at [165, 18] on input "CcQIY76Wn1FJSG5okaISv4eq" at bounding box center [179, 19] width 275 height 15
paste input "sjIF7l0VQwEMjwXVtI30Dn5M"
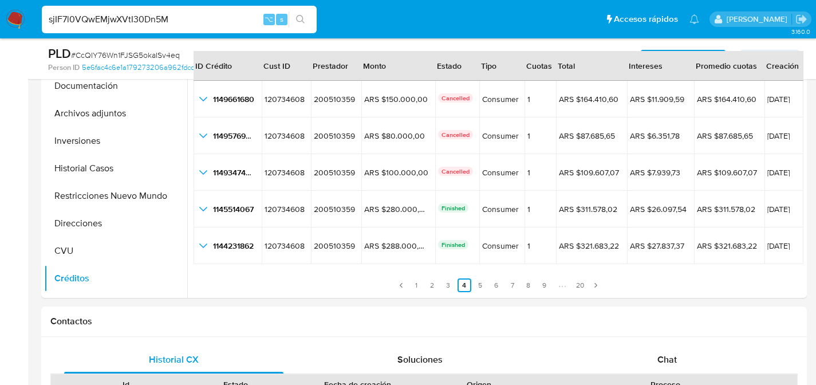
type input "sjIF7l0VQwEMjwXVtI30Dn5M"
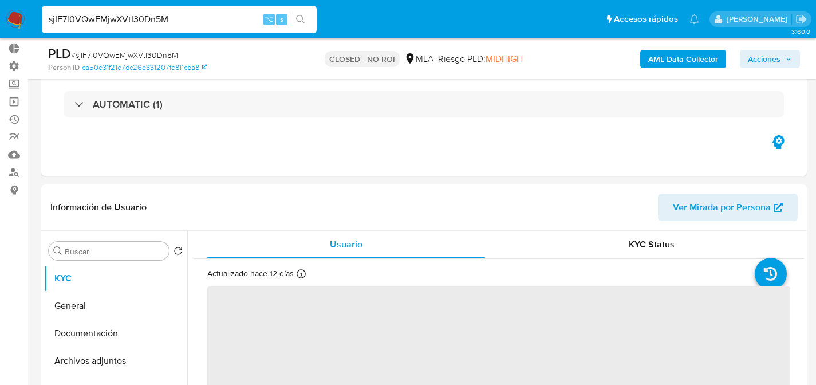
scroll to position [218, 0]
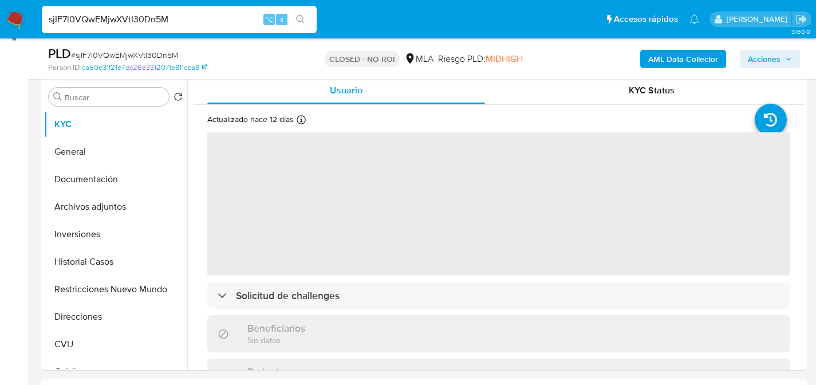
select select "10"
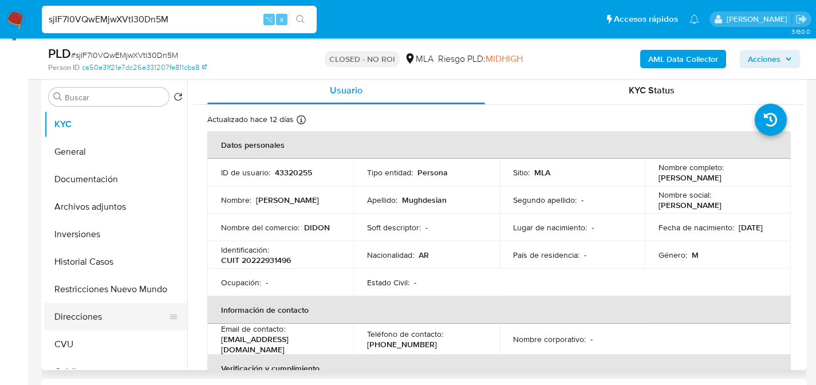
scroll to position [21, 0]
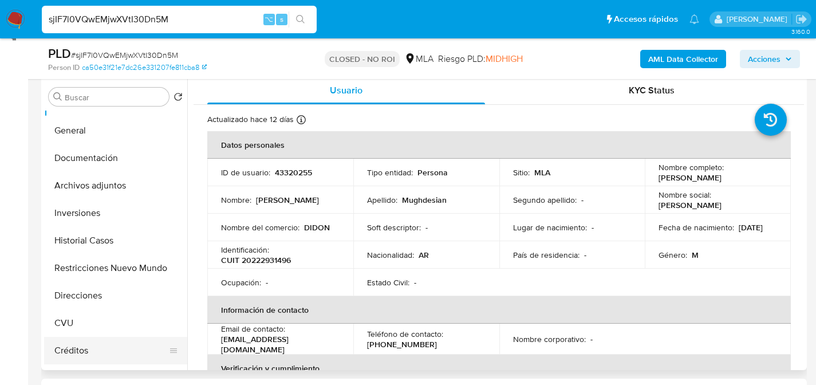
click at [80, 344] on button "Créditos" at bounding box center [111, 350] width 134 height 27
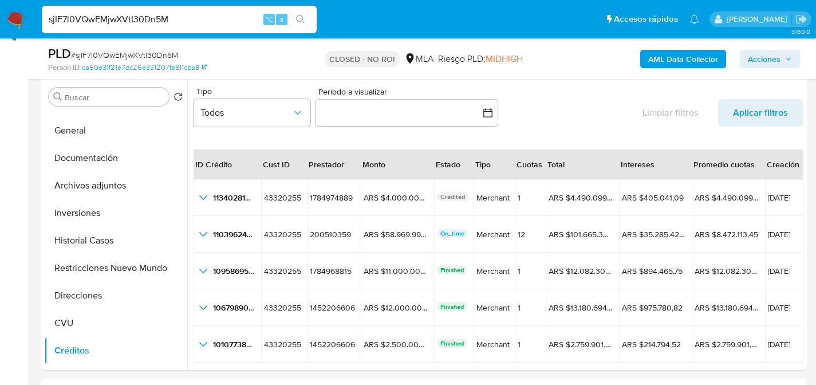
click at [159, 15] on input "sjIF7l0VQwEMjwXVtI30Dn5M" at bounding box center [179, 19] width 275 height 15
paste input "1062868683"
type input "1062868683"
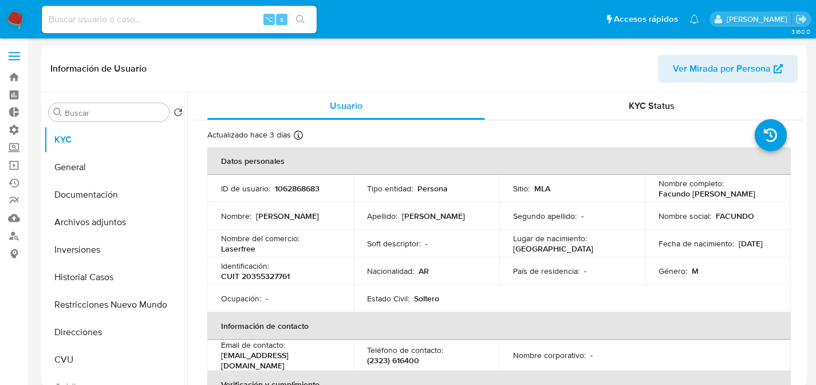
select select "10"
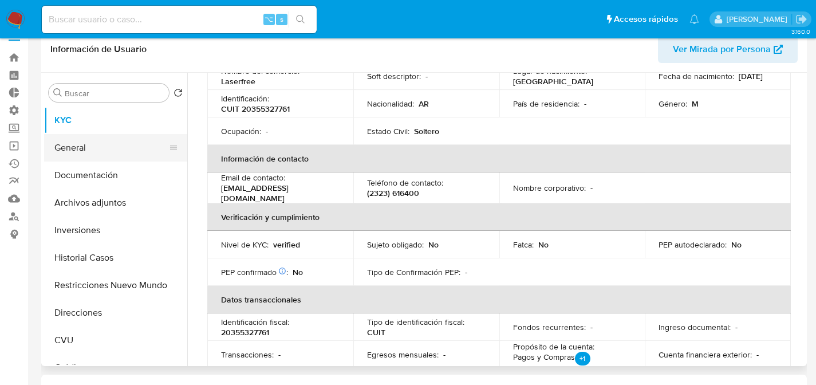
click at [97, 156] on button "General" at bounding box center [111, 147] width 134 height 27
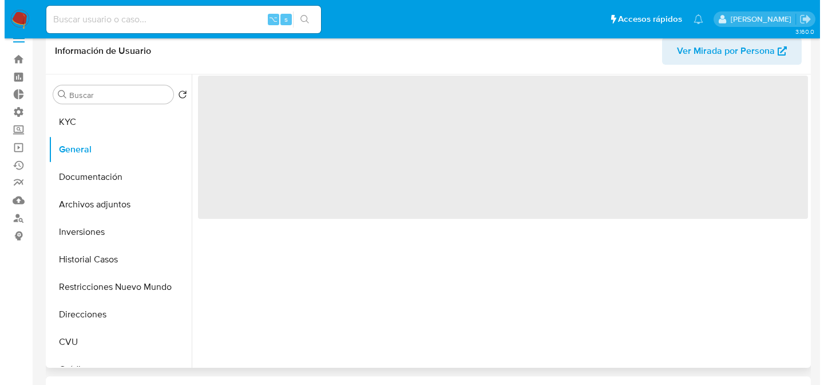
scroll to position [17, 0]
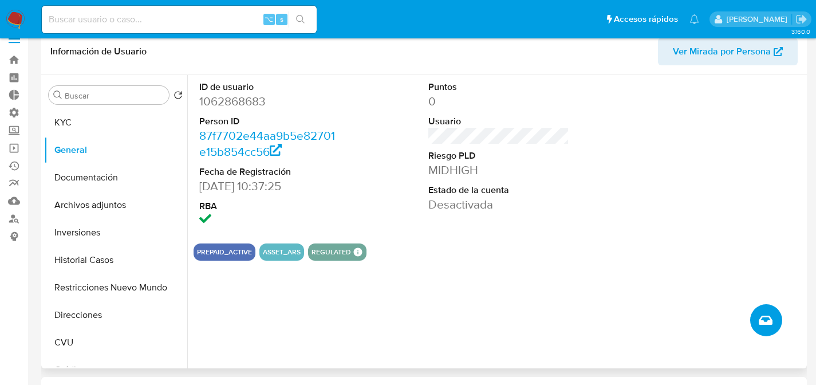
click at [768, 320] on icon "Crear caso manual" at bounding box center [766, 319] width 14 height 9
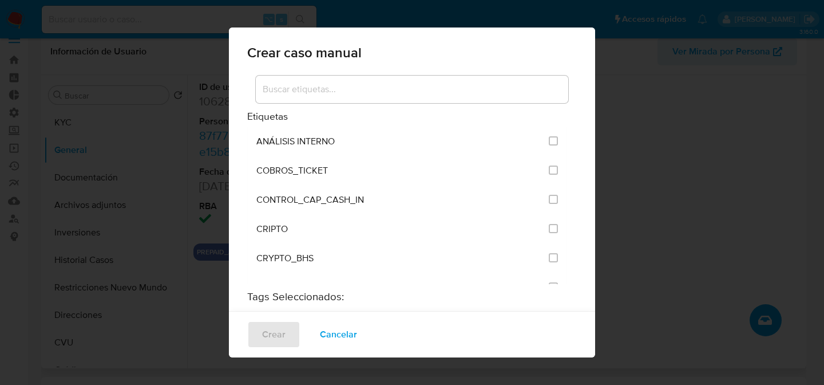
click at [362, 80] on div at bounding box center [412, 89] width 313 height 27
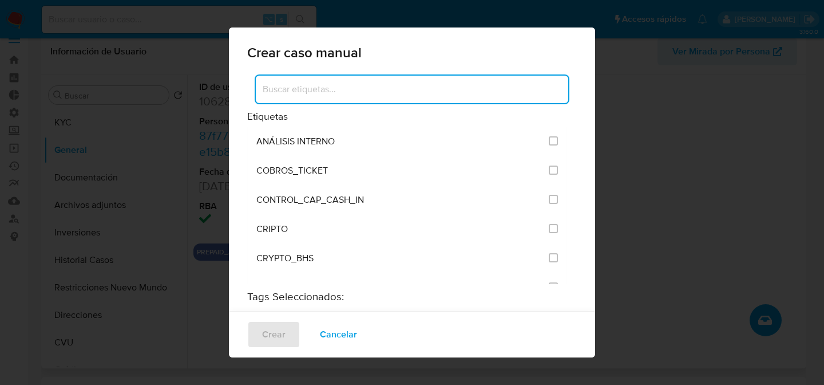
click at [387, 85] on input at bounding box center [412, 89] width 313 height 15
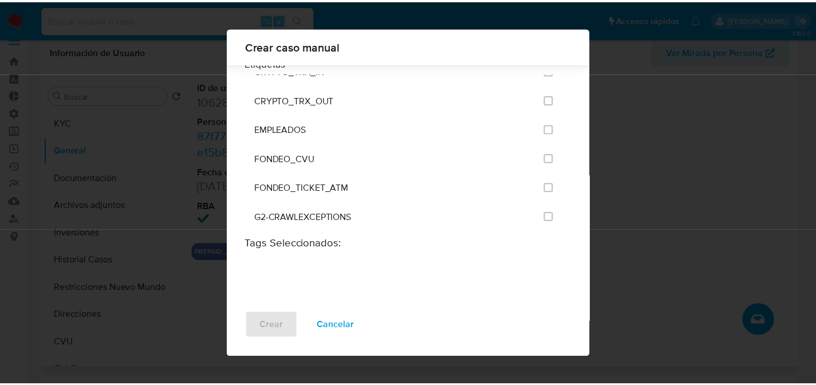
scroll to position [202, 0]
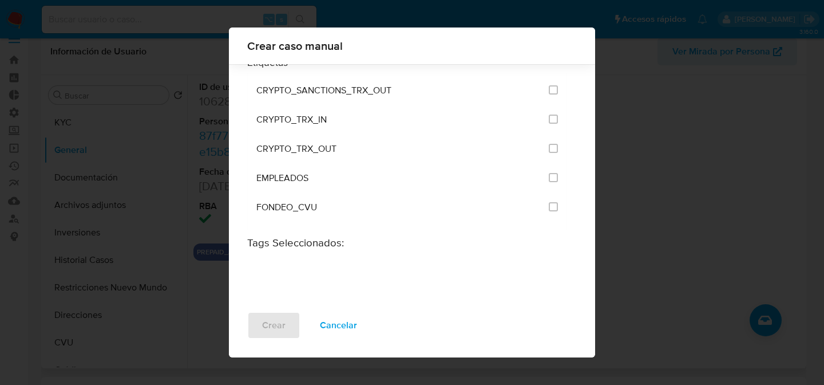
click at [692, 155] on div "Crear caso manual Etiquetas ANÁLISIS INTERNO COBROS_TICKET CONTROL_CAP_CASH_IN …" at bounding box center [412, 192] width 824 height 385
click at [329, 330] on span "Cancelar" at bounding box center [338, 325] width 37 height 25
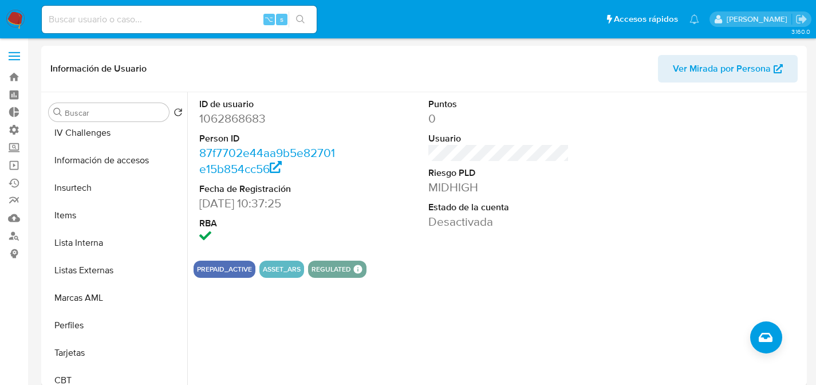
scroll to position [539, 0]
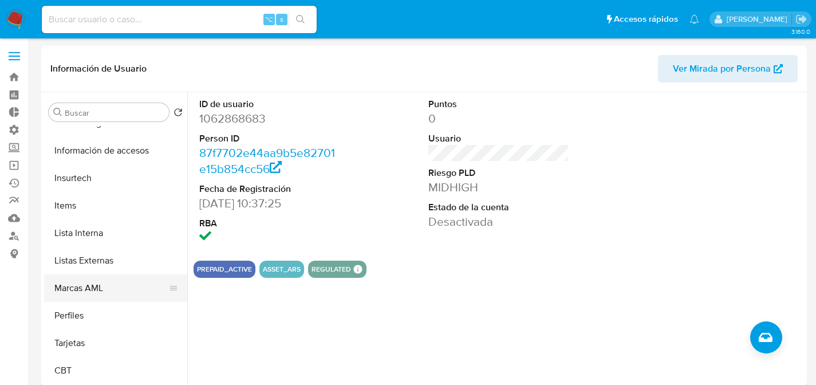
click at [78, 286] on button "Marcas AML" at bounding box center [111, 287] width 134 height 27
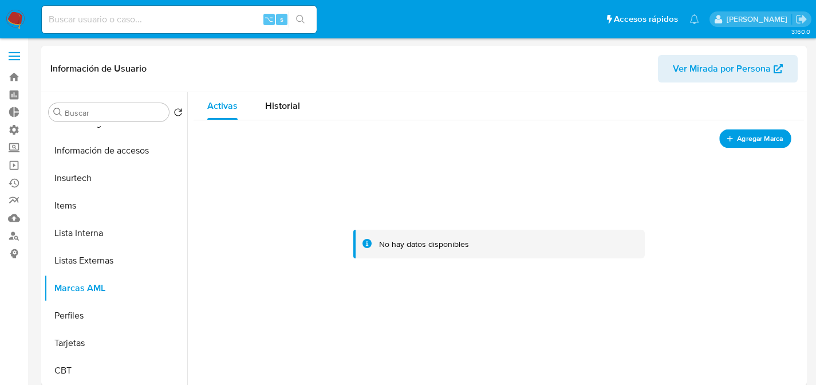
click at [763, 139] on span "Agregar Marca" at bounding box center [760, 139] width 46 height 14
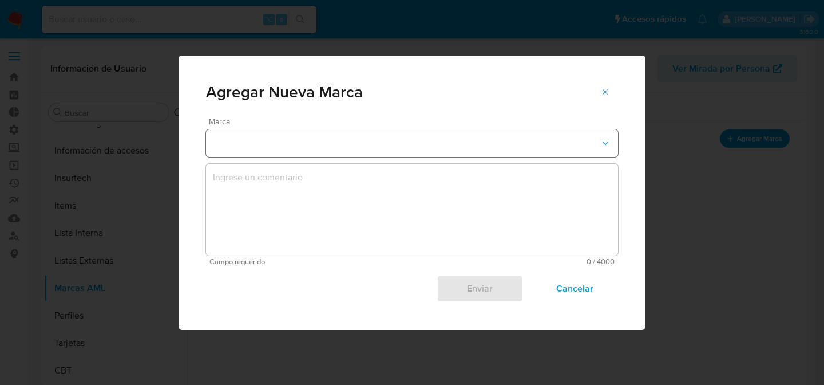
click at [362, 148] on button "marks-modal" at bounding box center [412, 142] width 412 height 27
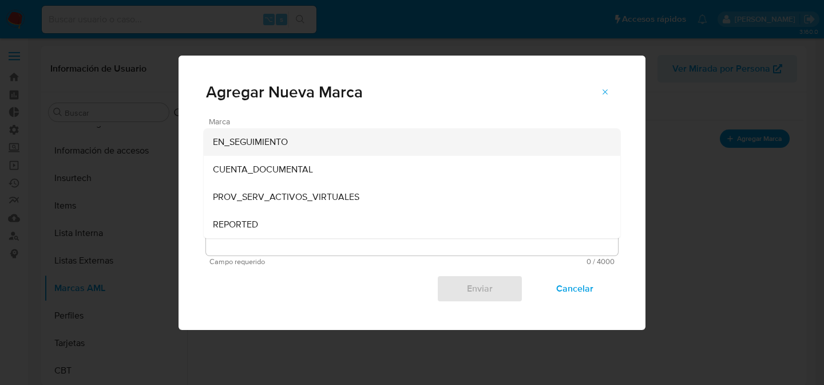
click at [347, 146] on div "EN_SEGUIMIENTO" at bounding box center [409, 141] width 392 height 27
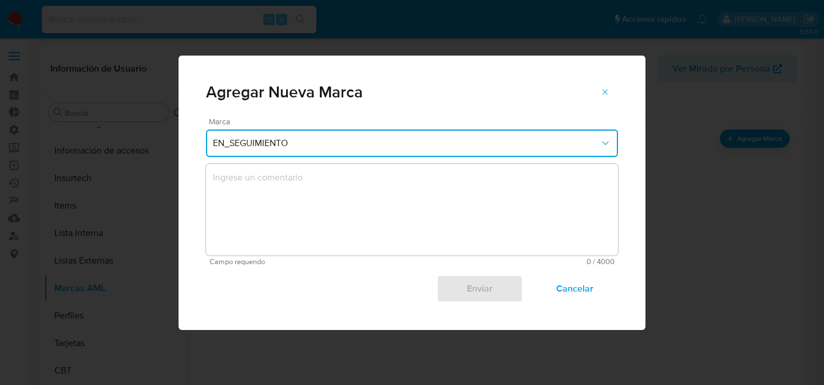
click at [302, 202] on textarea "marks-modal" at bounding box center [412, 210] width 412 height 92
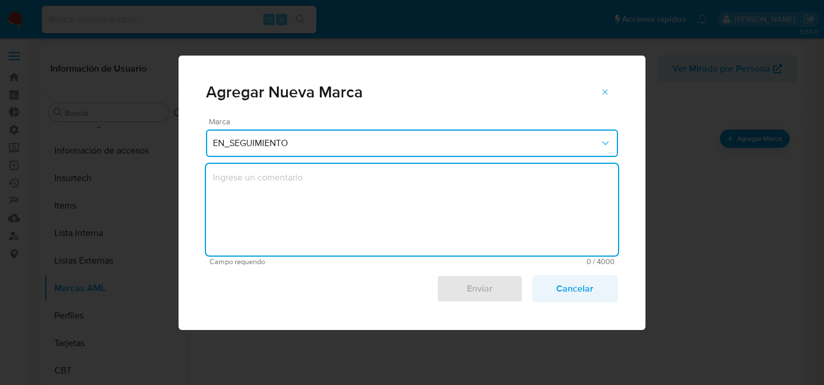
click at [592, 283] on span "Cancelar" at bounding box center [575, 288] width 56 height 25
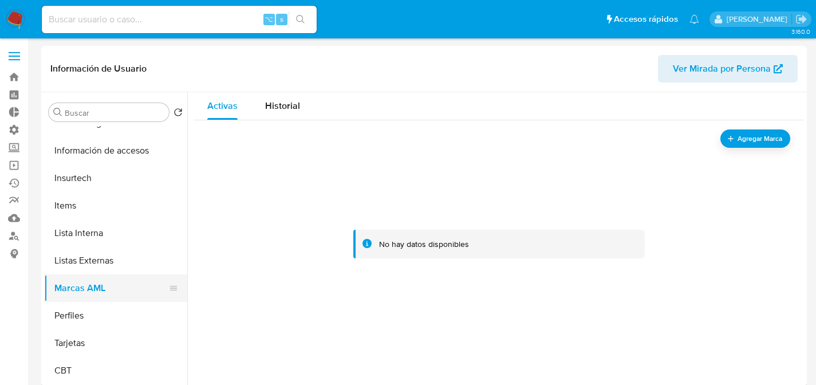
click at [64, 283] on button "Marcas AML" at bounding box center [111, 287] width 134 height 27
click at [93, 264] on button "Listas Externas" at bounding box center [111, 260] width 134 height 27
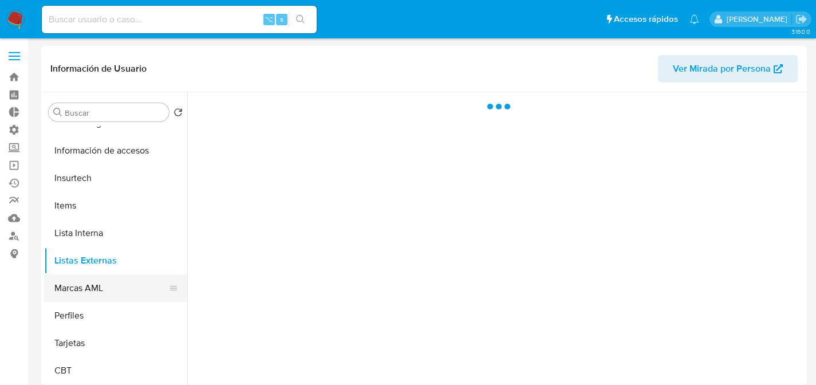
click at [83, 291] on button "Marcas AML" at bounding box center [111, 287] width 134 height 27
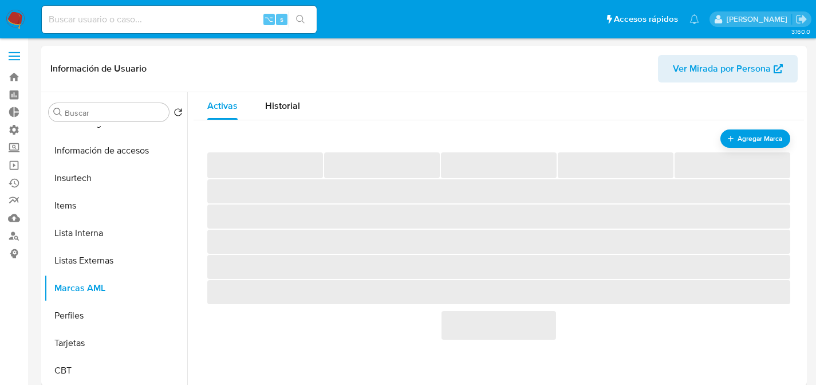
scroll to position [0, 0]
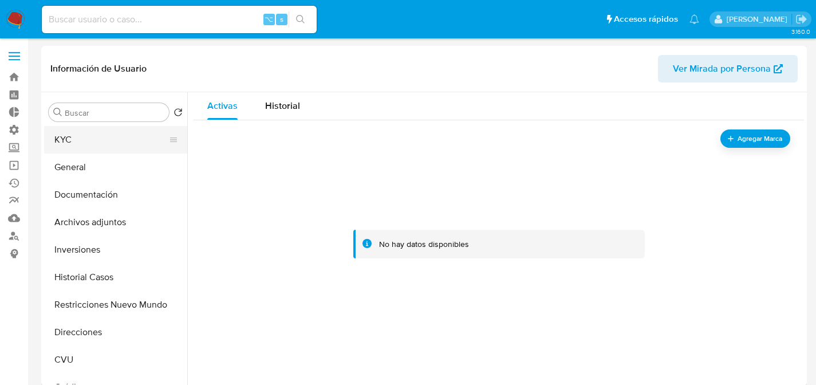
click at [92, 137] on button "KYC" at bounding box center [111, 139] width 134 height 27
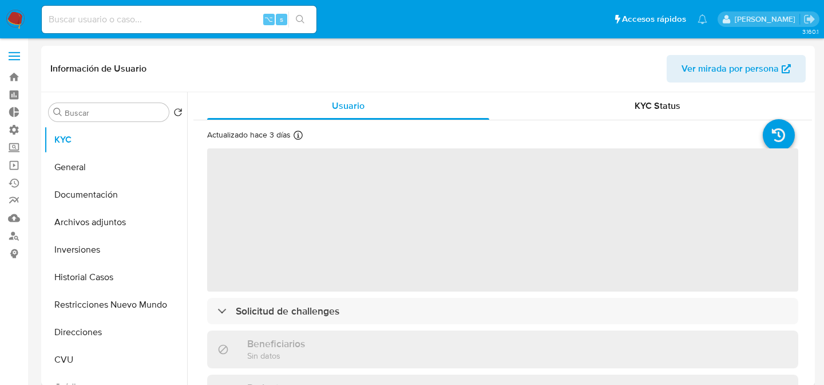
select select "10"
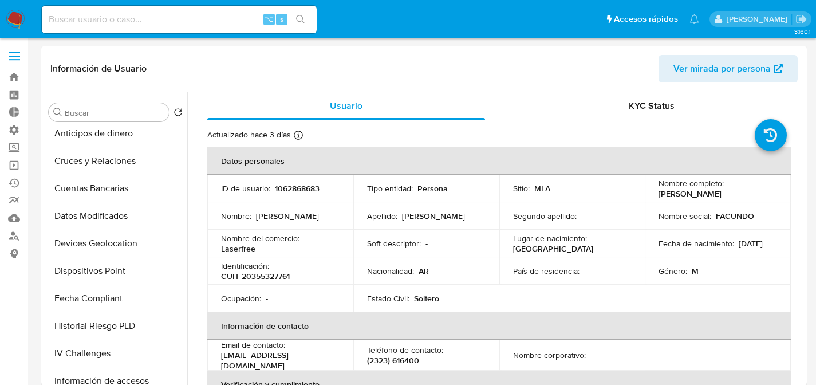
scroll to position [552, 0]
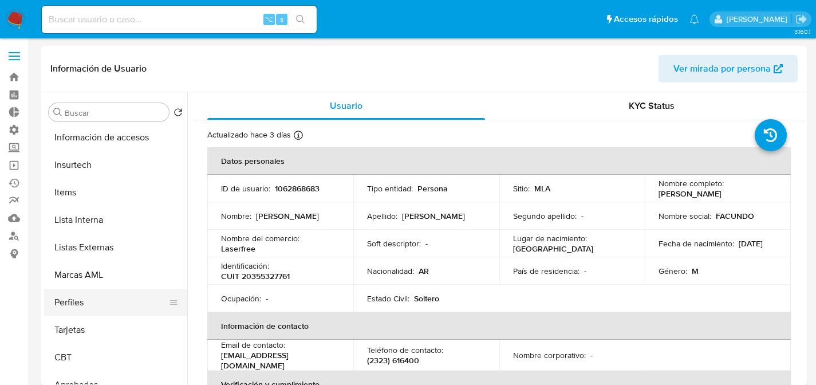
click at [66, 289] on button "Perfiles" at bounding box center [111, 302] width 134 height 27
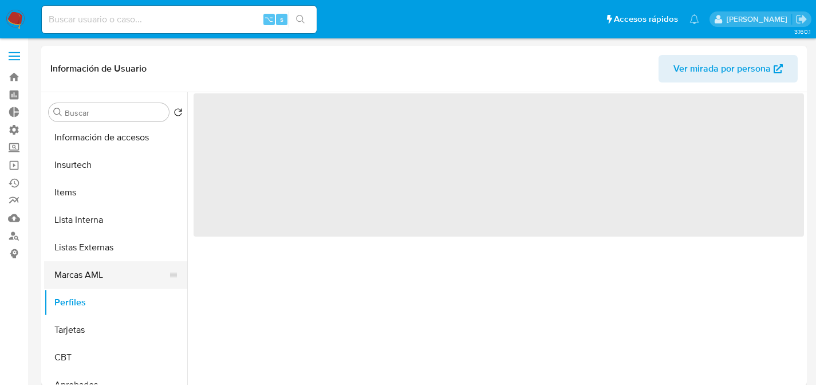
click at [82, 275] on button "Marcas AML" at bounding box center [111, 274] width 134 height 27
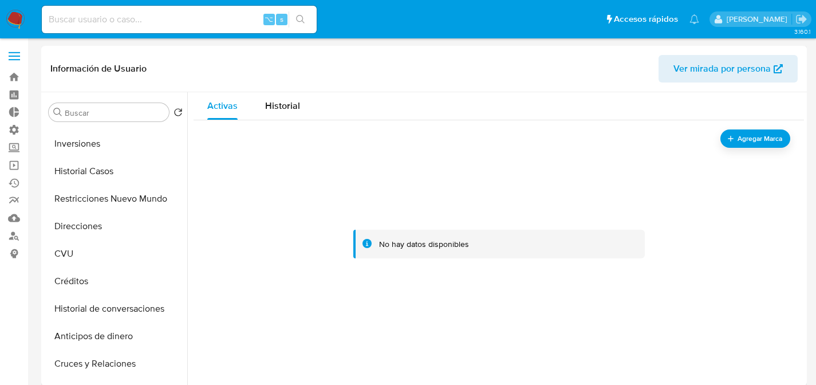
scroll to position [0, 0]
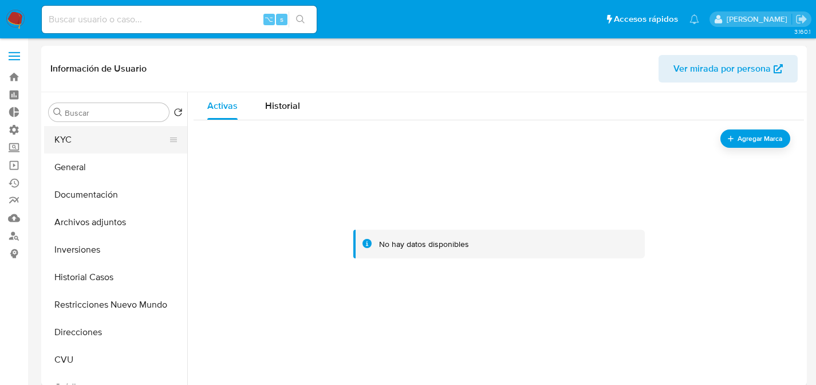
click at [70, 147] on button "KYC" at bounding box center [111, 139] width 134 height 27
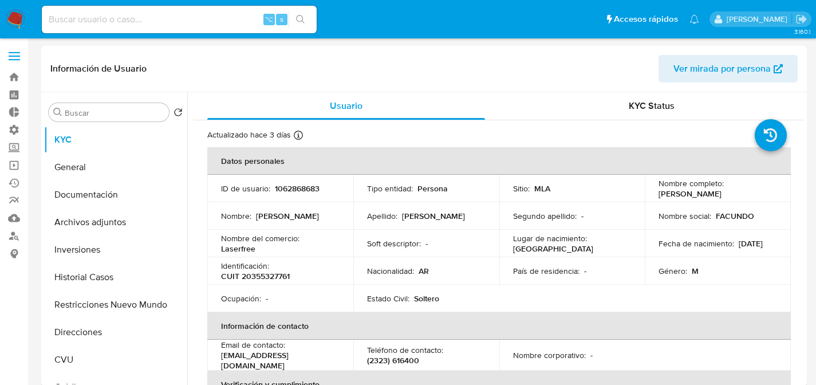
click at [270, 208] on td "Nombre : Facundo Nicolas" at bounding box center [280, 215] width 146 height 27
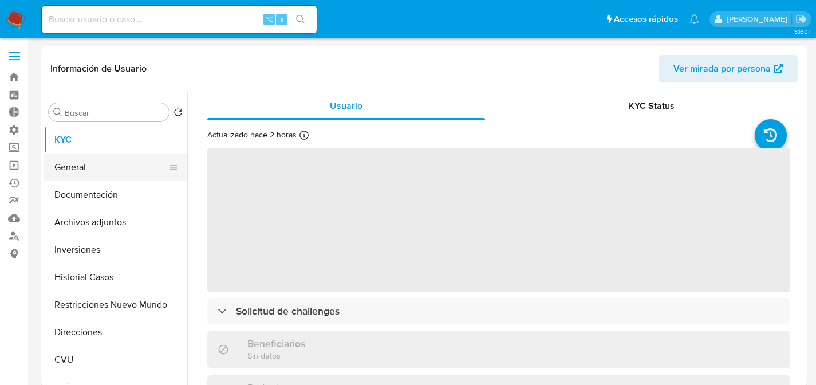
select select "10"
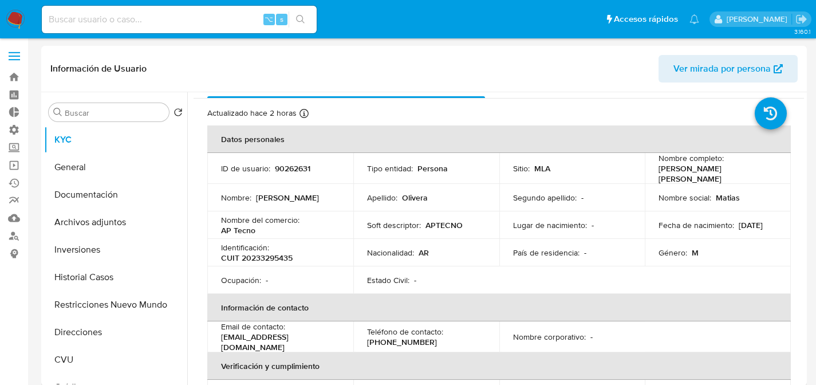
scroll to position [22, 0]
click at [321, 211] on td "Nombre del comercio : AP Tecno" at bounding box center [280, 224] width 146 height 27
click at [127, 194] on button "Documentación" at bounding box center [111, 194] width 134 height 27
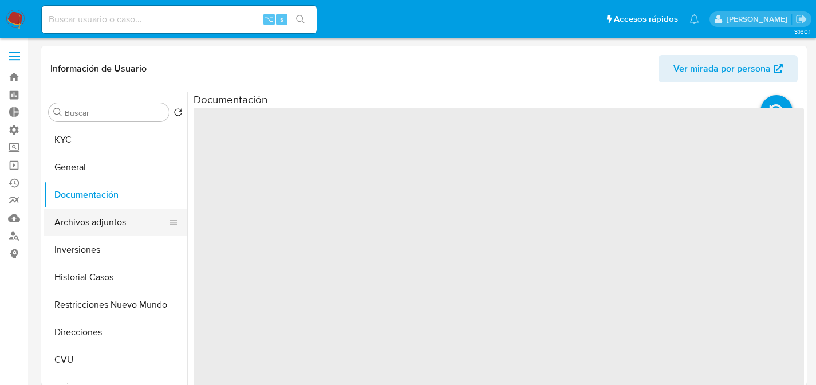
click at [99, 219] on button "Archivos adjuntos" at bounding box center [111, 221] width 134 height 27
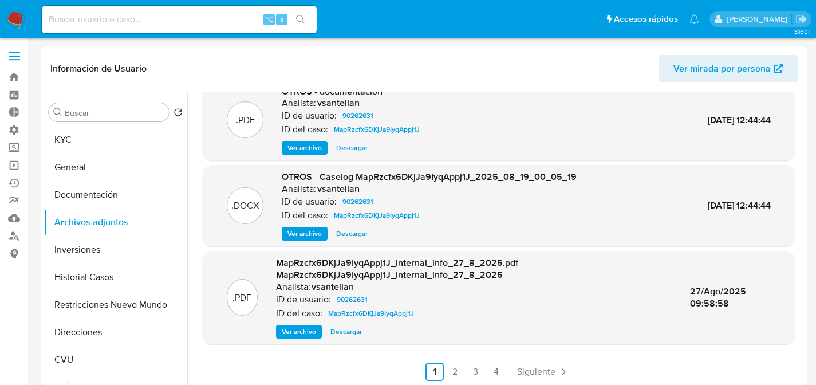
scroll to position [109, 0]
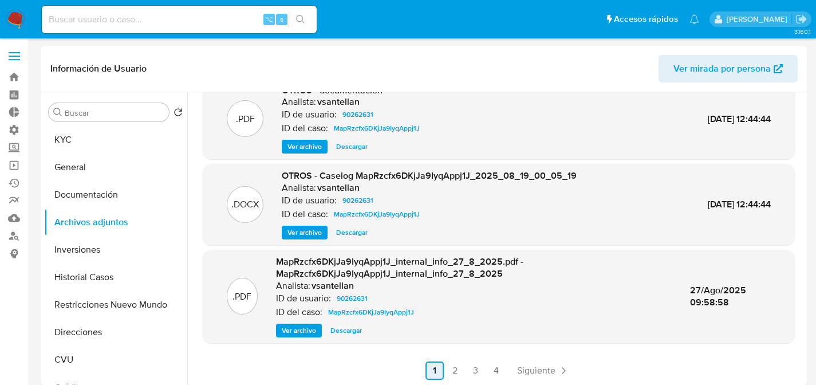
click at [440, 365] on link "1" at bounding box center [434, 370] width 18 height 18
click at [446, 365] on link "2" at bounding box center [455, 370] width 18 height 18
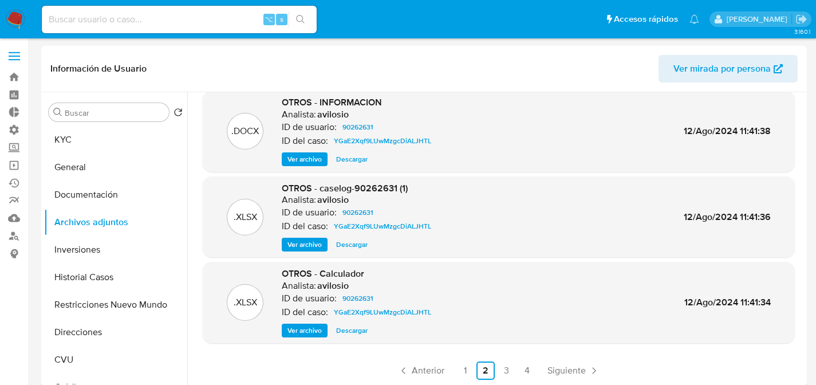
click at [461, 369] on link "1" at bounding box center [465, 370] width 18 height 18
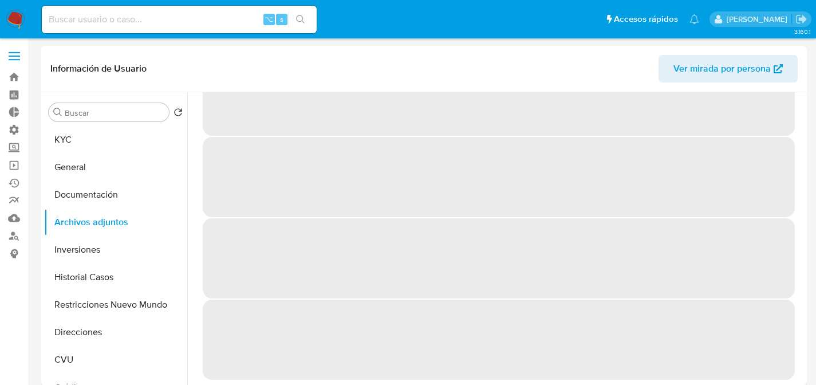
scroll to position [0, 0]
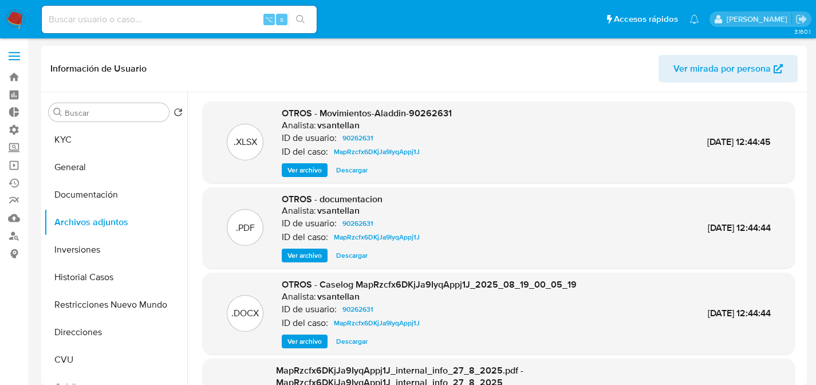
click at [282, 246] on div "OTROS - documentacion Analista: vsantellan ID de usuario: 90262631 ID del caso:…" at bounding box center [353, 228] width 143 height 70
click at [295, 252] on span "Ver archivo" at bounding box center [304, 255] width 34 height 11
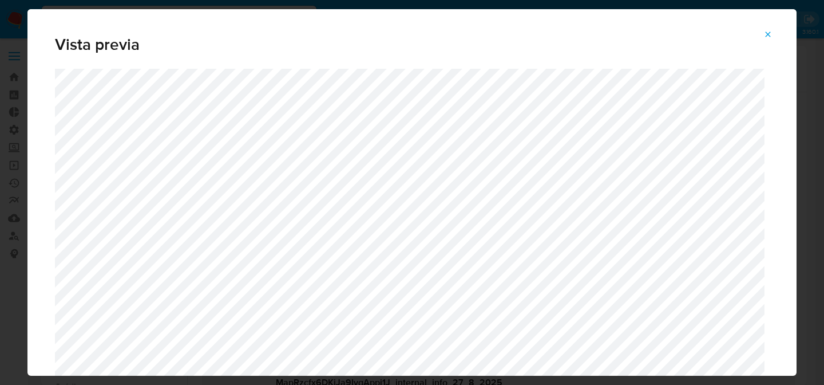
click at [775, 39] on button "Attachment preview" at bounding box center [768, 34] width 25 height 18
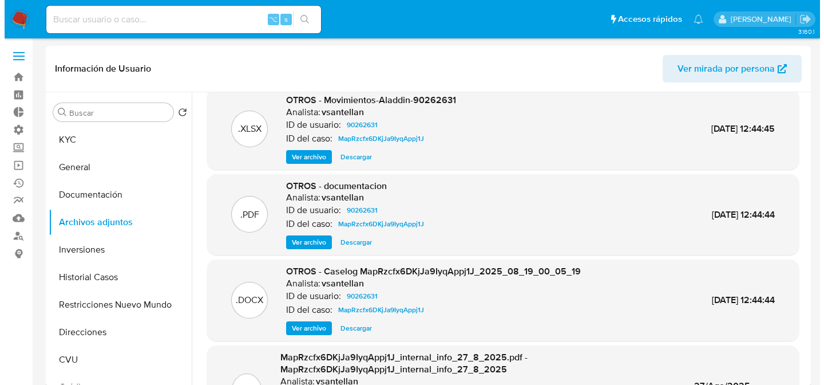
scroll to position [19, 0]
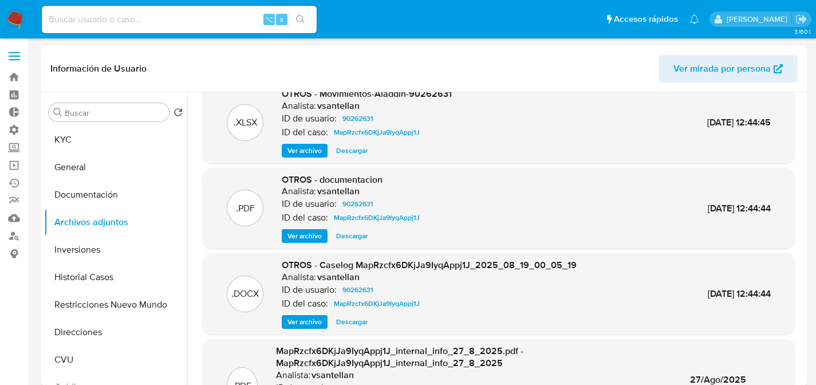
click at [309, 317] on span "Ver archivo" at bounding box center [304, 321] width 34 height 11
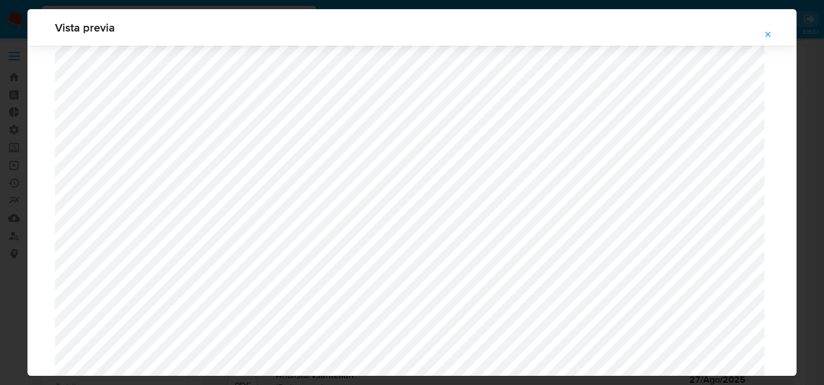
scroll to position [1270, 0]
click at [772, 34] on icon "Attachment preview" at bounding box center [768, 34] width 9 height 9
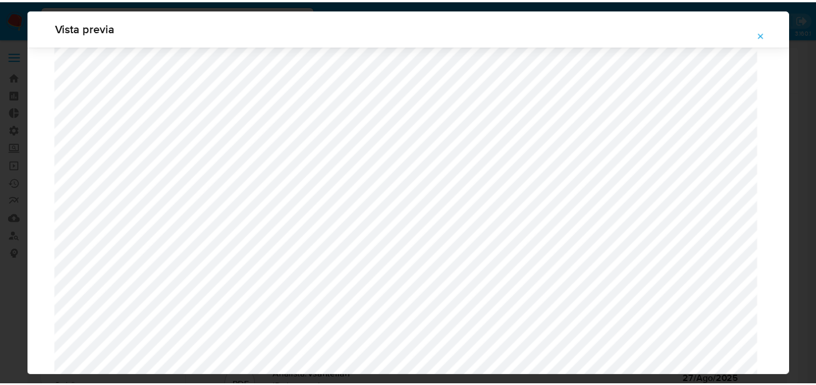
scroll to position [37, 0]
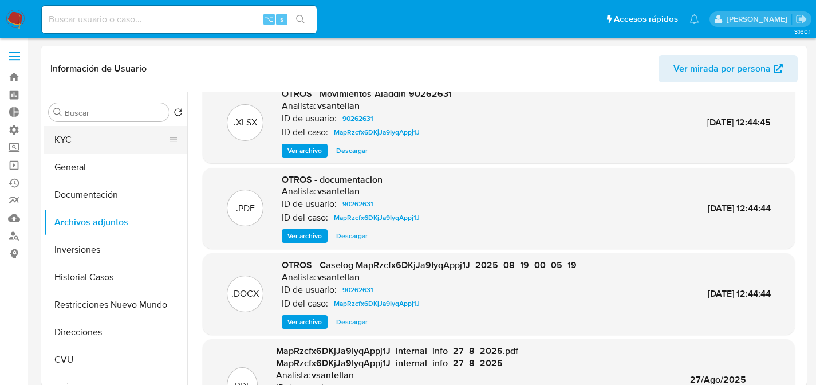
click at [68, 134] on button "KYC" at bounding box center [111, 139] width 134 height 27
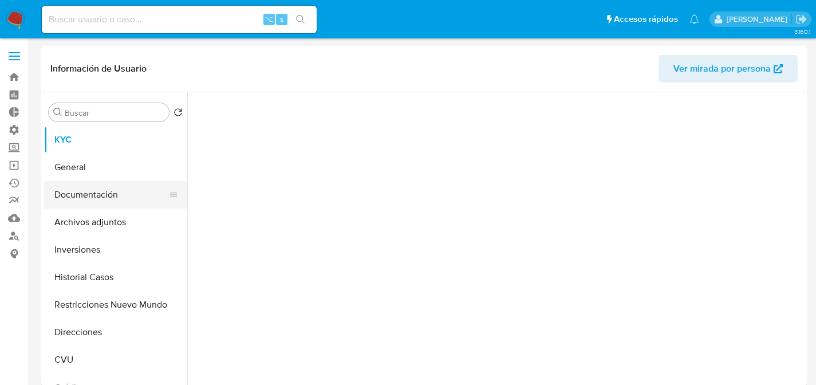
scroll to position [0, 0]
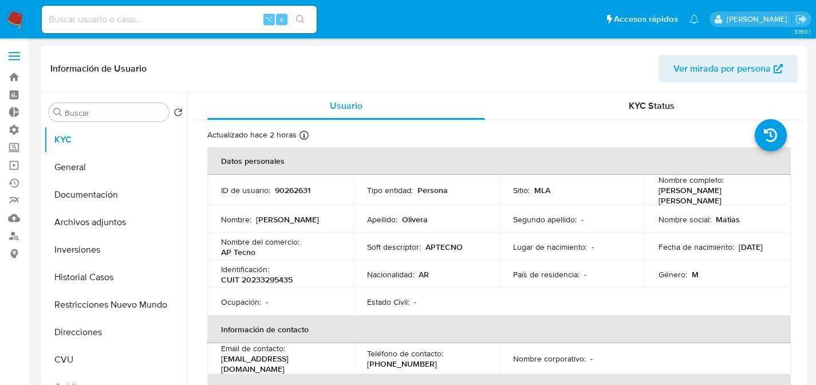
click at [181, 25] on input at bounding box center [179, 19] width 275 height 15
paste input "97119083"
type input "97119083"
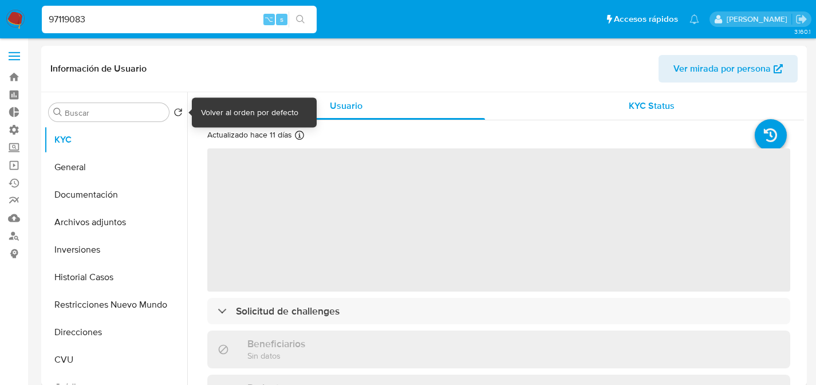
select select "10"
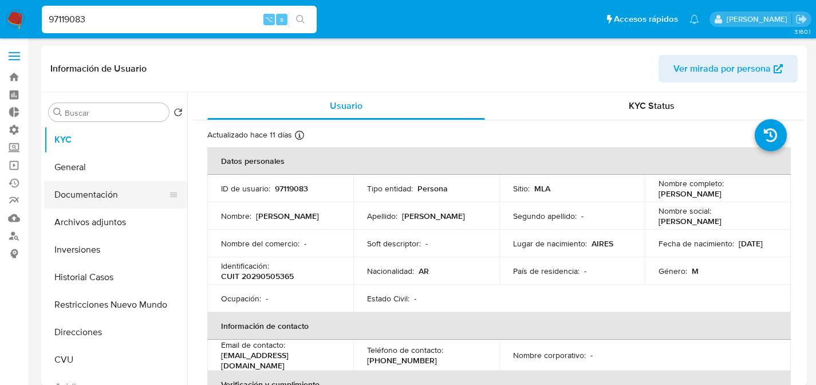
click at [78, 199] on button "Documentación" at bounding box center [111, 194] width 134 height 27
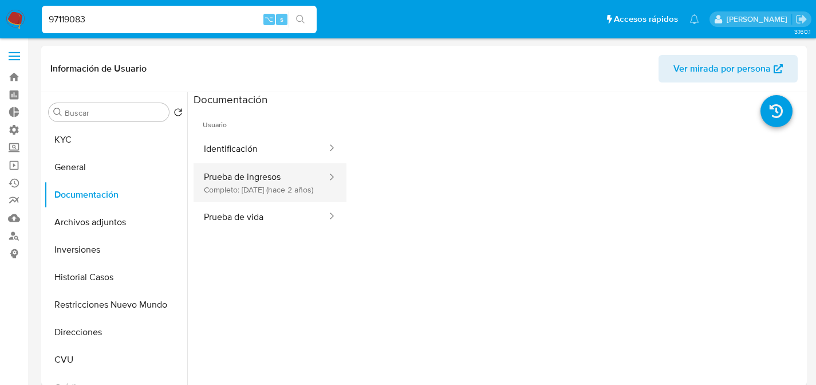
click at [295, 172] on button "Prueba de ingresos Completo: [DATE] (hace 2 años)" at bounding box center [261, 182] width 135 height 39
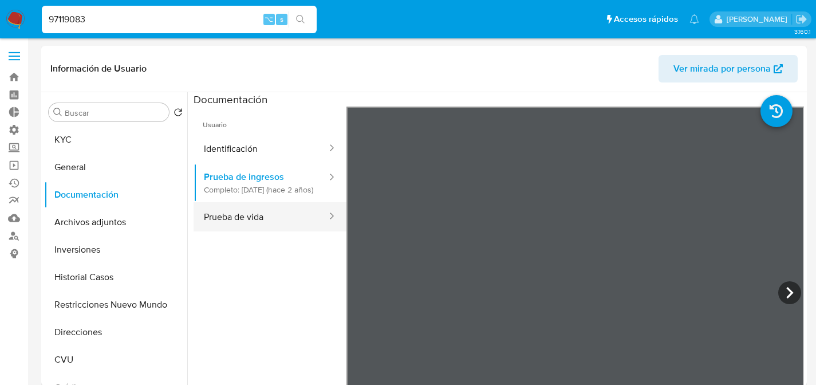
click at [271, 229] on button "Prueba de vida" at bounding box center [261, 216] width 135 height 29
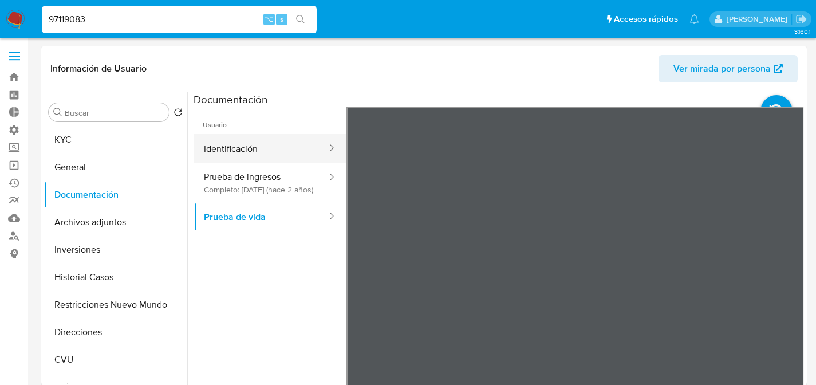
click at [218, 159] on button "Identificación" at bounding box center [261, 148] width 135 height 29
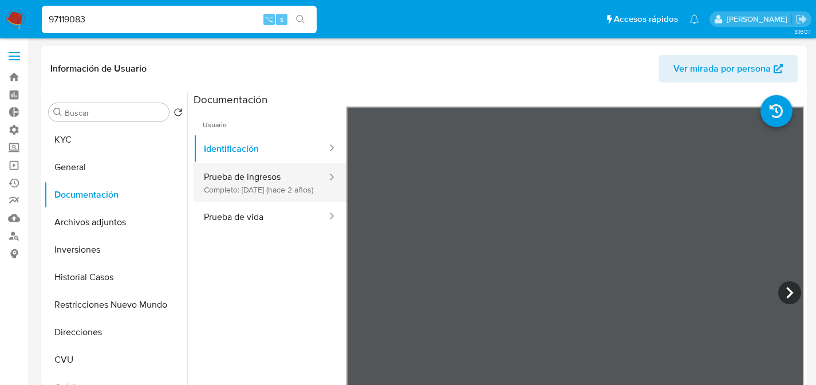
click at [242, 175] on button "Prueba de ingresos Completo: [DATE] (hace 2 años)" at bounding box center [261, 182] width 135 height 39
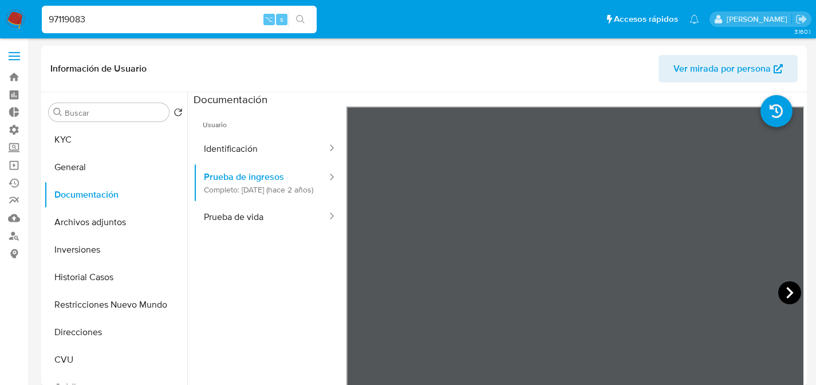
click at [790, 290] on icon at bounding box center [789, 292] width 23 height 23
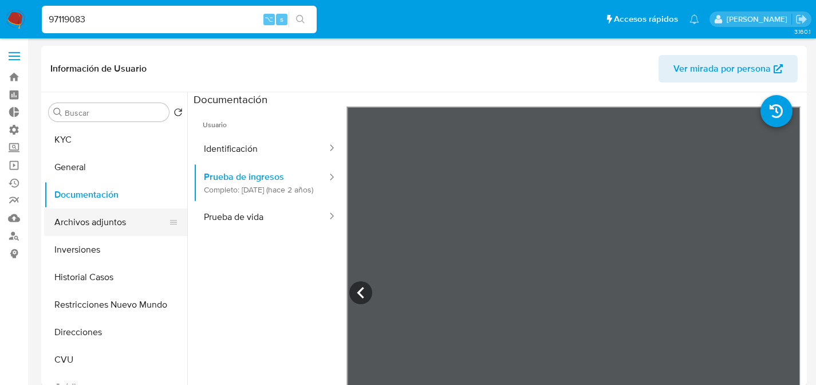
click at [65, 217] on button "Archivos adjuntos" at bounding box center [111, 221] width 134 height 27
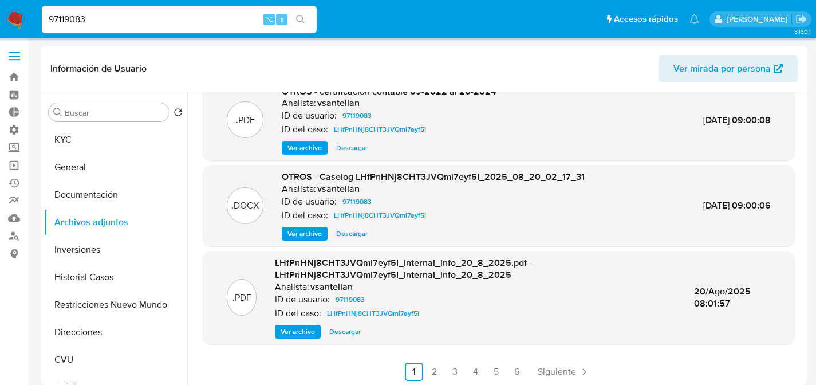
scroll to position [109, 0]
click at [433, 370] on link "2" at bounding box center [434, 370] width 18 height 18
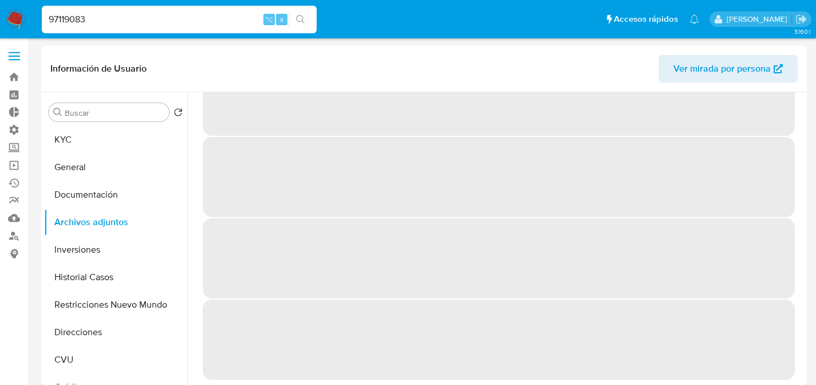
scroll to position [0, 0]
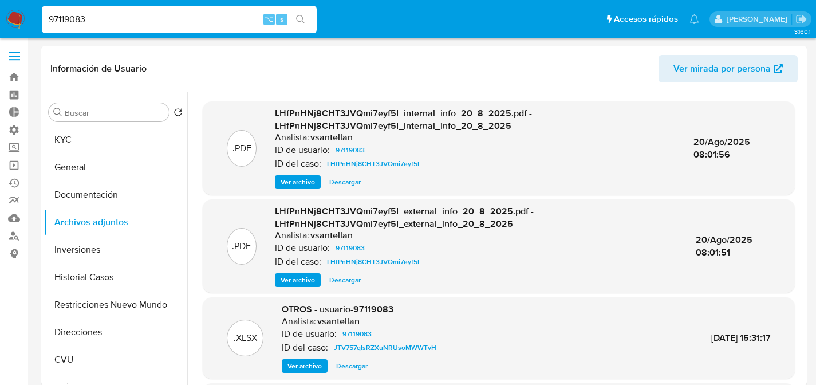
click at [293, 279] on span "Ver archivo" at bounding box center [298, 279] width 34 height 11
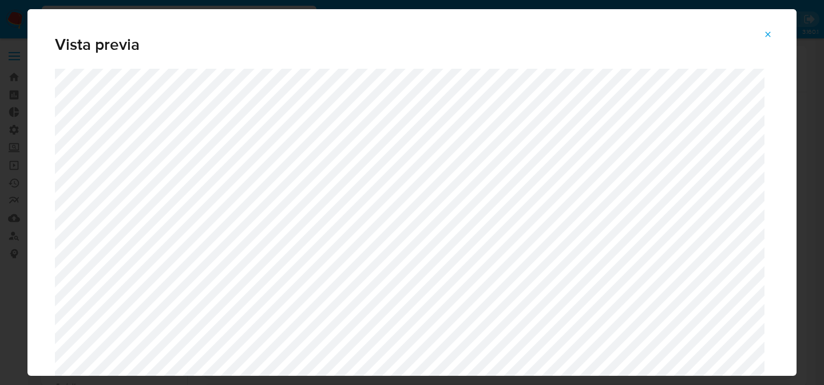
click at [767, 36] on icon "Attachment preview" at bounding box center [768, 33] width 5 height 5
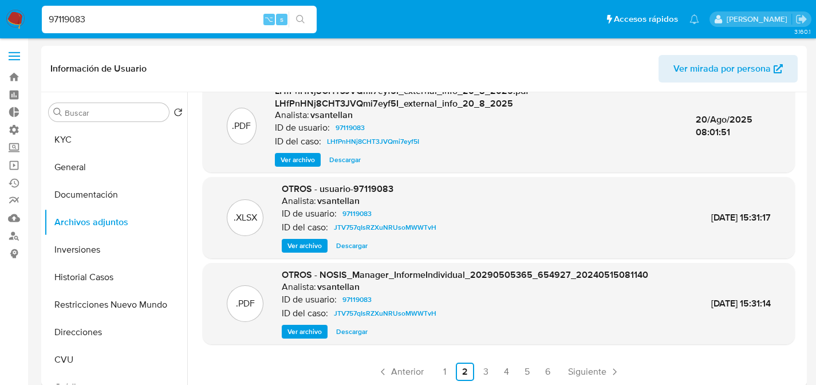
scroll to position [121, 0]
click at [439, 368] on link "1" at bounding box center [444, 371] width 18 height 18
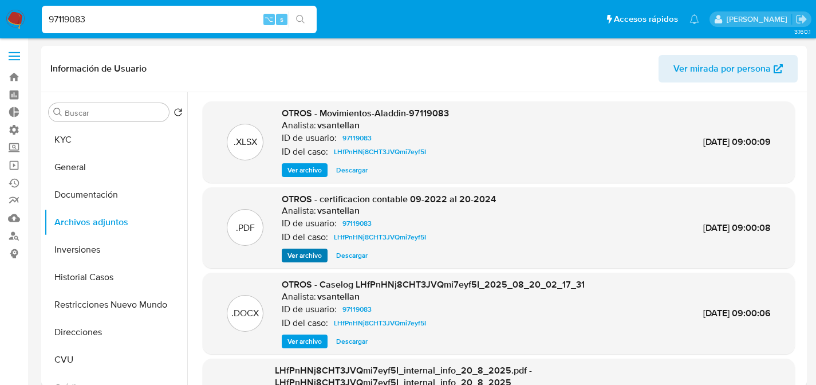
scroll to position [90, 0]
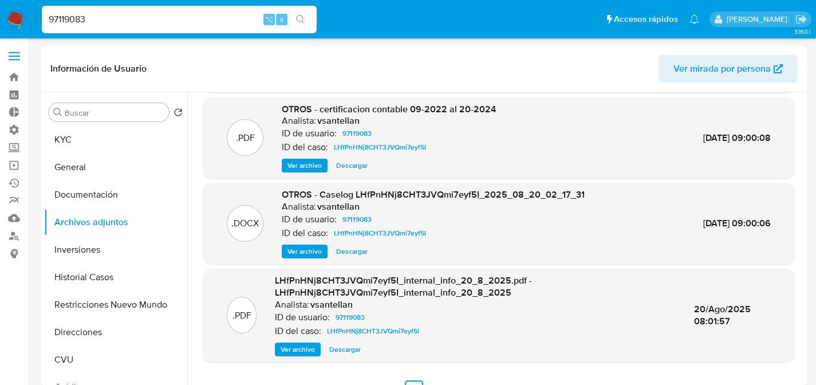
click at [296, 258] on div ".DOCX OTROS - Caselog LHfPnHNj8CHT3JVQmi7eyf5I_2025_08_20_02_17_31 Analista: vs…" at bounding box center [499, 223] width 592 height 81
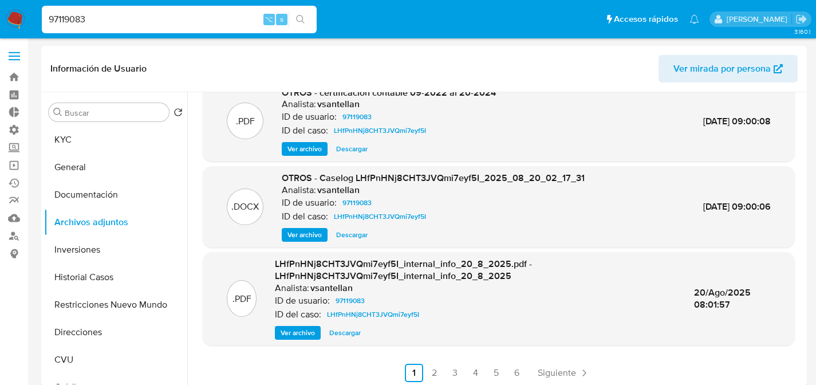
scroll to position [17, 0]
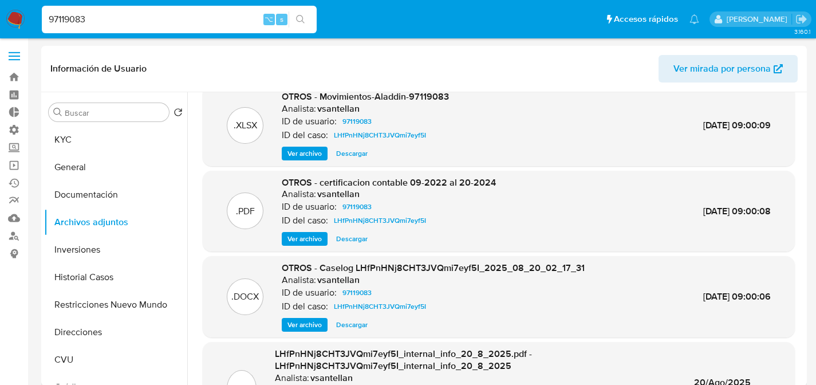
click at [293, 243] on span "Ver archivo" at bounding box center [304, 238] width 34 height 11
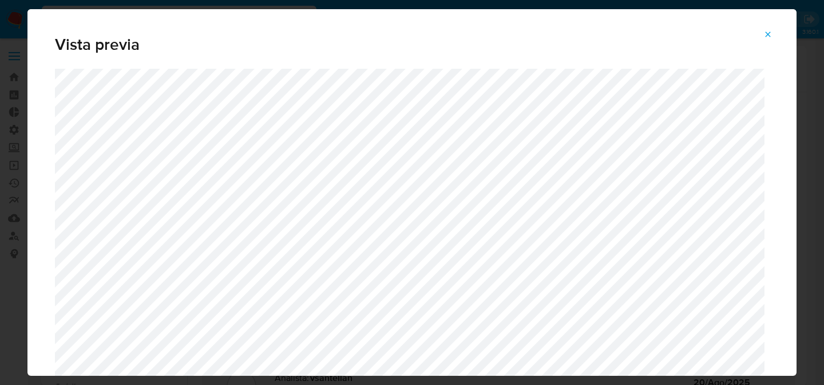
click at [765, 33] on icon "Attachment preview" at bounding box center [768, 34] width 9 height 9
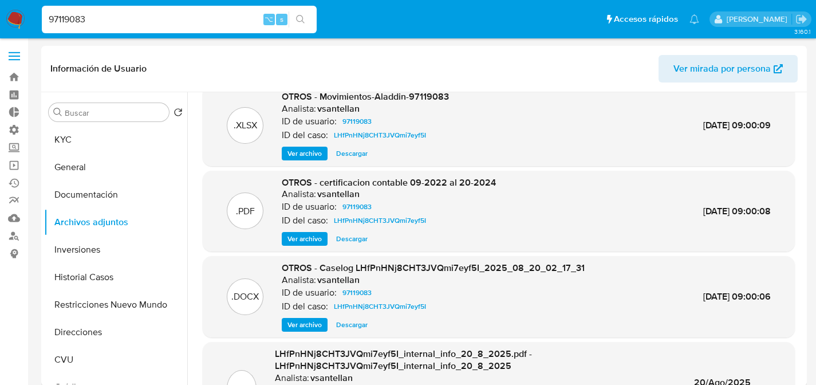
click at [145, 26] on input "97119083" at bounding box center [179, 19] width 275 height 15
paste input "336231461"
type input "336231461"
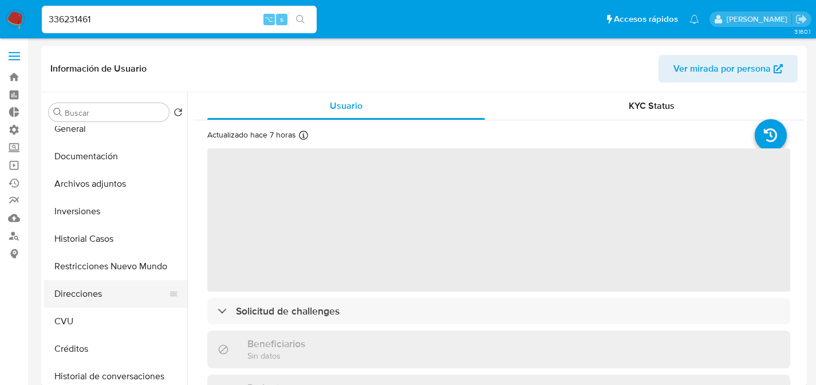
scroll to position [180, 0]
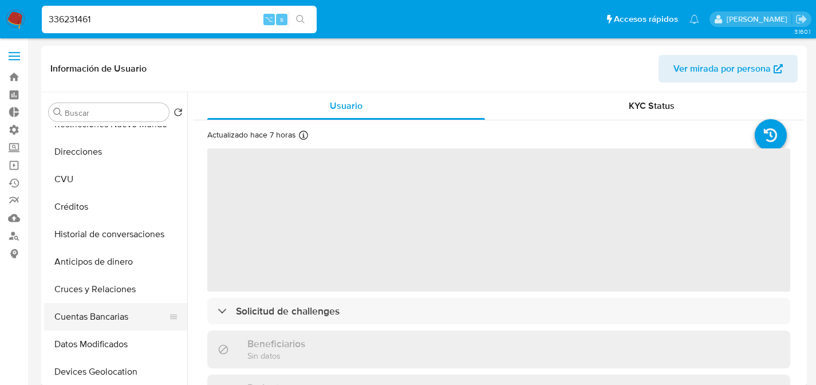
select select "10"
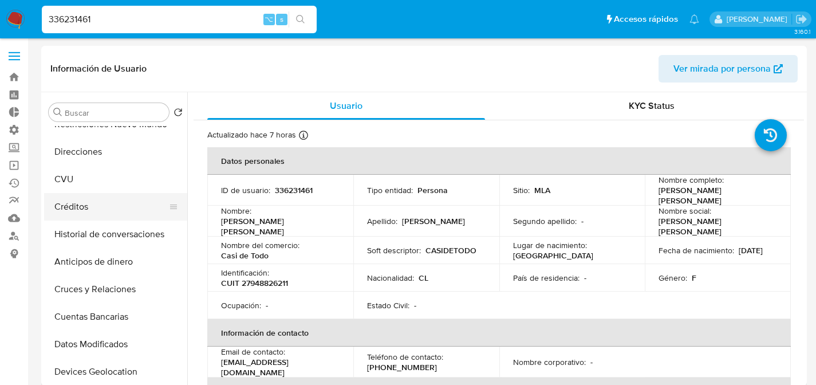
click at [79, 208] on button "Créditos" at bounding box center [111, 206] width 134 height 27
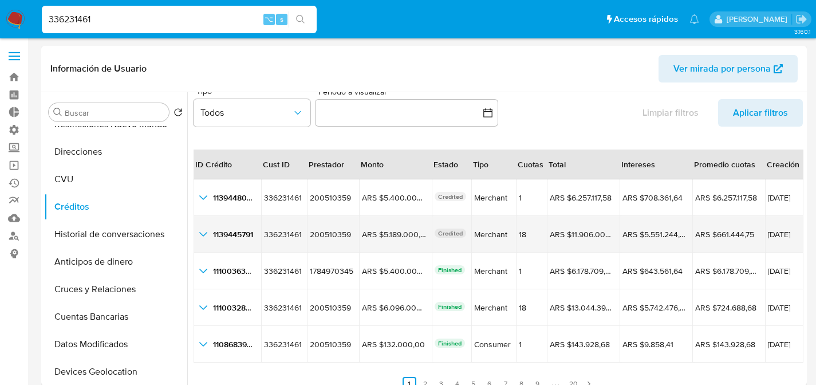
scroll to position [26, 0]
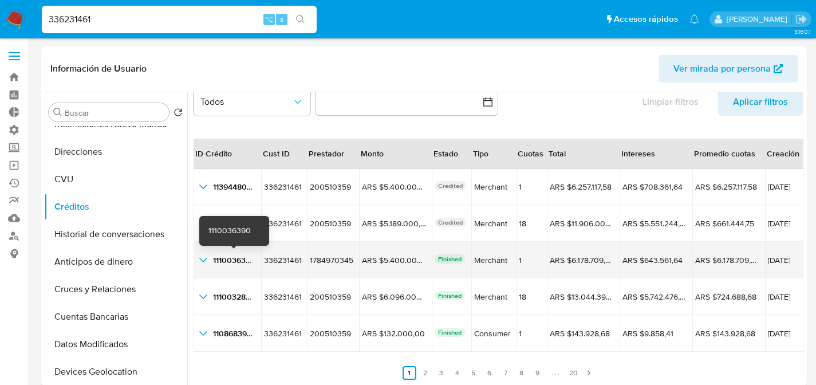
click at [202, 257] on icon "button_show_hidden_detail_by_id_2" at bounding box center [203, 260] width 14 height 14
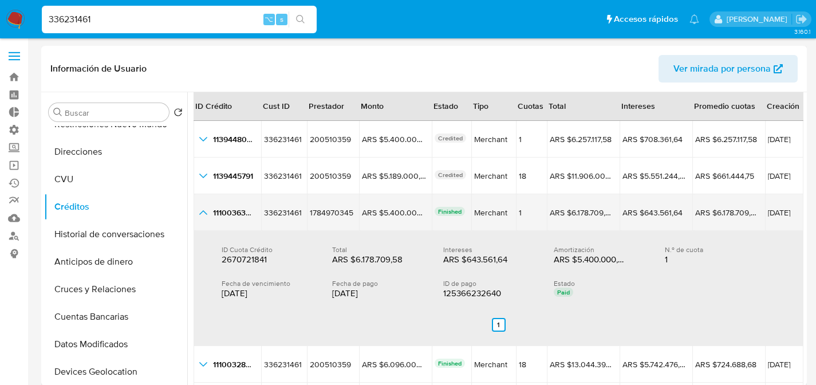
scroll to position [78, 0]
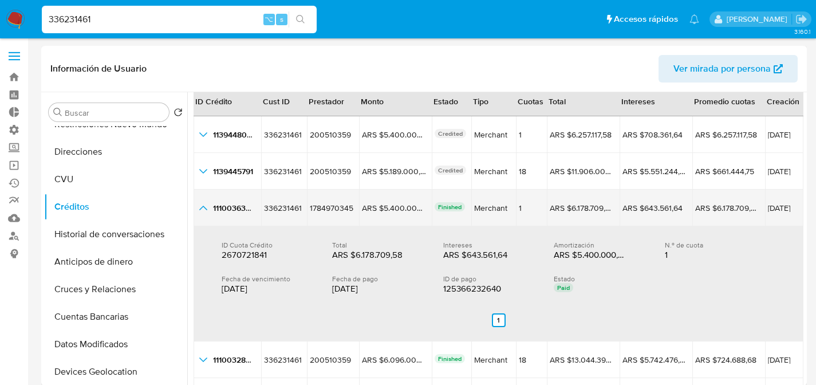
click at [205, 202] on icon "button_show_hidden_detail_by_id_2" at bounding box center [203, 208] width 14 height 14
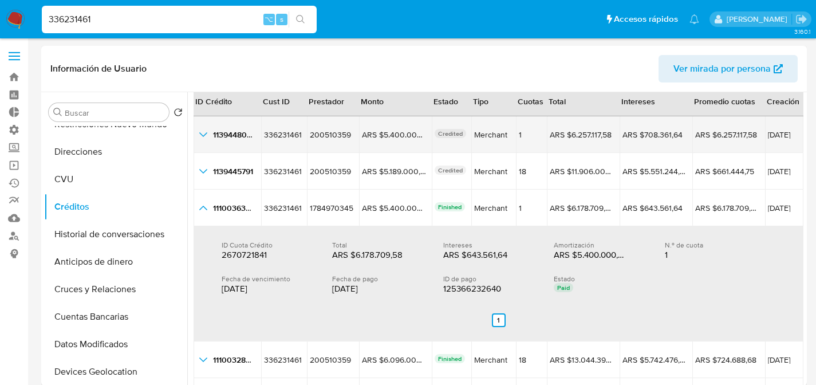
scroll to position [26, 0]
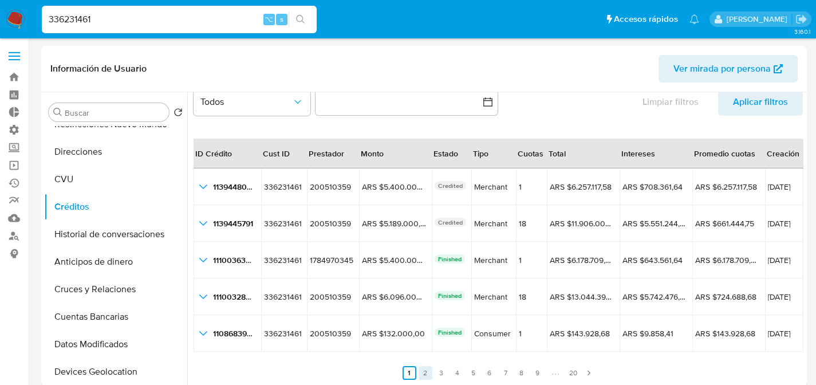
click at [421, 366] on link "2" at bounding box center [425, 373] width 14 height 14
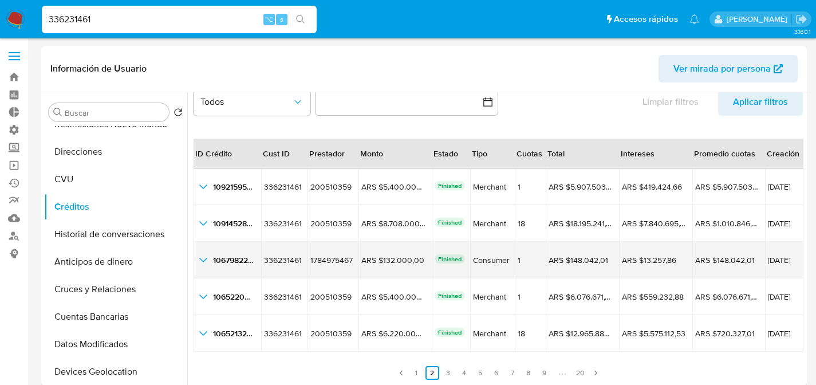
click at [204, 260] on icon "button_show_hidden_detail_by_id_2" at bounding box center [203, 260] width 8 height 5
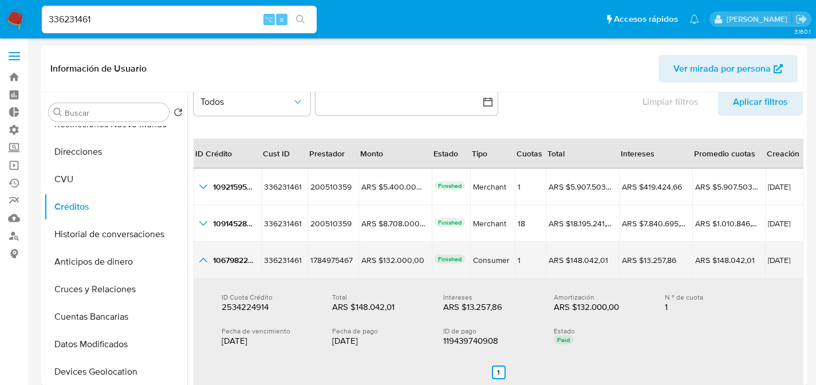
click at [204, 260] on icon "button_show_hidden_detail_by_id_2" at bounding box center [203, 260] width 14 height 14
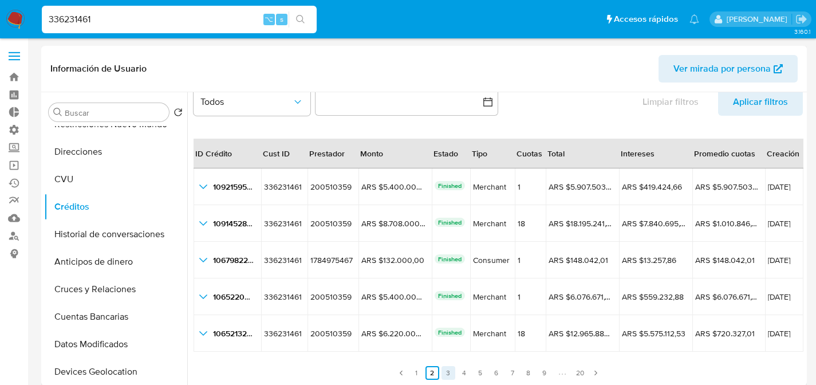
click at [445, 368] on link "3" at bounding box center [448, 373] width 14 height 14
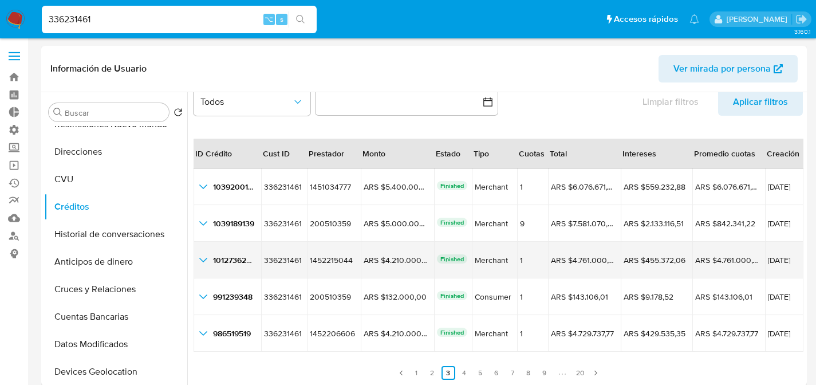
click at [197, 257] on icon "button_show_hidden_detail_by_id_2" at bounding box center [203, 260] width 14 height 14
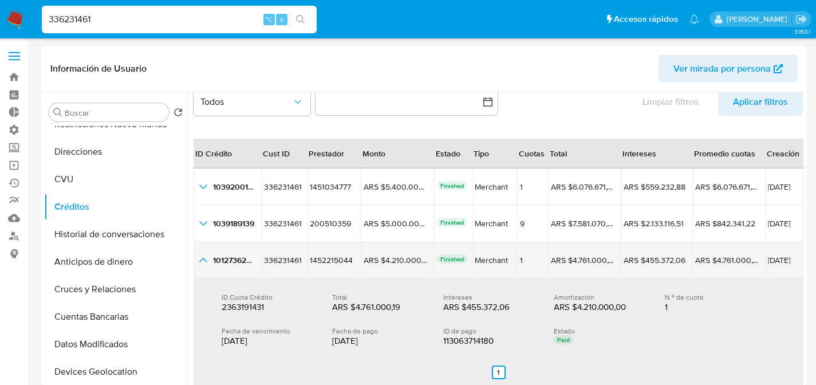
click at [199, 257] on icon "button_show_hidden_detail_by_id_2" at bounding box center [203, 260] width 14 height 14
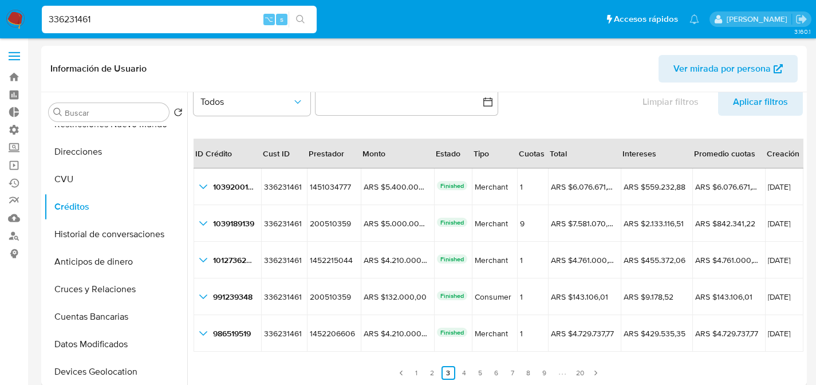
click at [139, 19] on input "336231461" at bounding box center [179, 19] width 275 height 15
paste input "sjIF7l0VQwEMjwXVtI30Dn5M"
type input "sjIF7l0VQwEMjwXVtI30Dn5M"
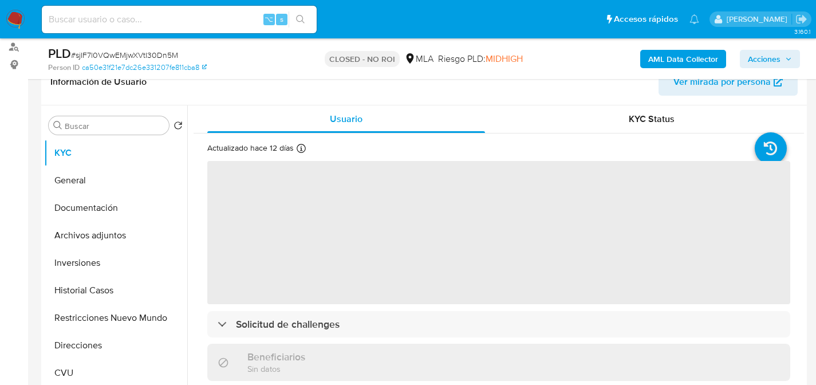
select select "10"
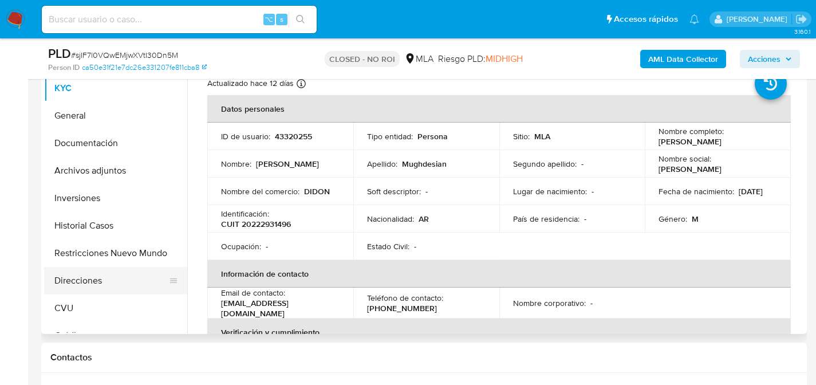
scroll to position [15, 0]
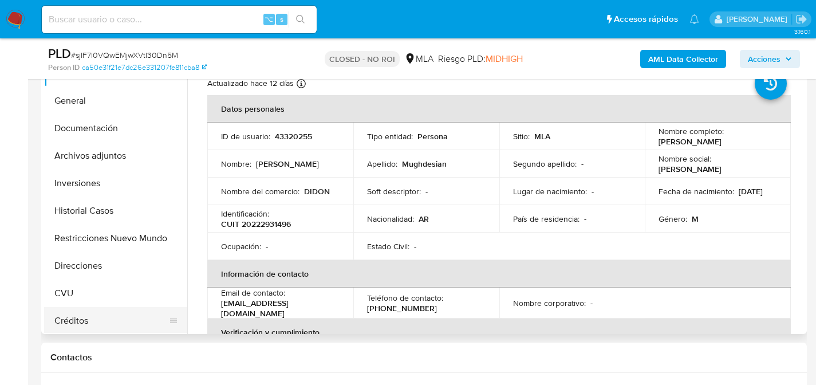
click at [80, 309] on button "Créditos" at bounding box center [111, 320] width 134 height 27
